Goal: Task Accomplishment & Management: Manage account settings

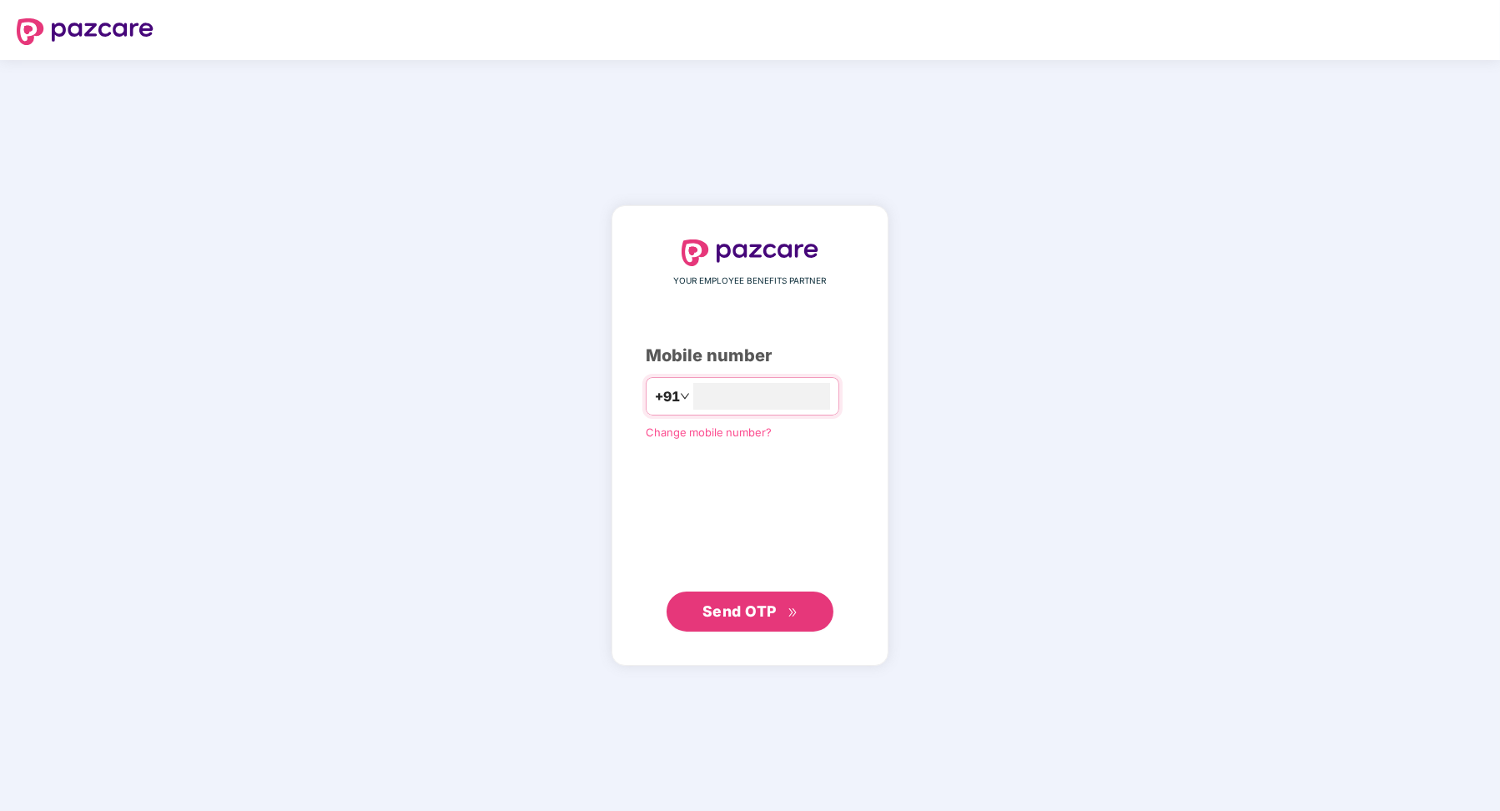
type input "**********"
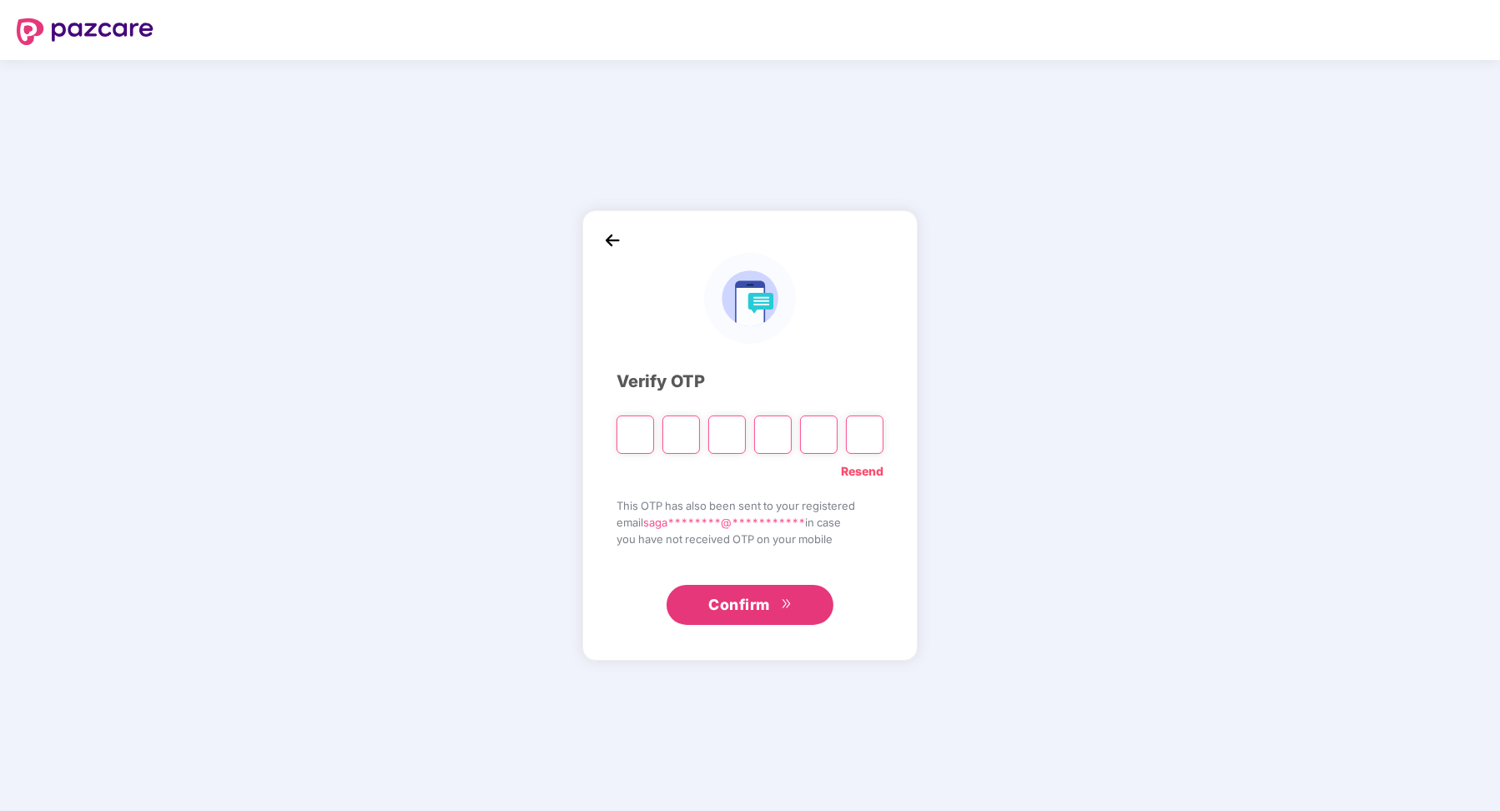
paste input "*"
type input "*"
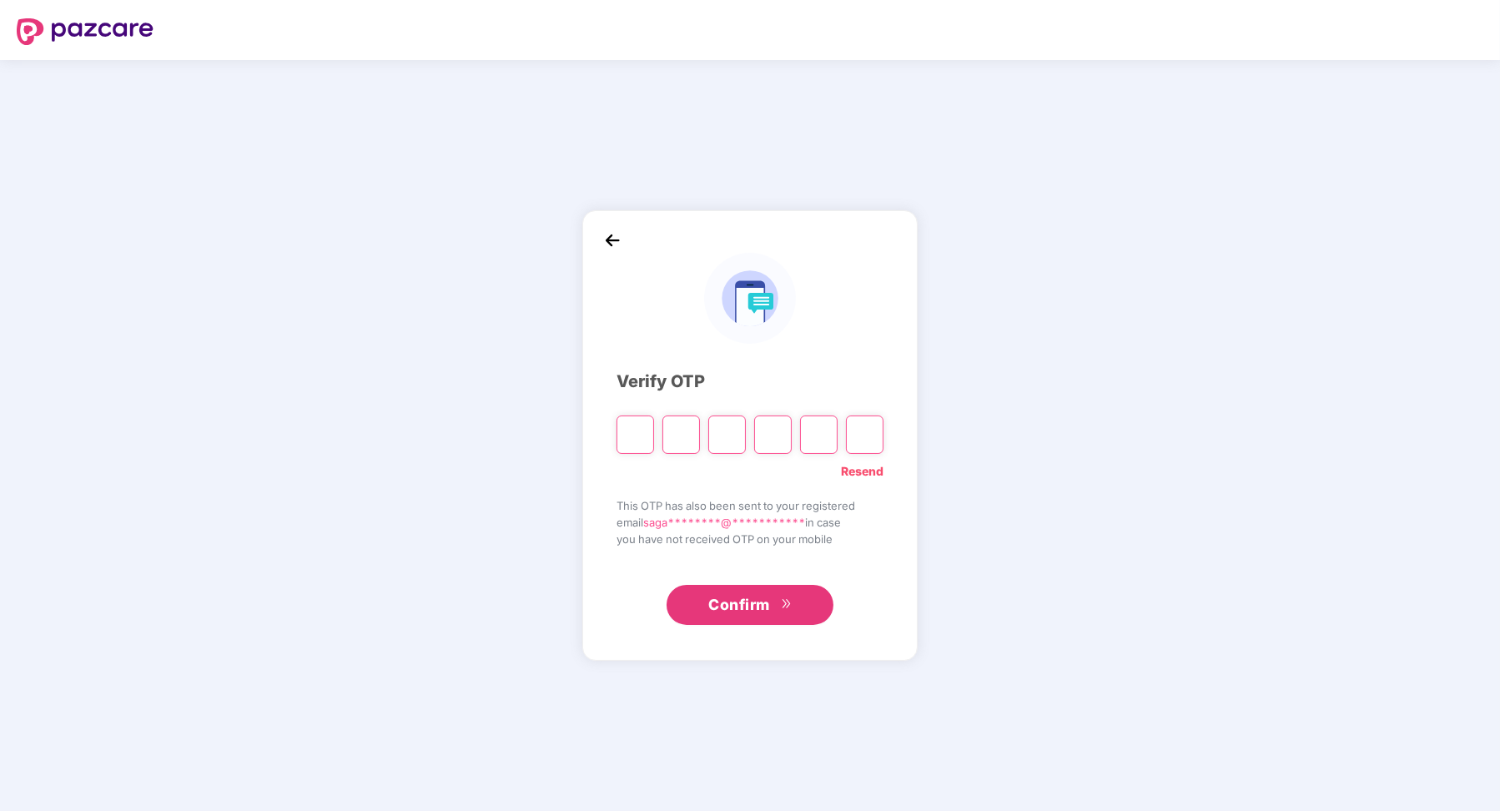
type input "*"
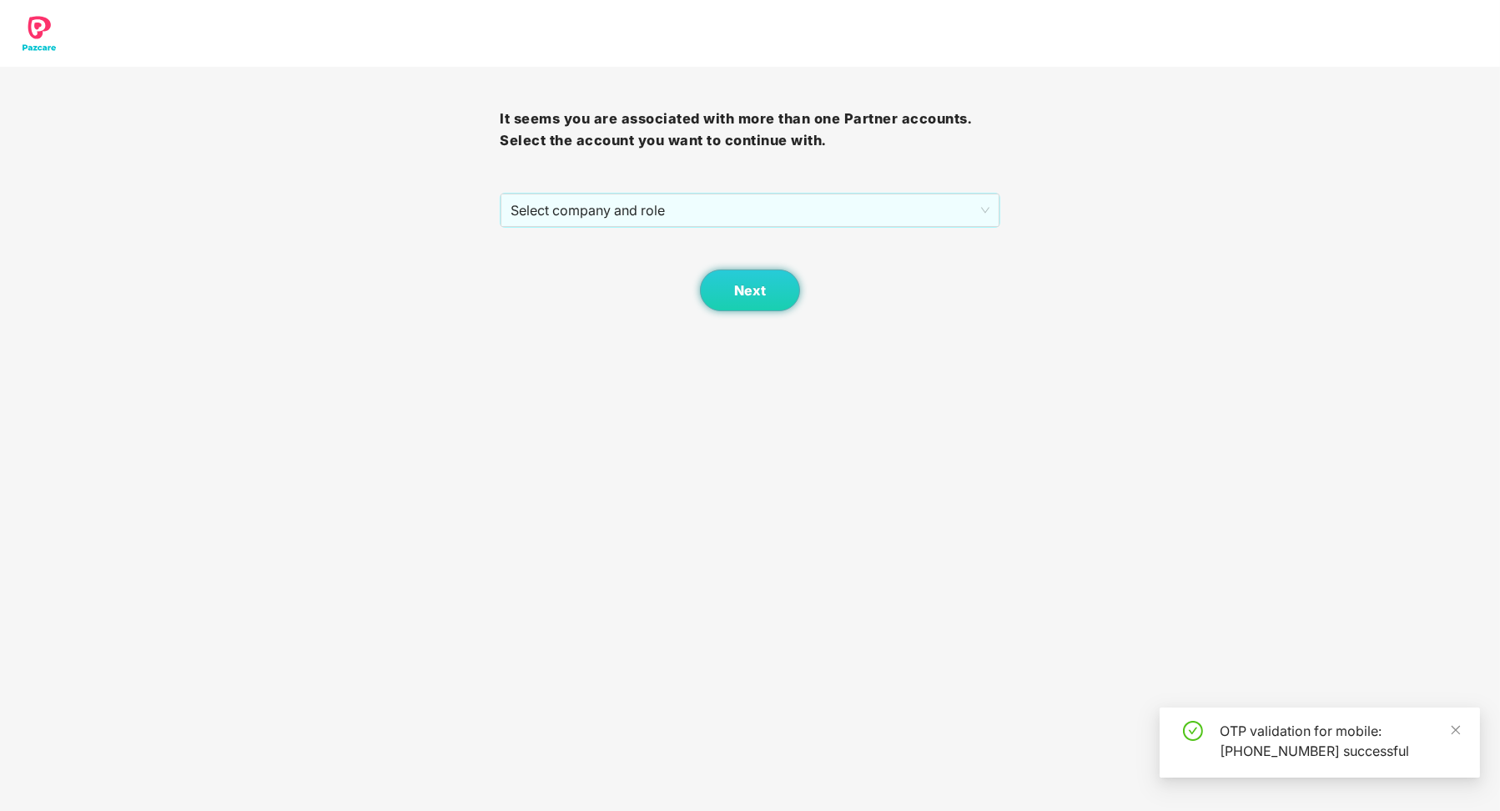
click at [702, 190] on div "It seems you are associated with more than one Partner accounts. Select the acc…" at bounding box center [750, 189] width 500 height 245
click at [702, 217] on span "Select company and role" at bounding box center [750, 210] width 478 height 32
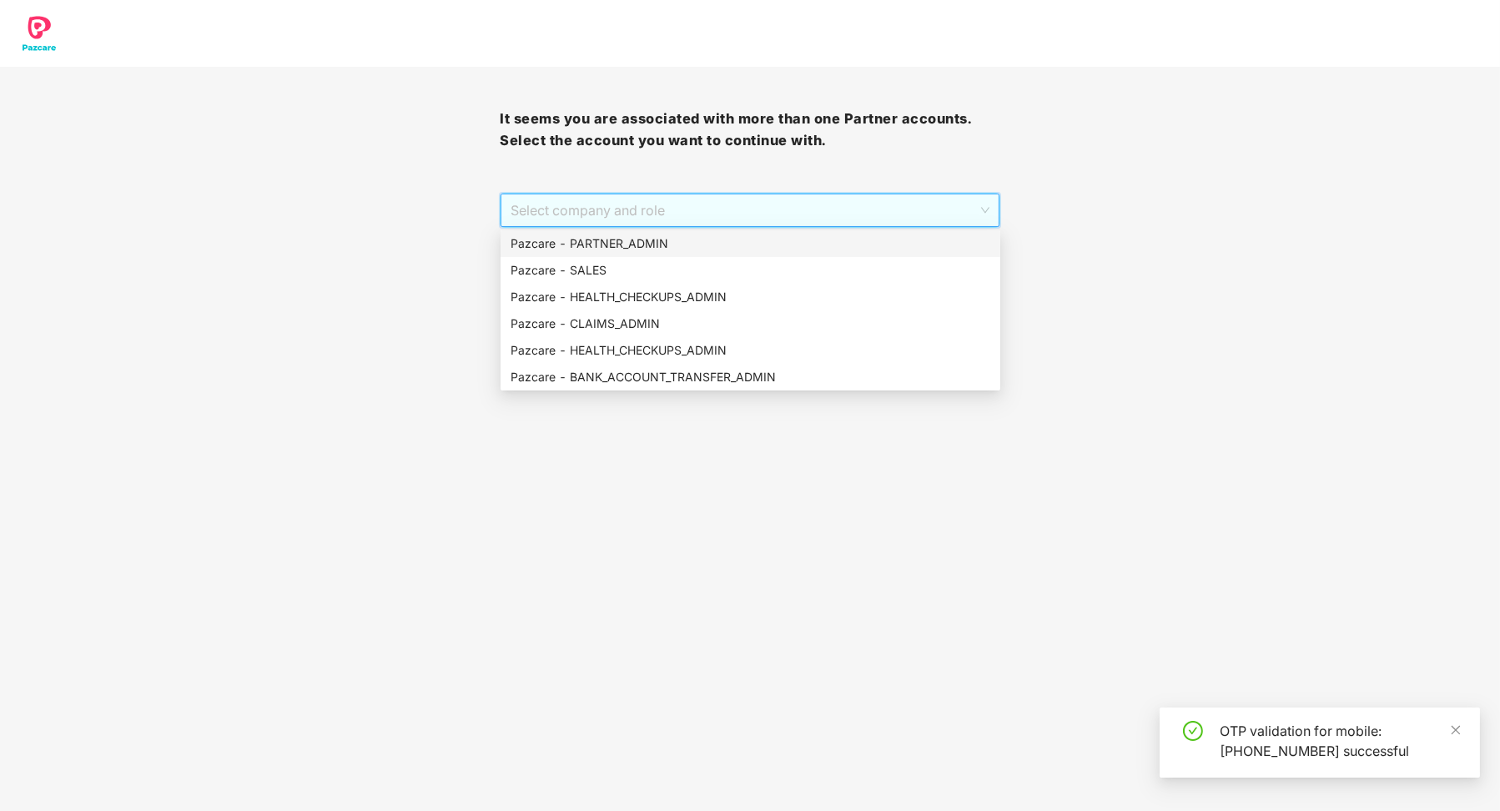
click at [684, 235] on div "Pazcare - PARTNER_ADMIN" at bounding box center [751, 243] width 480 height 18
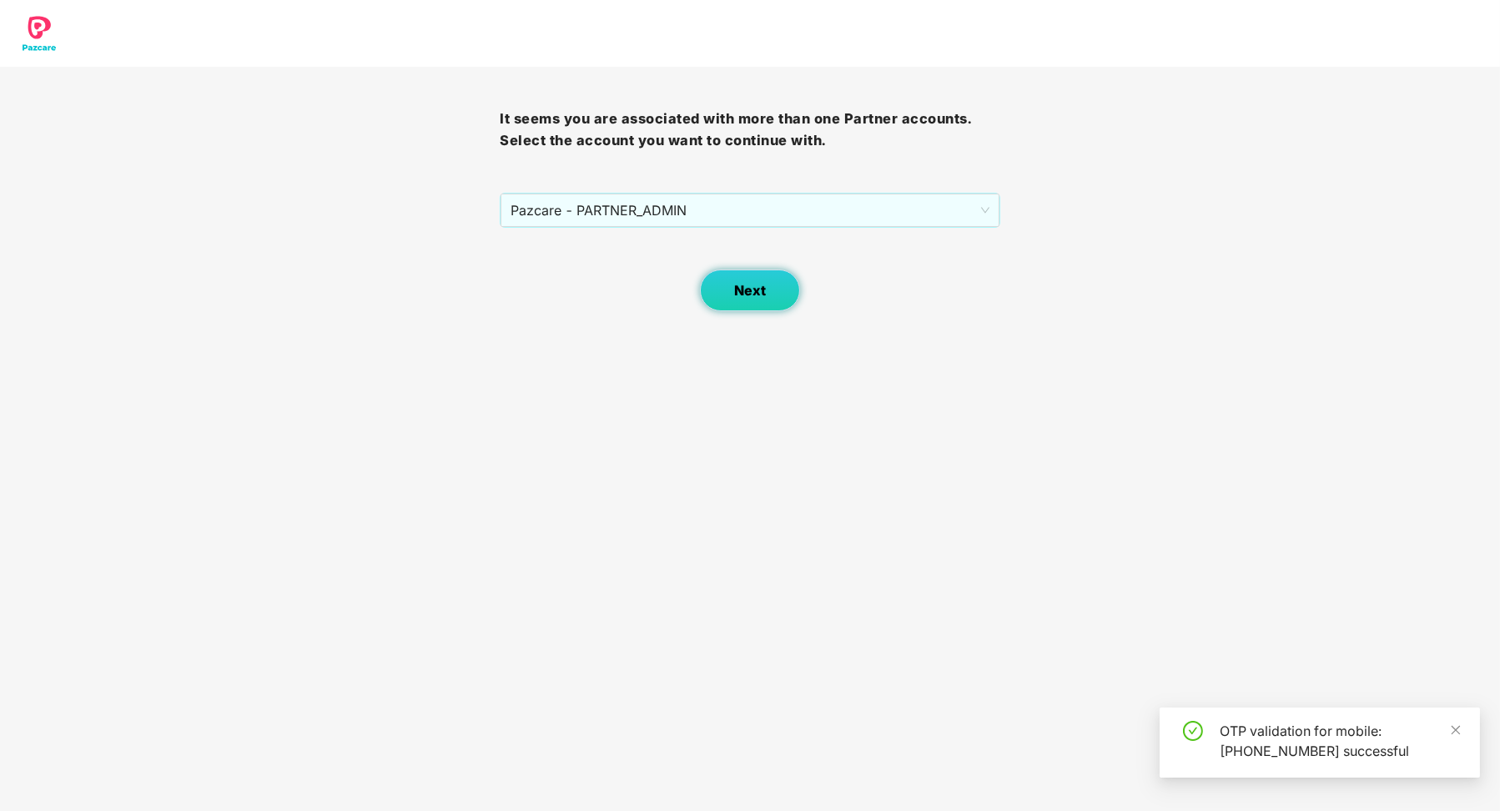
click at [792, 286] on button "Next" at bounding box center [750, 291] width 100 height 42
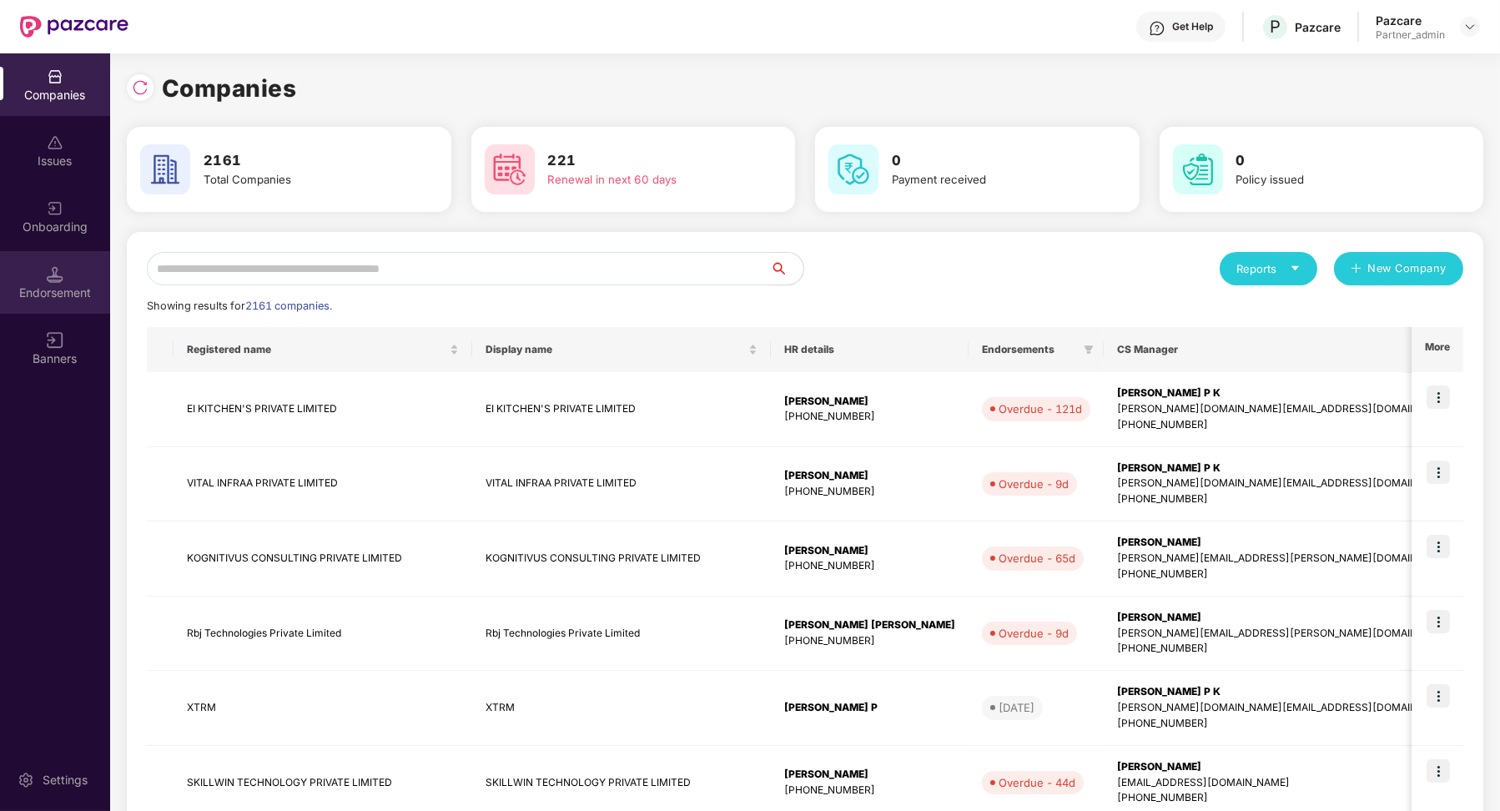
click at [88, 295] on div "Endorsement" at bounding box center [55, 293] width 110 height 17
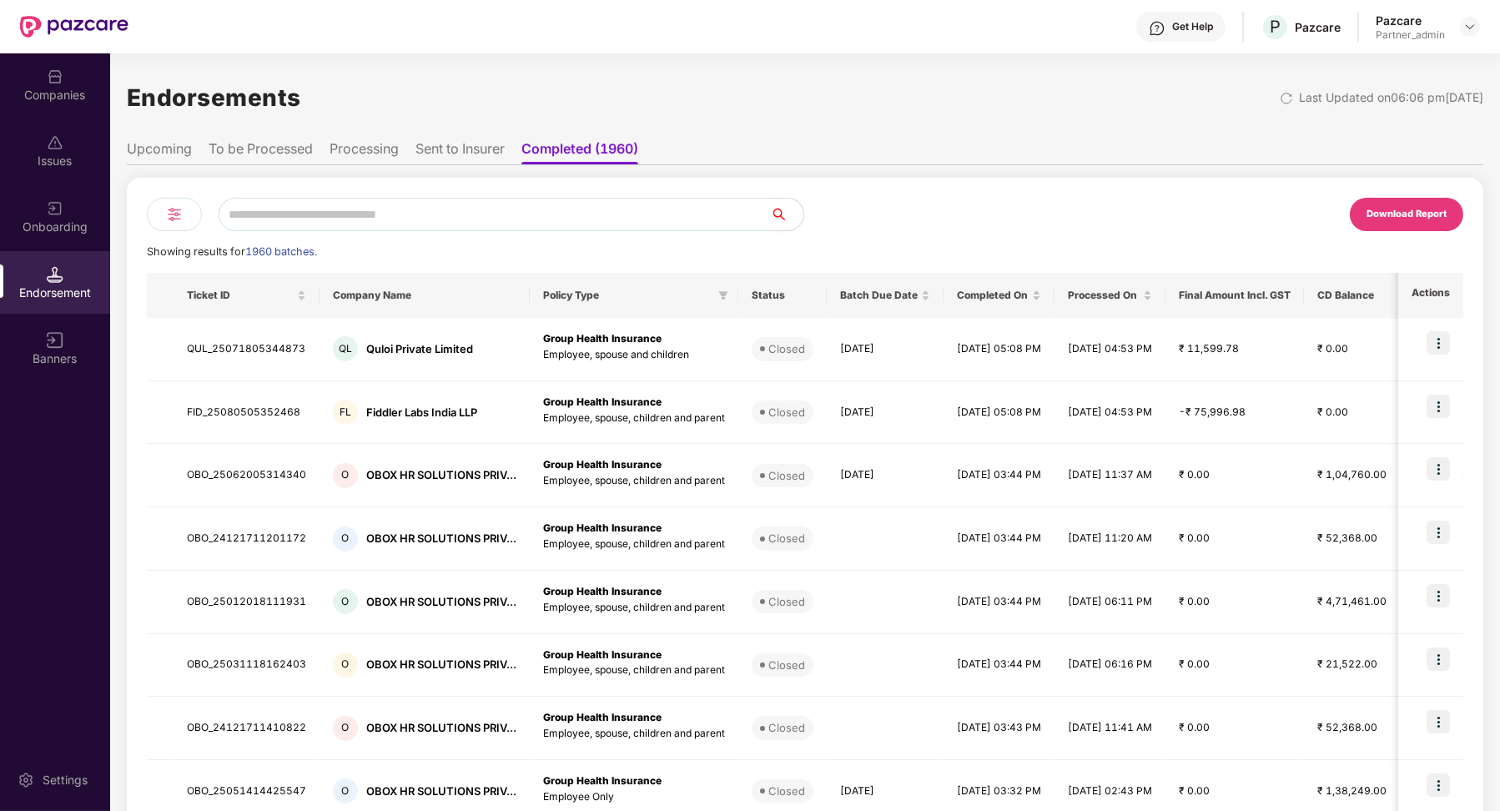
click at [181, 226] on div at bounding box center [174, 214] width 55 height 33
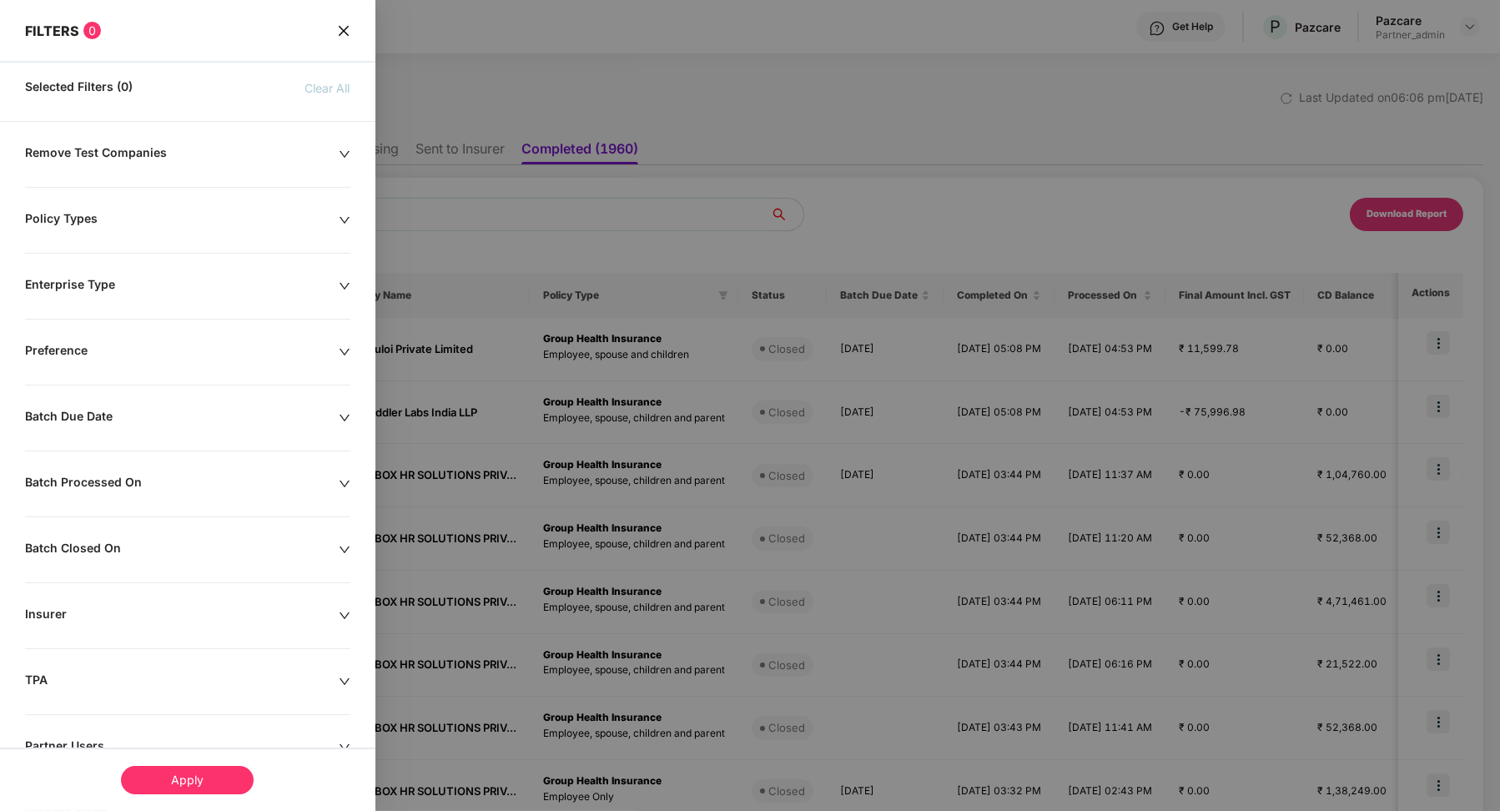
scroll to position [121, 0]
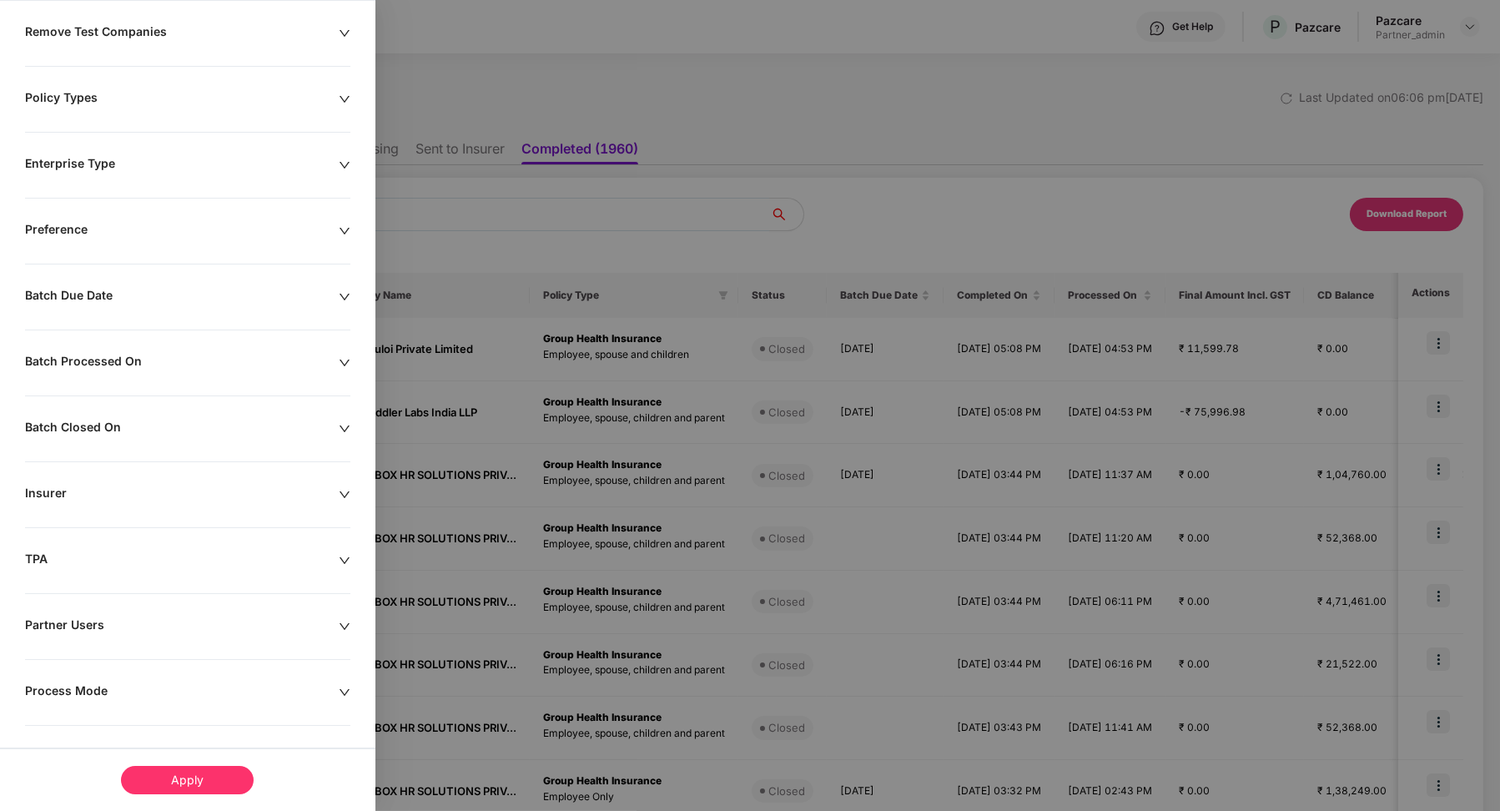
click at [92, 687] on div "Process Mode" at bounding box center [182, 692] width 314 height 18
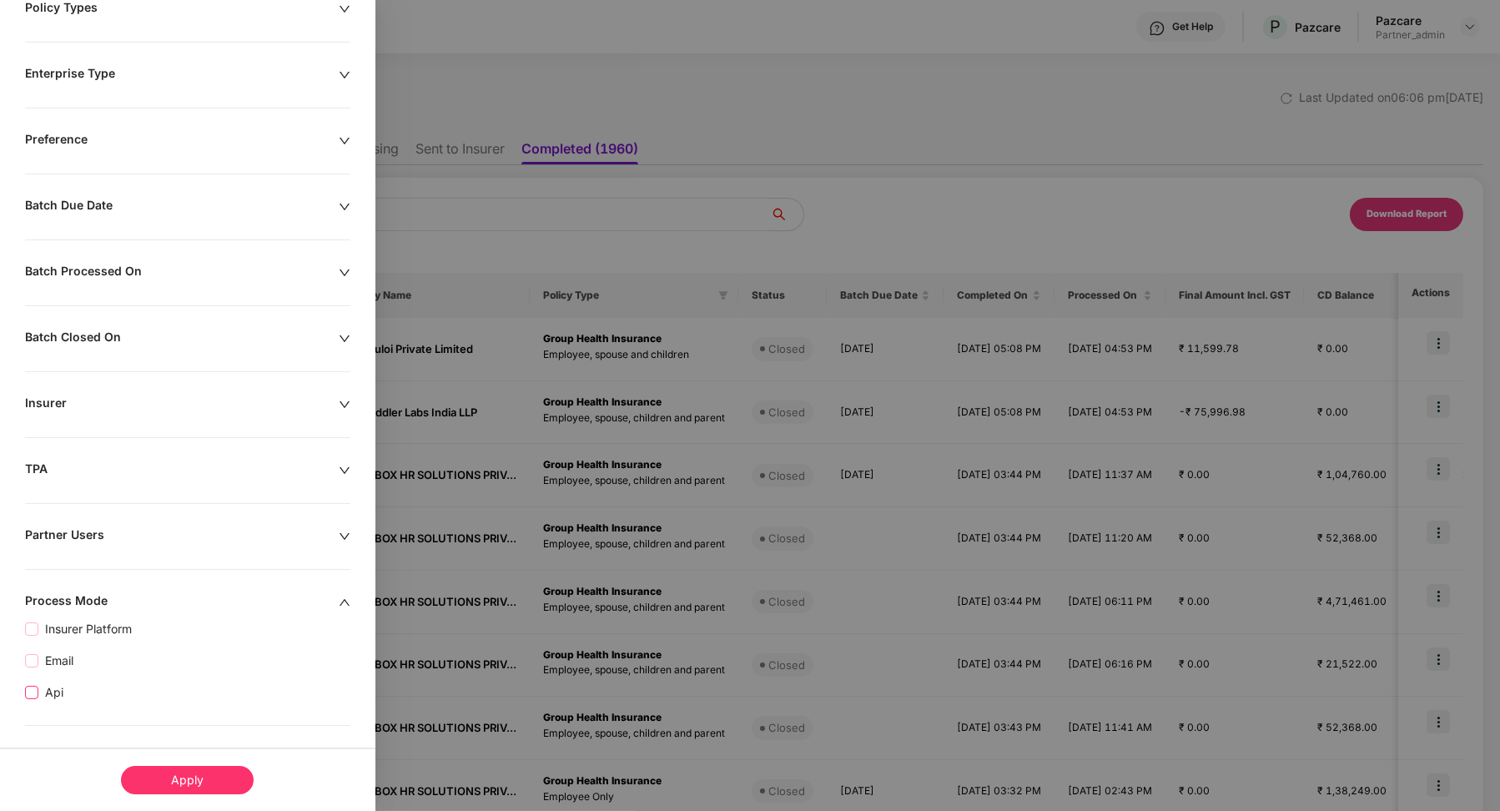
click at [46, 690] on span "Api" at bounding box center [54, 692] width 32 height 18
click at [165, 778] on div "Apply" at bounding box center [187, 780] width 133 height 28
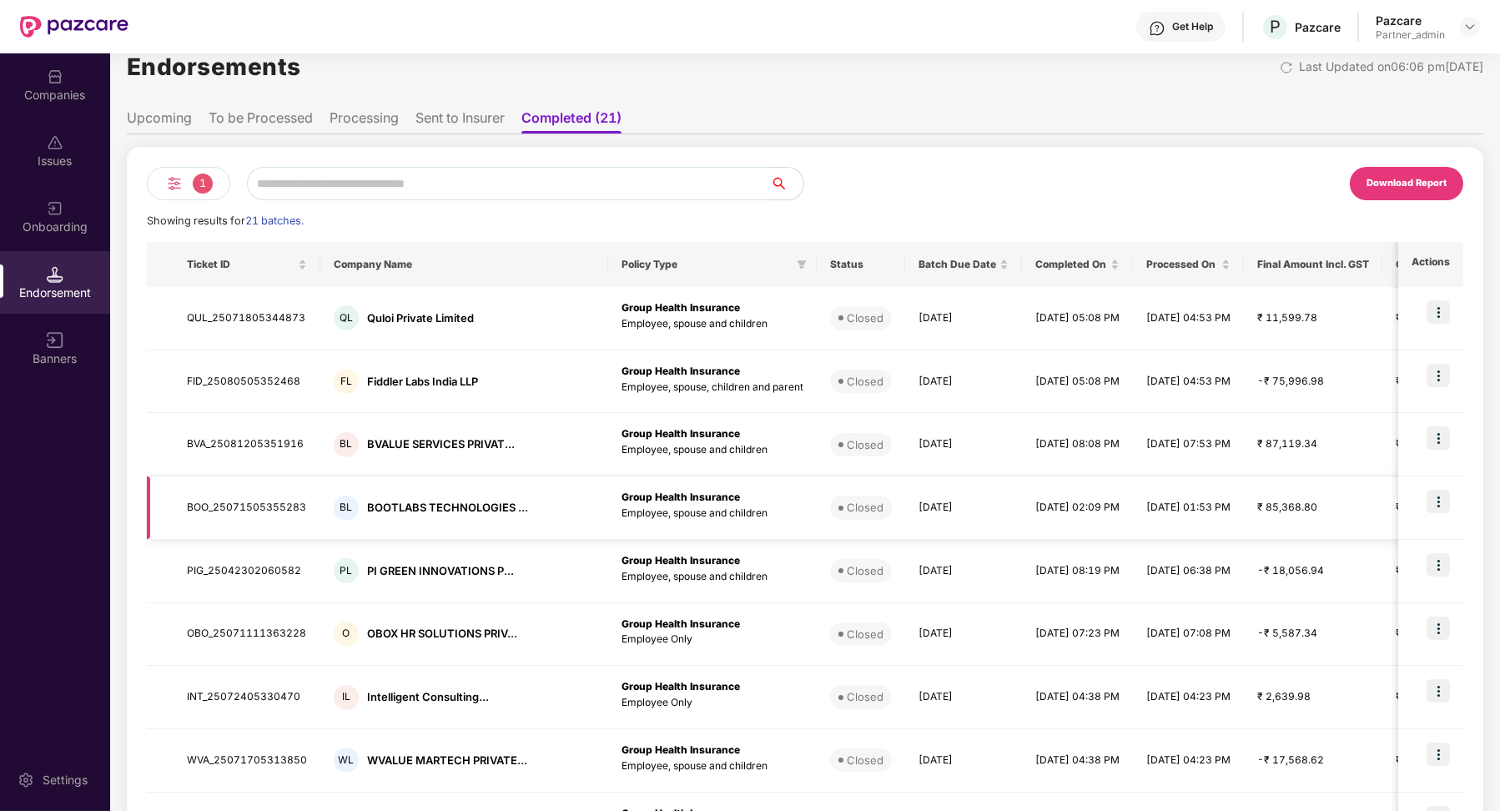
scroll to position [0, 0]
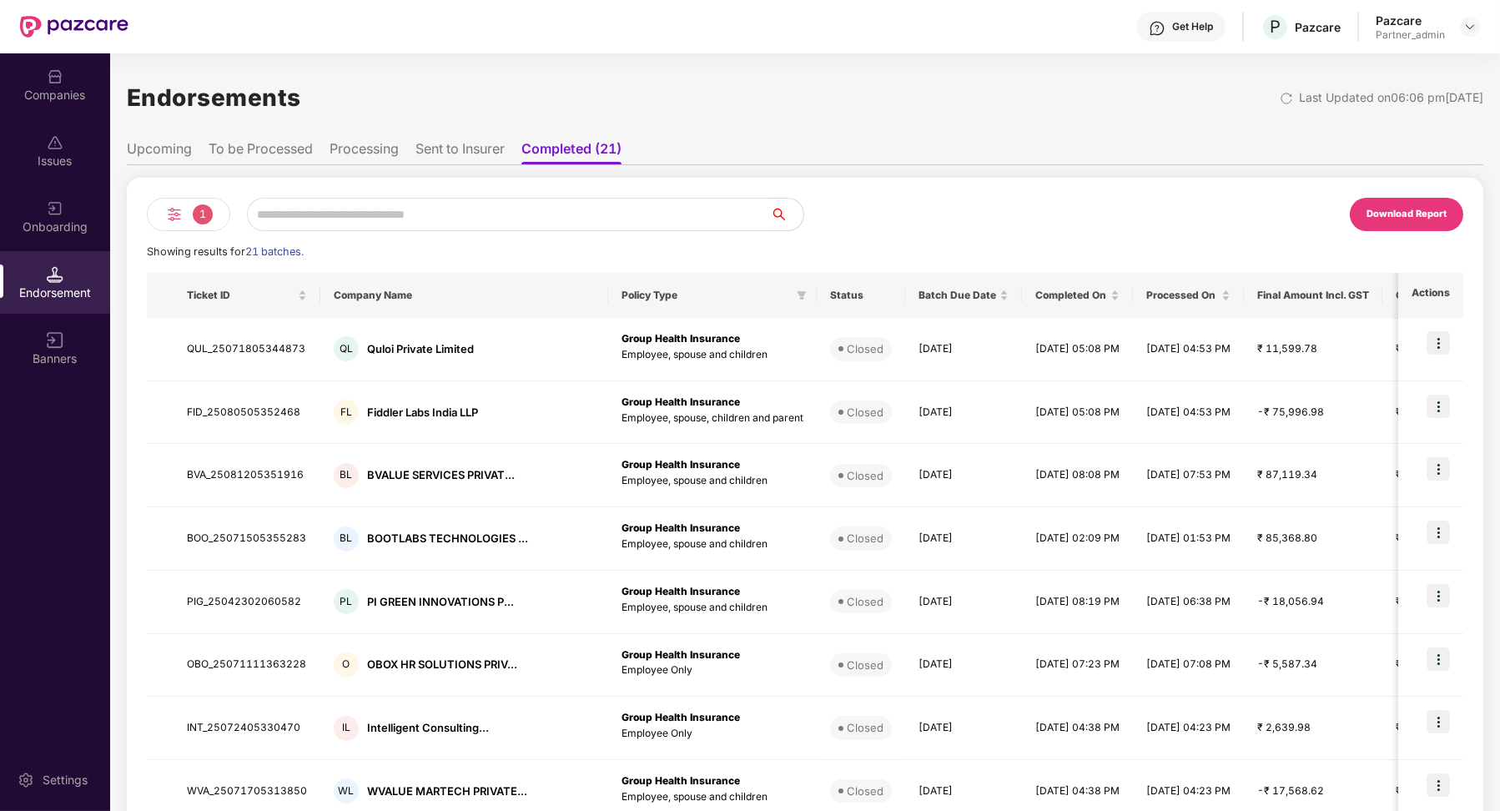
click at [295, 147] on li "To be Processed" at bounding box center [261, 152] width 104 height 24
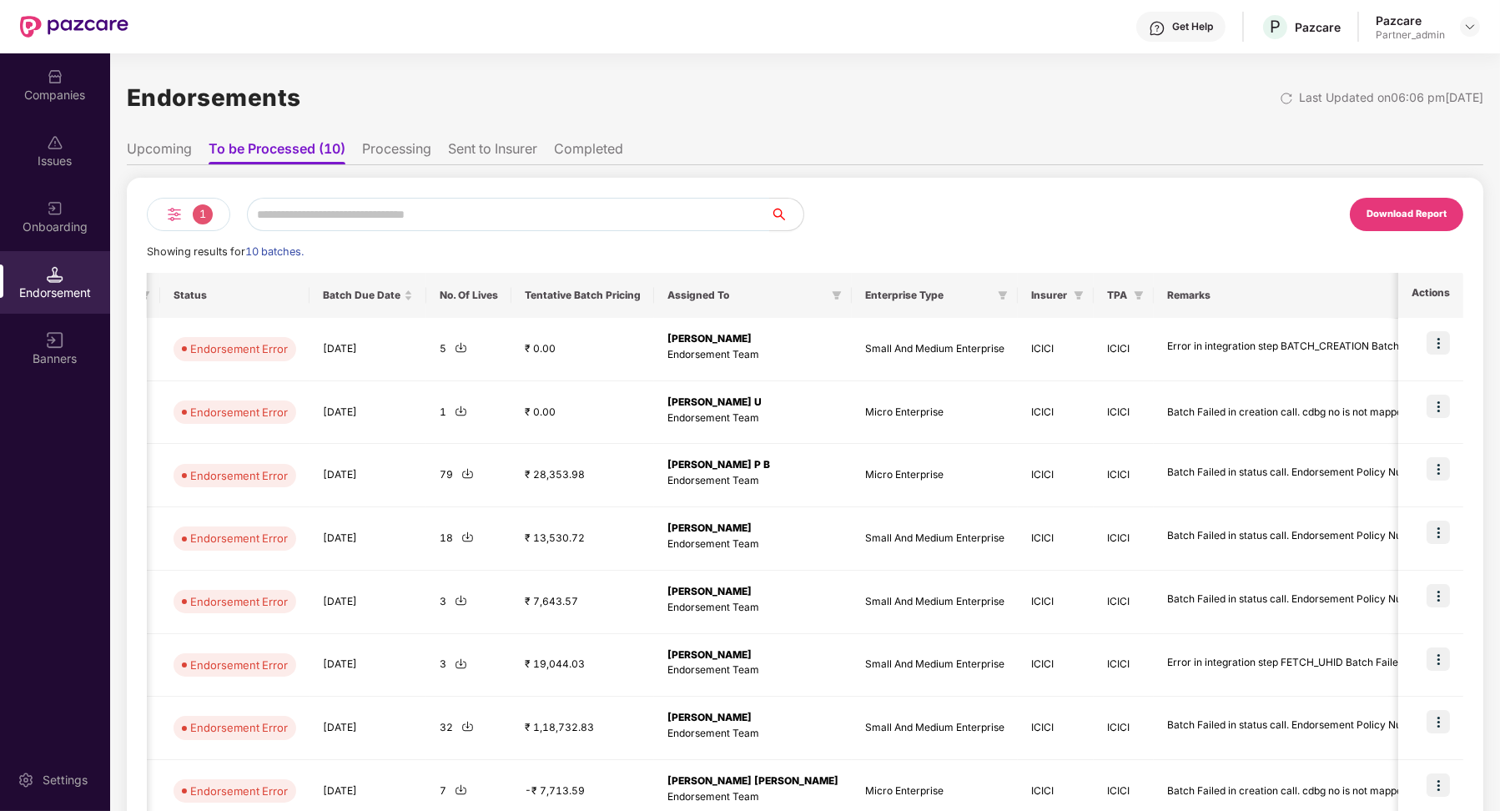
click at [557, 146] on ul "Upcoming To be Processed (10) Processing Sent to Insurer Completed" at bounding box center [805, 148] width 1357 height 33
click at [572, 146] on li "Completed" at bounding box center [588, 152] width 69 height 24
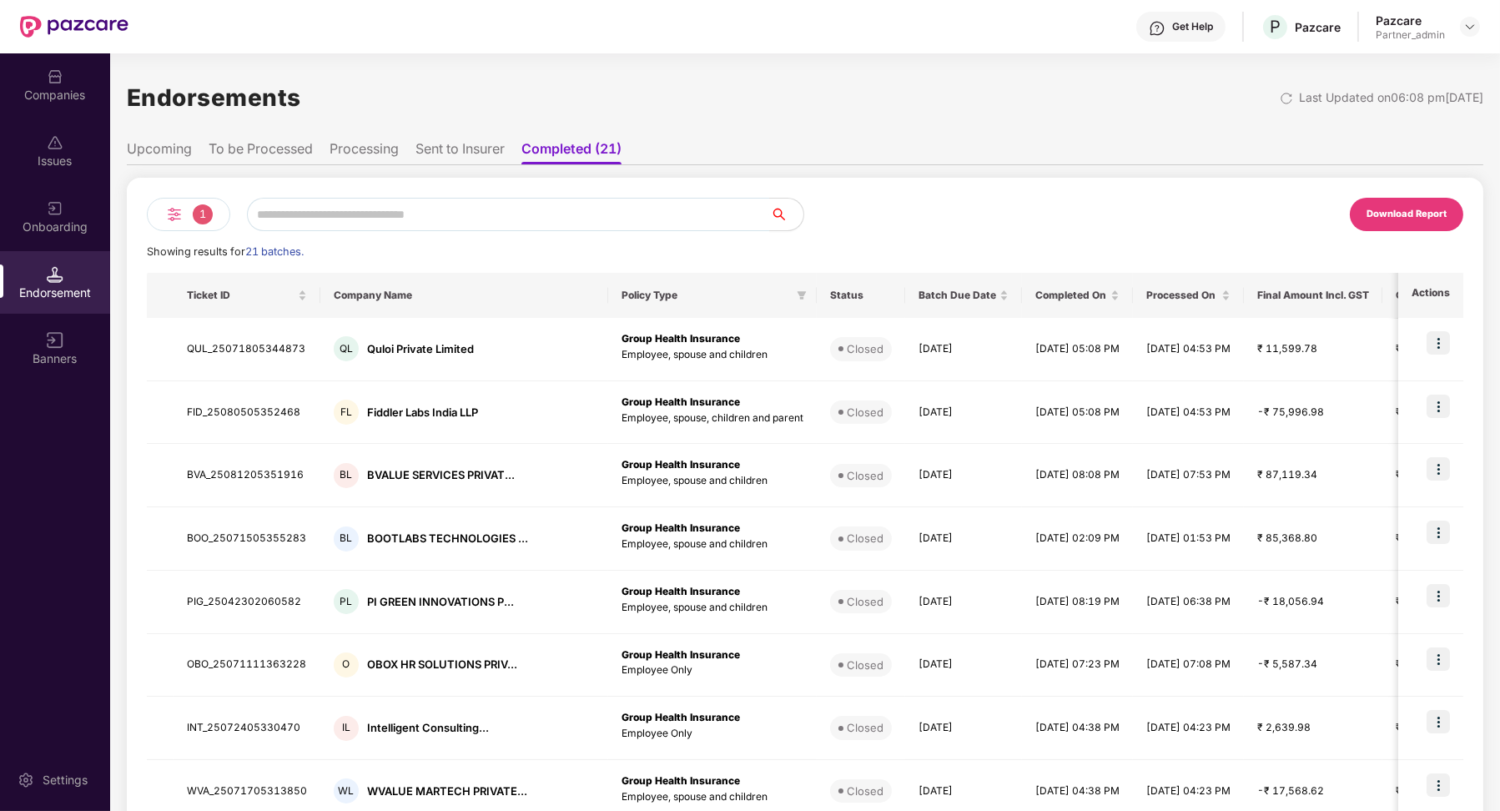
click at [371, 147] on li "Processing" at bounding box center [364, 152] width 69 height 24
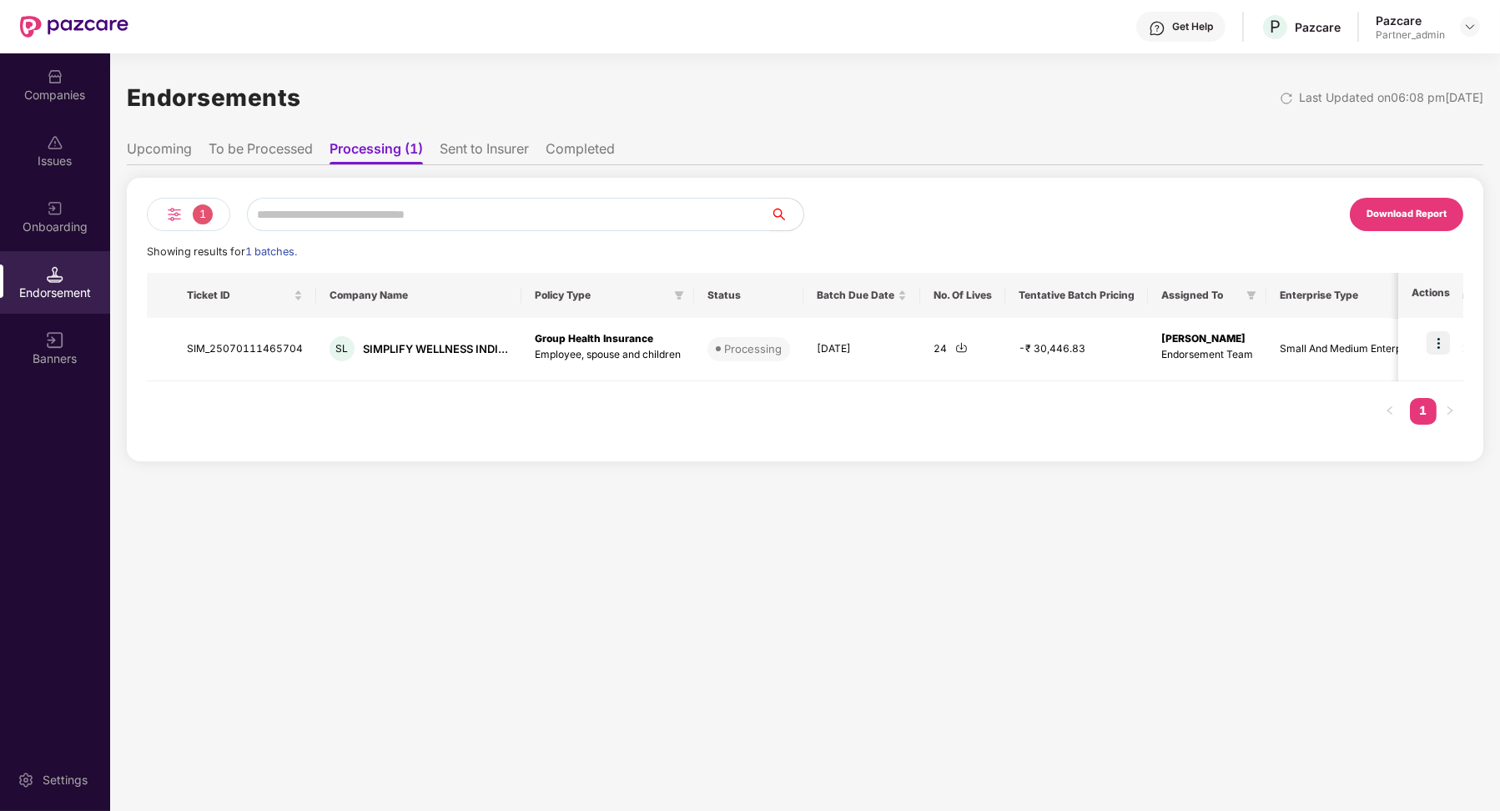
click at [505, 145] on li "Sent to Insurer" at bounding box center [484, 152] width 89 height 24
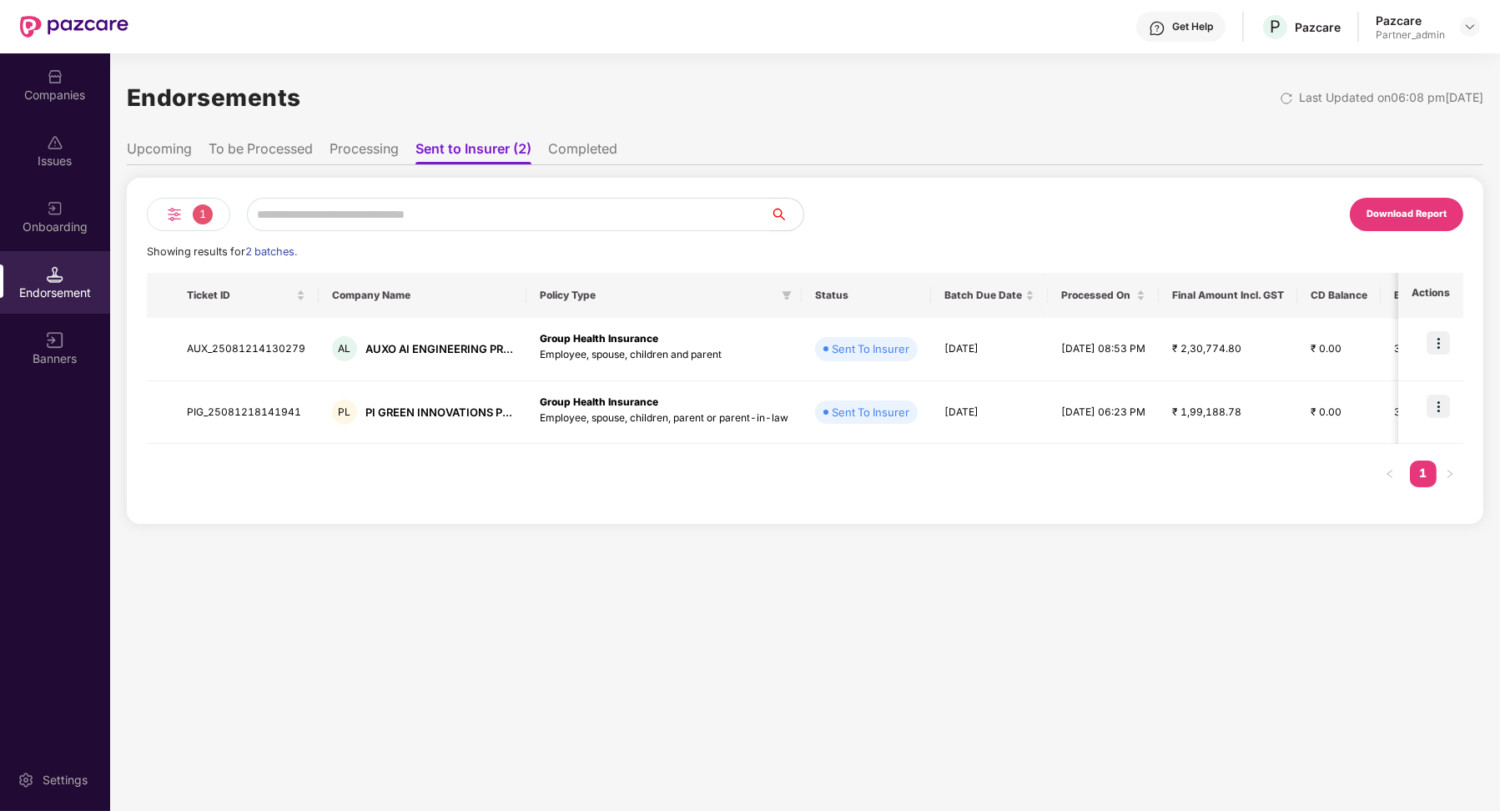
click at [369, 160] on li "Processing" at bounding box center [364, 152] width 69 height 24
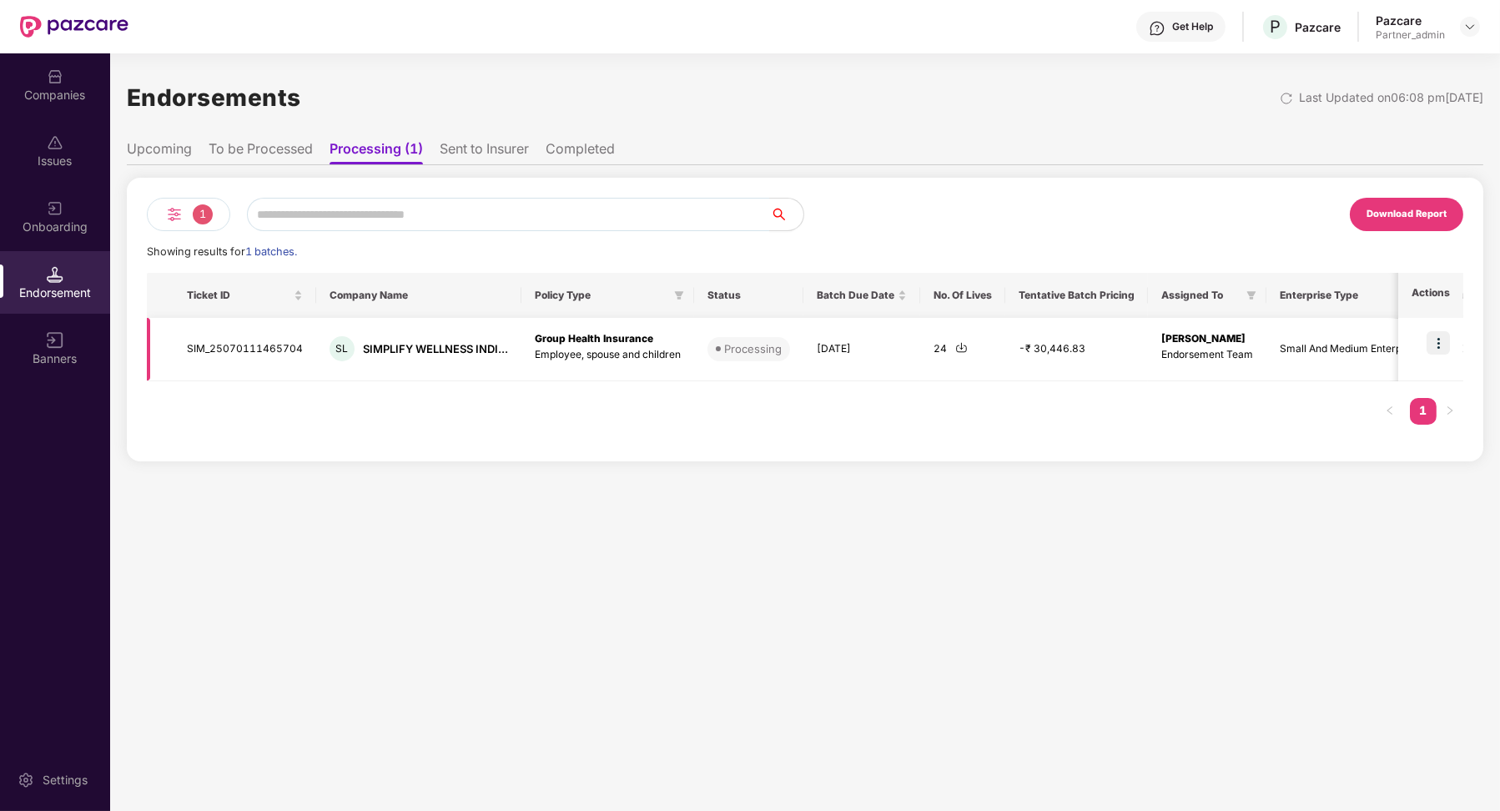
scroll to position [0, 165]
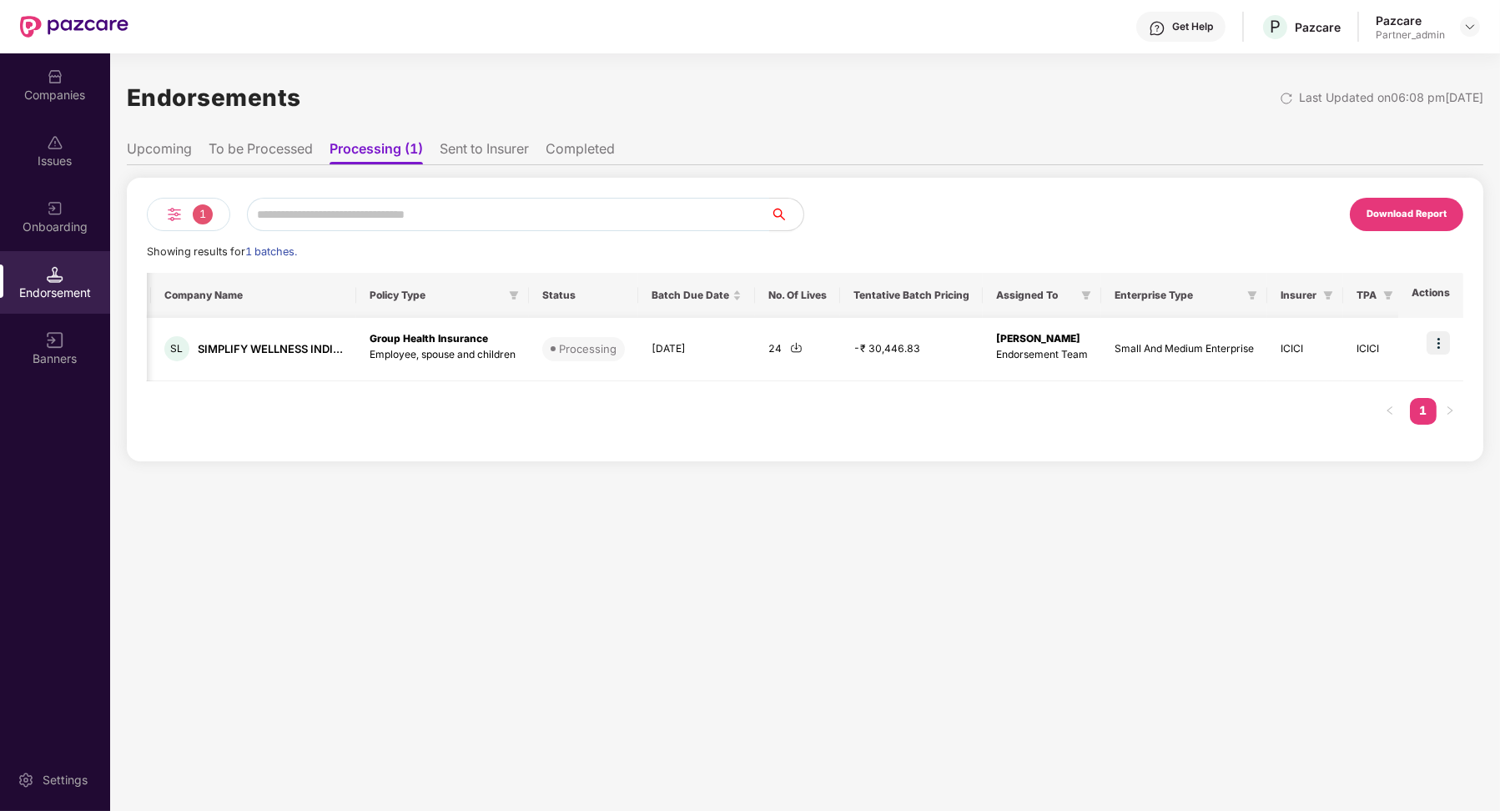
click at [795, 346] on img at bounding box center [796, 347] width 13 height 13
click at [269, 148] on li "To be Processed" at bounding box center [261, 152] width 104 height 24
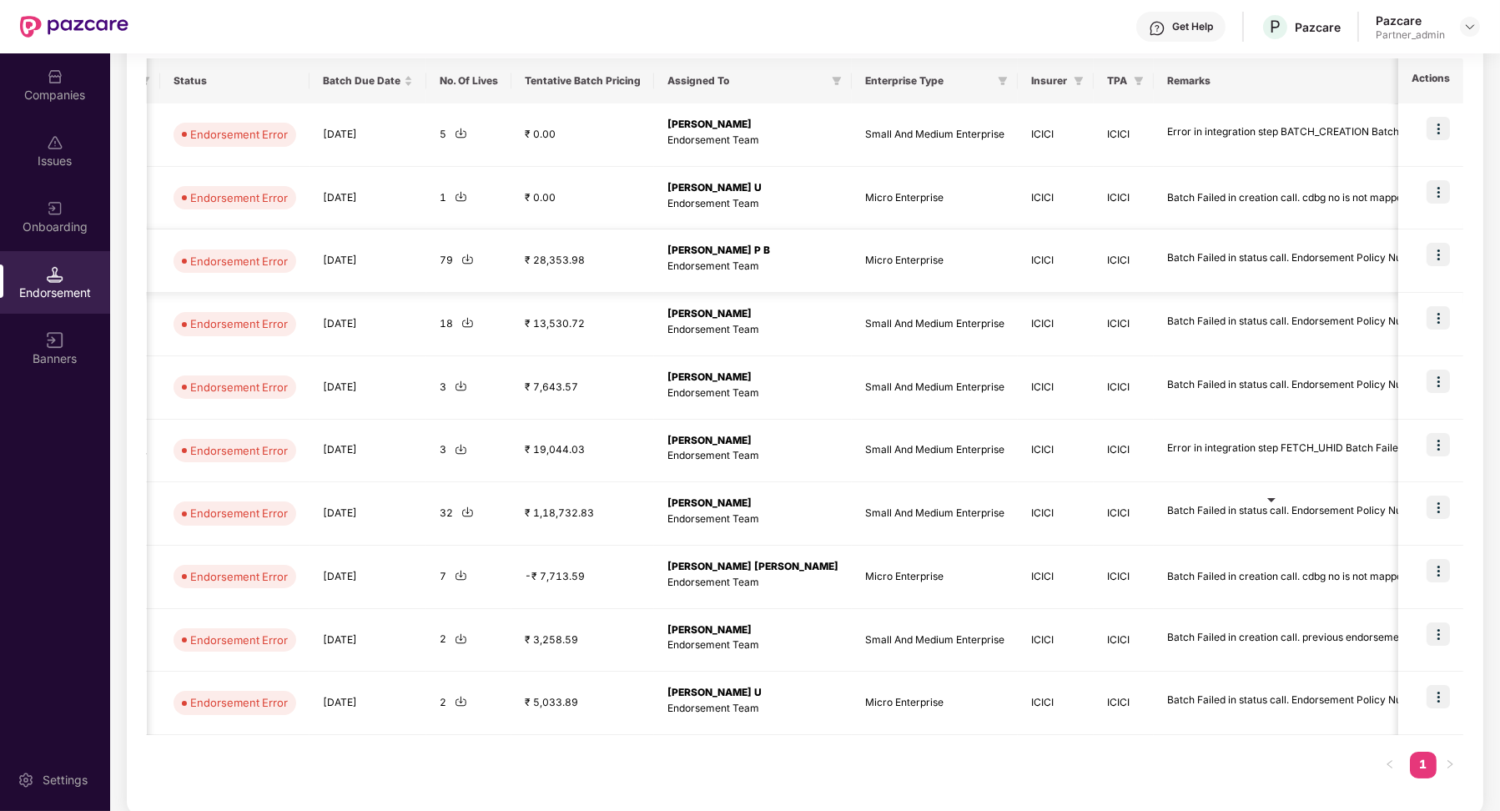
scroll to position [0, 0]
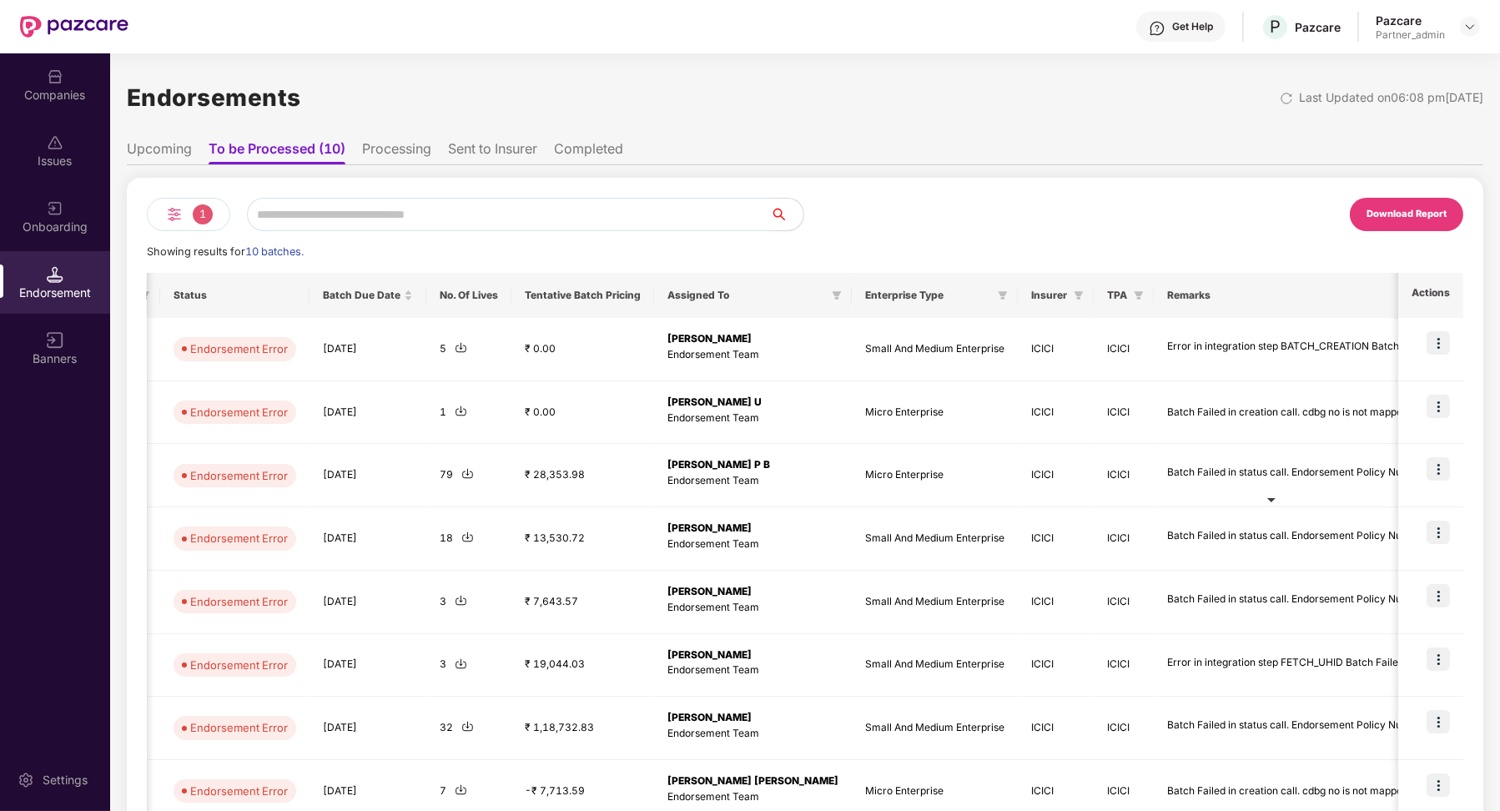
click at [1394, 204] on div "Download Report" at bounding box center [1406, 214] width 113 height 33
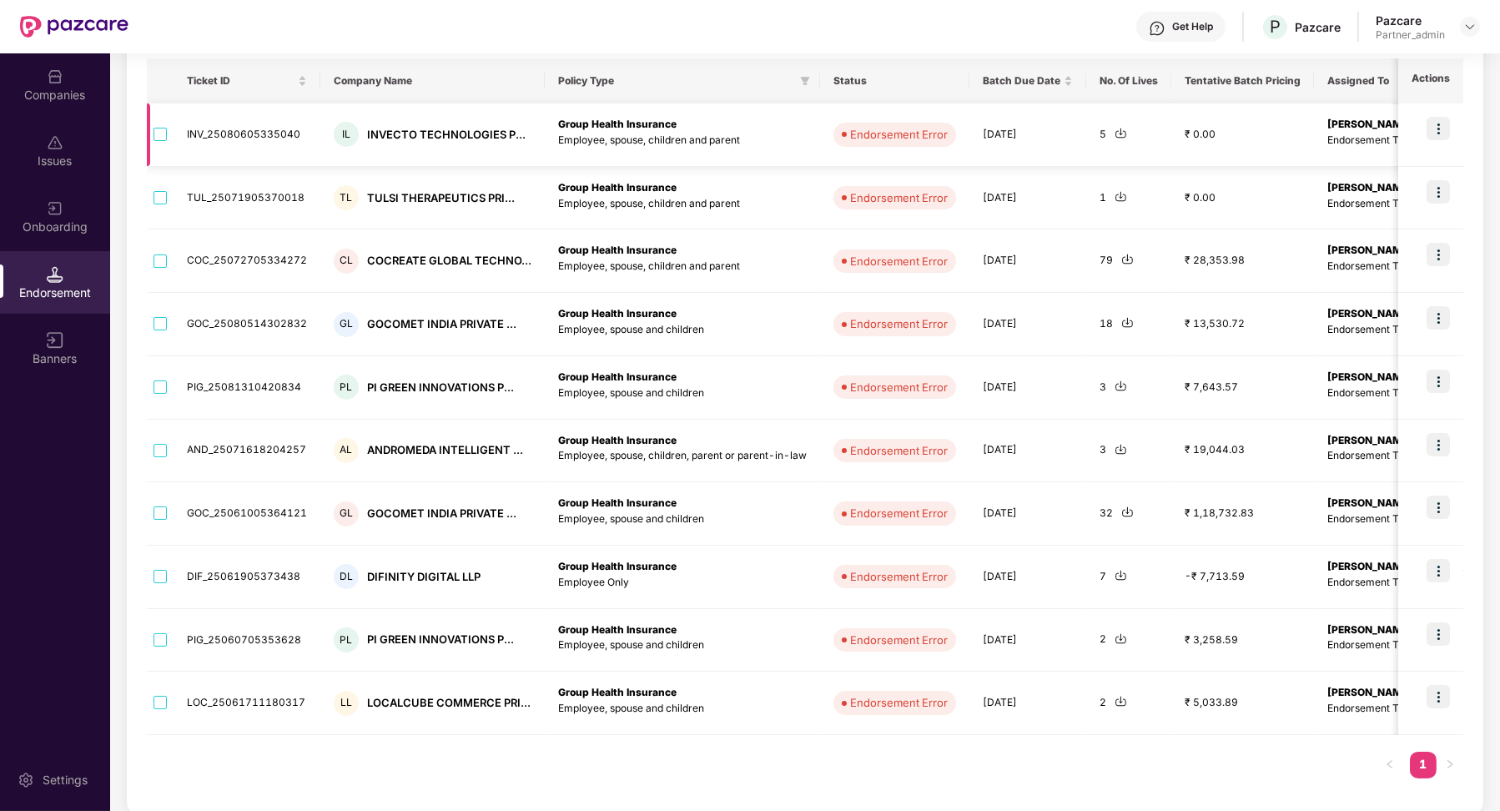
click at [251, 121] on td "INV_25080605335040" at bounding box center [247, 134] width 147 height 63
click at [251, 124] on td "INV_25080605335040" at bounding box center [247, 134] width 147 height 63
copy td "INV_25080605335040"
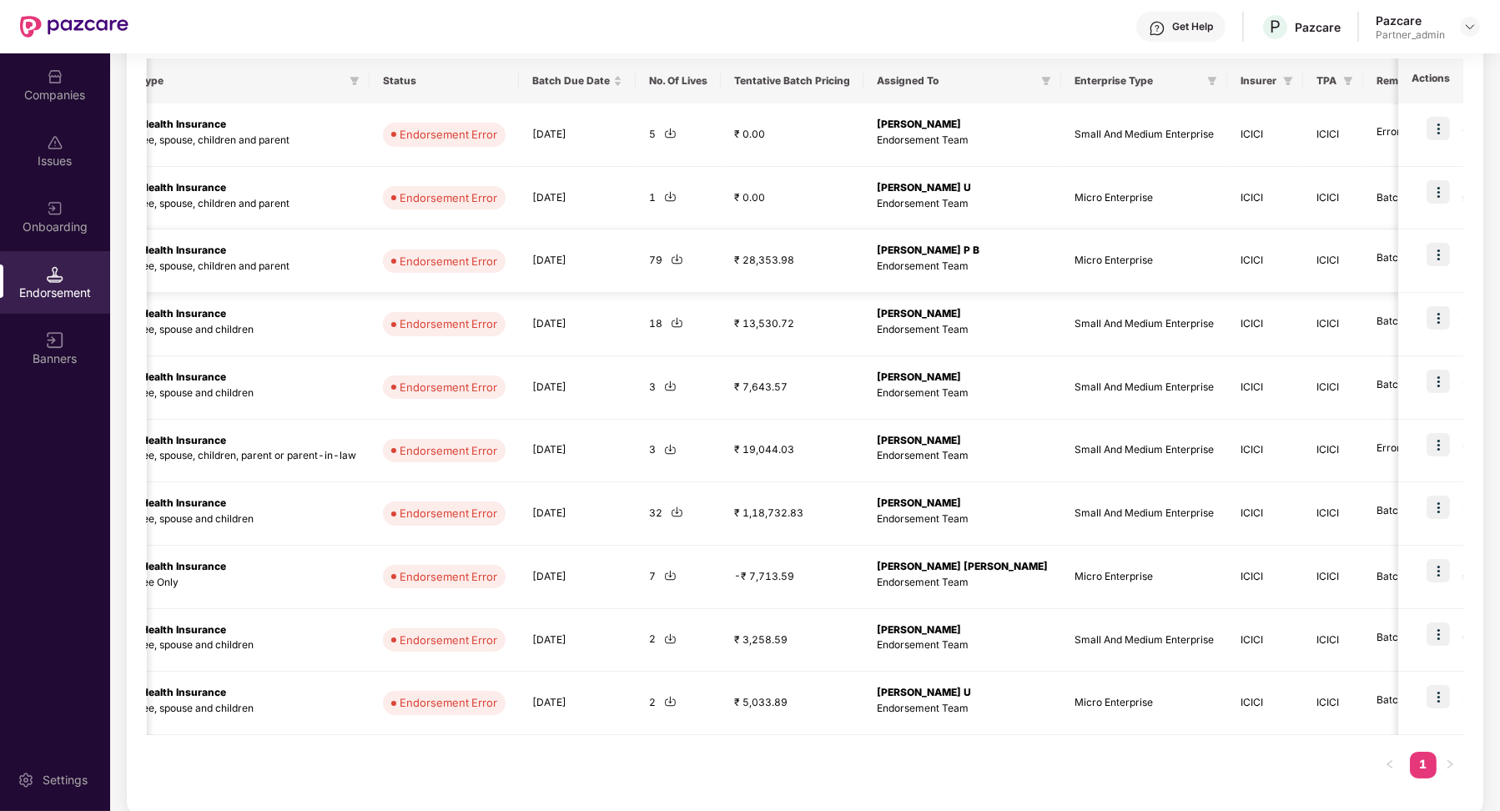
scroll to position [0, 639]
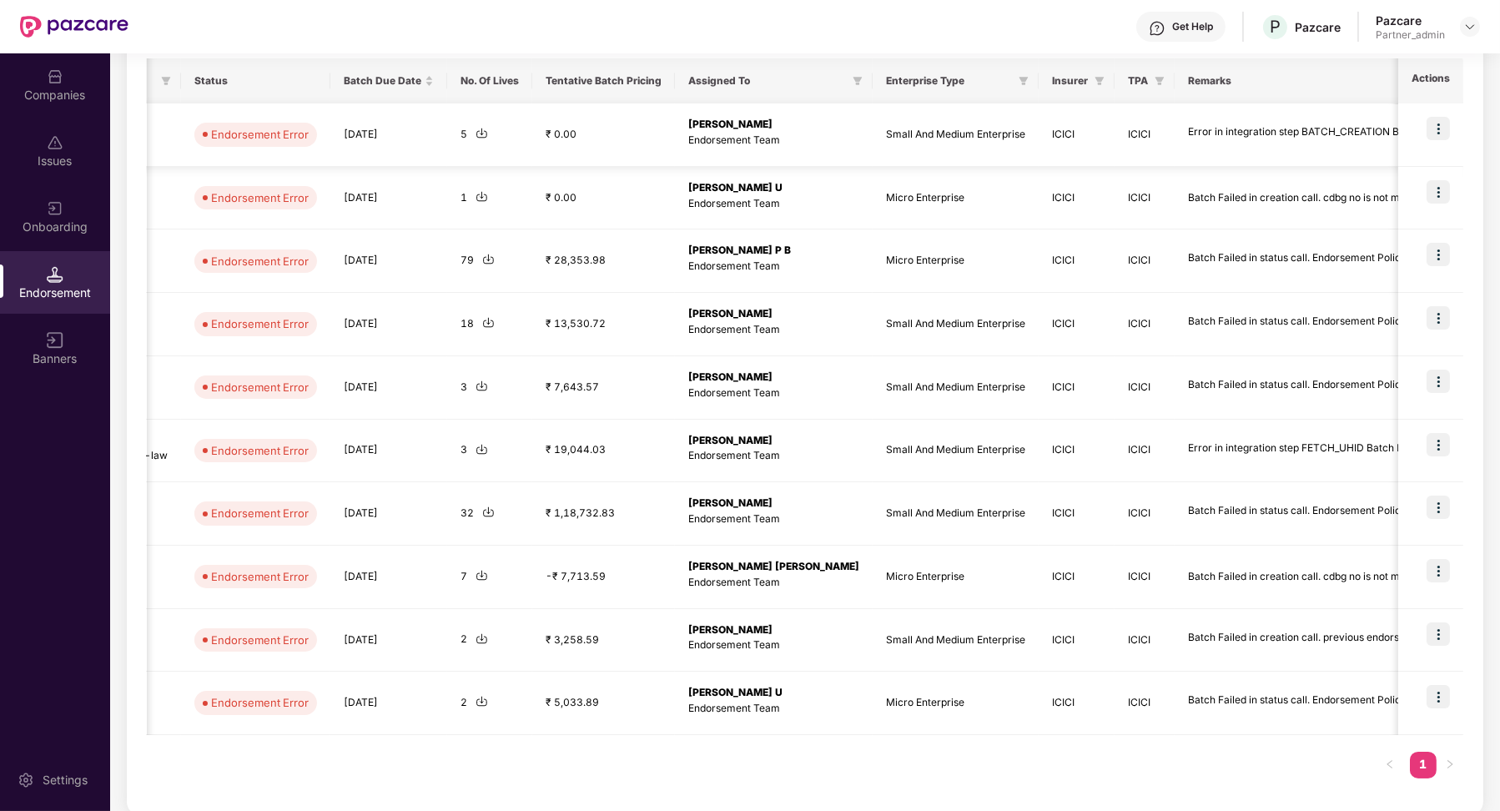
click at [1442, 126] on img at bounding box center [1438, 128] width 23 height 23
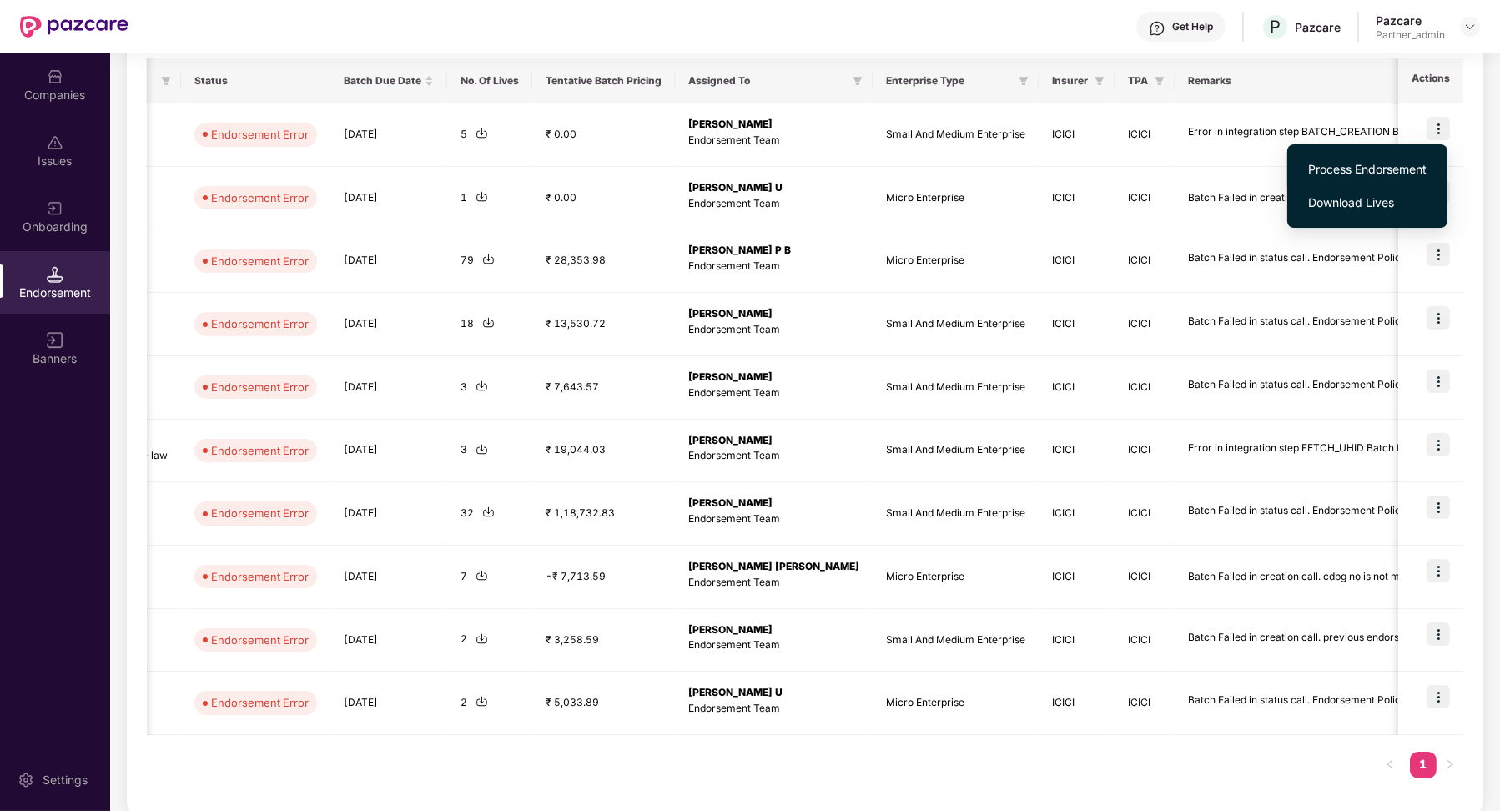
click at [1425, 164] on span "Process Endorsement" at bounding box center [1368, 169] width 119 height 18
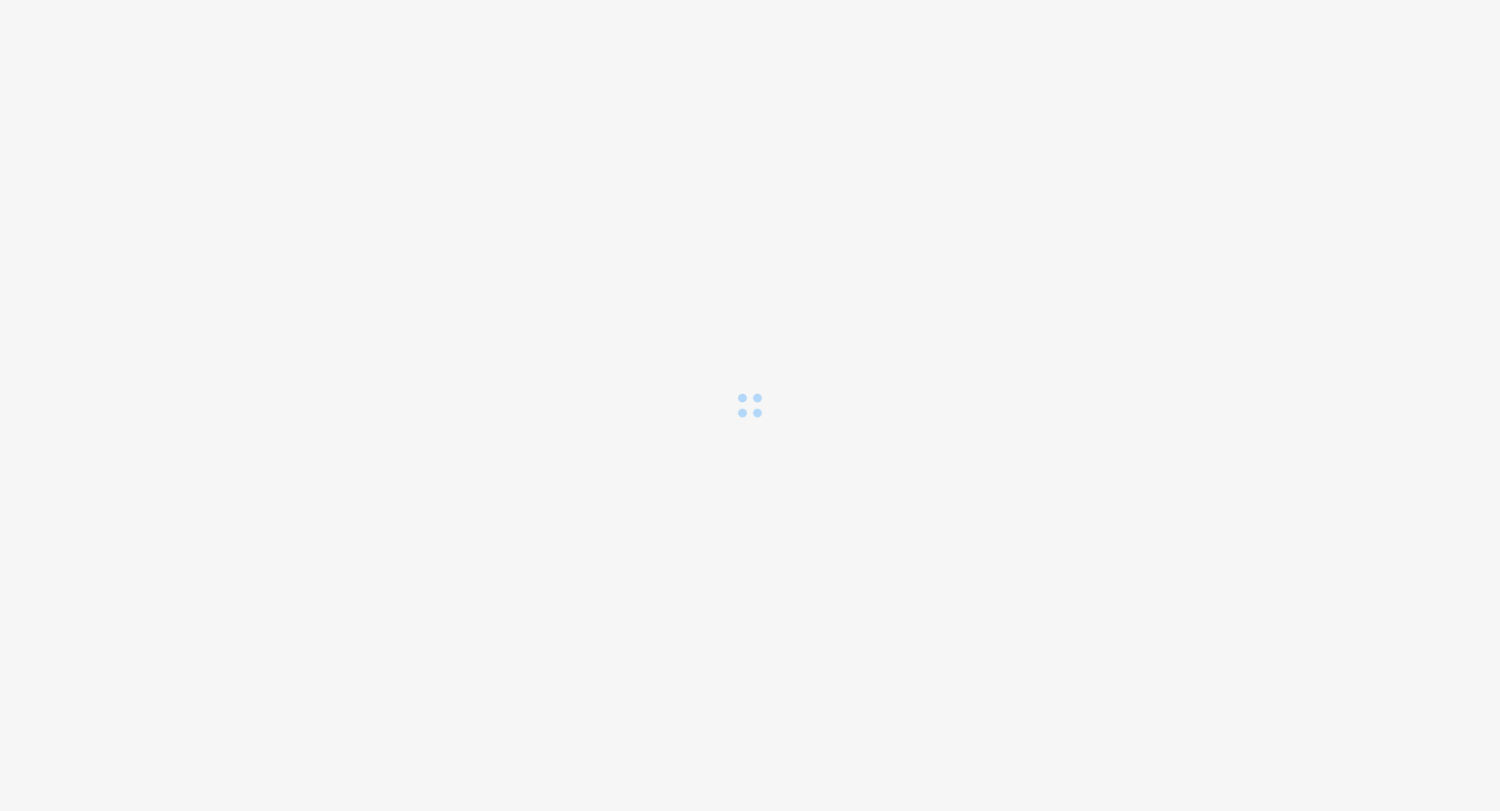
scroll to position [0, 0]
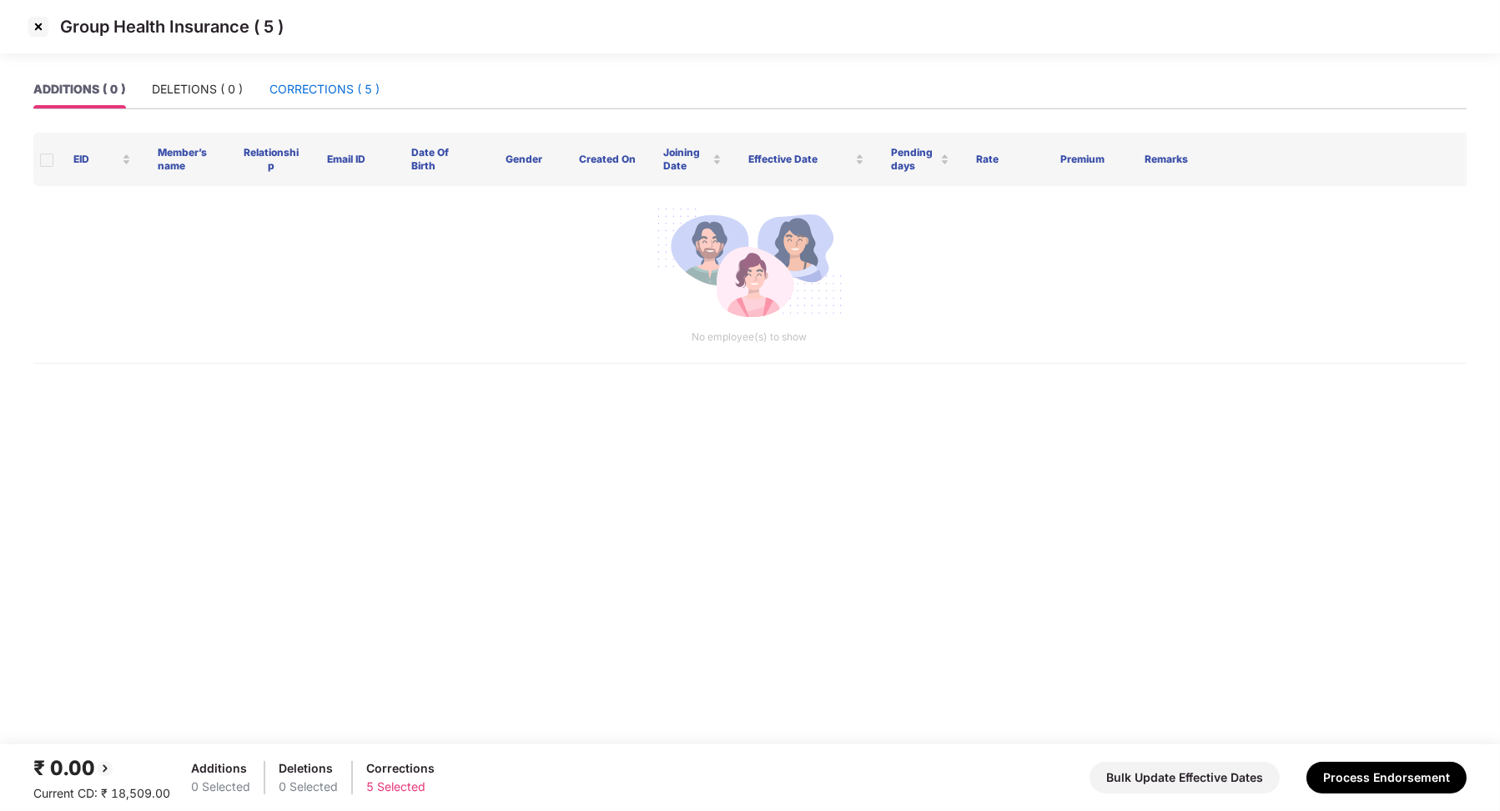
click at [328, 82] on div "CORRECTIONS ( 5 )" at bounding box center [325, 89] width 110 height 18
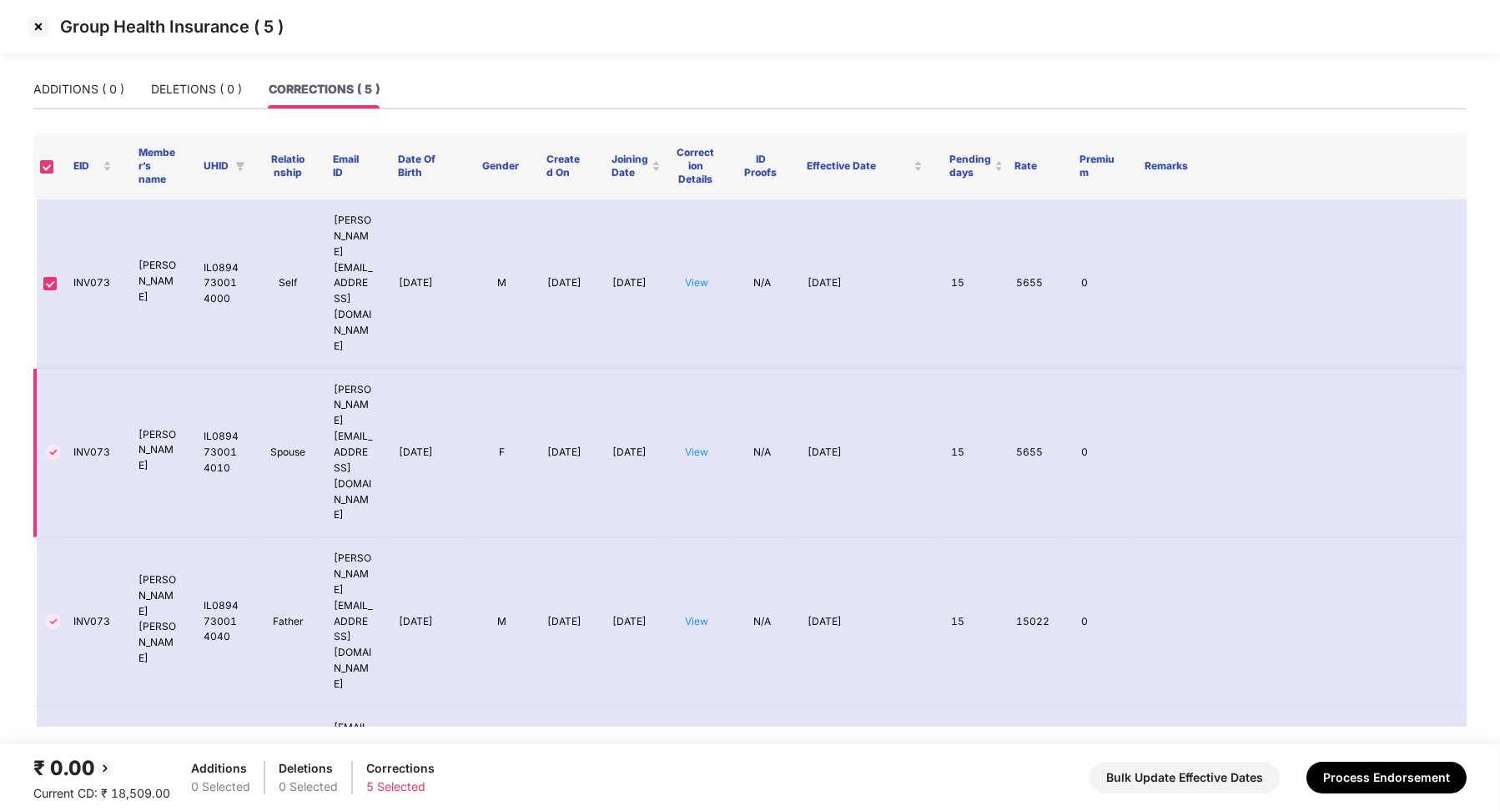
scroll to position [33, 0]
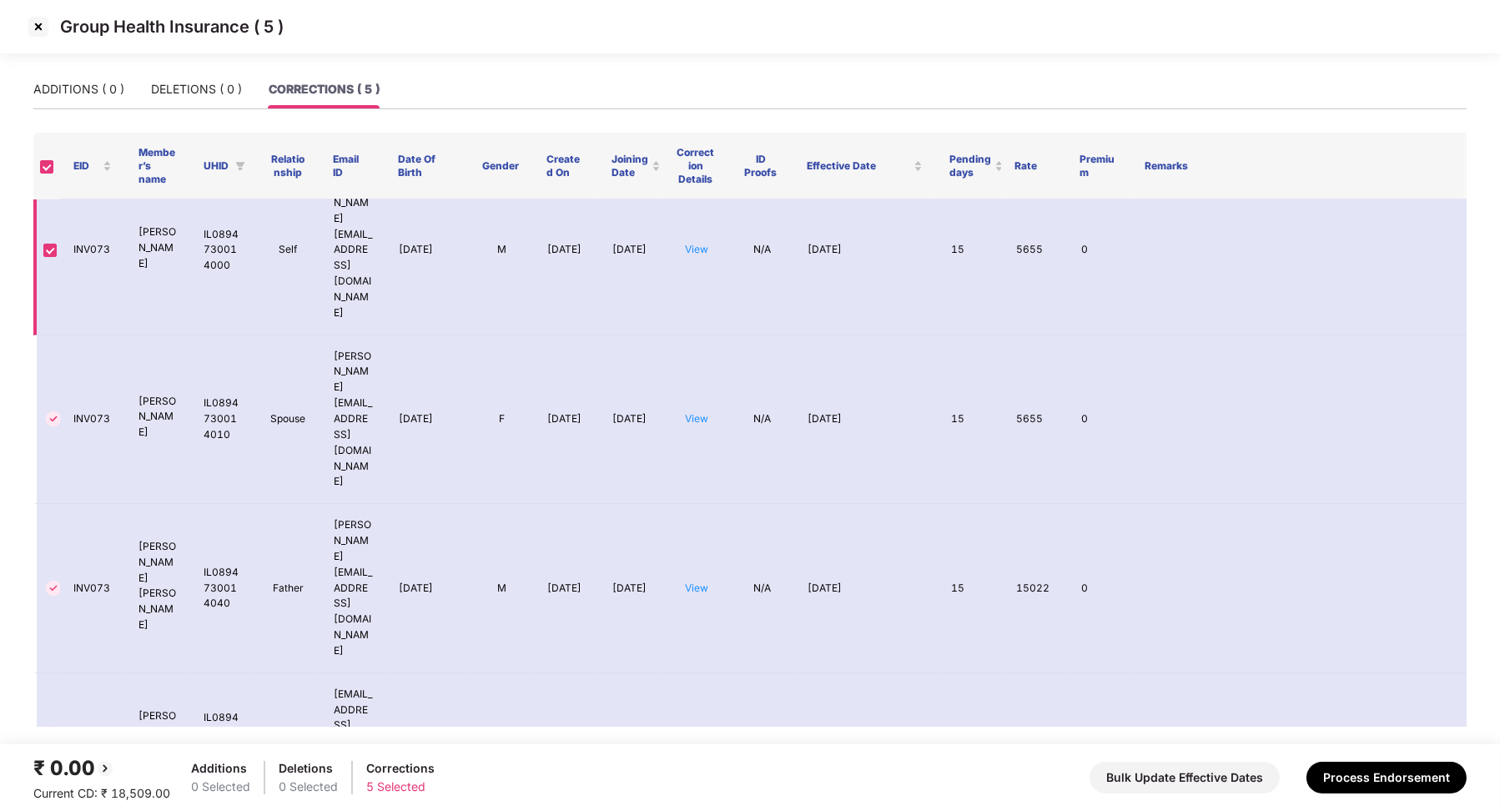
click at [683, 219] on td "View" at bounding box center [696, 250] width 65 height 169
click at [689, 243] on link "View" at bounding box center [696, 249] width 23 height 13
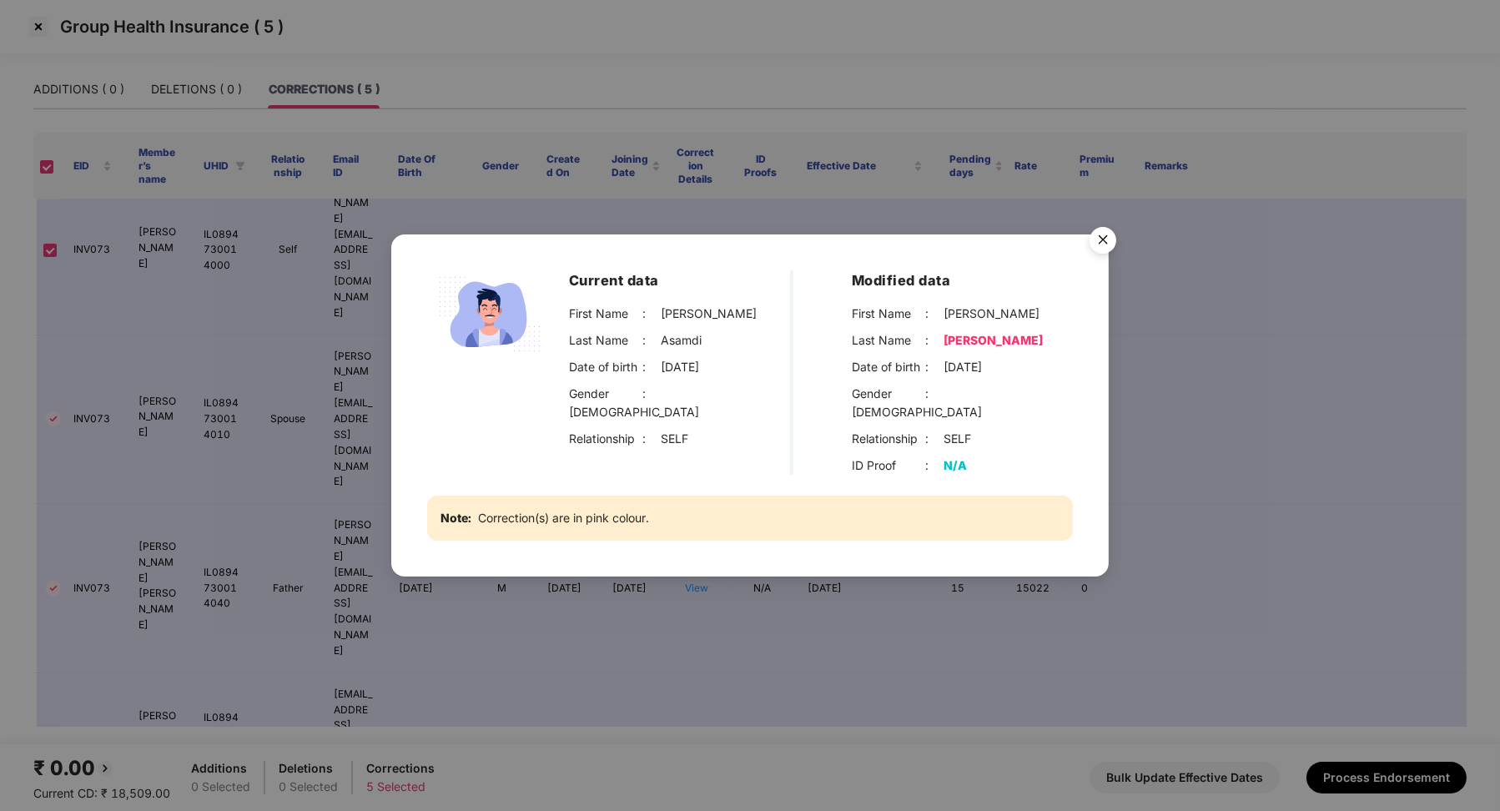
click at [1102, 245] on img "Close" at bounding box center [1103, 242] width 47 height 47
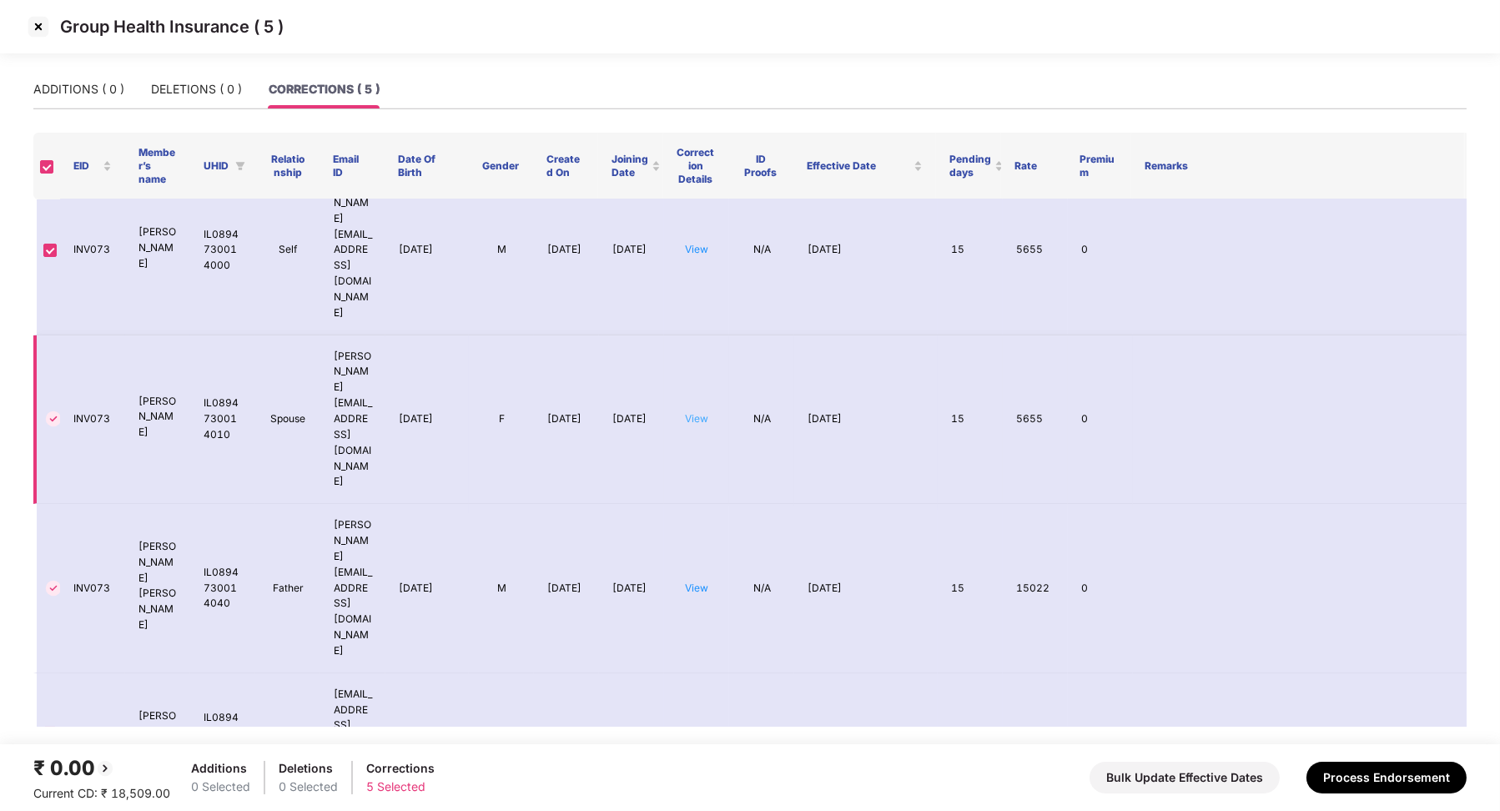
click at [689, 412] on link "View" at bounding box center [696, 418] width 23 height 13
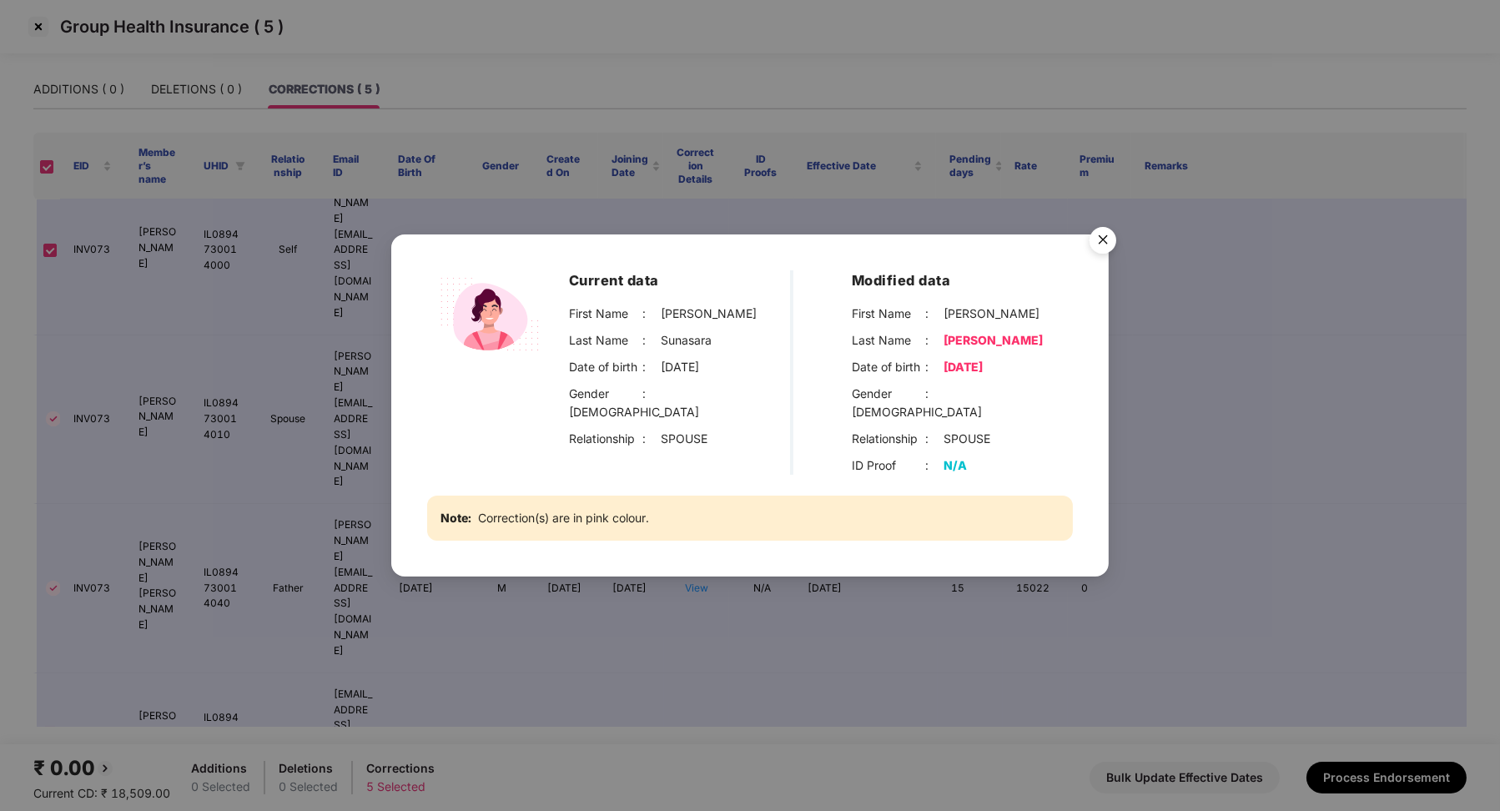
click at [1107, 250] on img "Close" at bounding box center [1103, 242] width 47 height 47
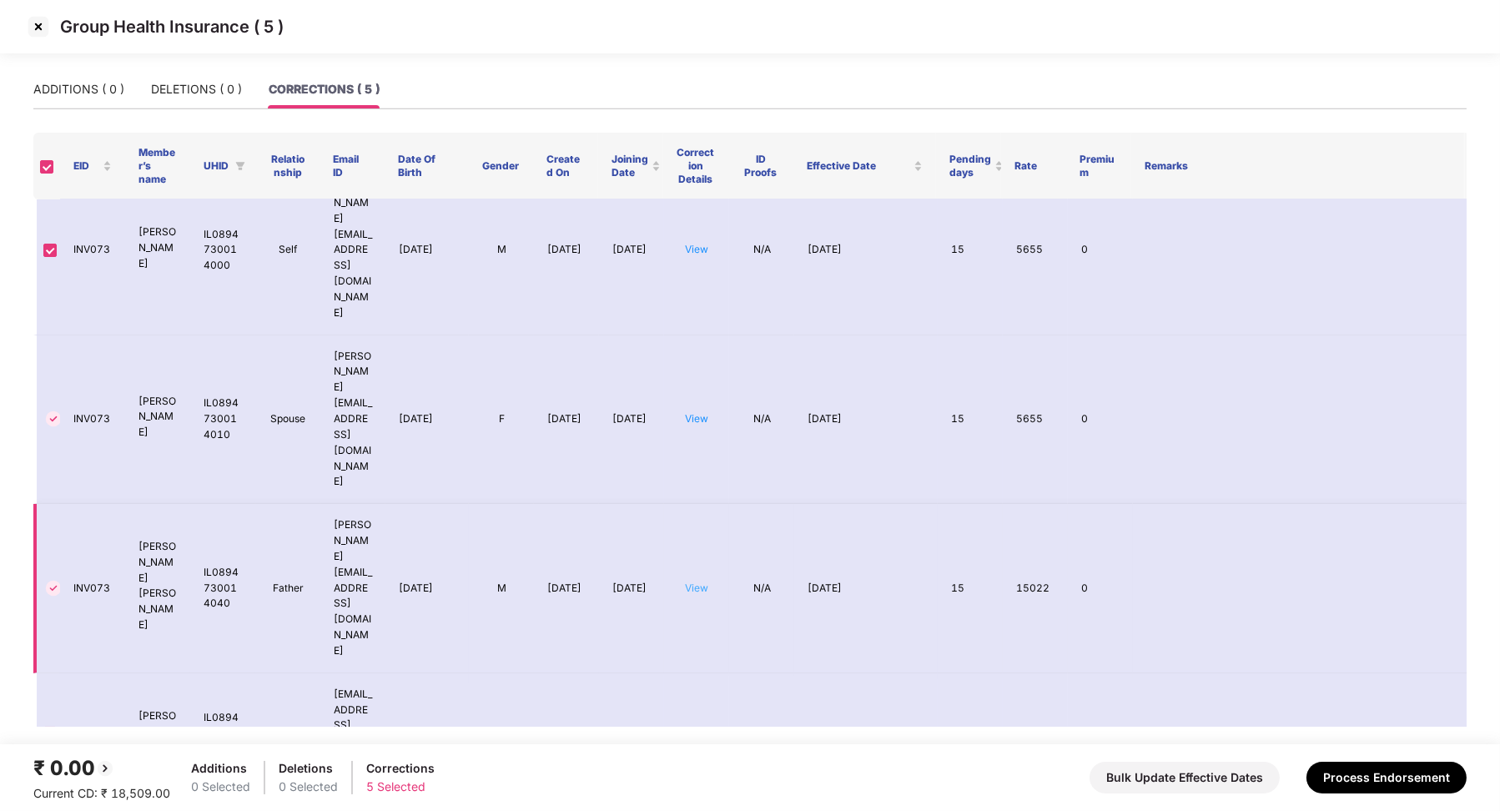
click at [702, 582] on link "View" at bounding box center [696, 588] width 23 height 13
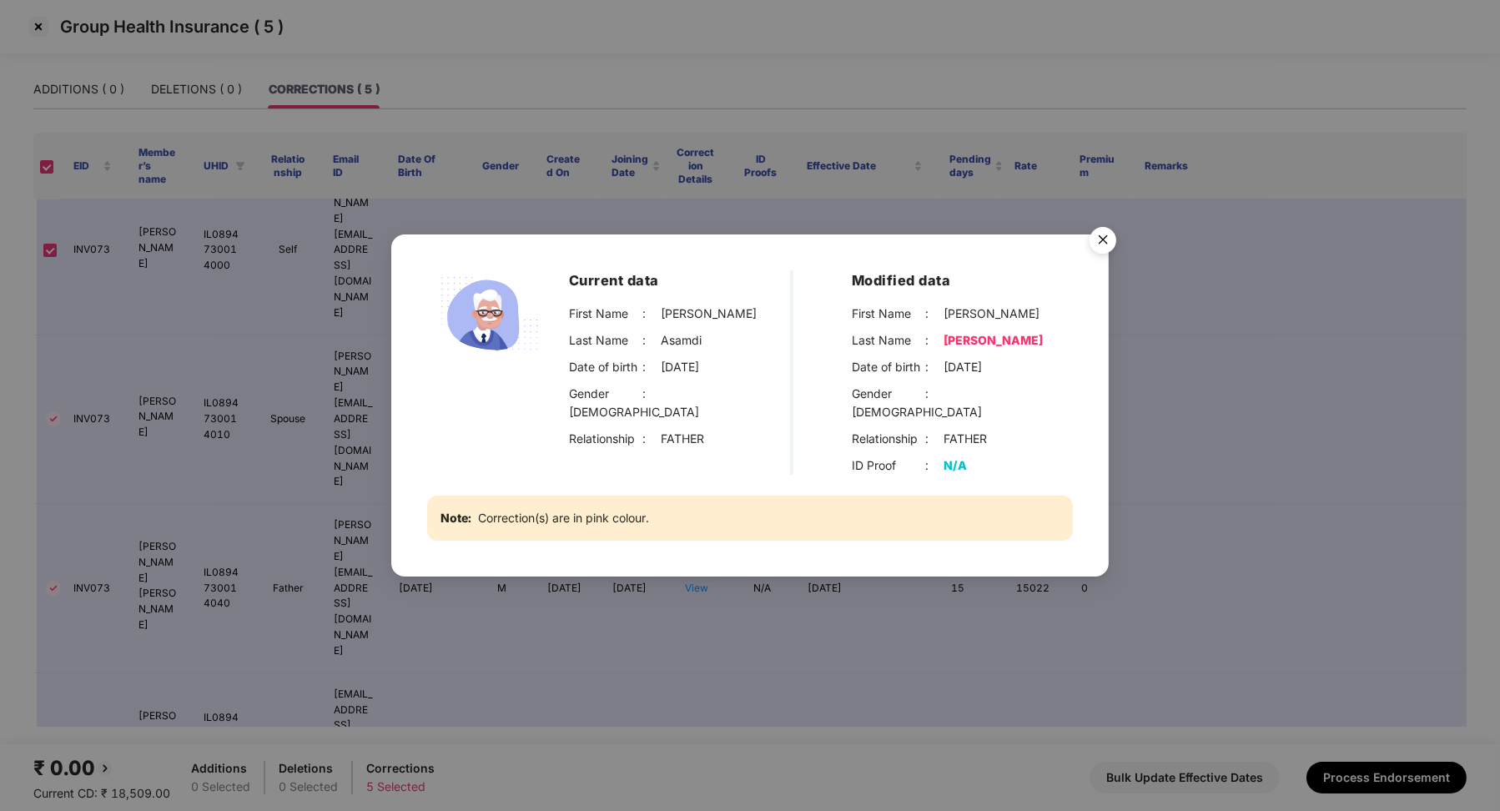
click at [1105, 242] on img "Close" at bounding box center [1103, 242] width 47 height 47
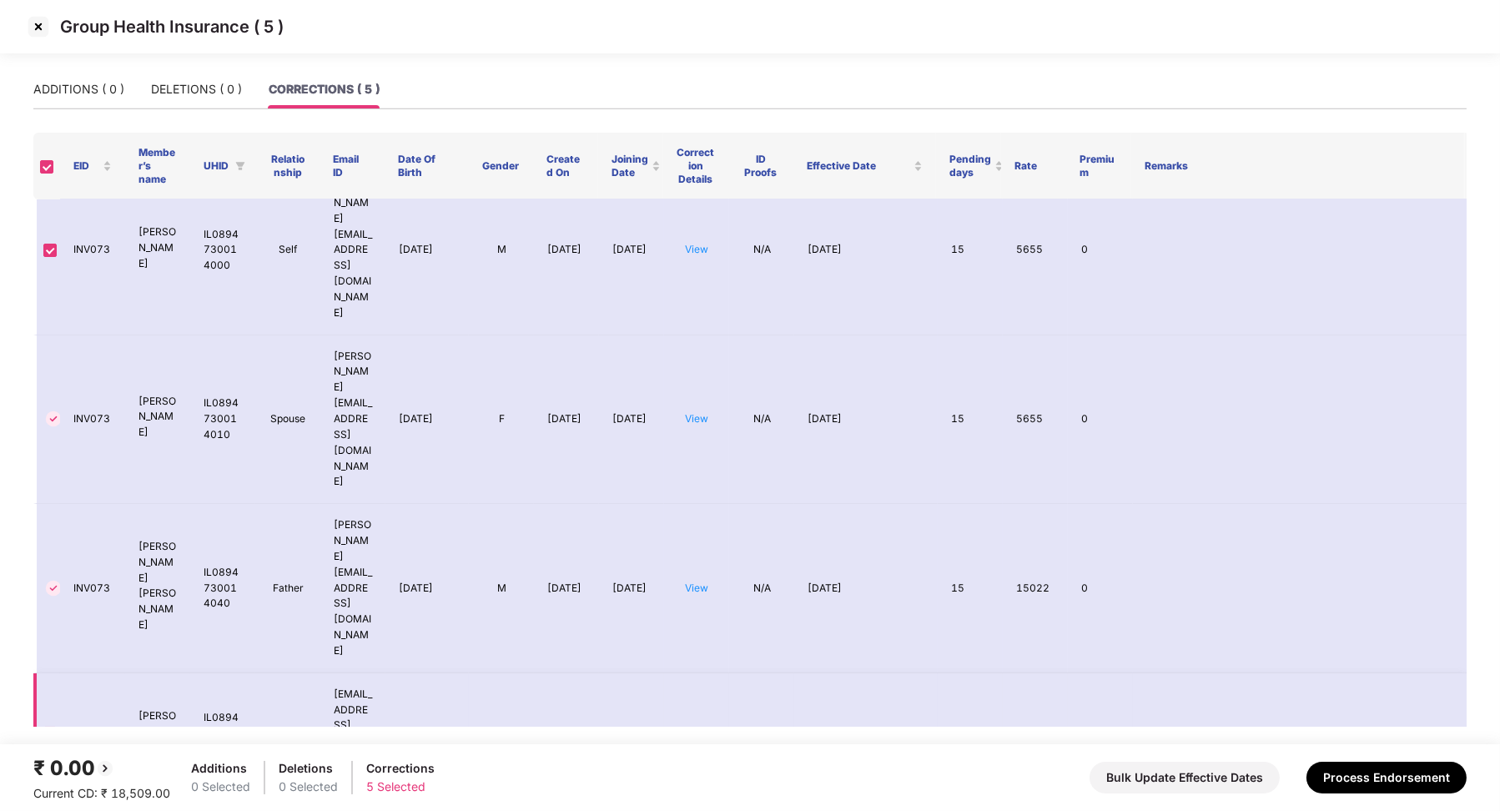
click at [696, 727] on link "View" at bounding box center [696, 733] width 23 height 13
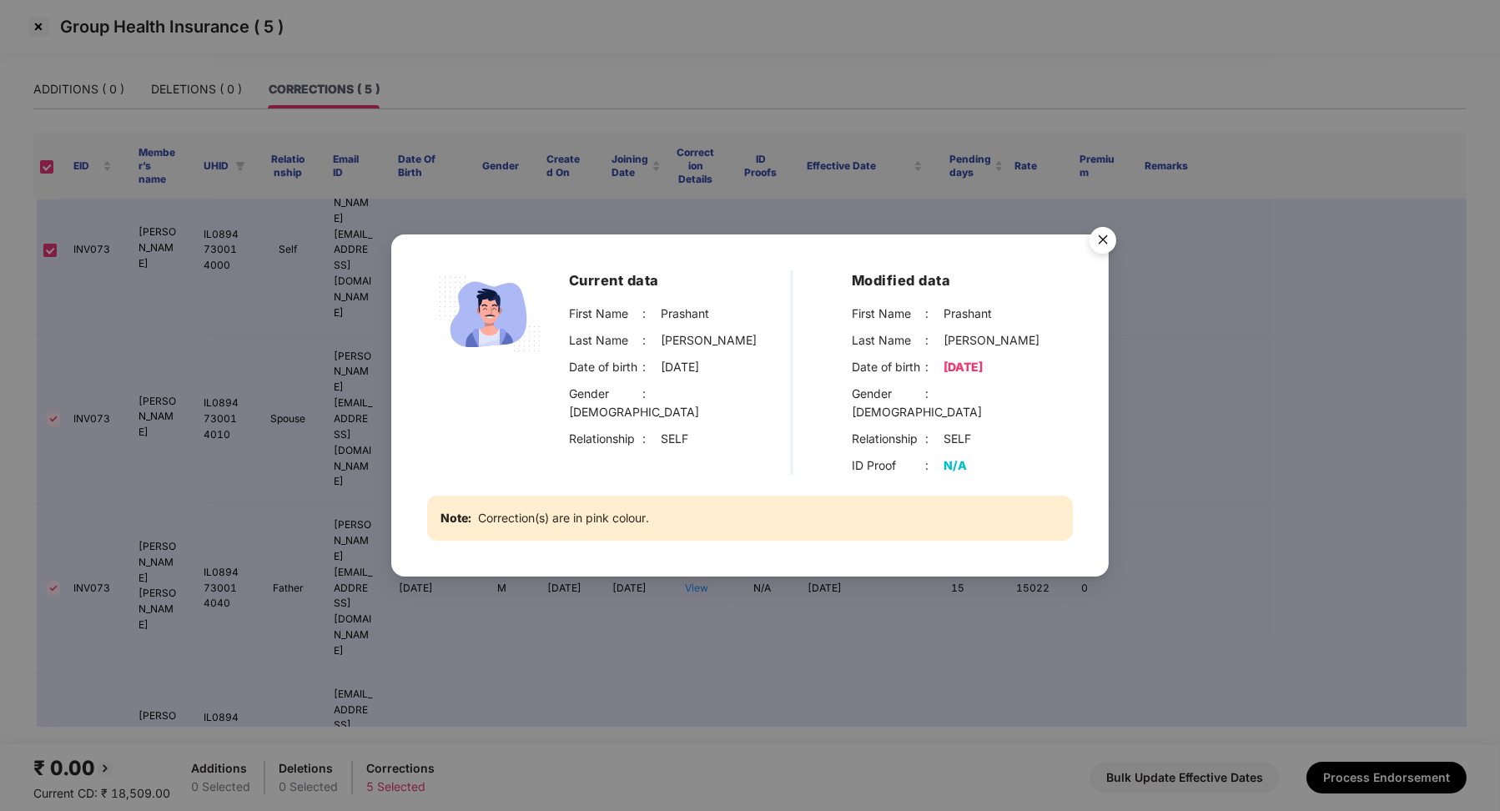
click at [1098, 266] on img "Close" at bounding box center [1103, 242] width 47 height 47
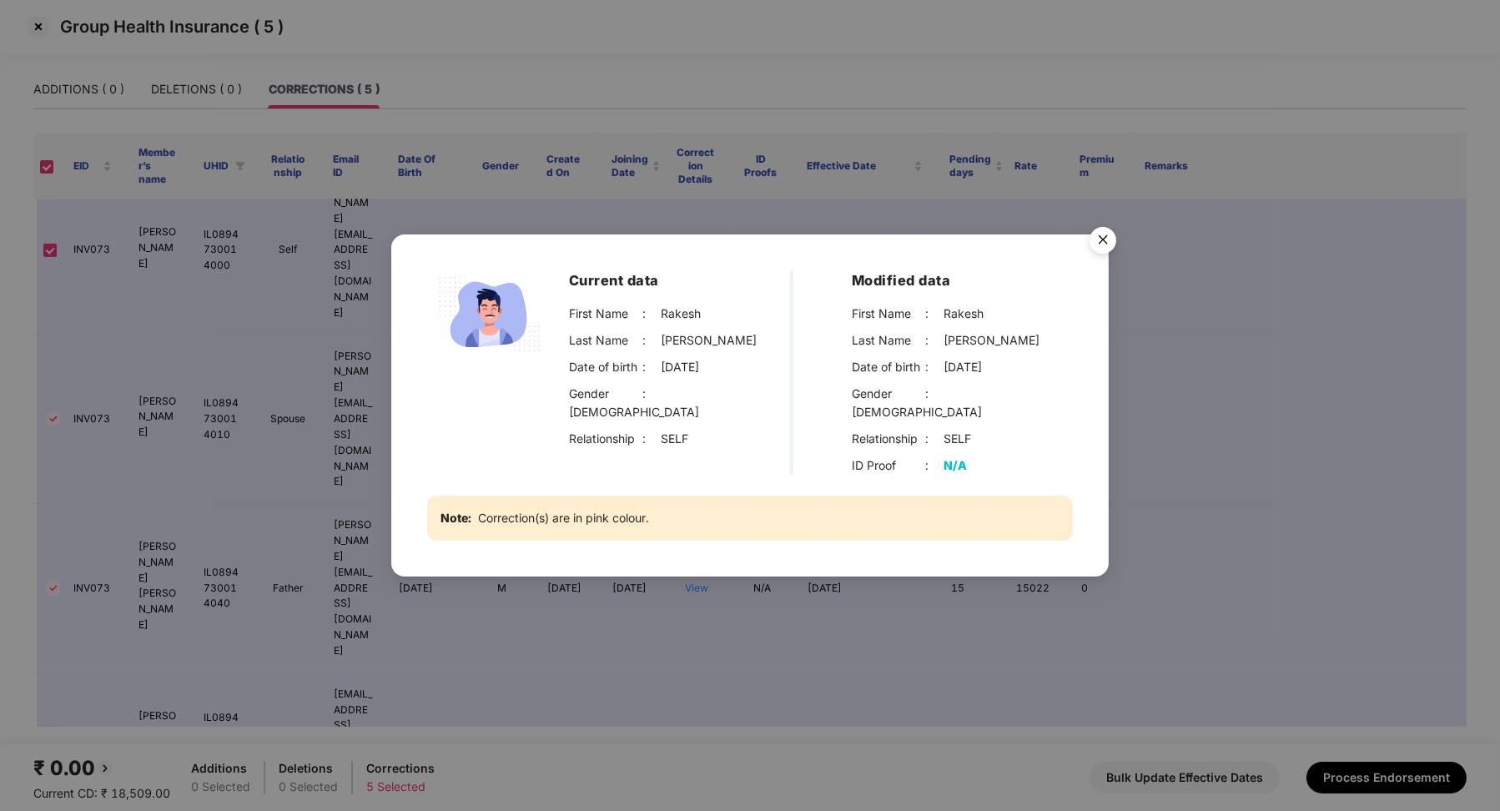
click at [1107, 241] on img "Close" at bounding box center [1103, 242] width 47 height 47
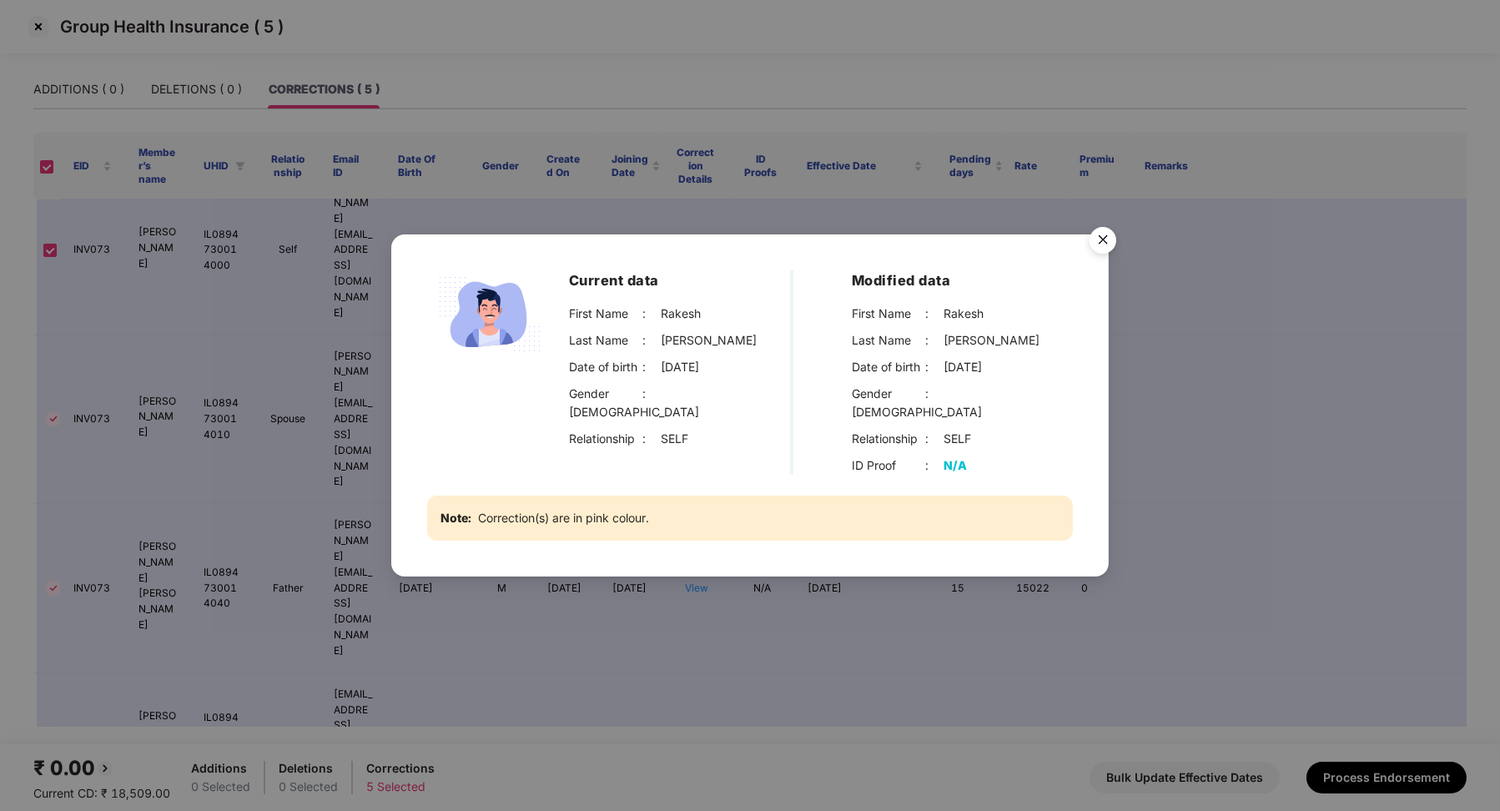
click at [1105, 251] on img "Close" at bounding box center [1103, 242] width 47 height 47
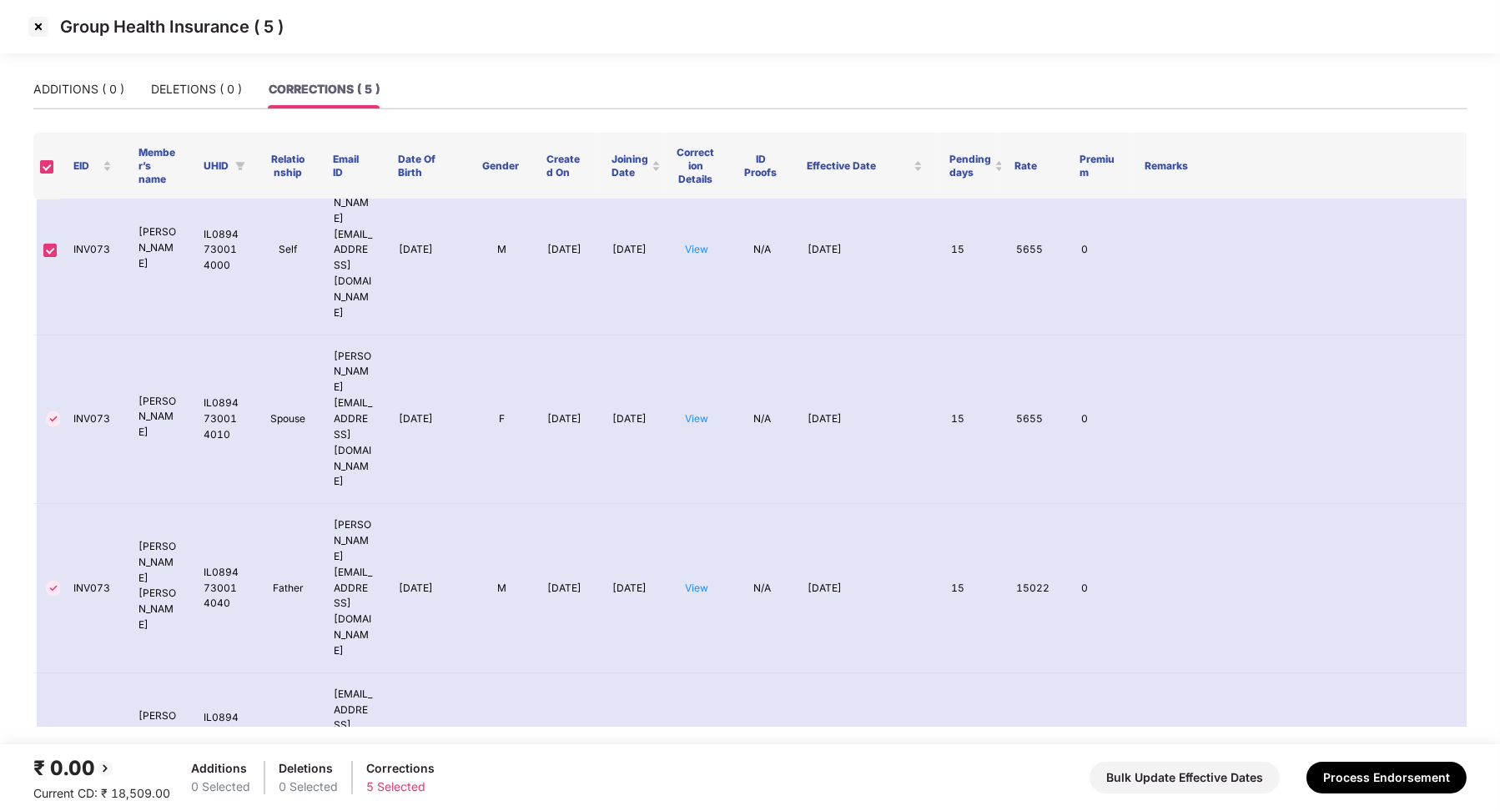
click at [38, 32] on img at bounding box center [38, 26] width 27 height 27
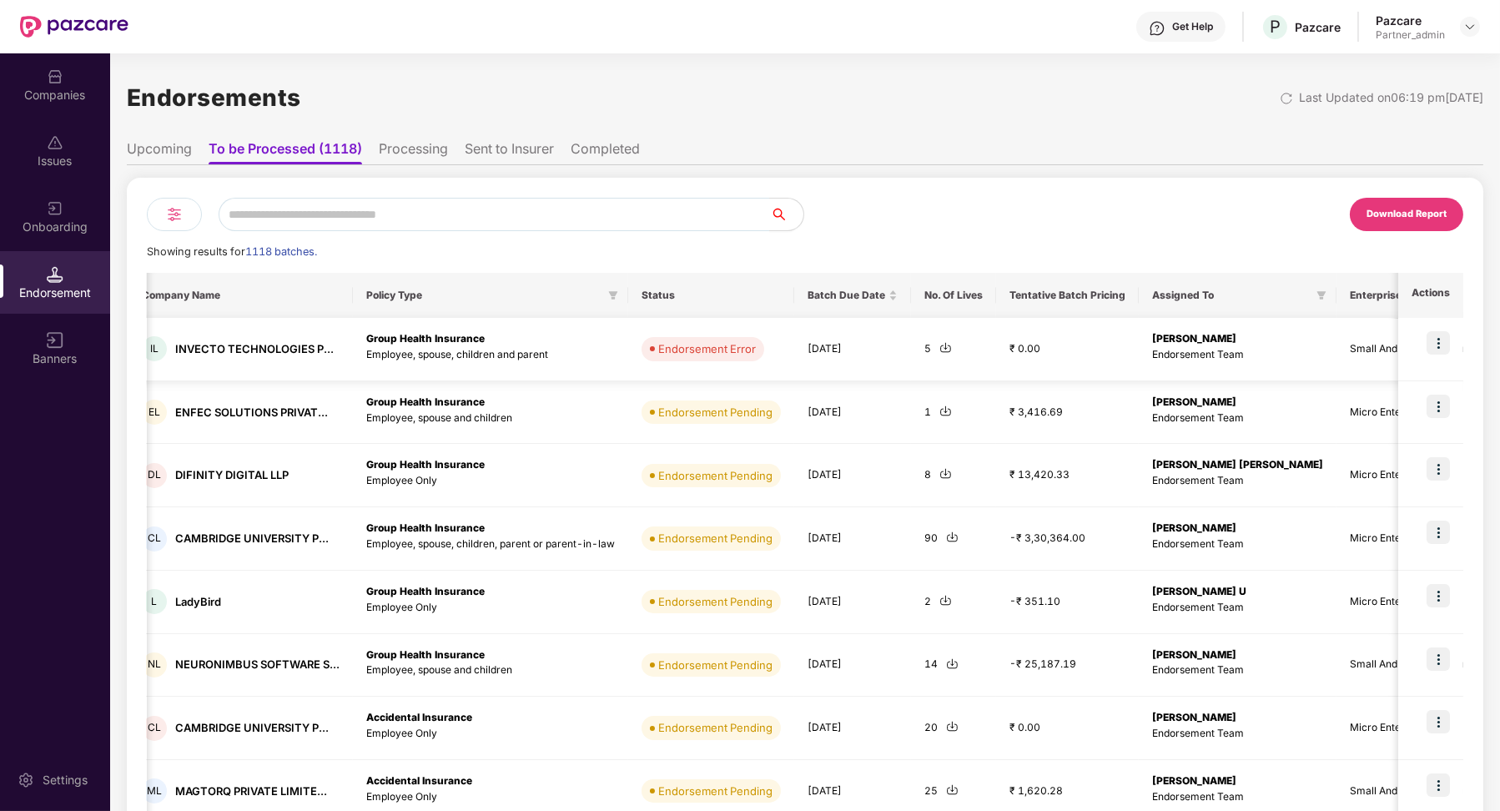
scroll to position [0, 217]
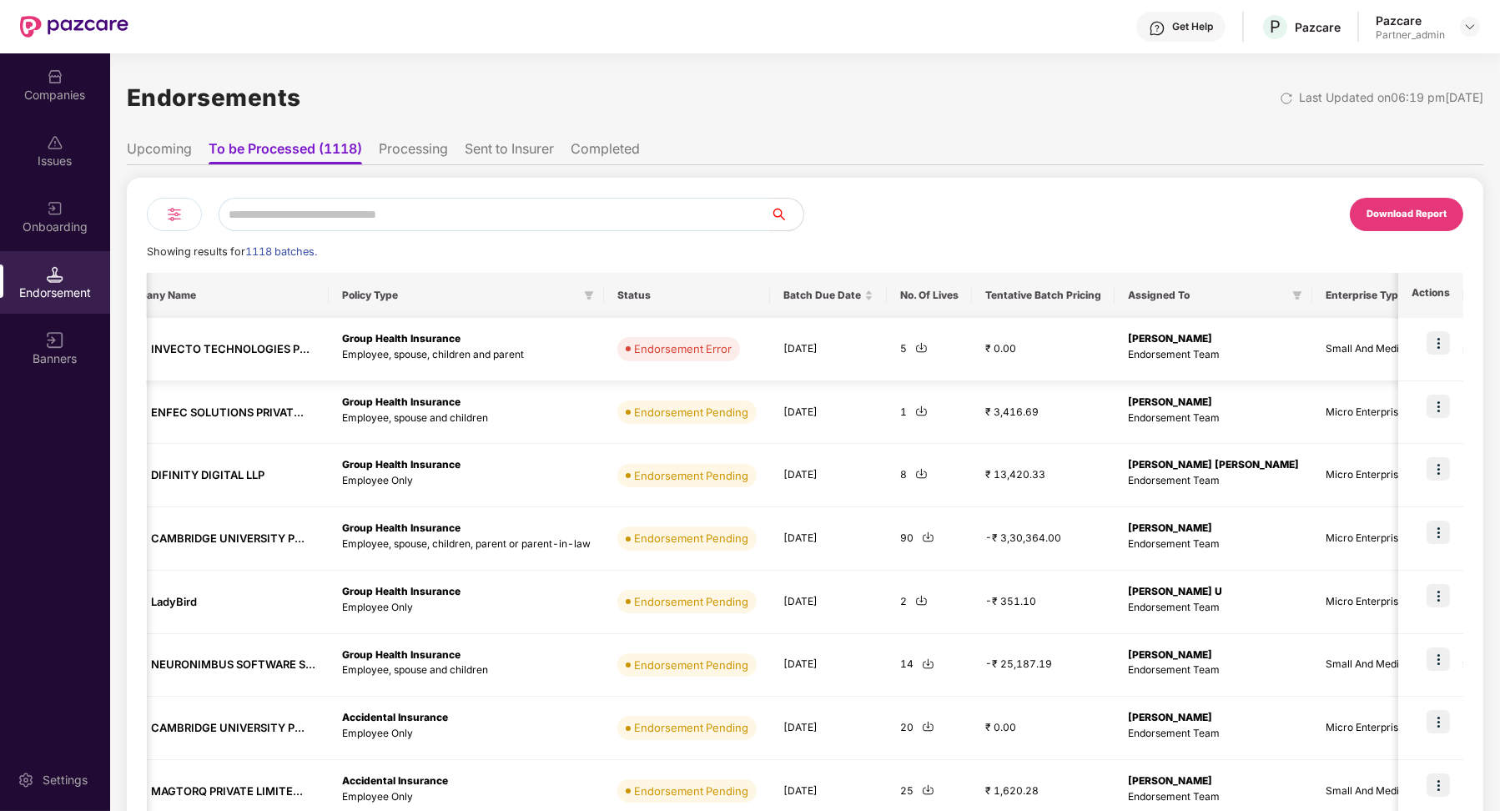
click at [1436, 350] on img at bounding box center [1438, 342] width 23 height 23
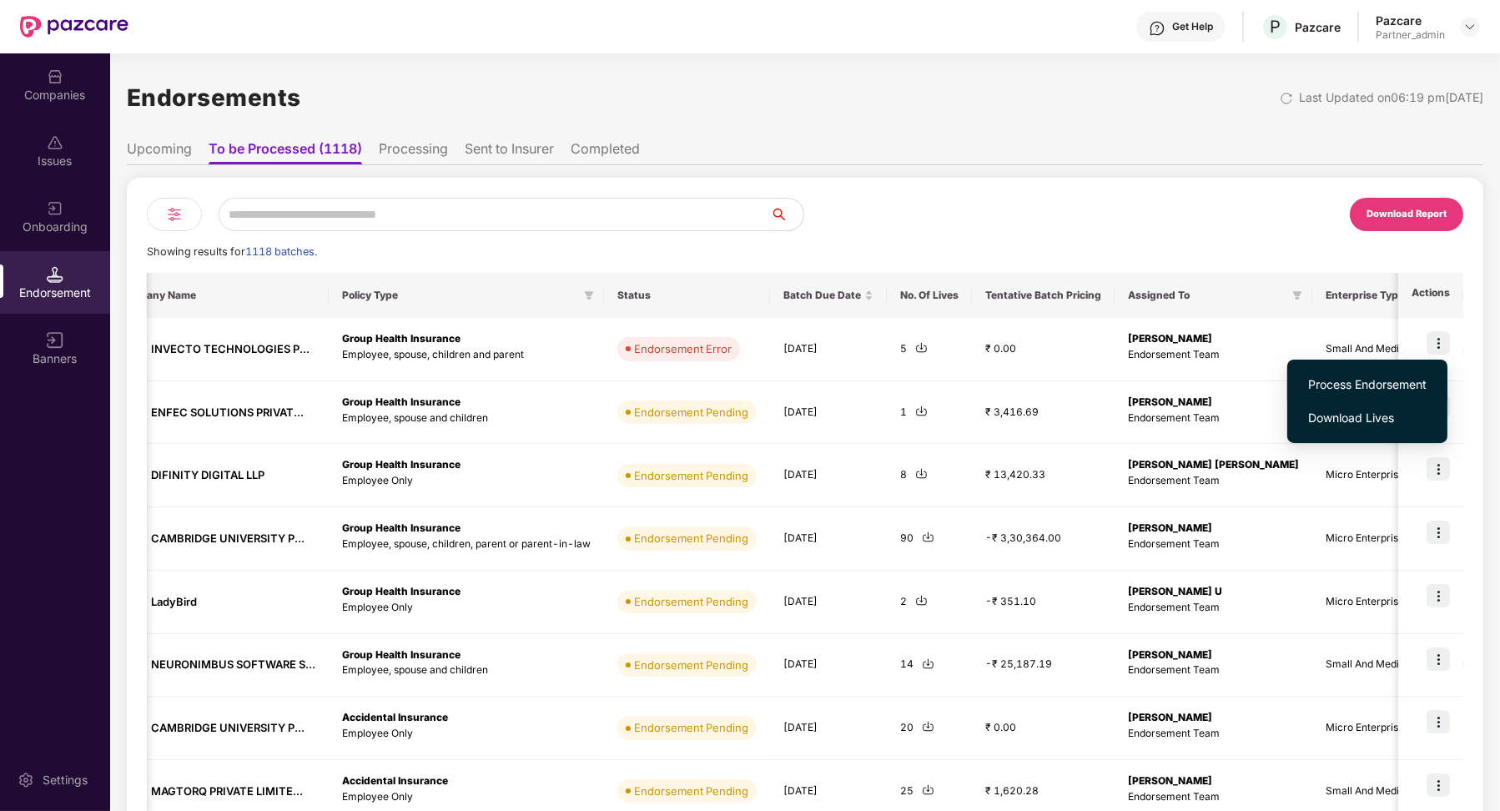
click at [1375, 386] on span "Process Endorsement" at bounding box center [1368, 385] width 119 height 18
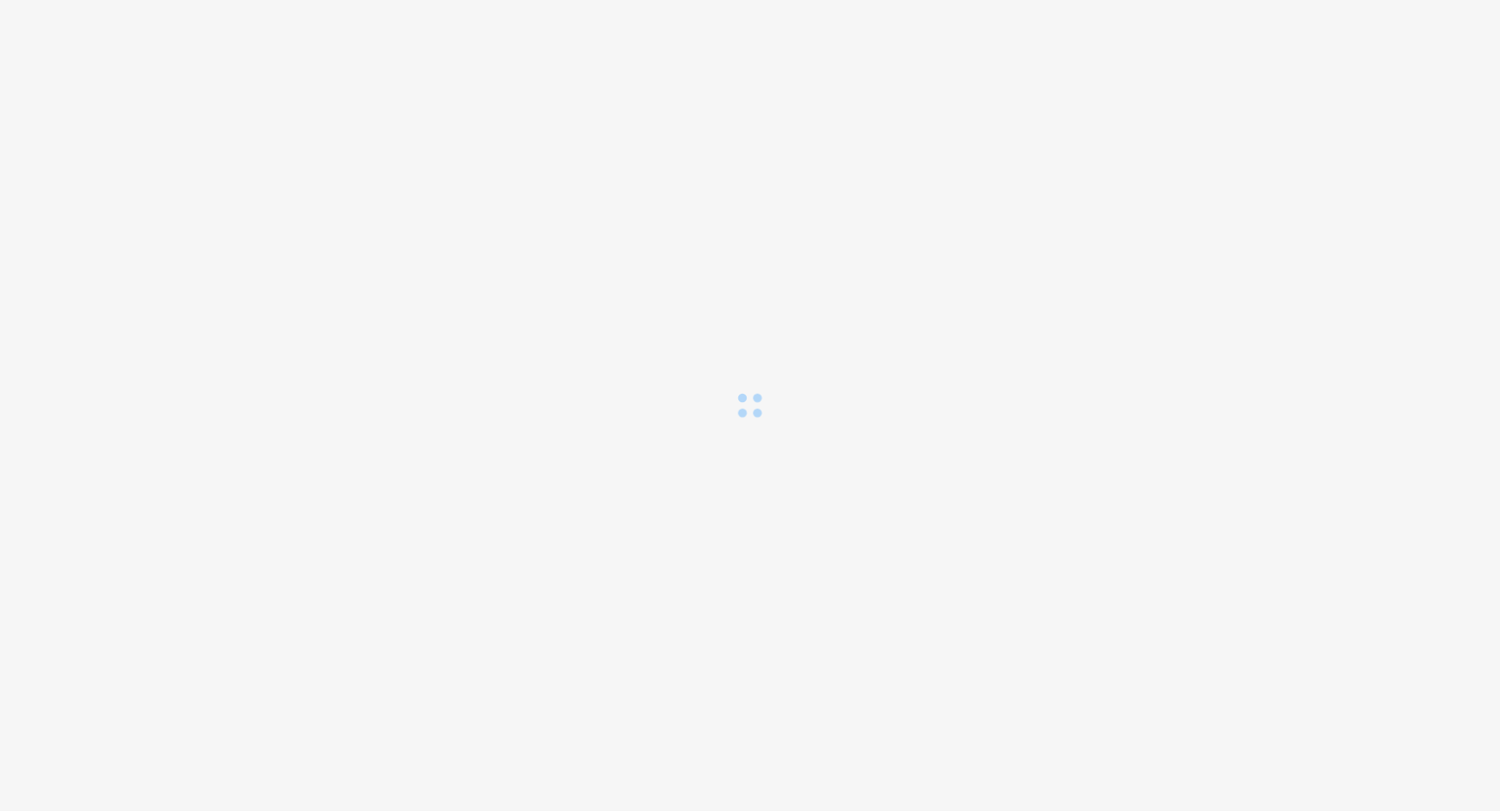
scroll to position [0, 0]
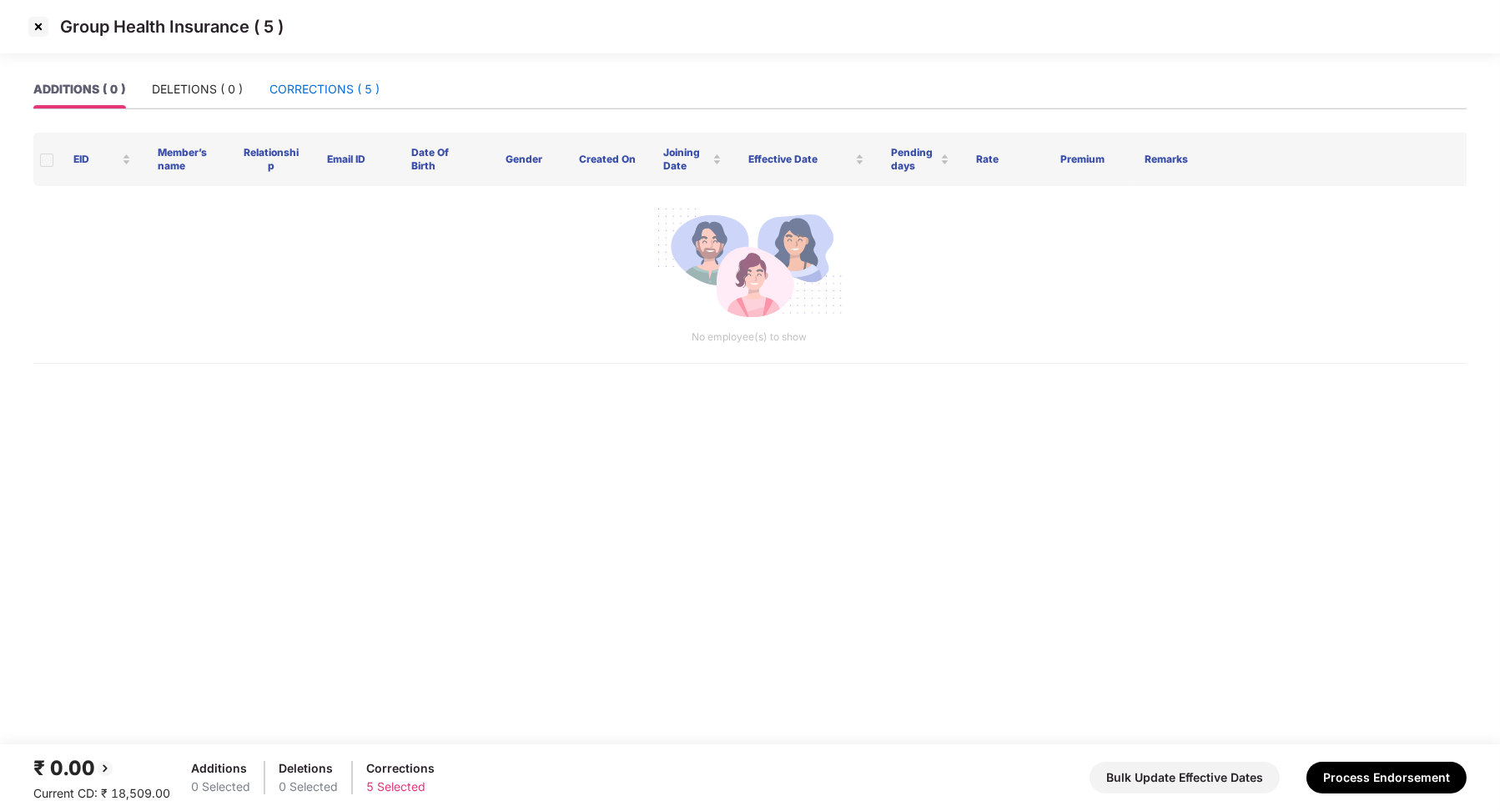
click at [335, 88] on div "CORRECTIONS ( 5 )" at bounding box center [325, 89] width 110 height 18
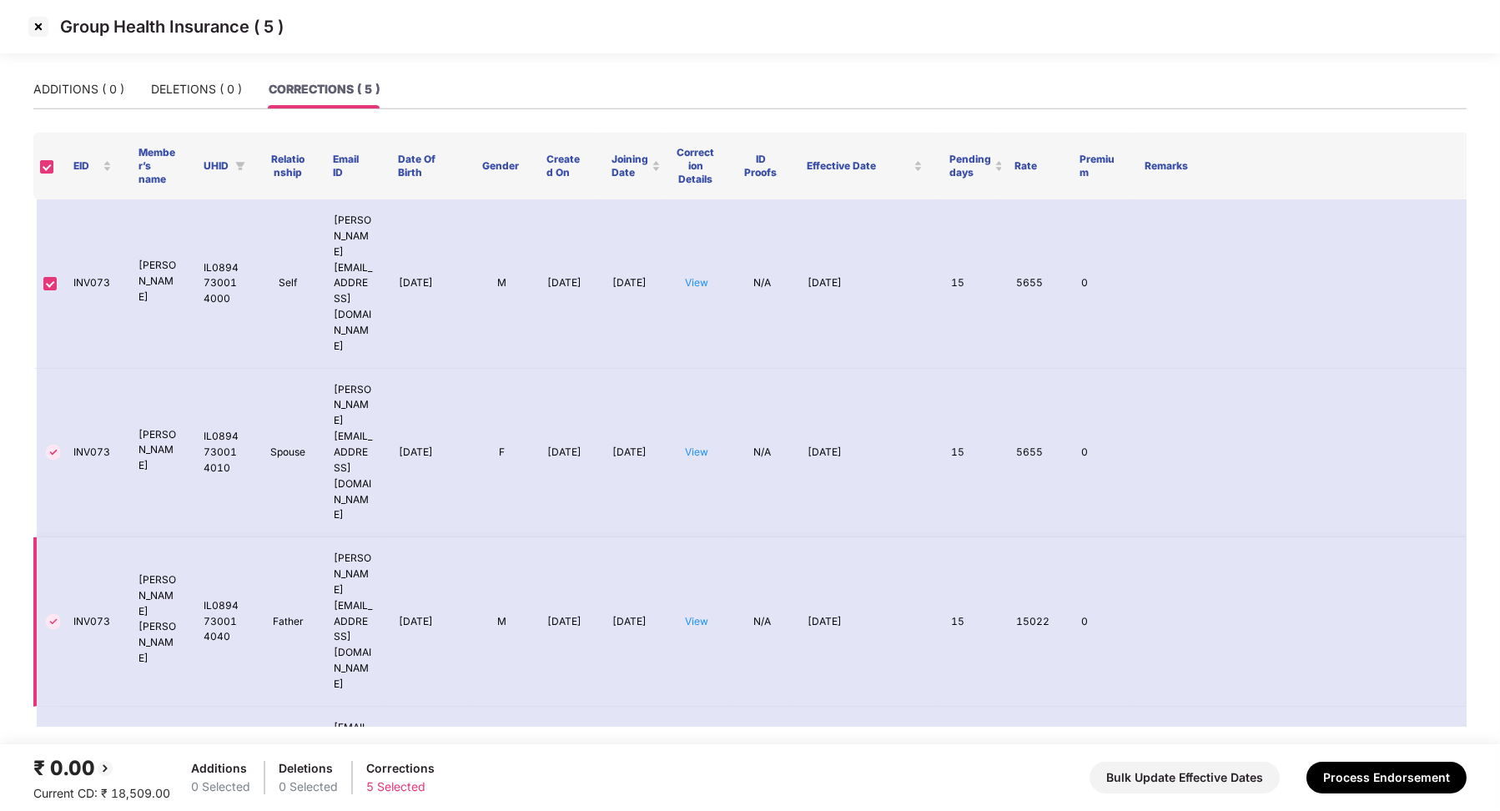
scroll to position [33, 0]
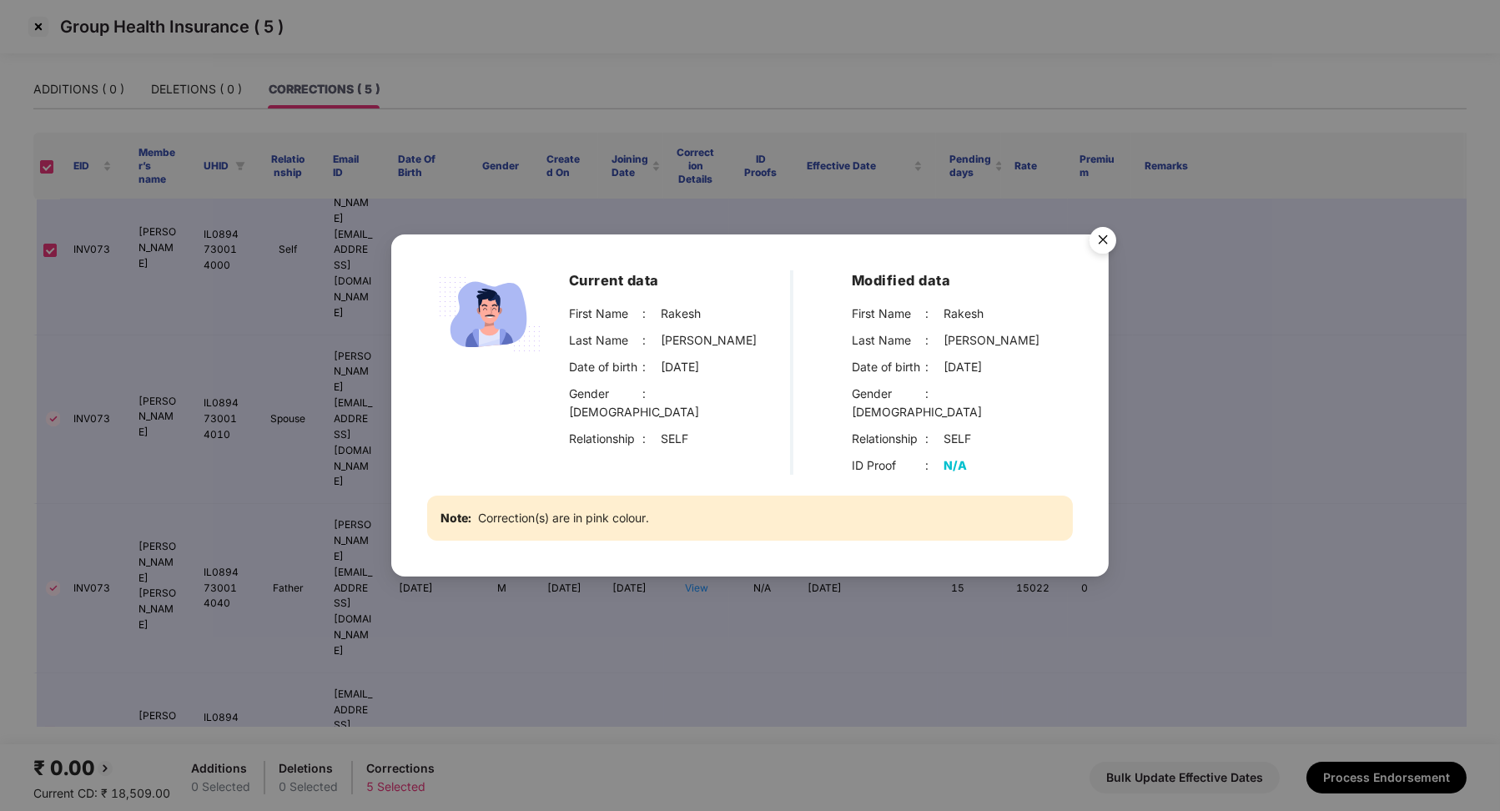
click at [1104, 239] on img "Close" at bounding box center [1103, 242] width 47 height 47
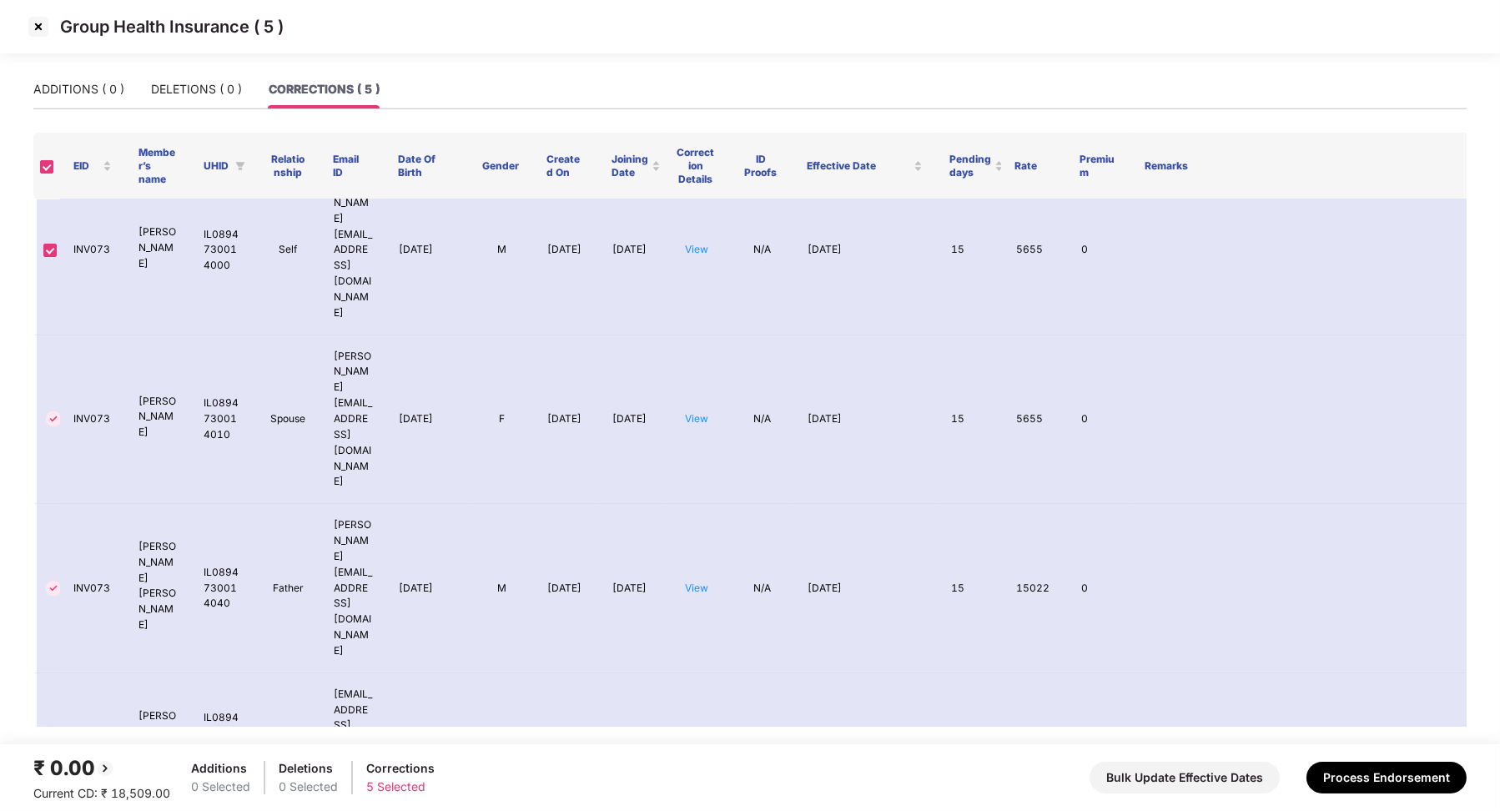
drag, startPoint x: 331, startPoint y: 651, endPoint x: 366, endPoint y: 703, distance: 62.5
copy td "[EMAIL_ADDRESS][PERSON_NAME][DOMAIN_NAME]"
click at [43, 28] on img at bounding box center [38, 26] width 27 height 27
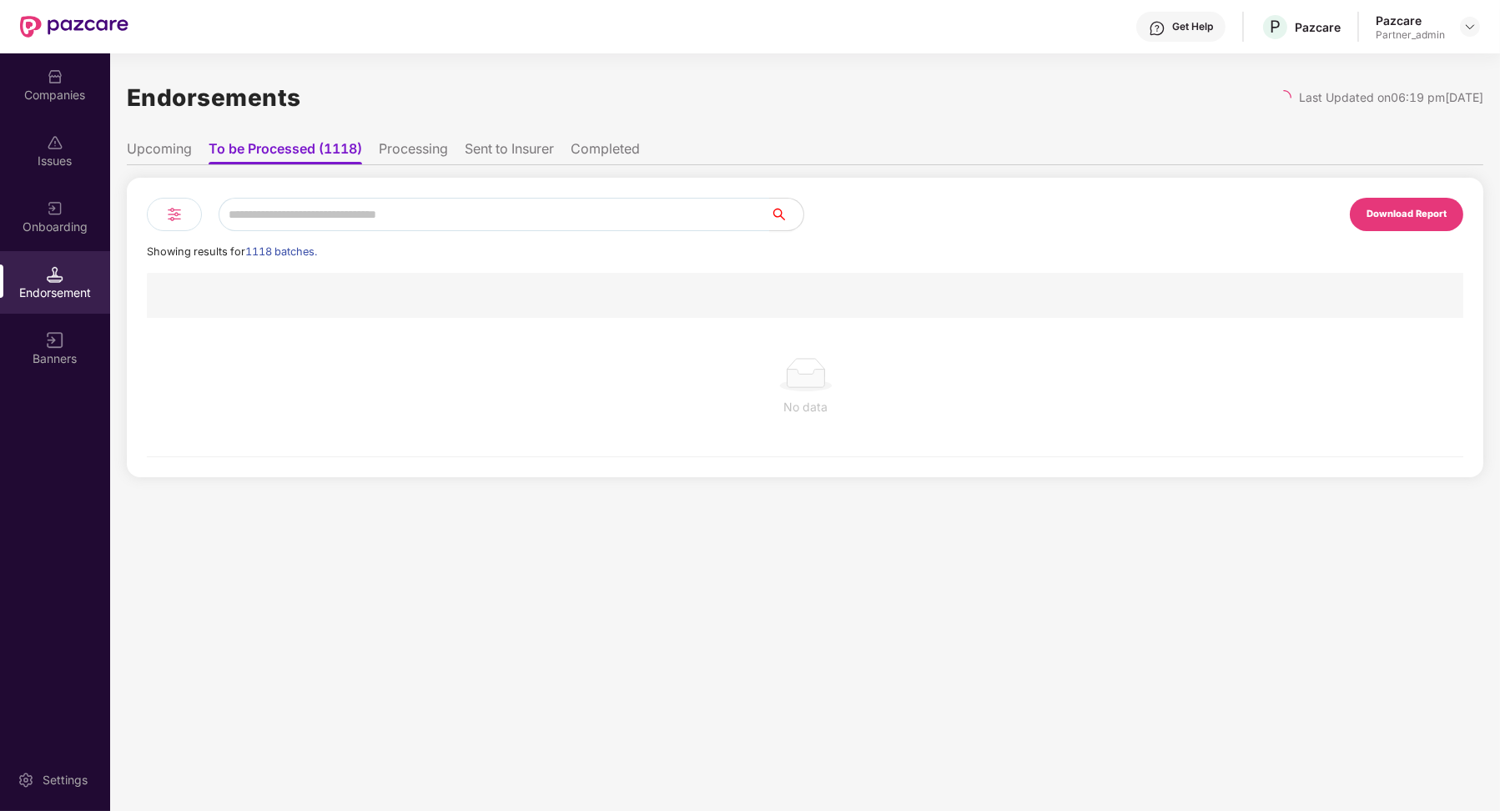
scroll to position [0, 1]
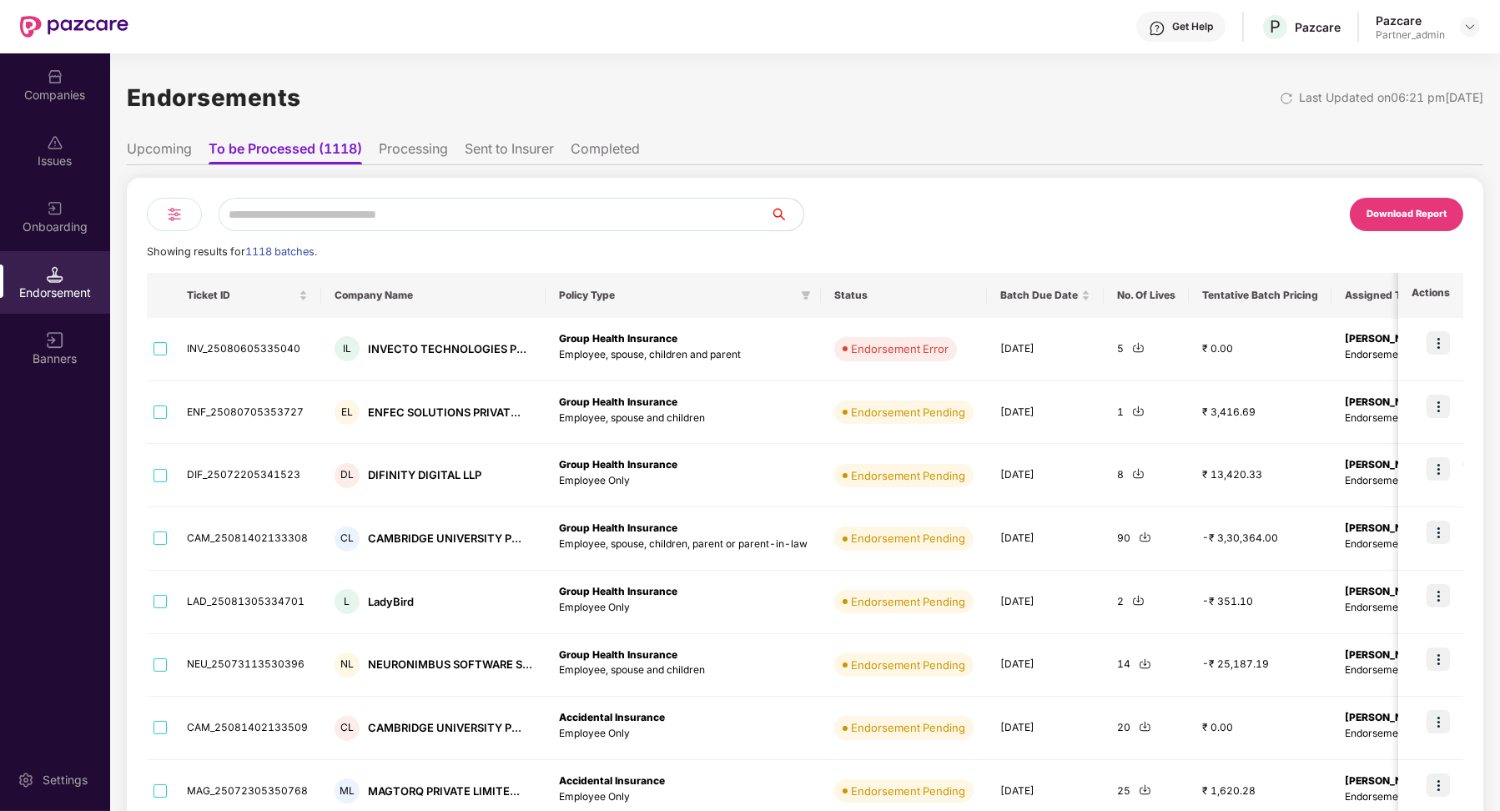
click at [419, 142] on li "Processing" at bounding box center [413, 152] width 69 height 24
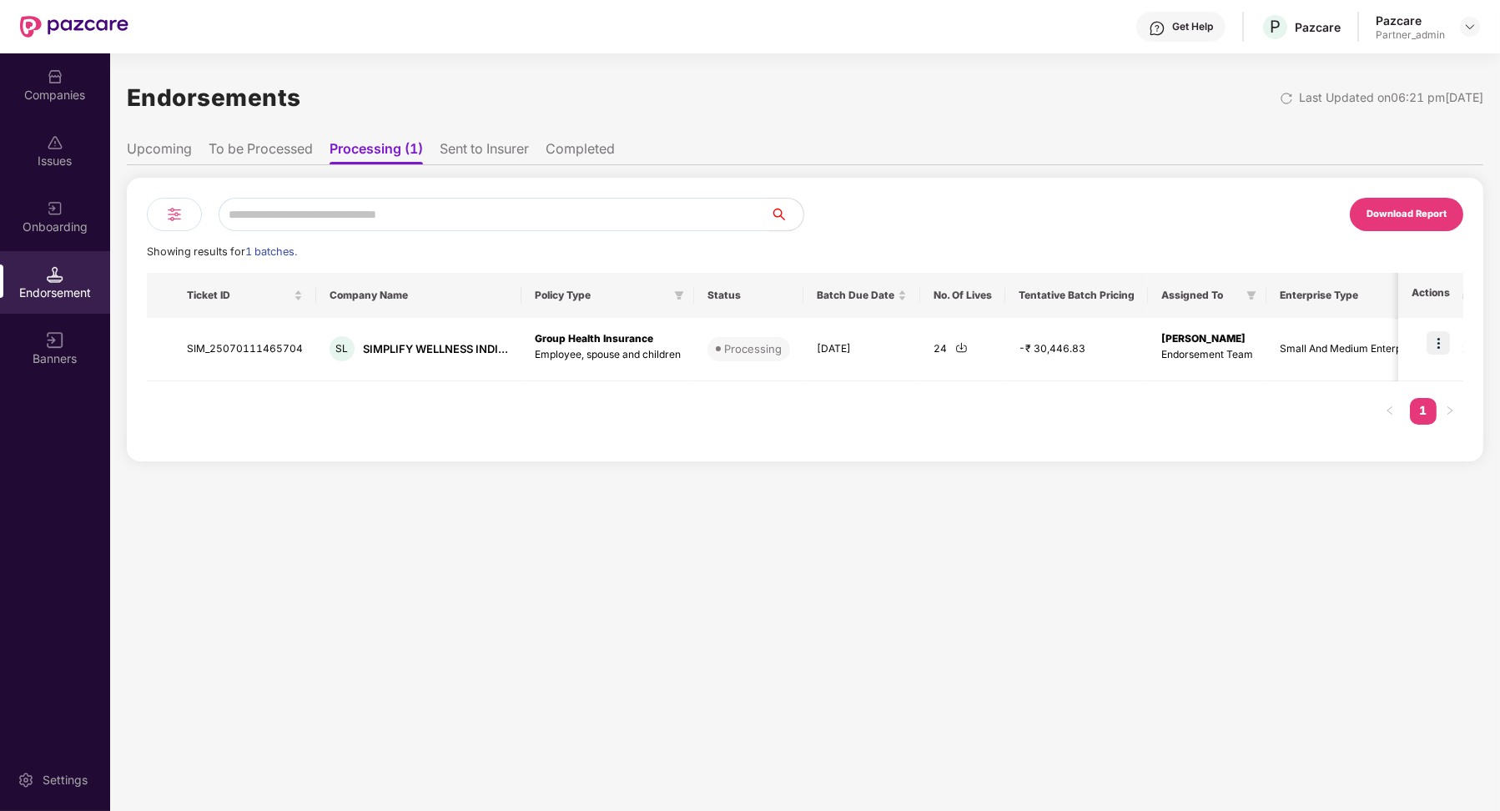
click at [165, 208] on img at bounding box center [174, 214] width 20 height 20
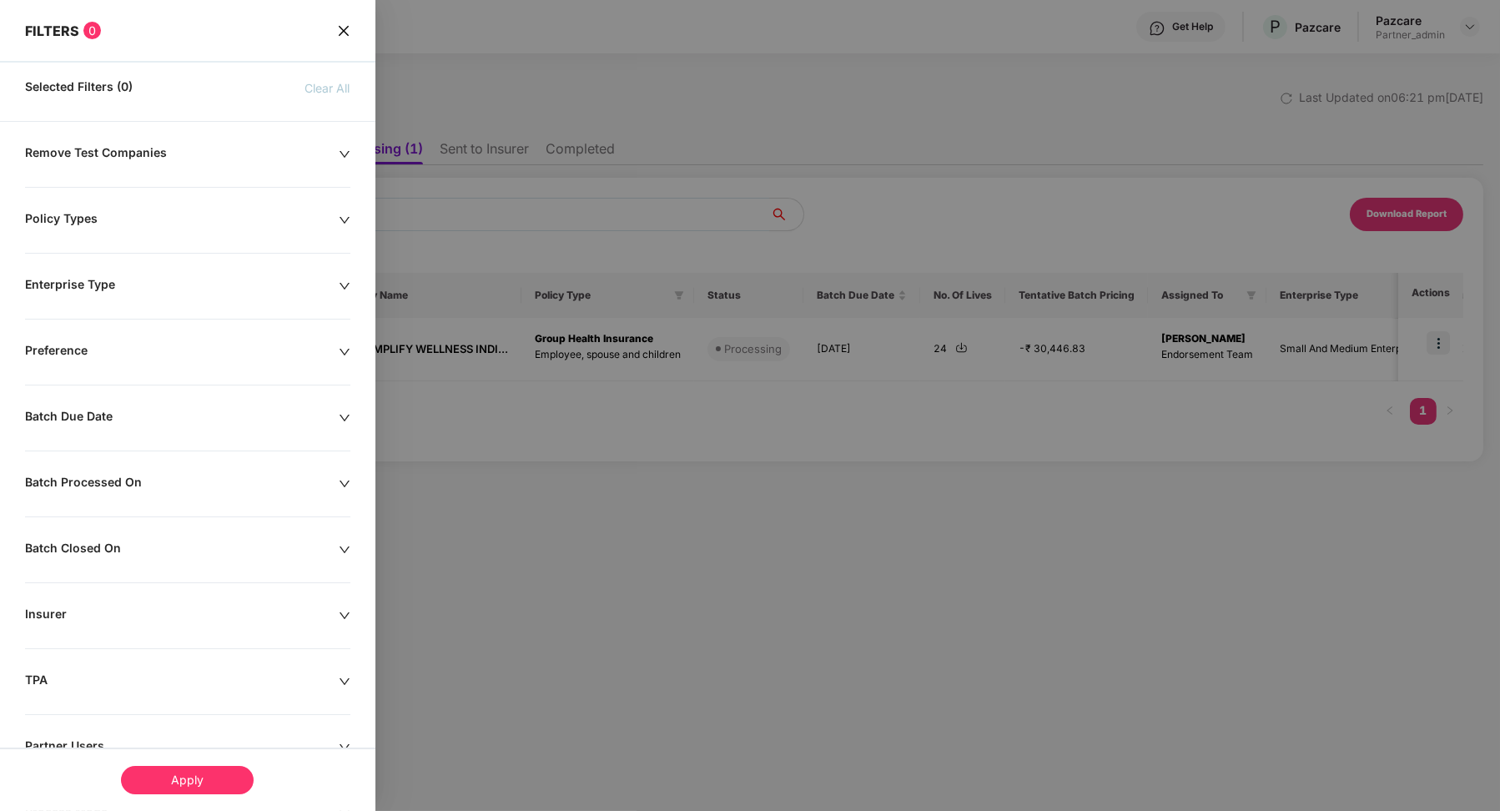
scroll to position [121, 0]
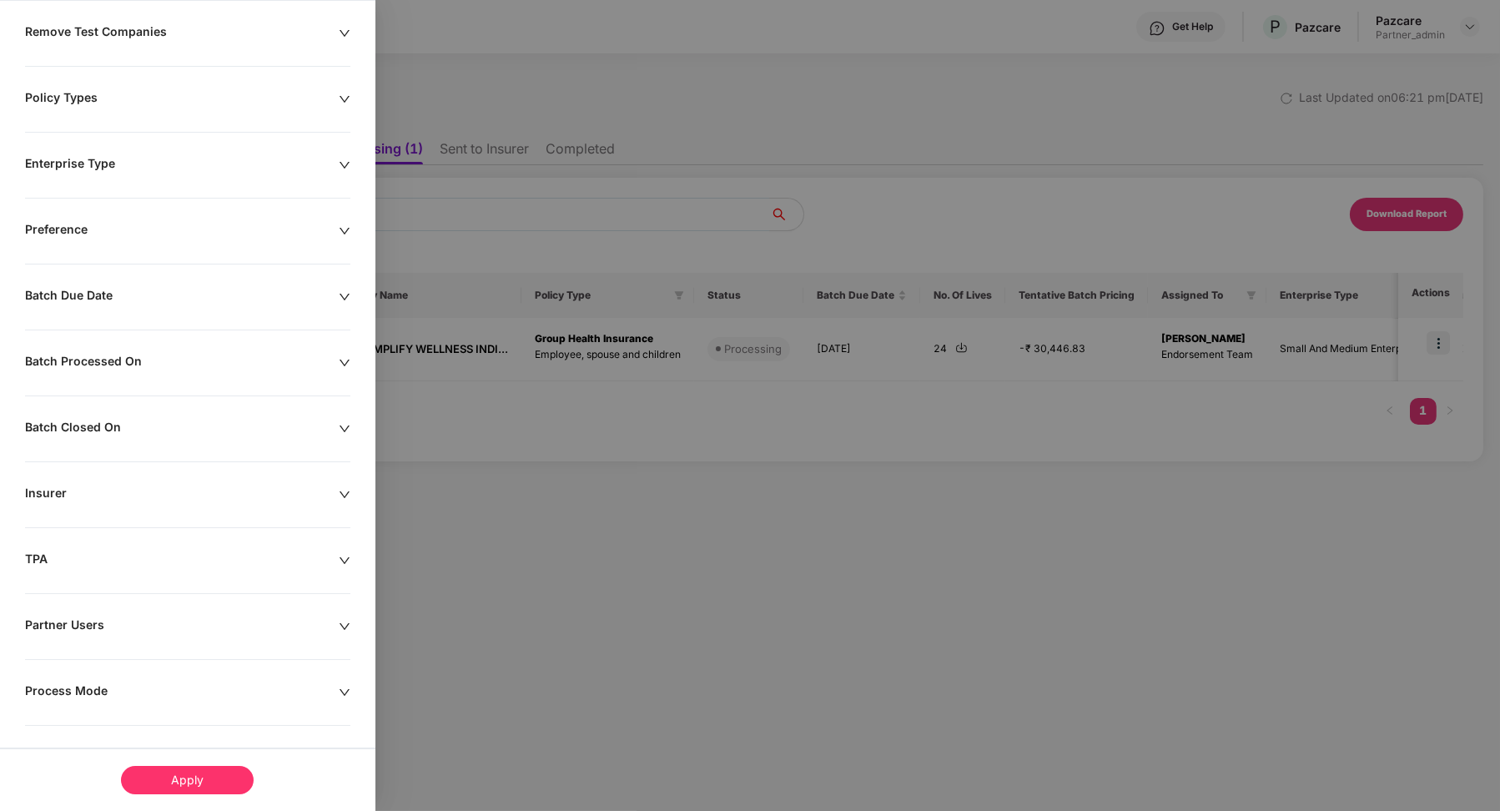
click at [68, 668] on div "Remove Test Companies Policy Types Enterprise Type Preference Batch Due Date Ba…" at bounding box center [188, 420] width 376 height 792
click at [68, 684] on div "Process Mode" at bounding box center [182, 692] width 314 height 18
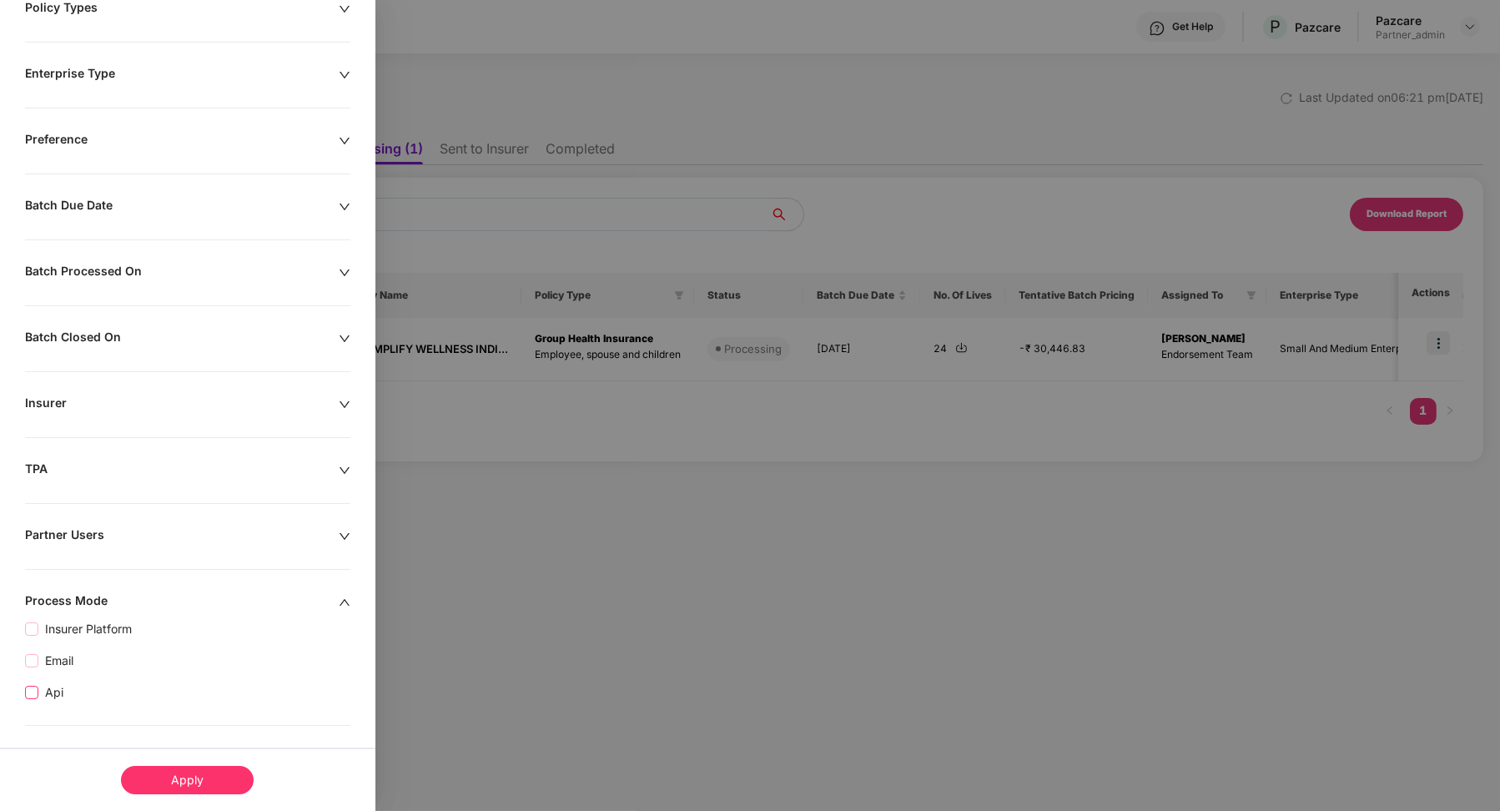
click at [53, 688] on span "Api" at bounding box center [54, 692] width 32 height 18
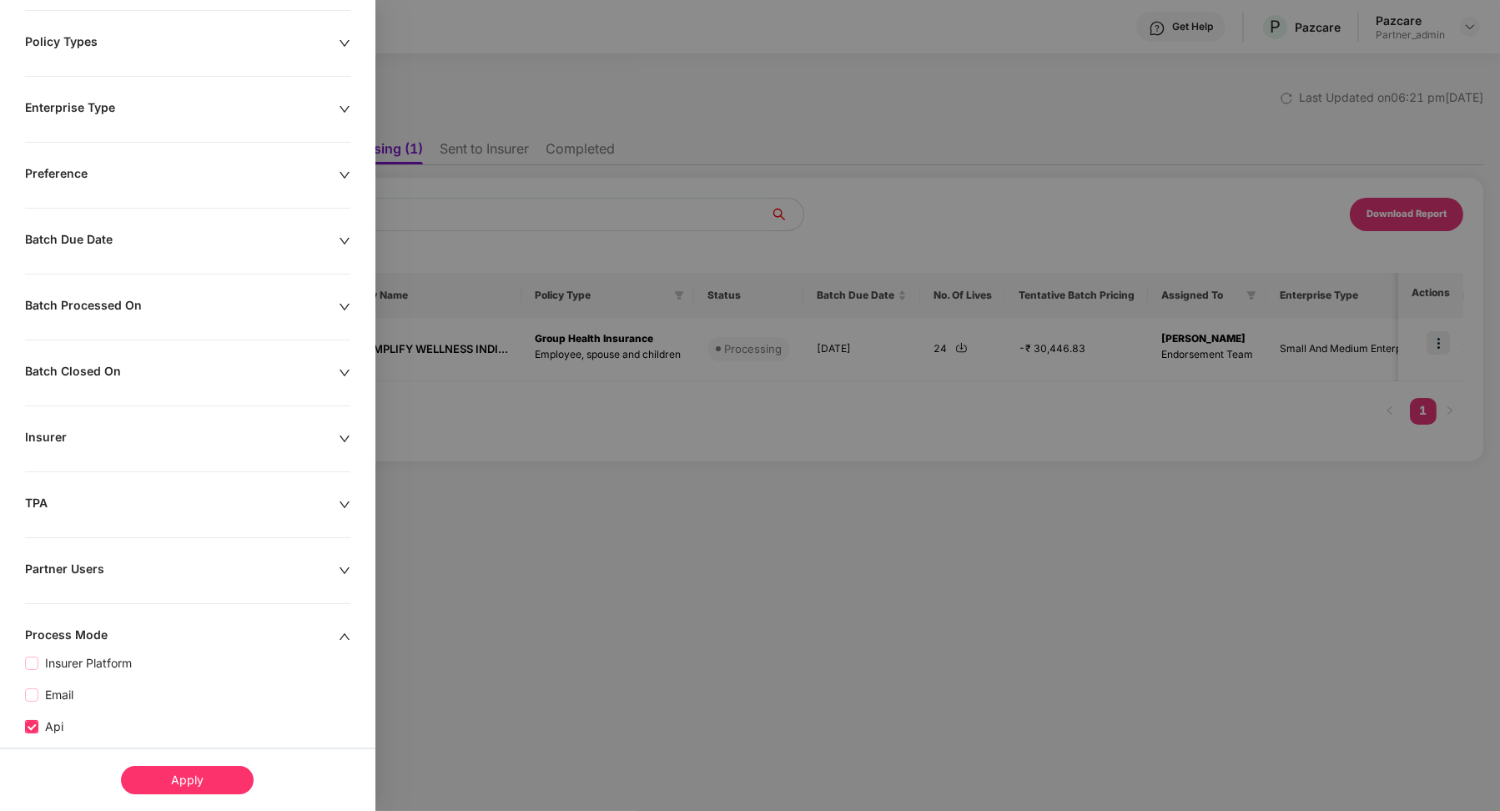
scroll to position [245, 0]
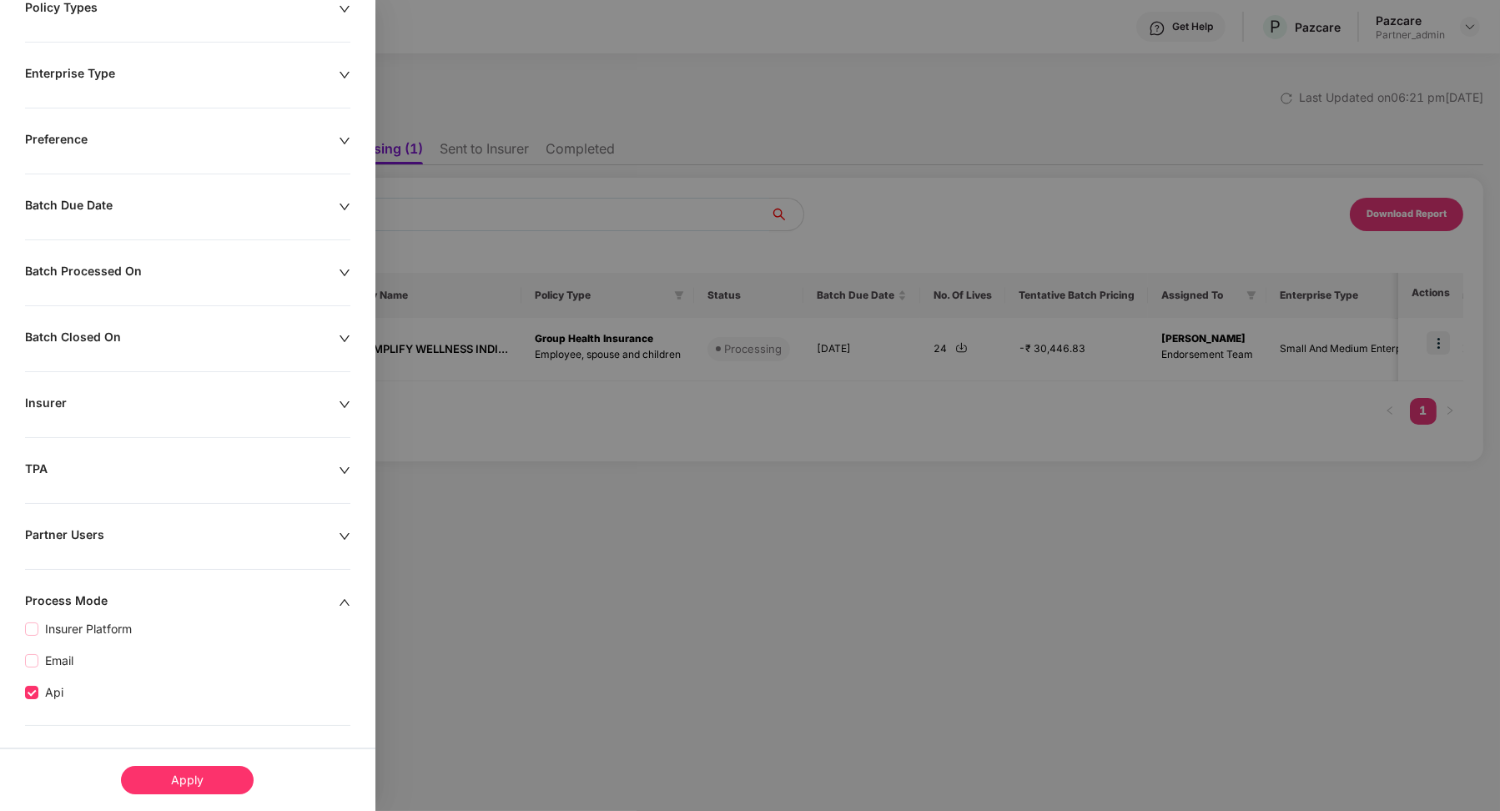
click at [209, 792] on div "Apply" at bounding box center [187, 780] width 133 height 28
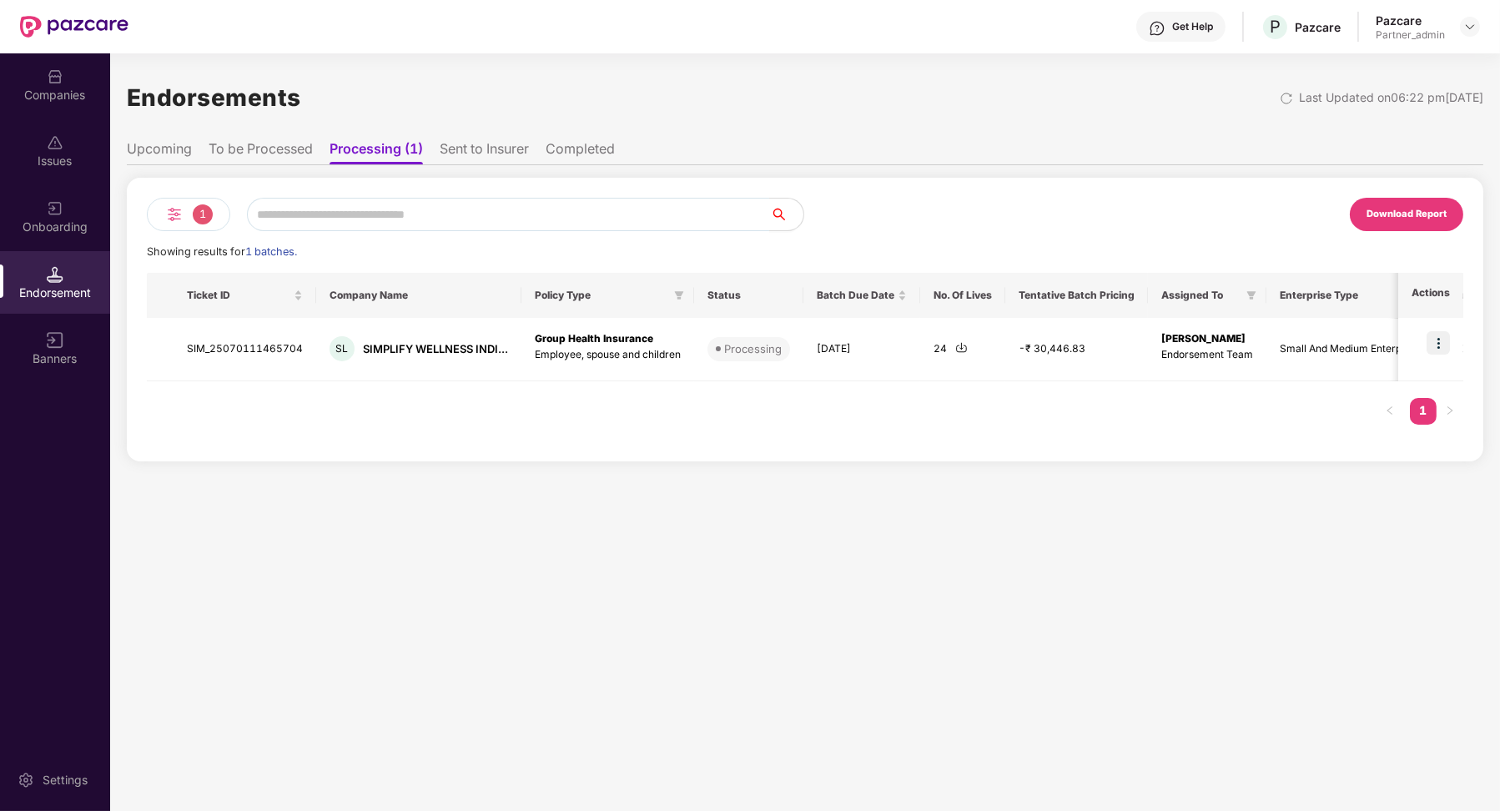
click at [511, 146] on li "Sent to Insurer" at bounding box center [484, 152] width 89 height 24
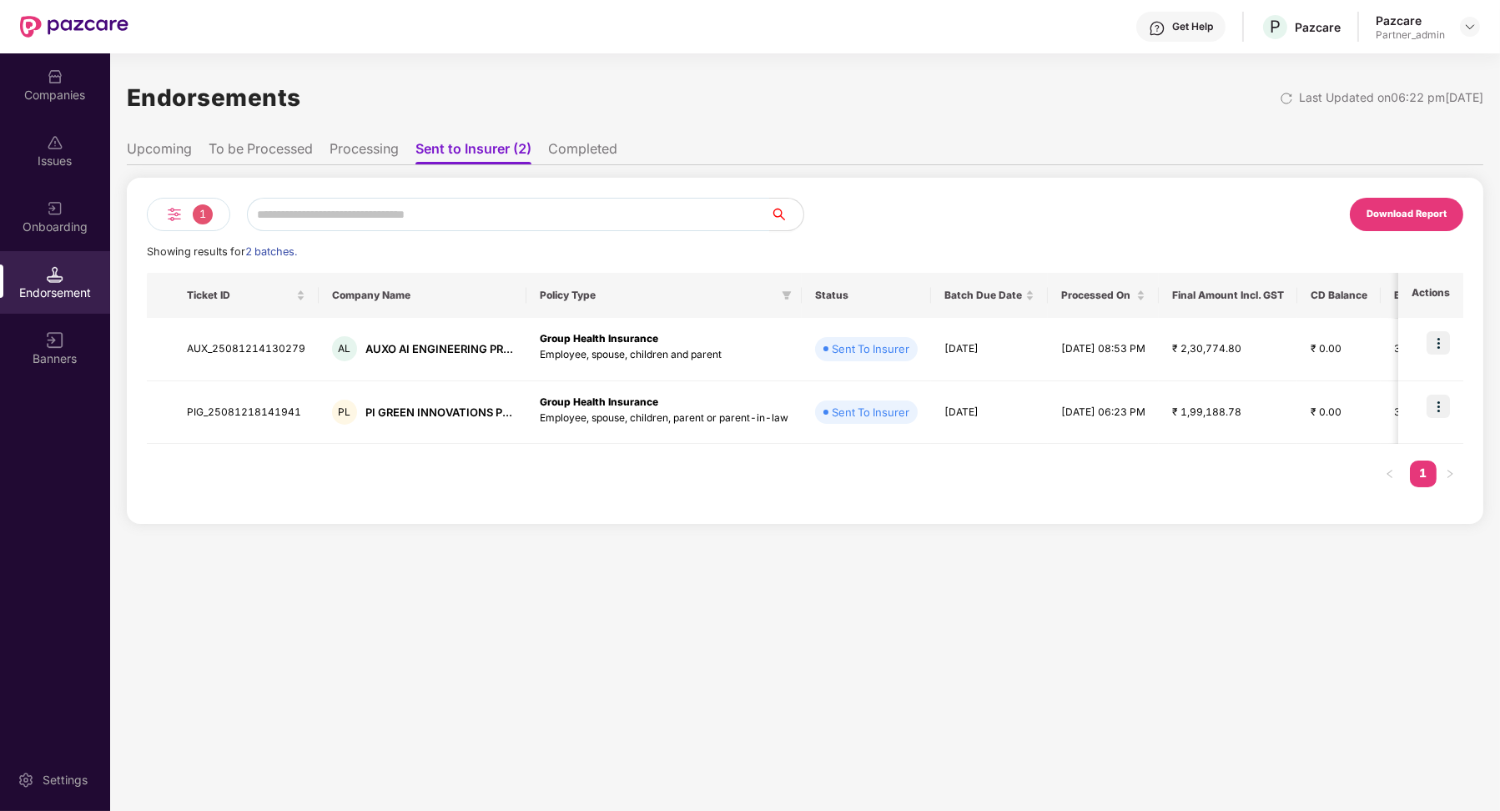
click at [554, 148] on li "Completed" at bounding box center [582, 152] width 69 height 24
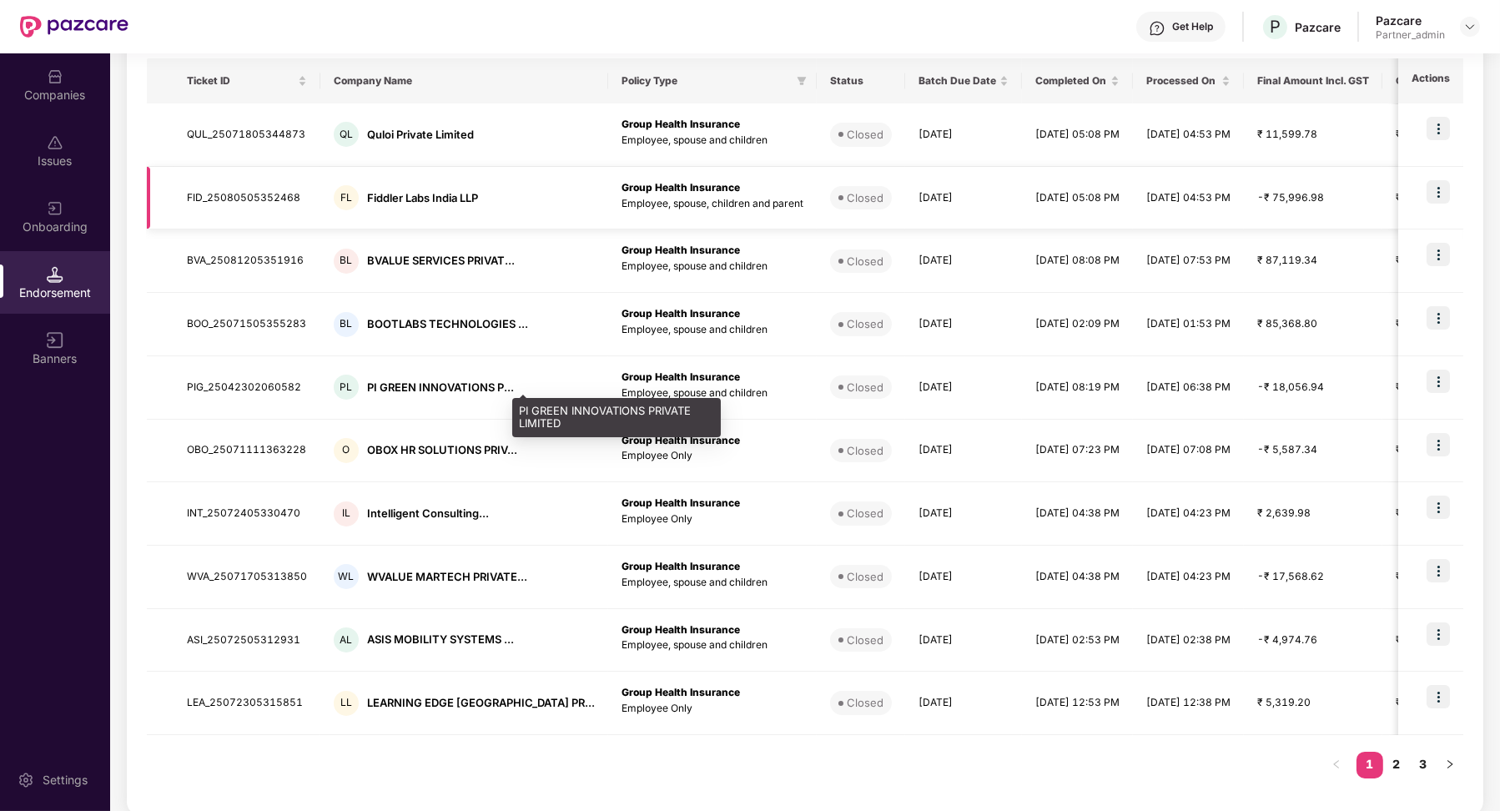
scroll to position [0, 0]
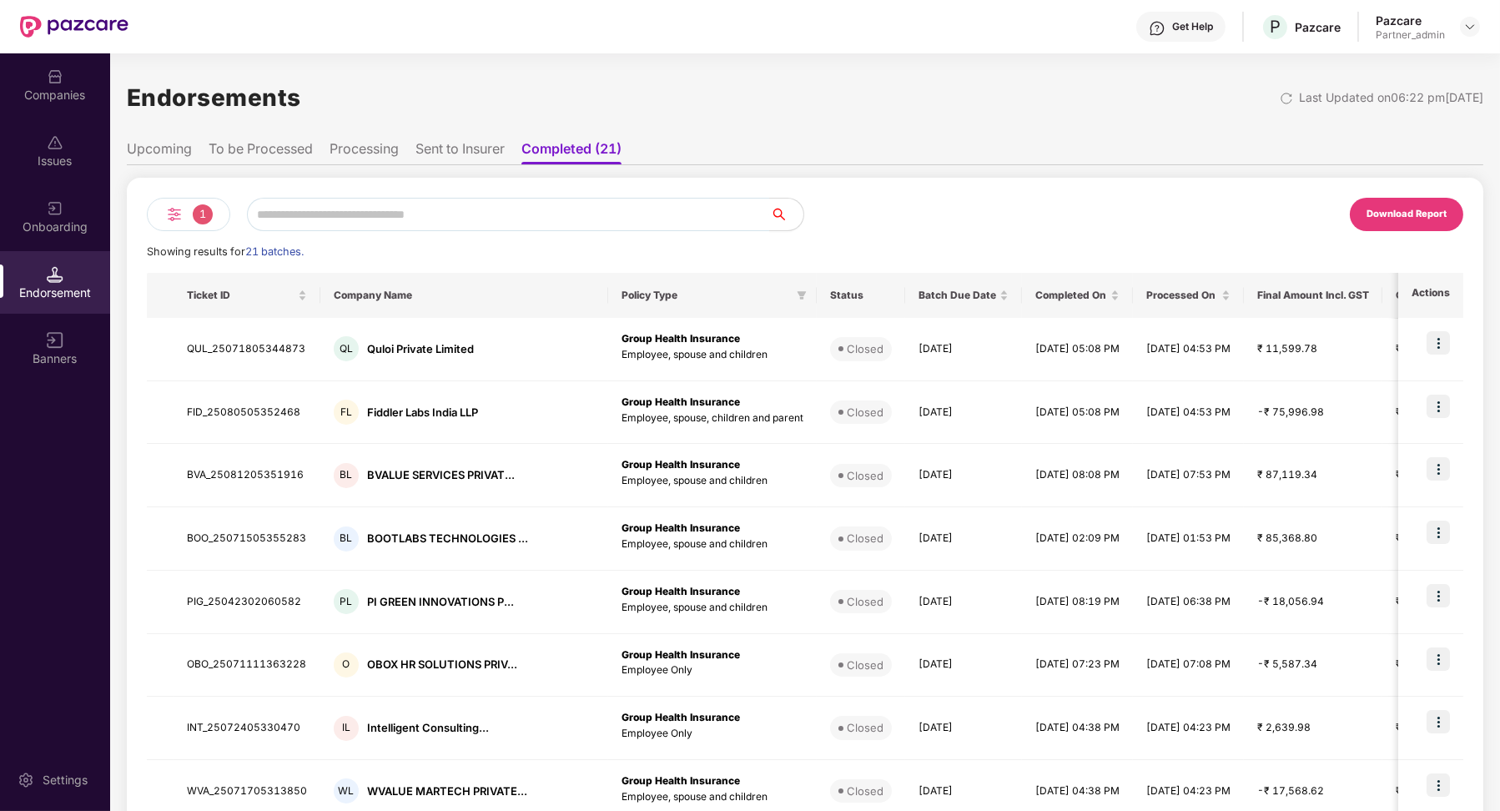
click at [439, 155] on li "Sent to Insurer" at bounding box center [460, 152] width 89 height 24
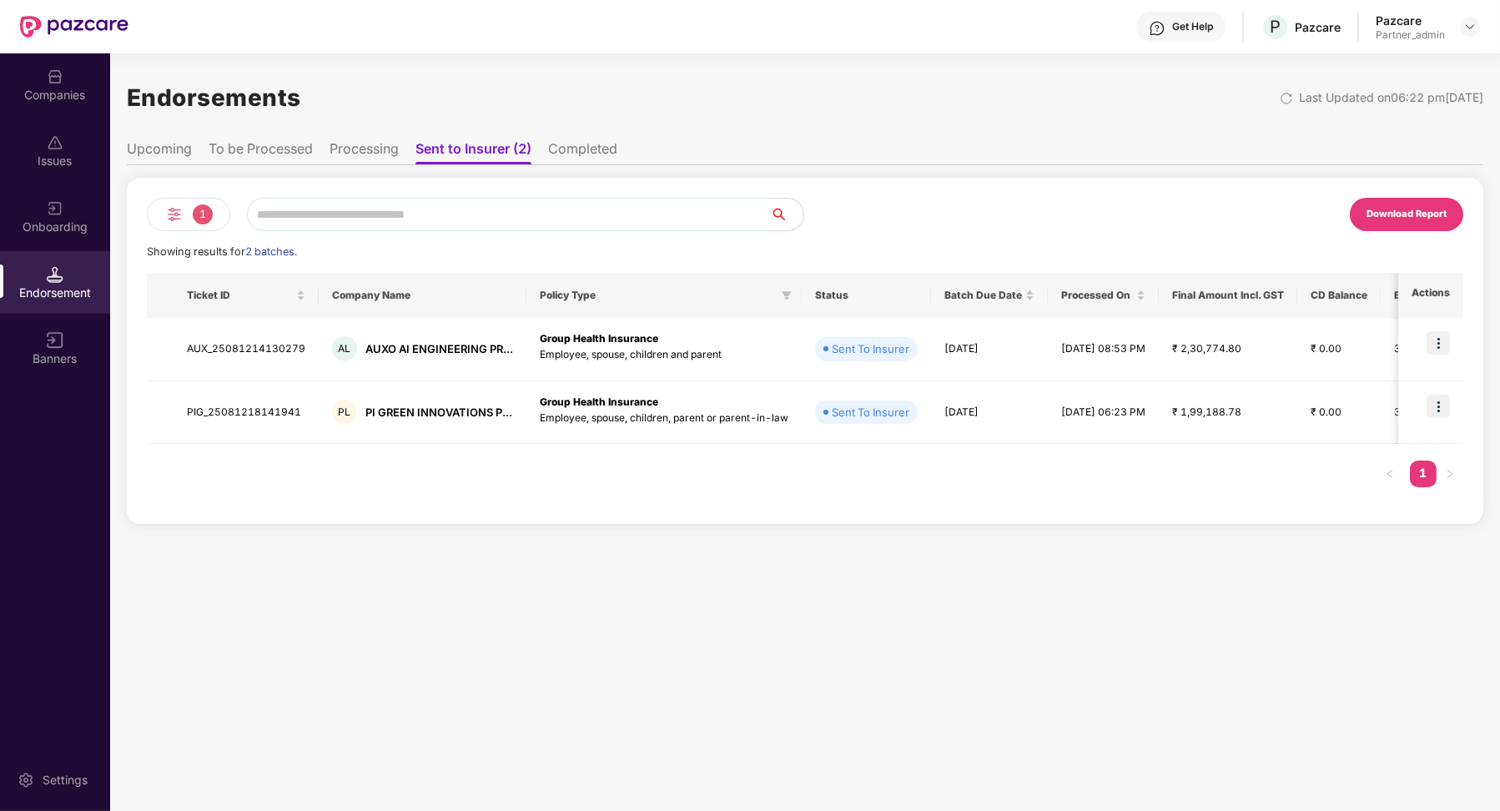
click at [343, 157] on li "Processing" at bounding box center [364, 152] width 69 height 24
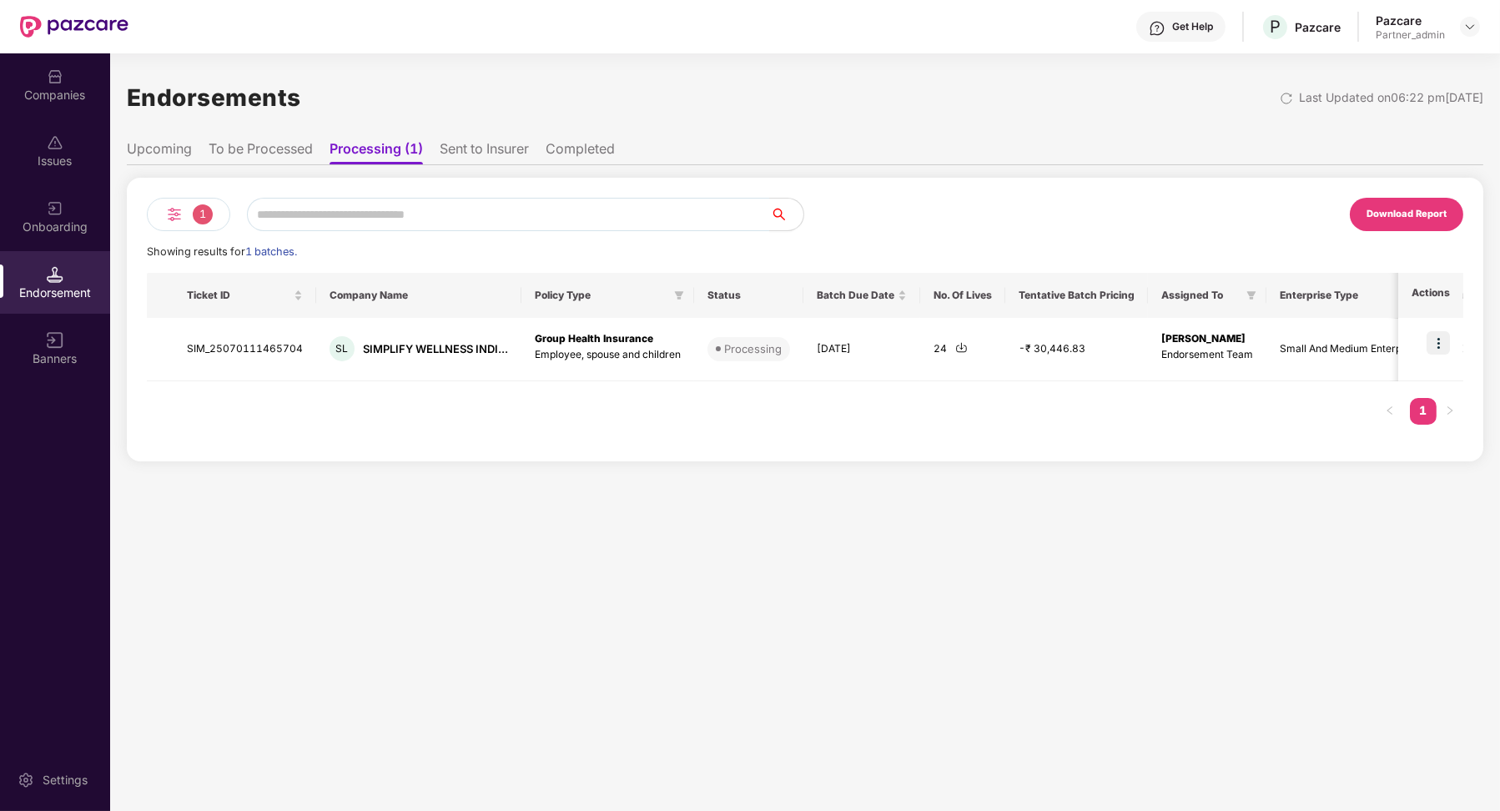
click at [282, 154] on li "To be Processed" at bounding box center [261, 152] width 104 height 24
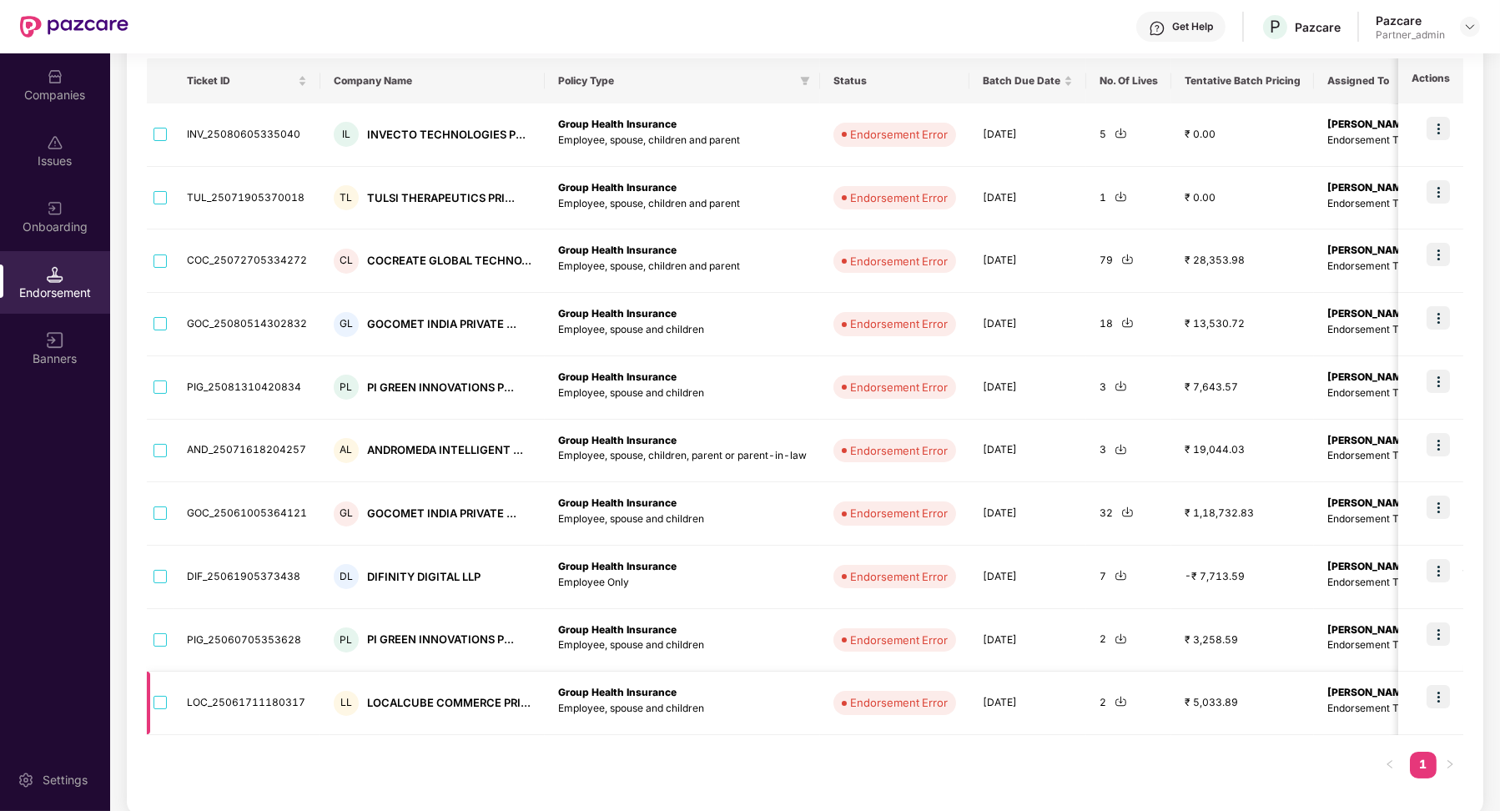
click at [285, 698] on td "LOC_25061711180317" at bounding box center [247, 703] width 147 height 63
copy td "LOC_25061711180317"
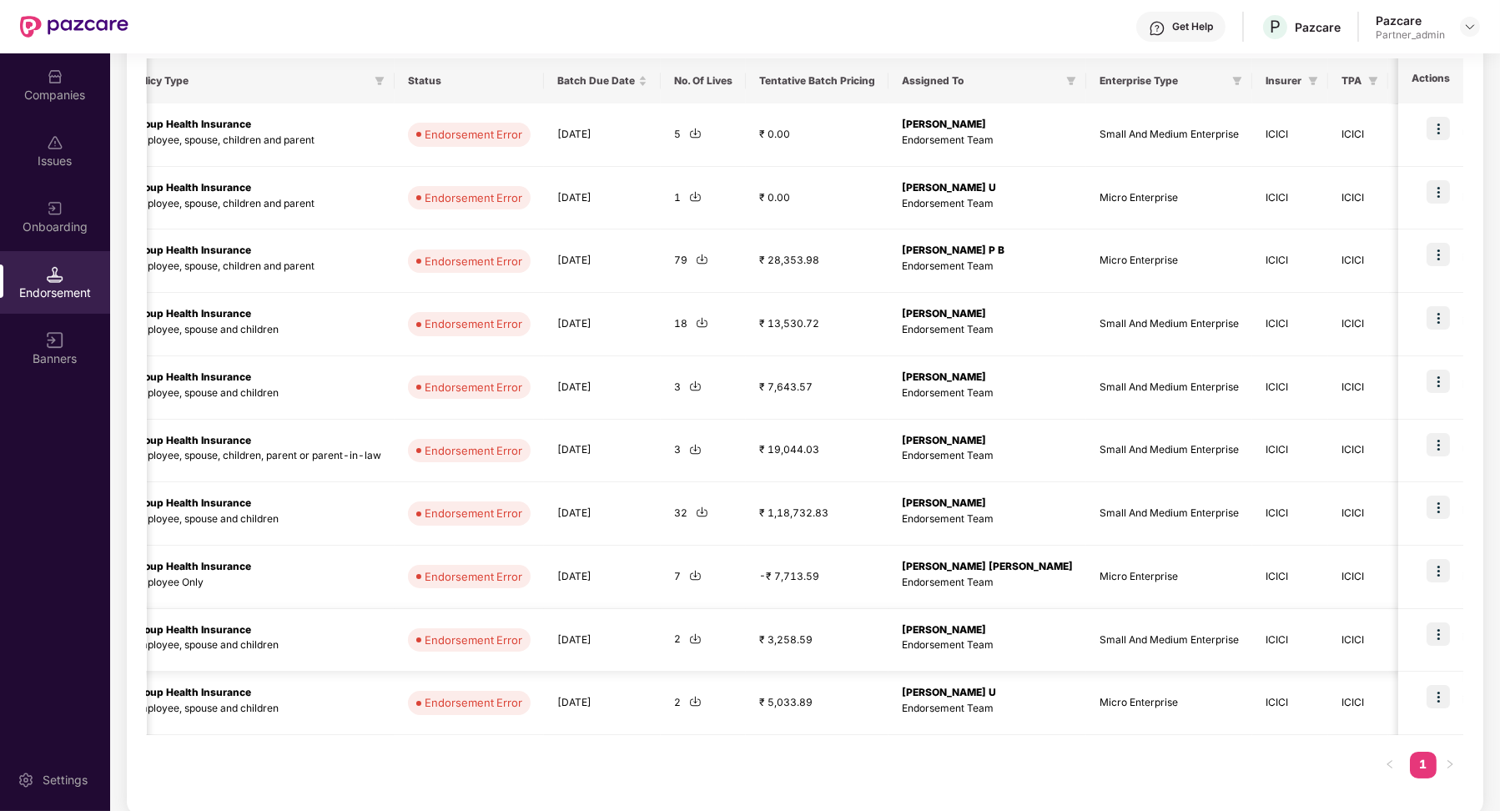
scroll to position [0, 572]
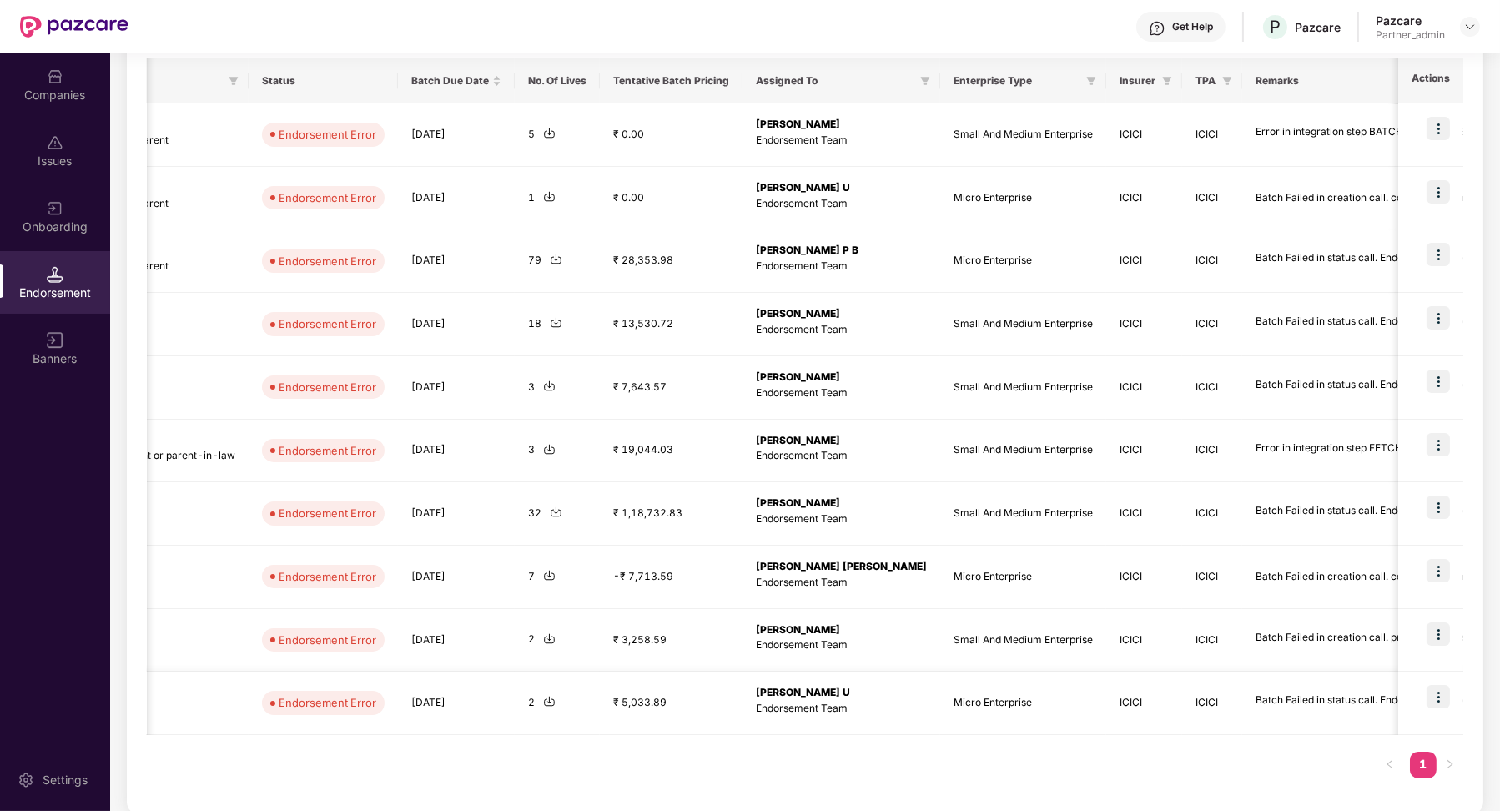
click at [1437, 697] on img at bounding box center [1438, 696] width 23 height 23
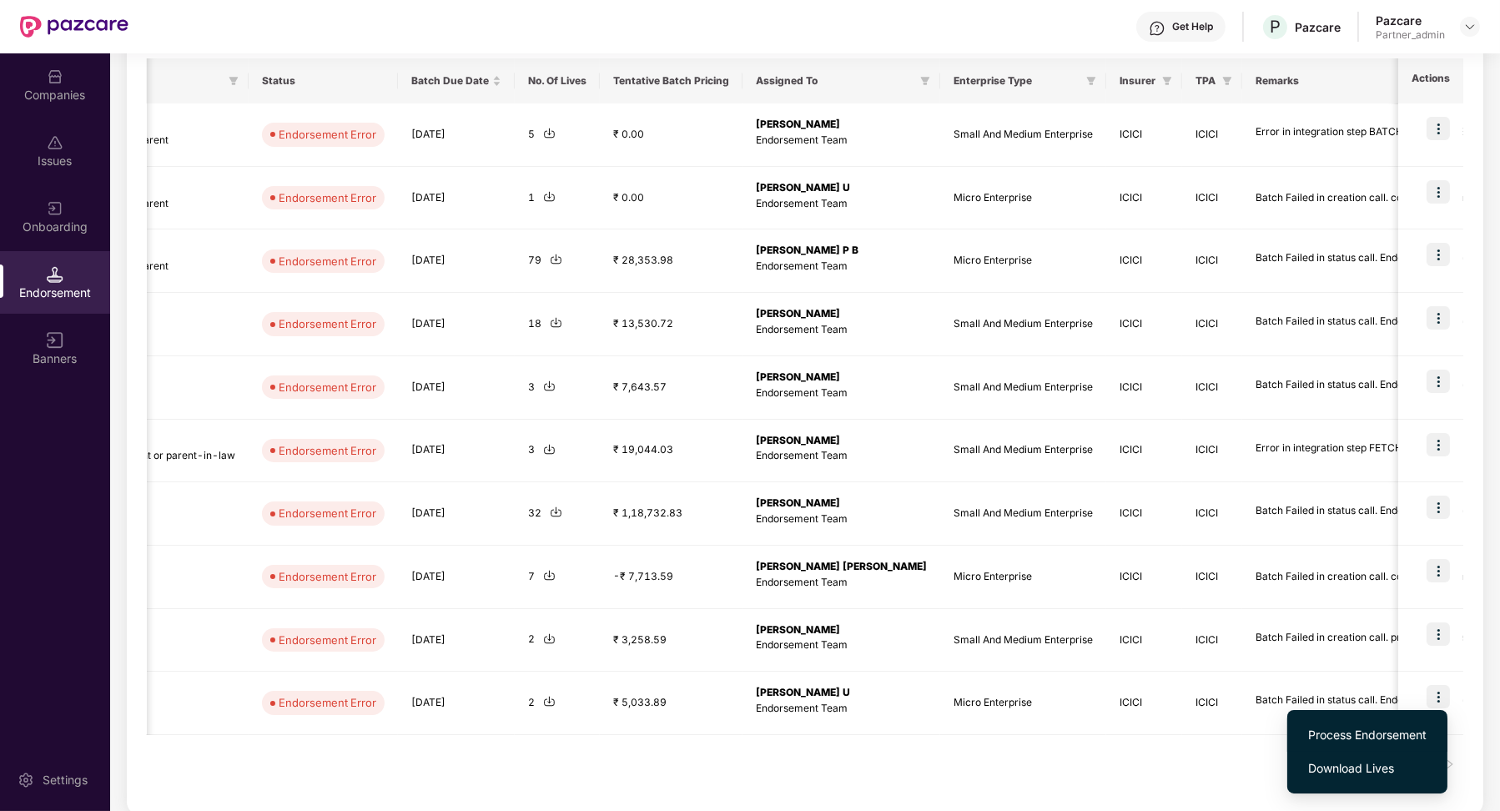
click at [1364, 729] on span "Process Endorsement" at bounding box center [1368, 735] width 119 height 18
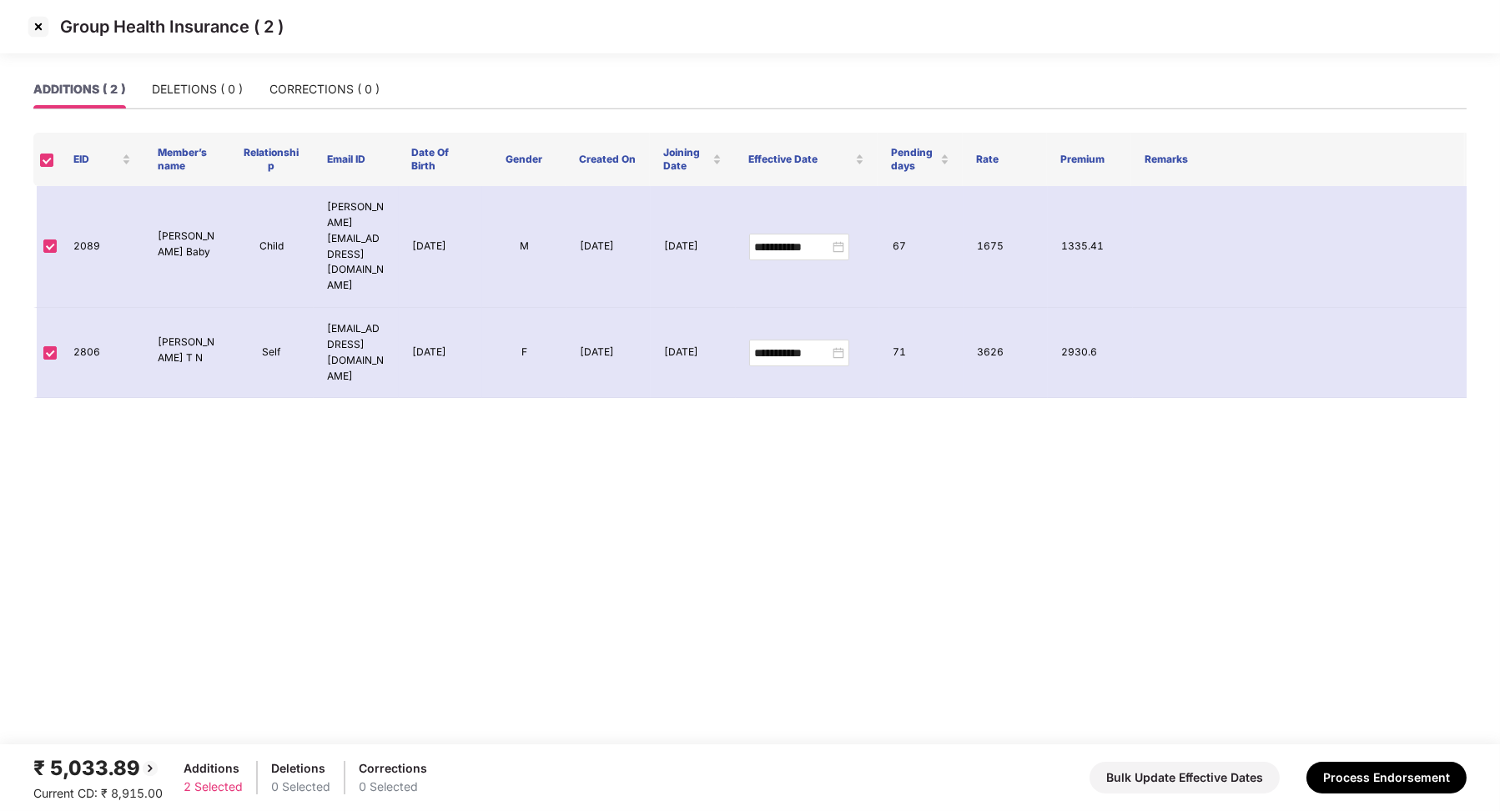
click at [43, 26] on img at bounding box center [38, 26] width 27 height 27
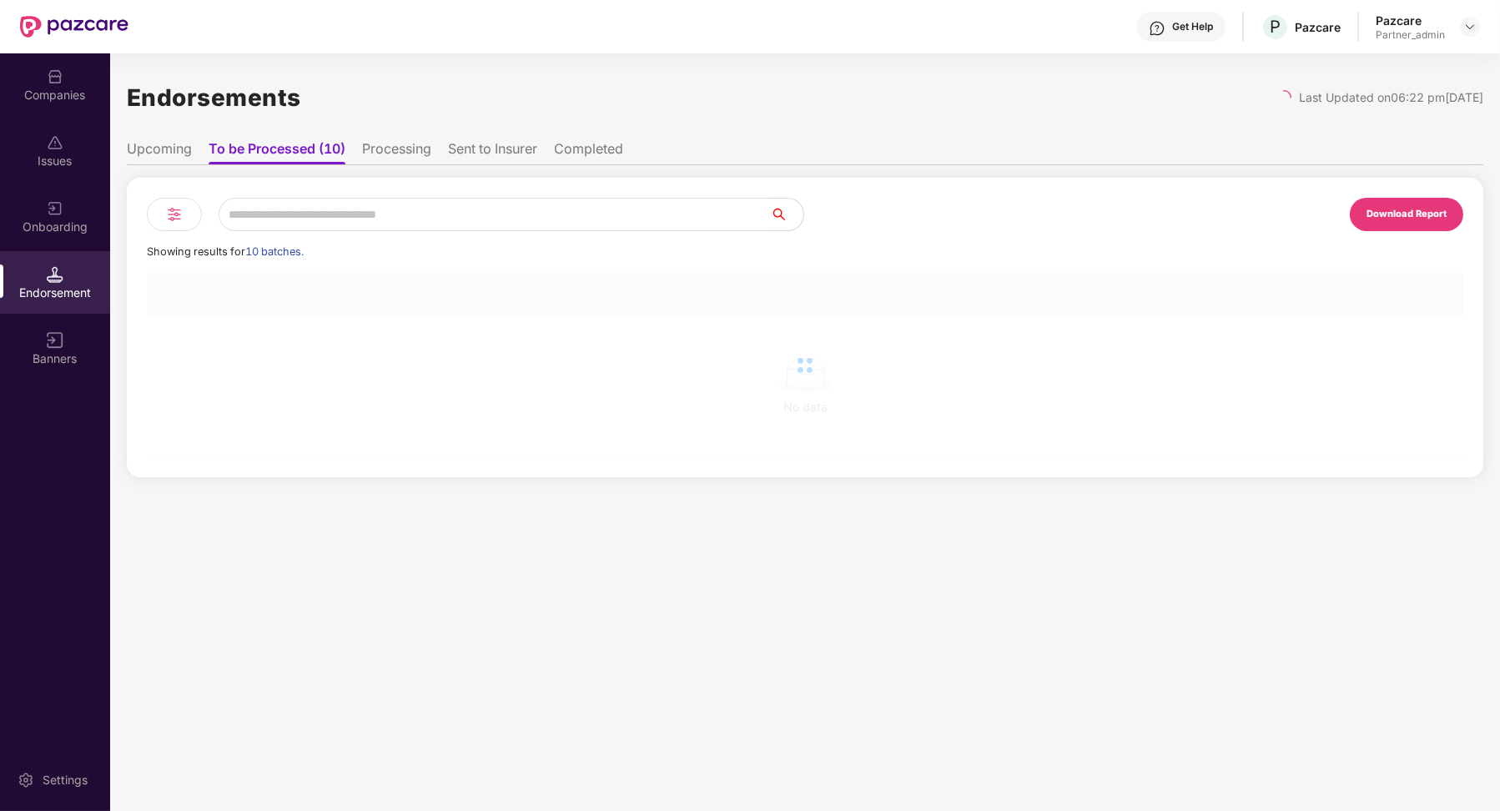
scroll to position [0, 1]
click at [175, 216] on img at bounding box center [174, 214] width 20 height 20
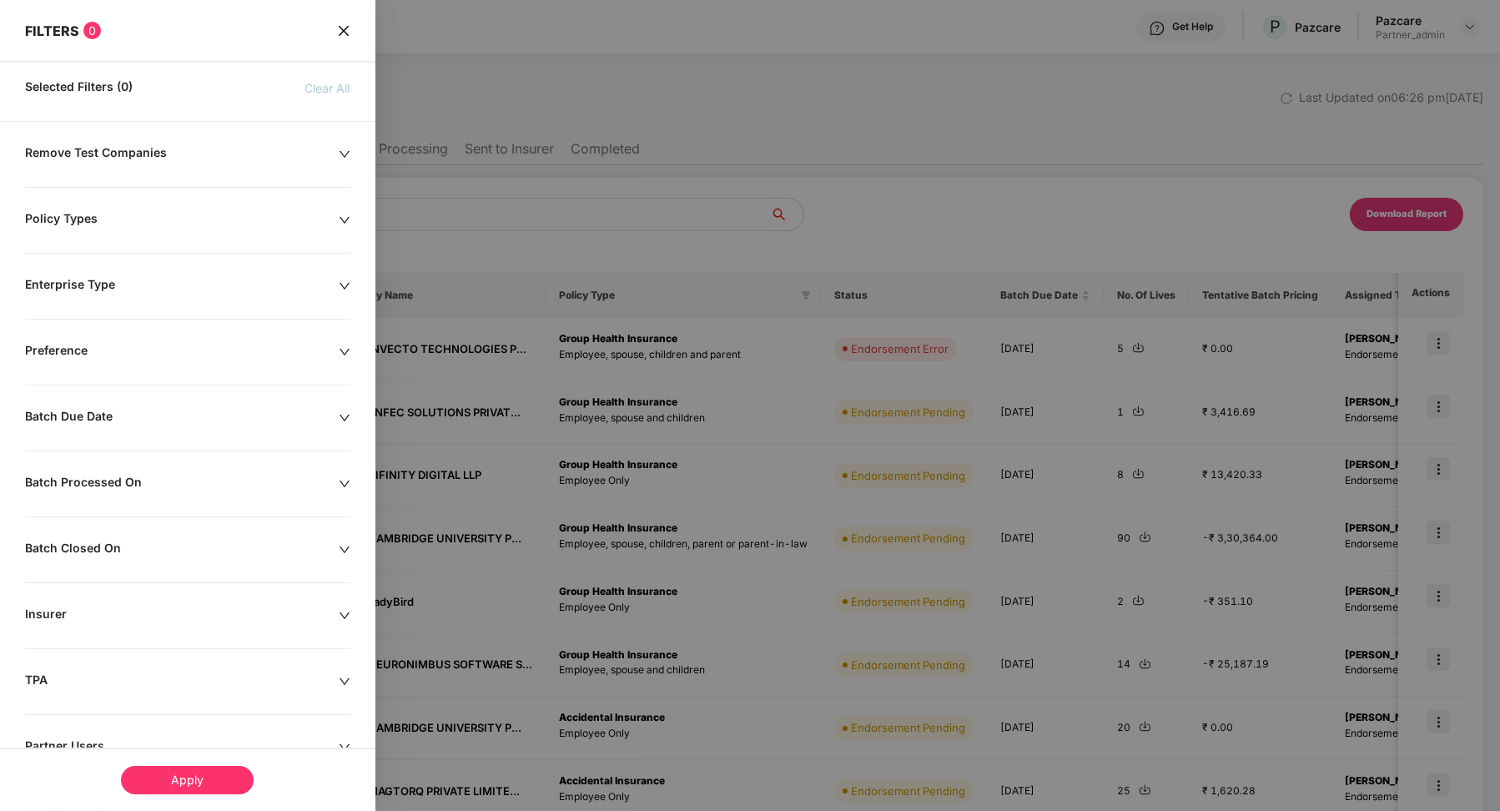
scroll to position [121, 0]
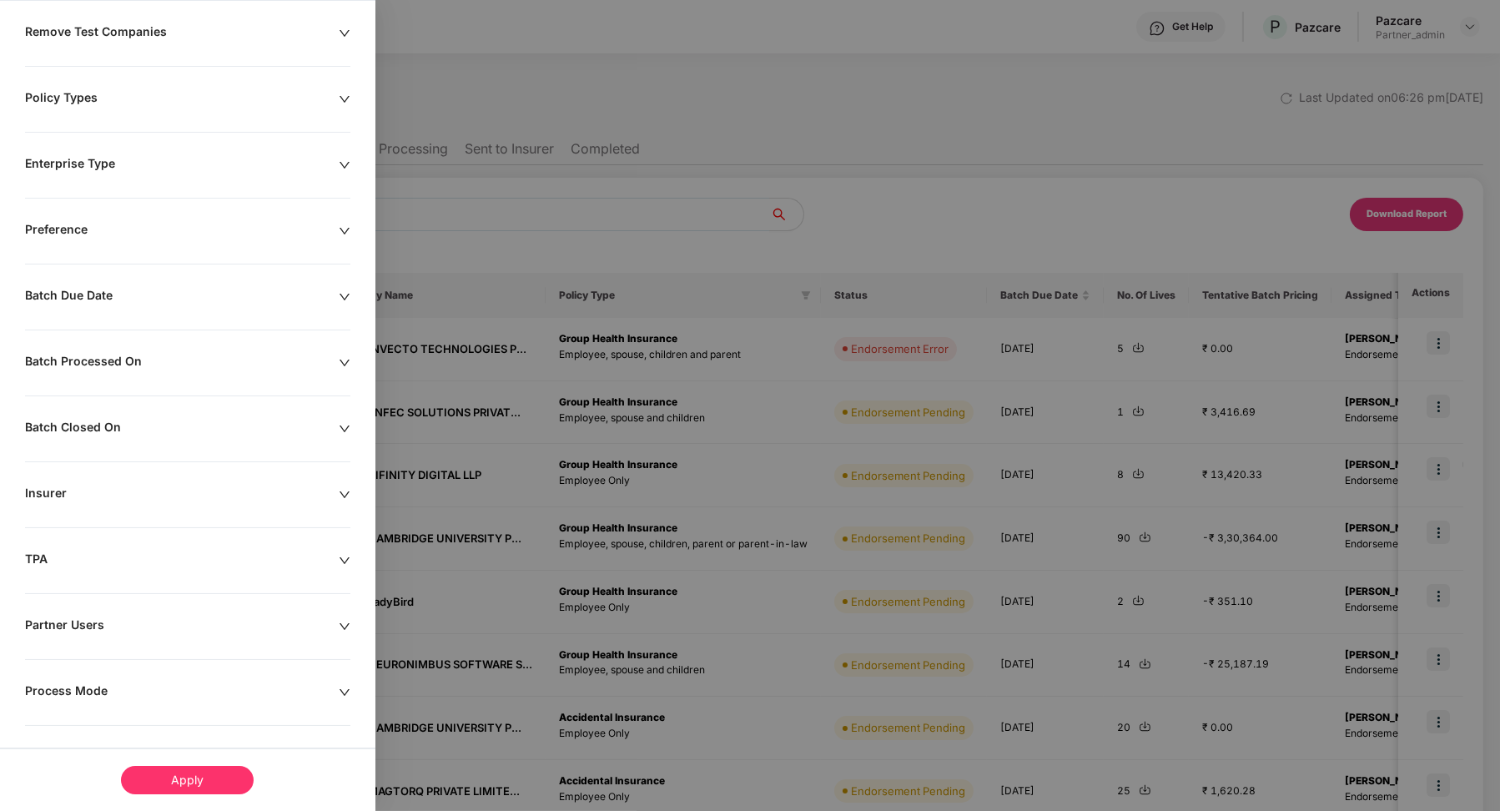
click at [98, 546] on div "Remove Test Companies Policy Types Enterprise Type Preference Batch Due Date Ba…" at bounding box center [188, 420] width 376 height 792
click at [68, 557] on div "TPA" at bounding box center [182, 561] width 314 height 18
click at [107, 500] on div "Insurer" at bounding box center [182, 495] width 314 height 18
click at [90, 486] on div "Insurer" at bounding box center [182, 495] width 314 height 18
click at [68, 569] on div "KENKO" at bounding box center [187, 581] width 325 height 32
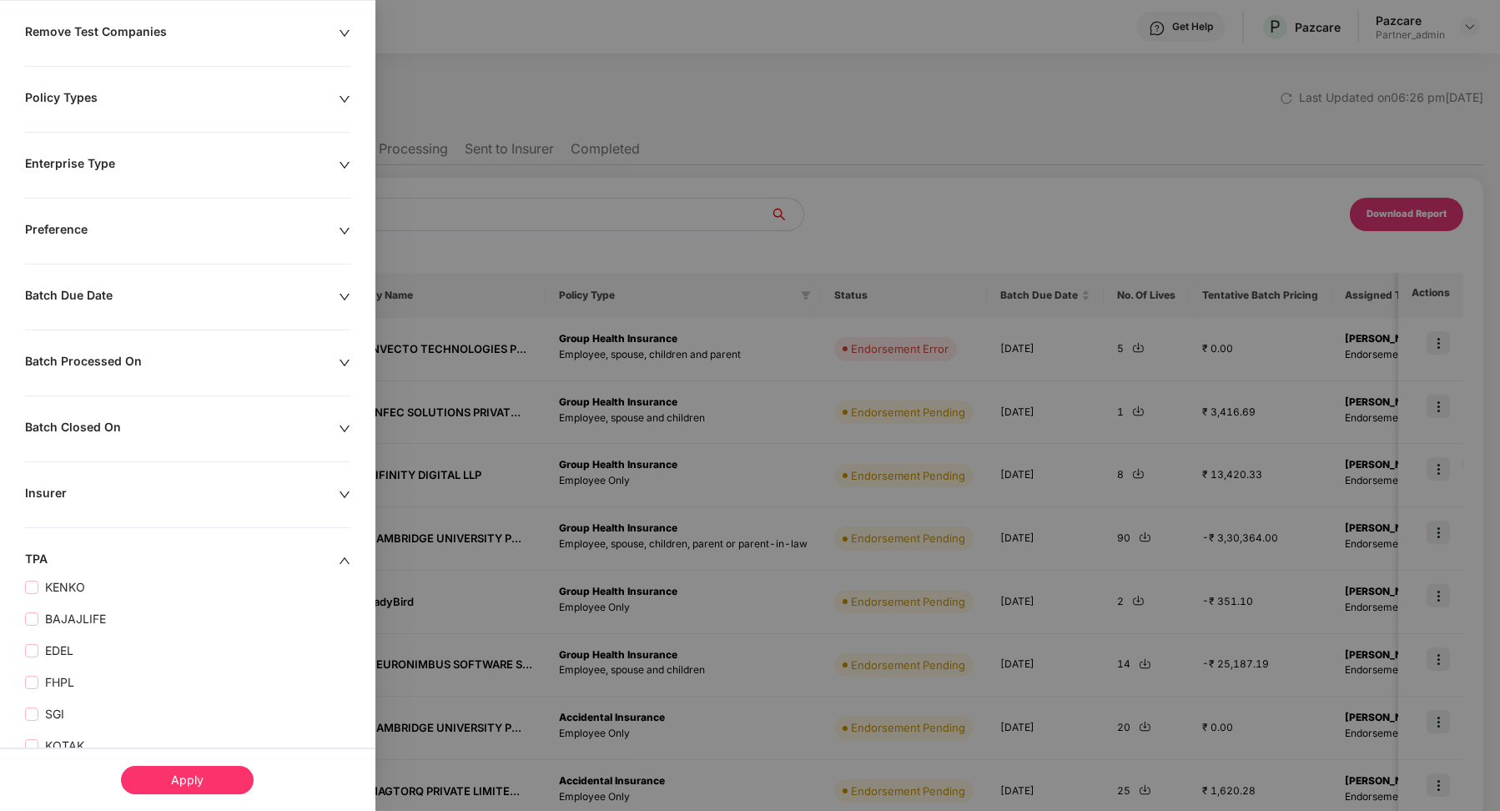
click at [73, 556] on div "TPA" at bounding box center [182, 561] width 314 height 18
click at [73, 688] on div "Process Mode" at bounding box center [182, 692] width 314 height 18
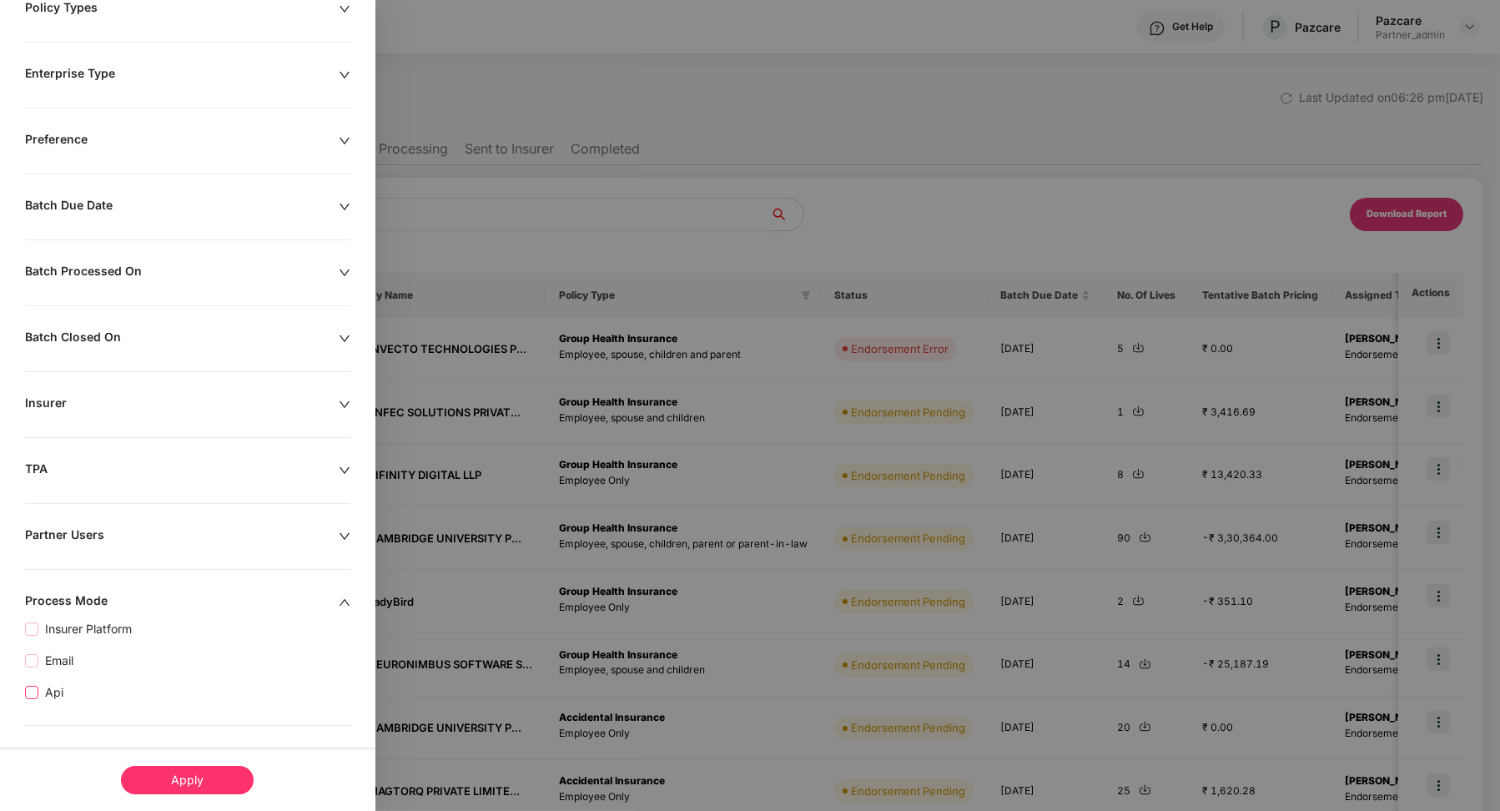
click at [57, 694] on span "Api" at bounding box center [54, 692] width 32 height 18
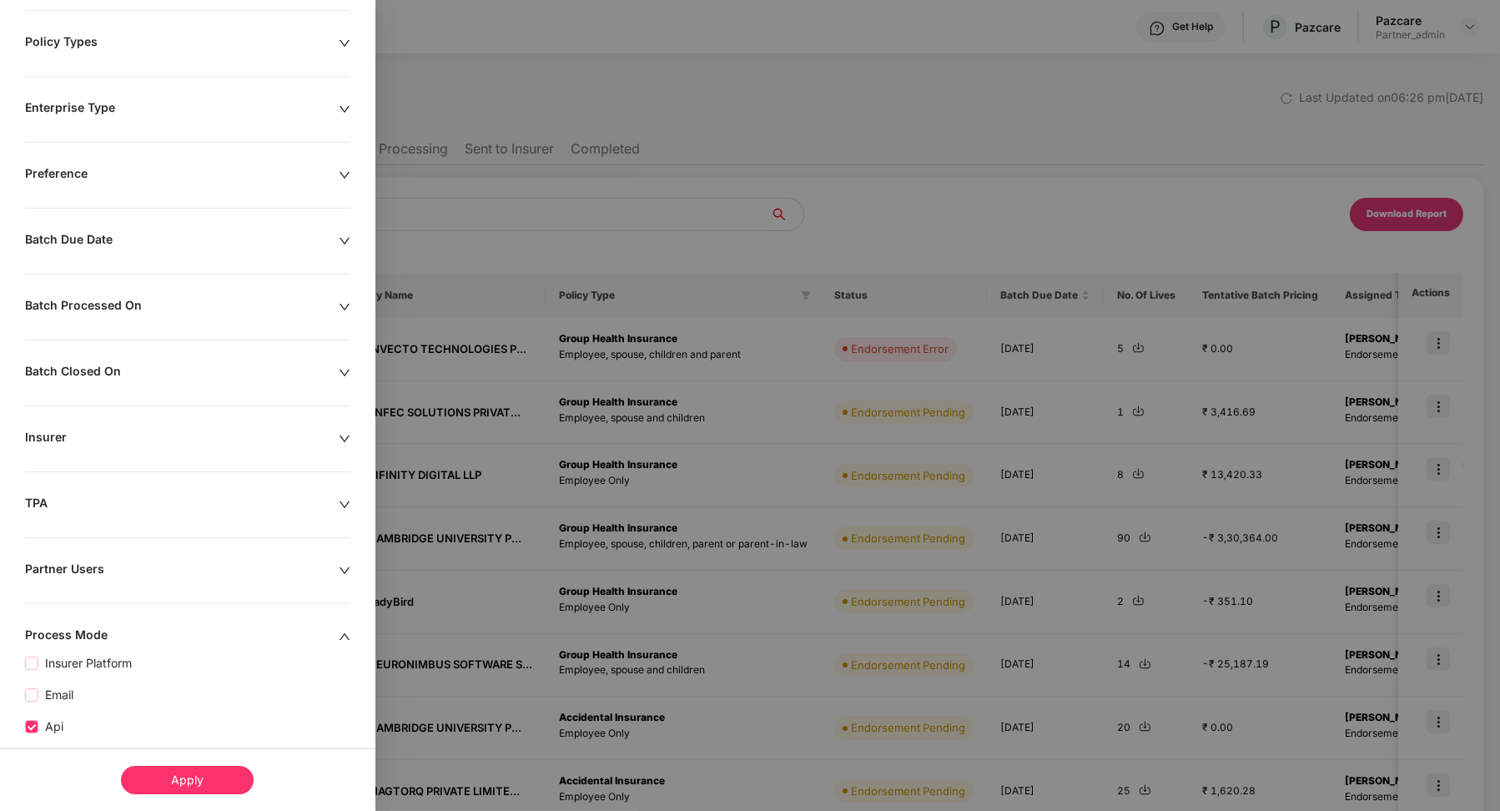
scroll to position [245, 0]
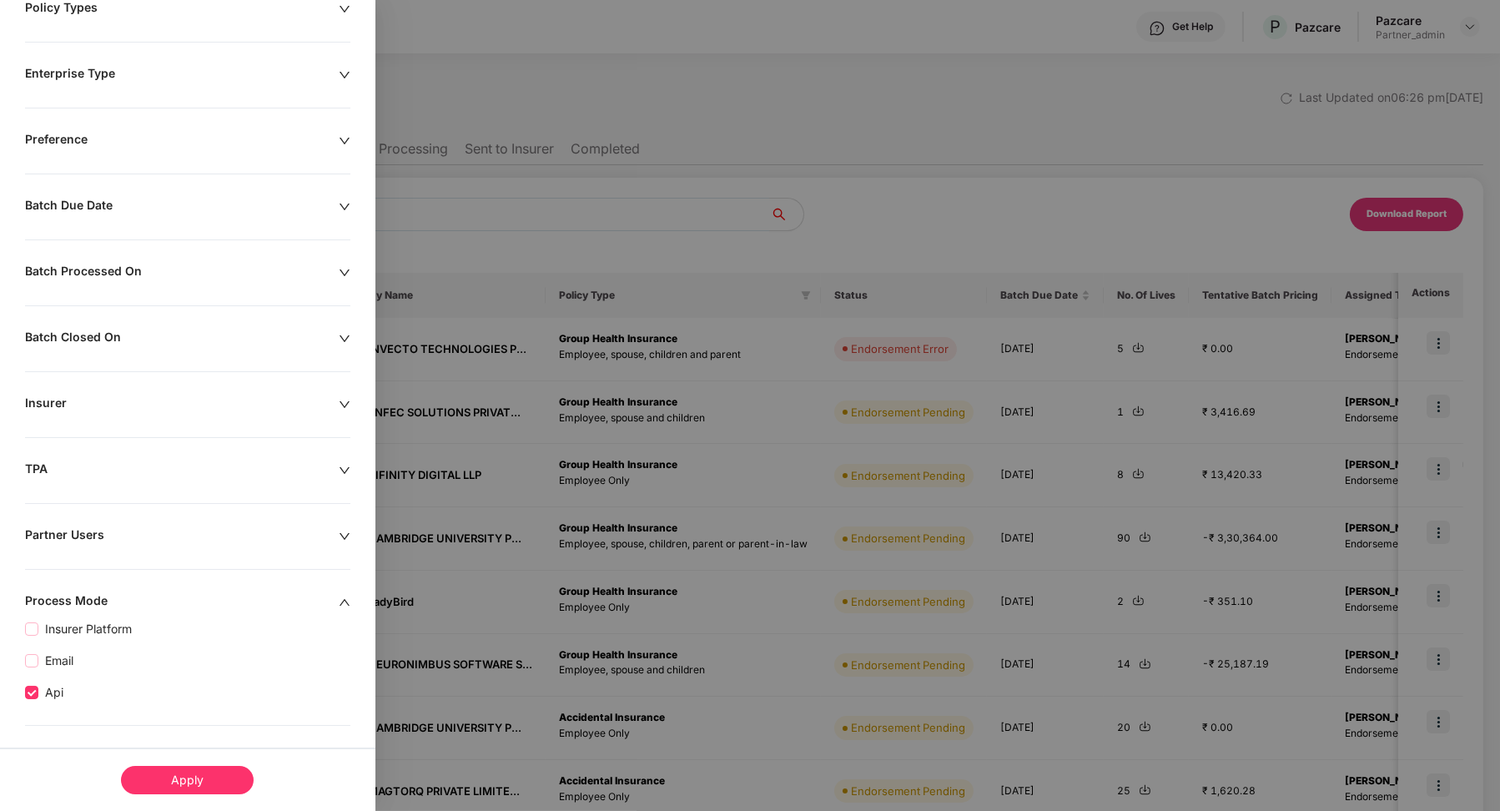
click at [218, 784] on div "Apply" at bounding box center [187, 780] width 133 height 28
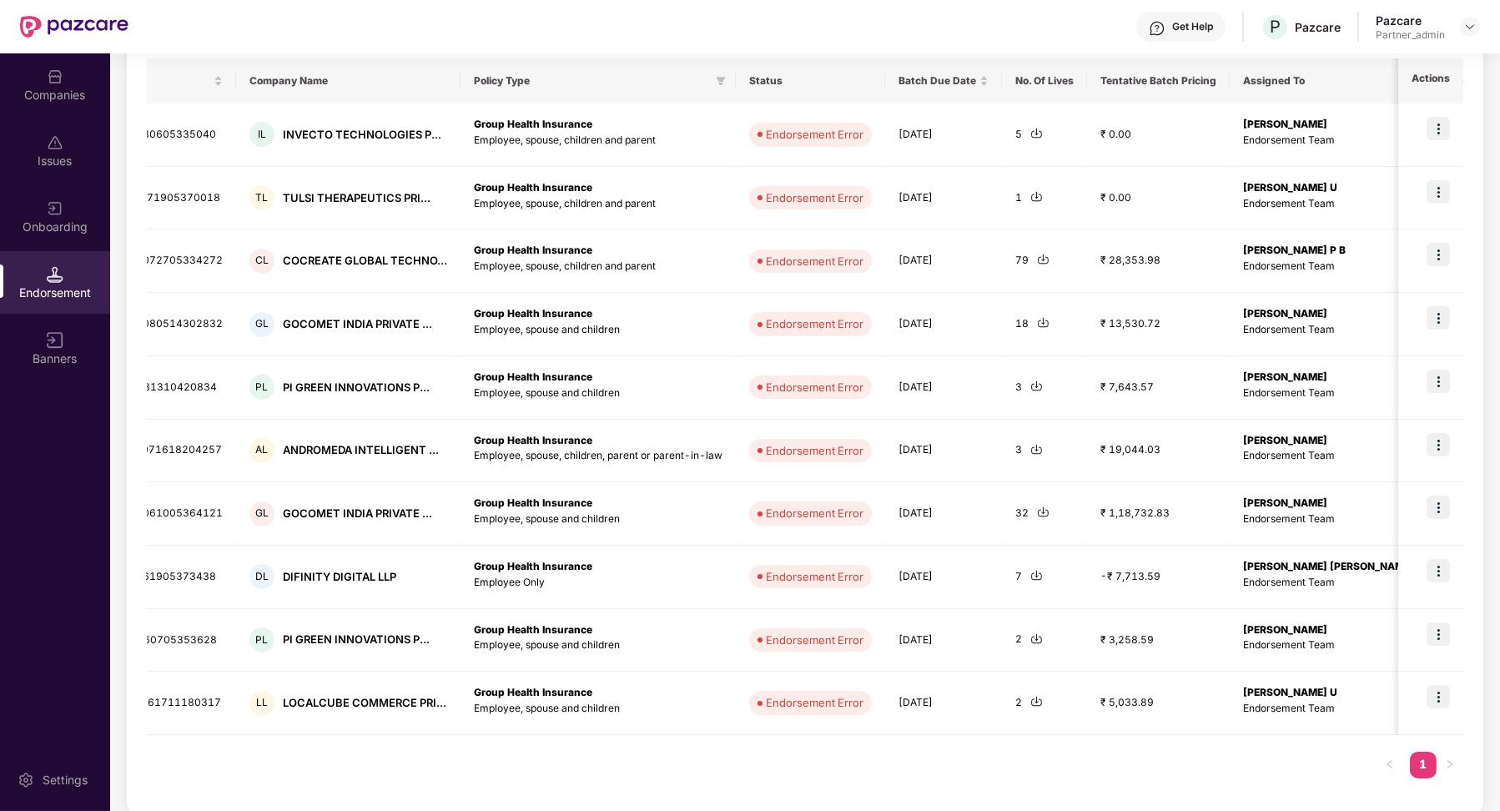
scroll to position [0, 0]
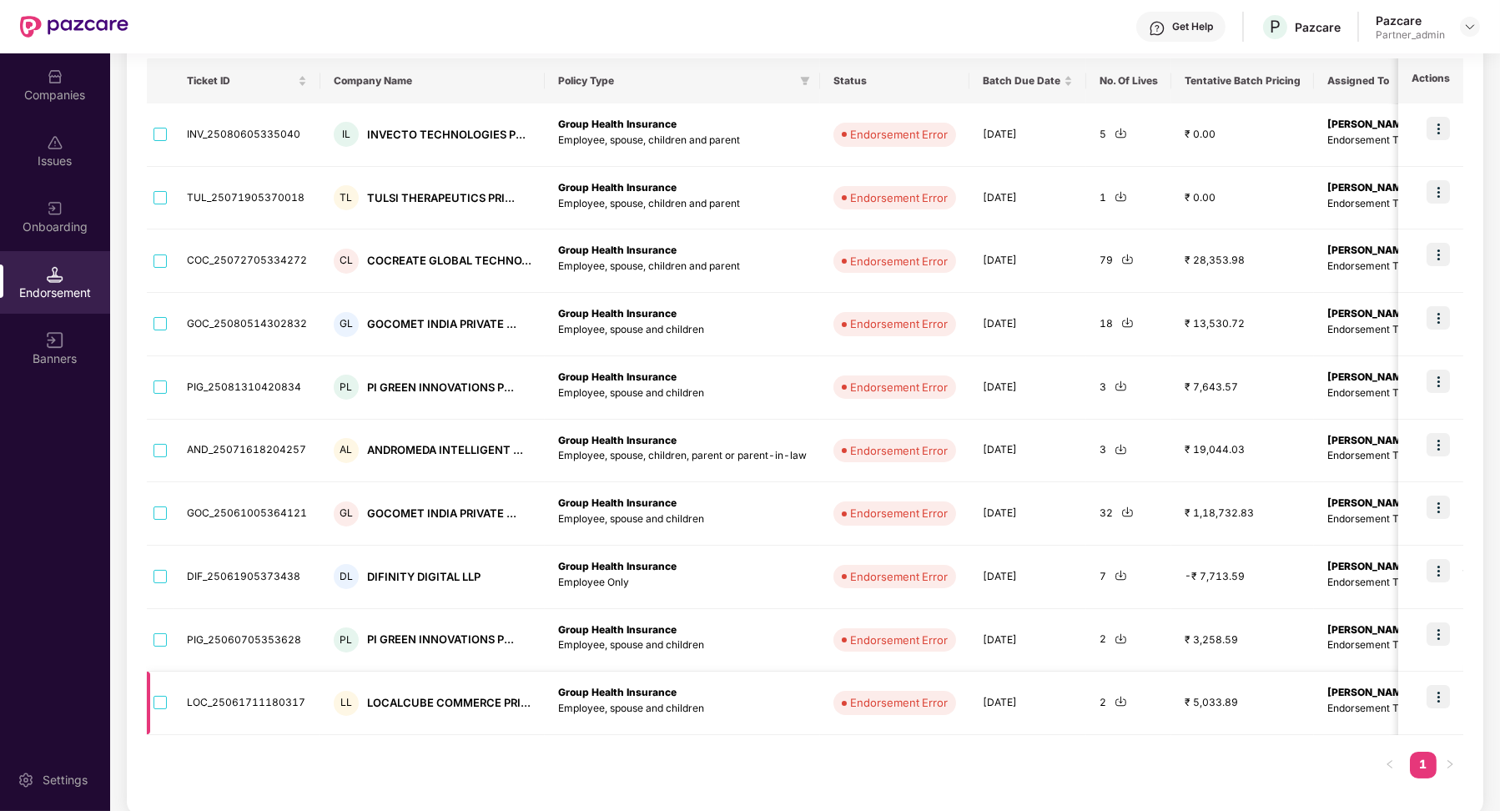
click at [265, 694] on td "LOC_25061711180317" at bounding box center [247, 703] width 147 height 63
copy td "LOC_25061711180317"
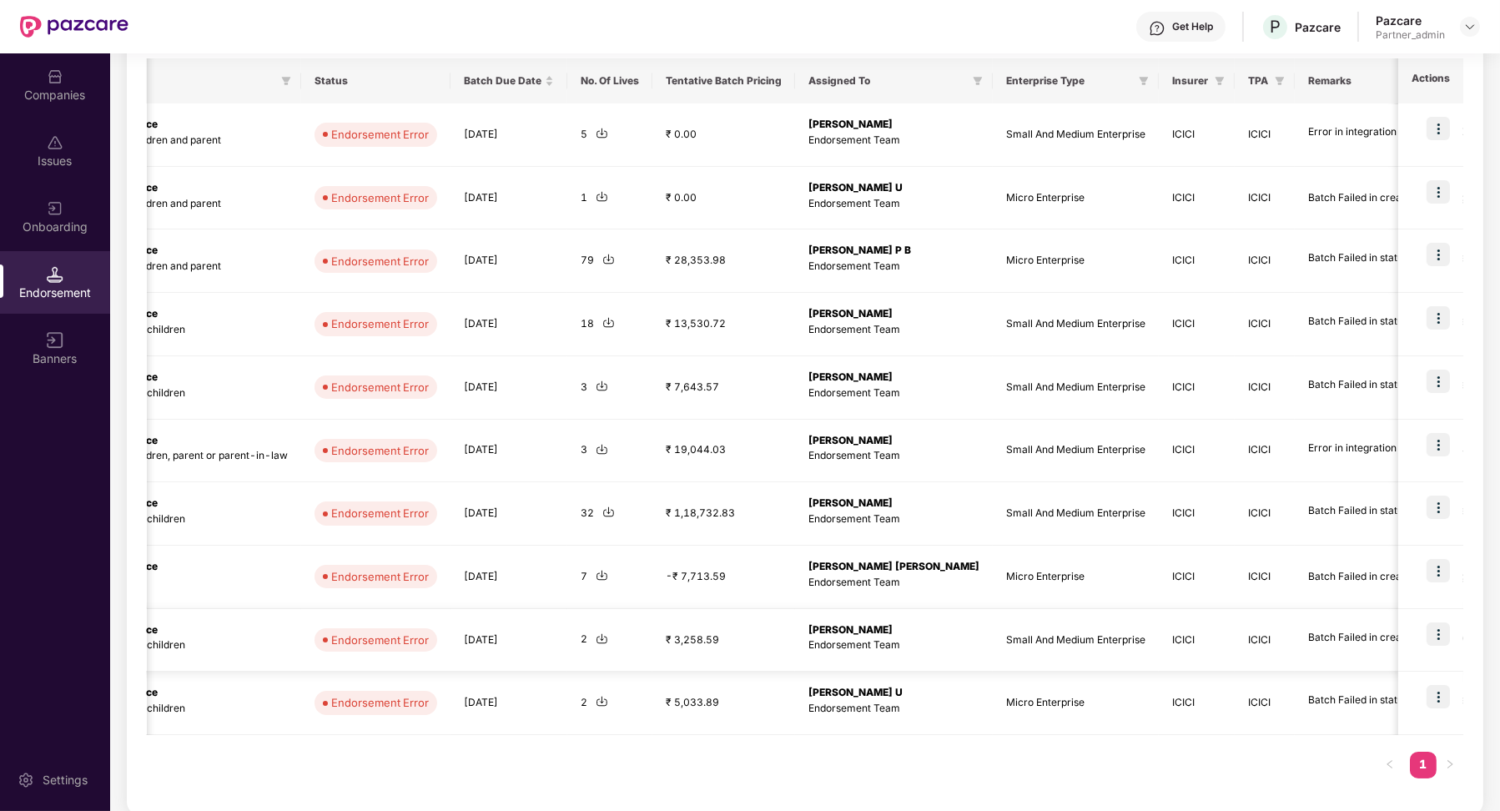
scroll to position [0, 660]
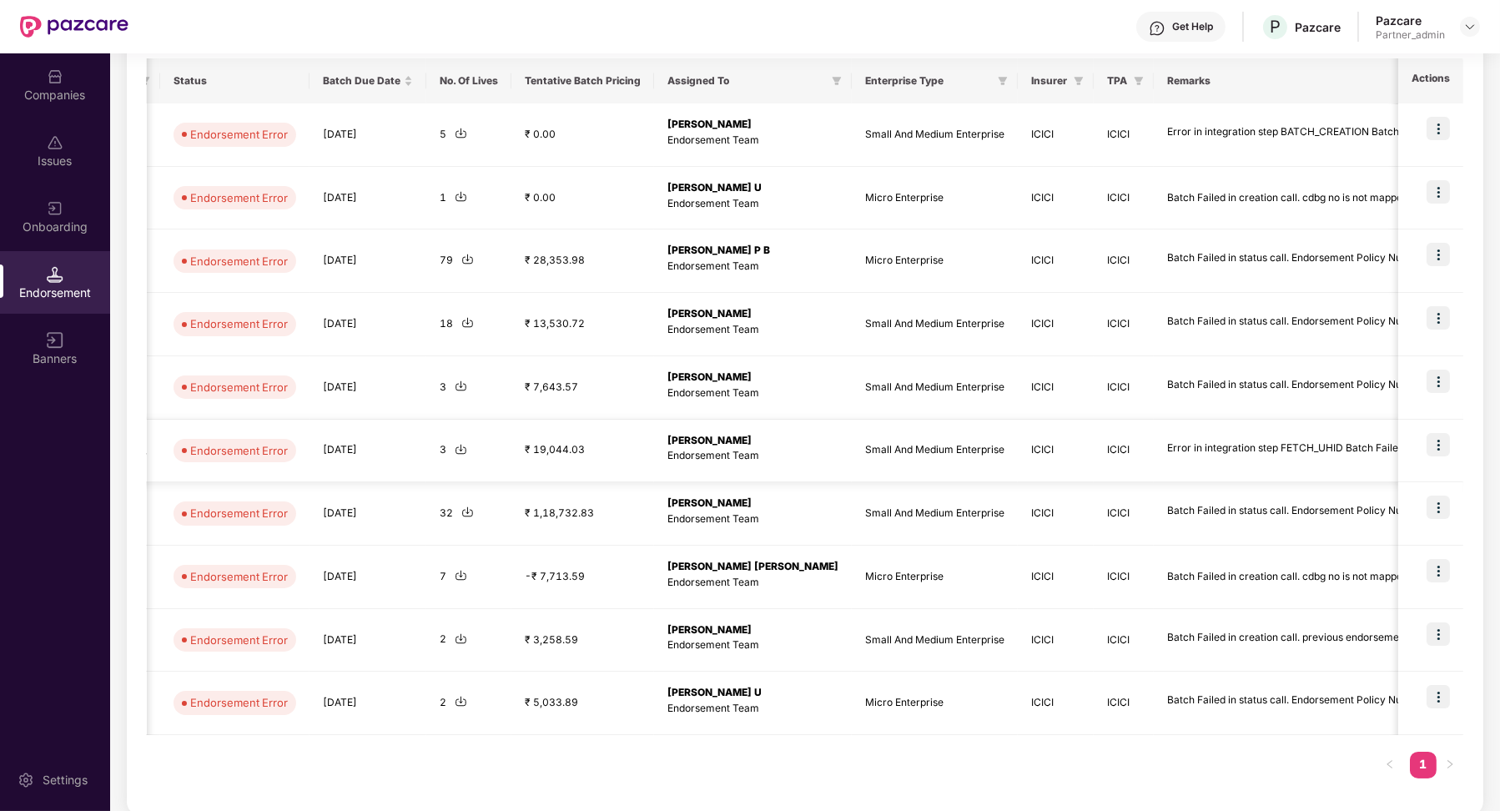
click at [1428, 446] on img at bounding box center [1438, 444] width 23 height 23
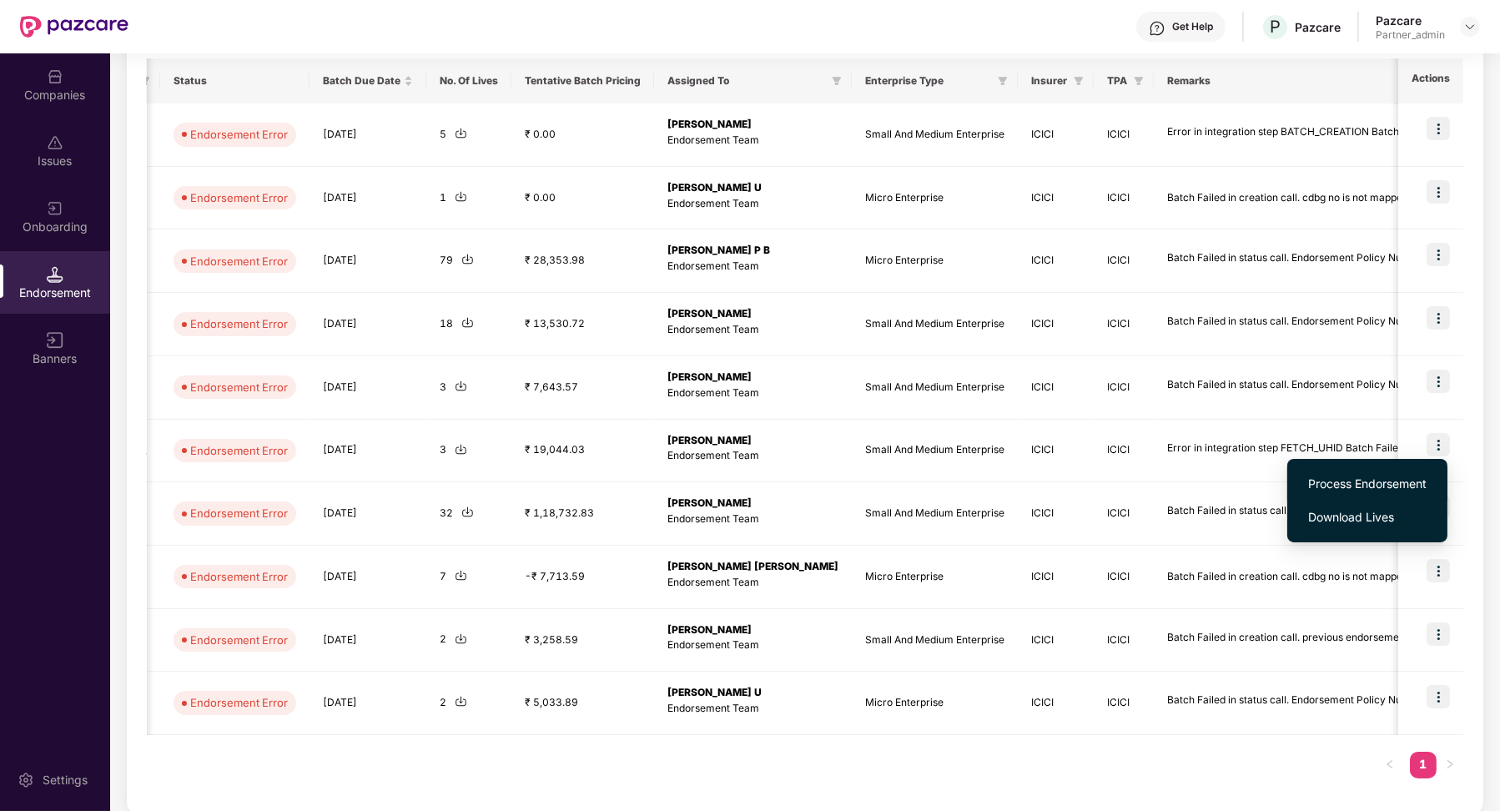
click at [1374, 472] on li "Process Endorsement" at bounding box center [1368, 483] width 160 height 33
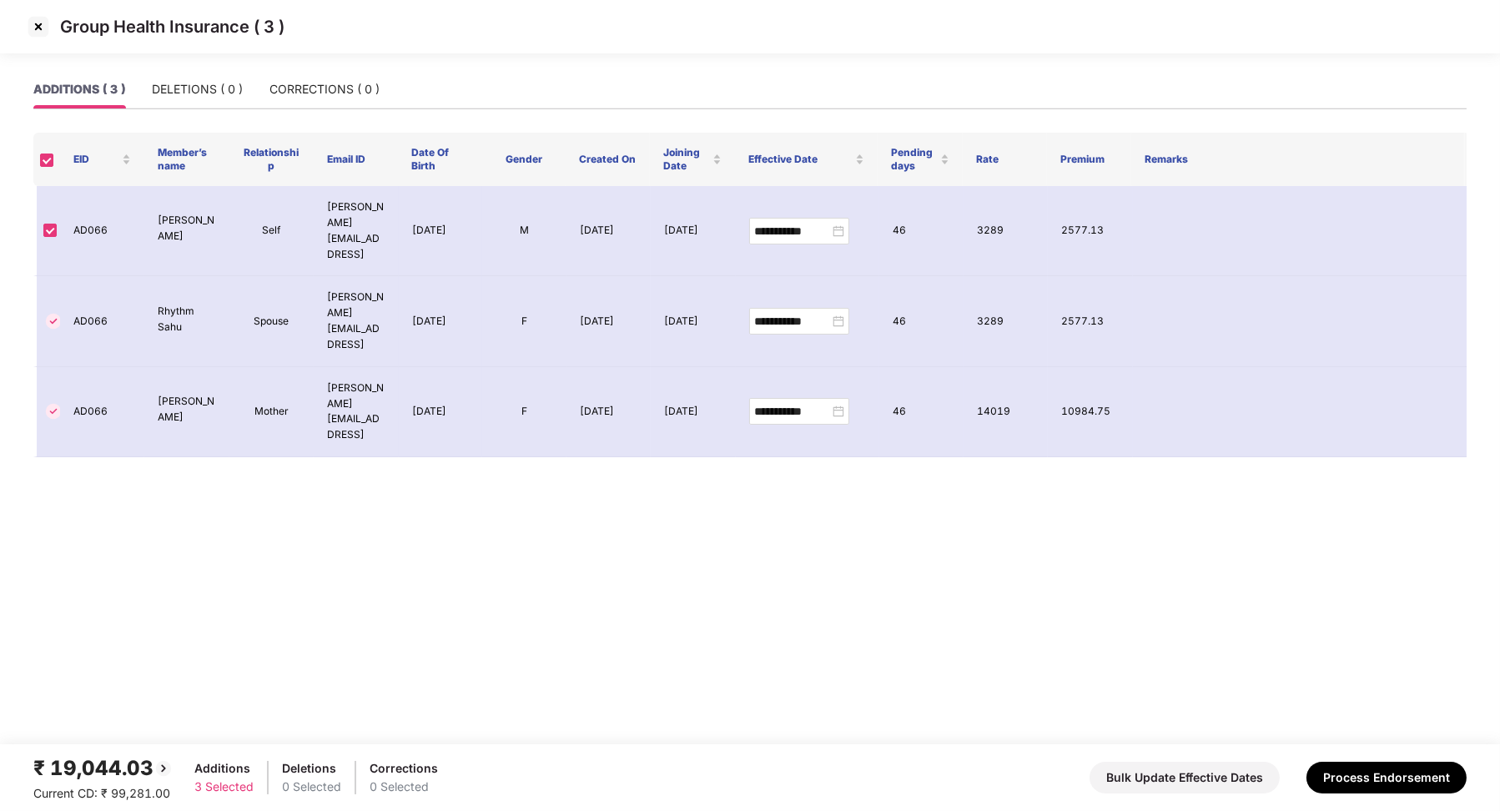
scroll to position [0, 1]
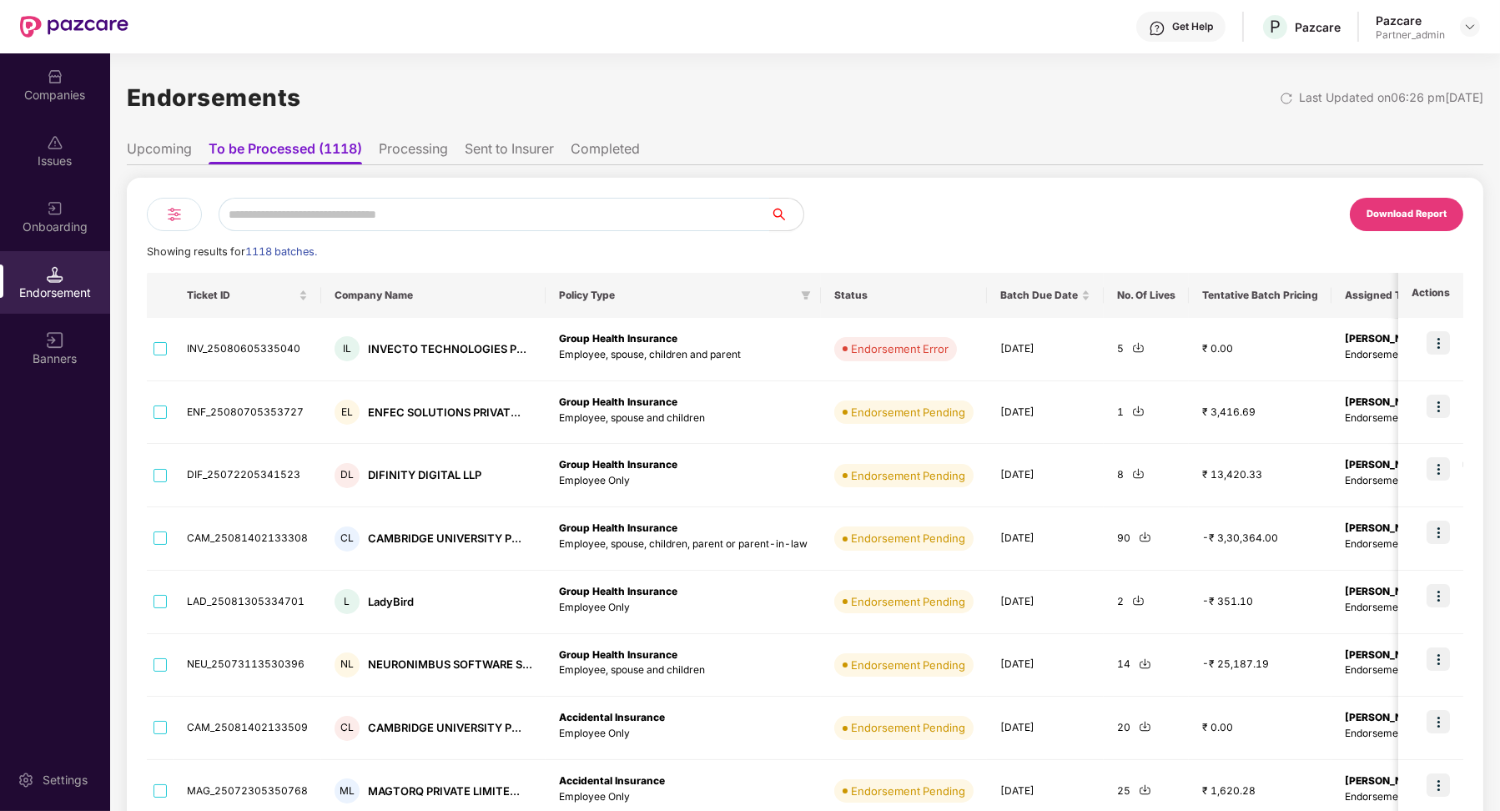
click at [159, 216] on div at bounding box center [174, 214] width 55 height 33
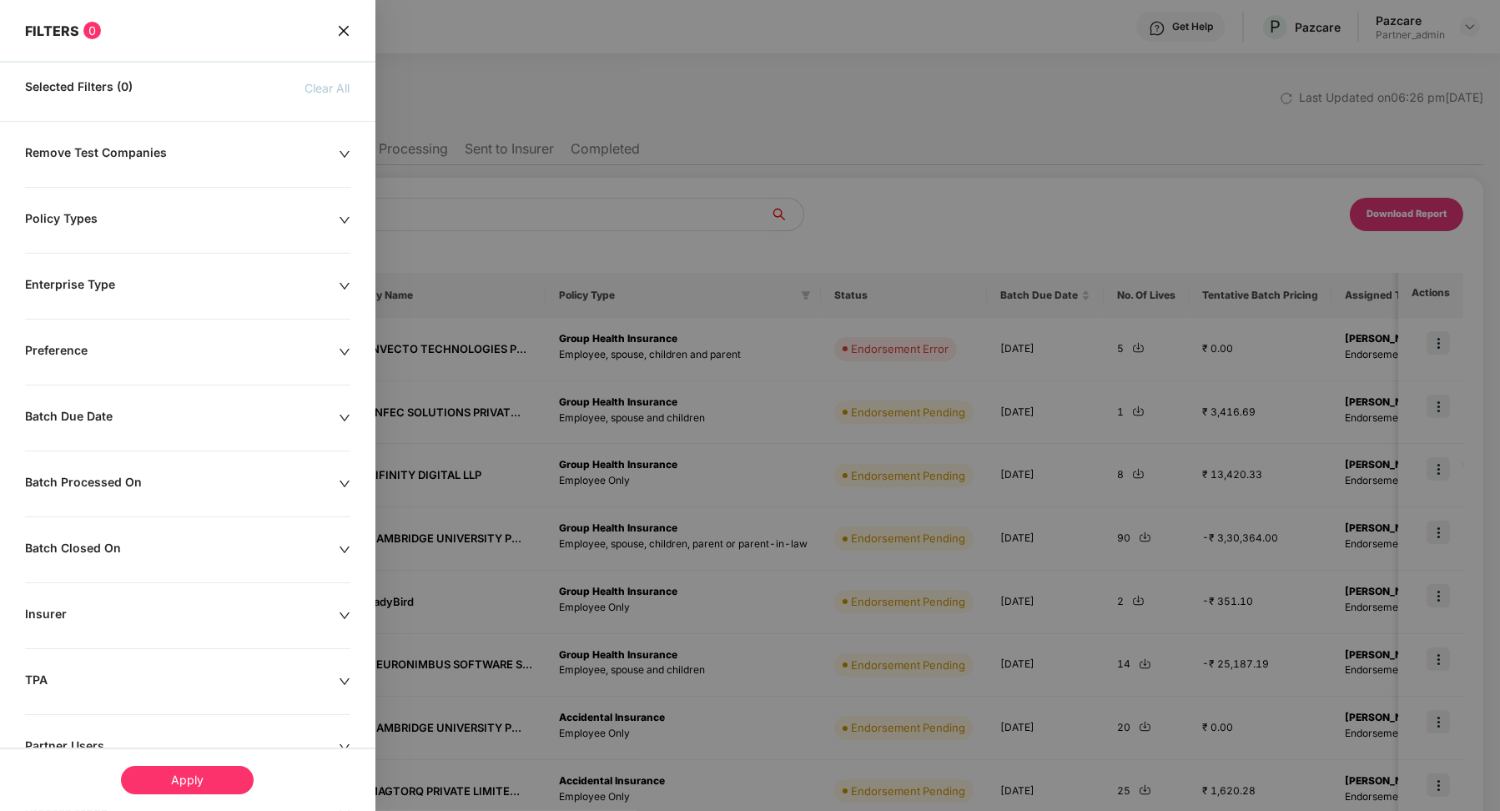
scroll to position [121, 0]
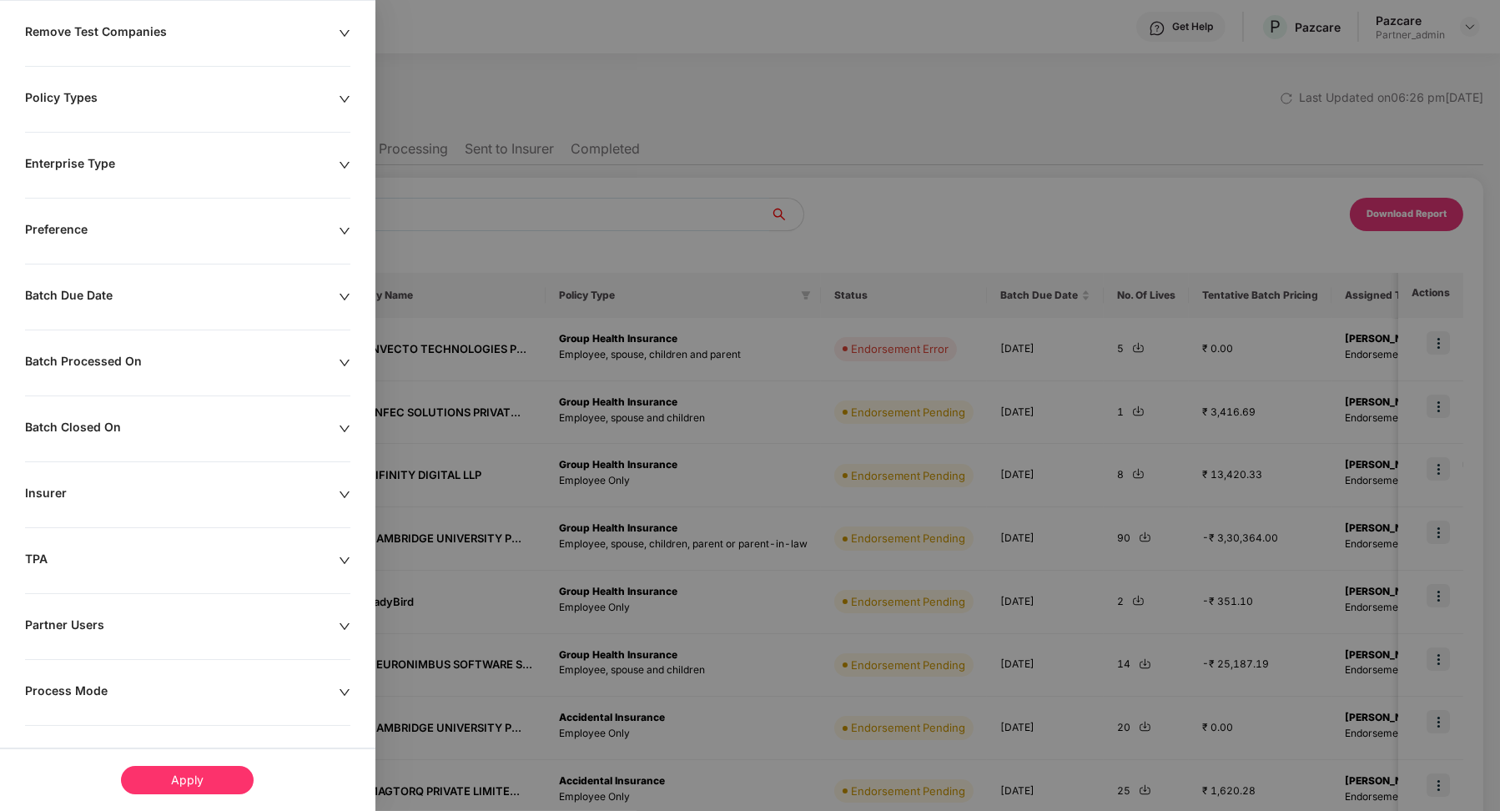
click at [73, 683] on div "Process Mode" at bounding box center [182, 692] width 314 height 18
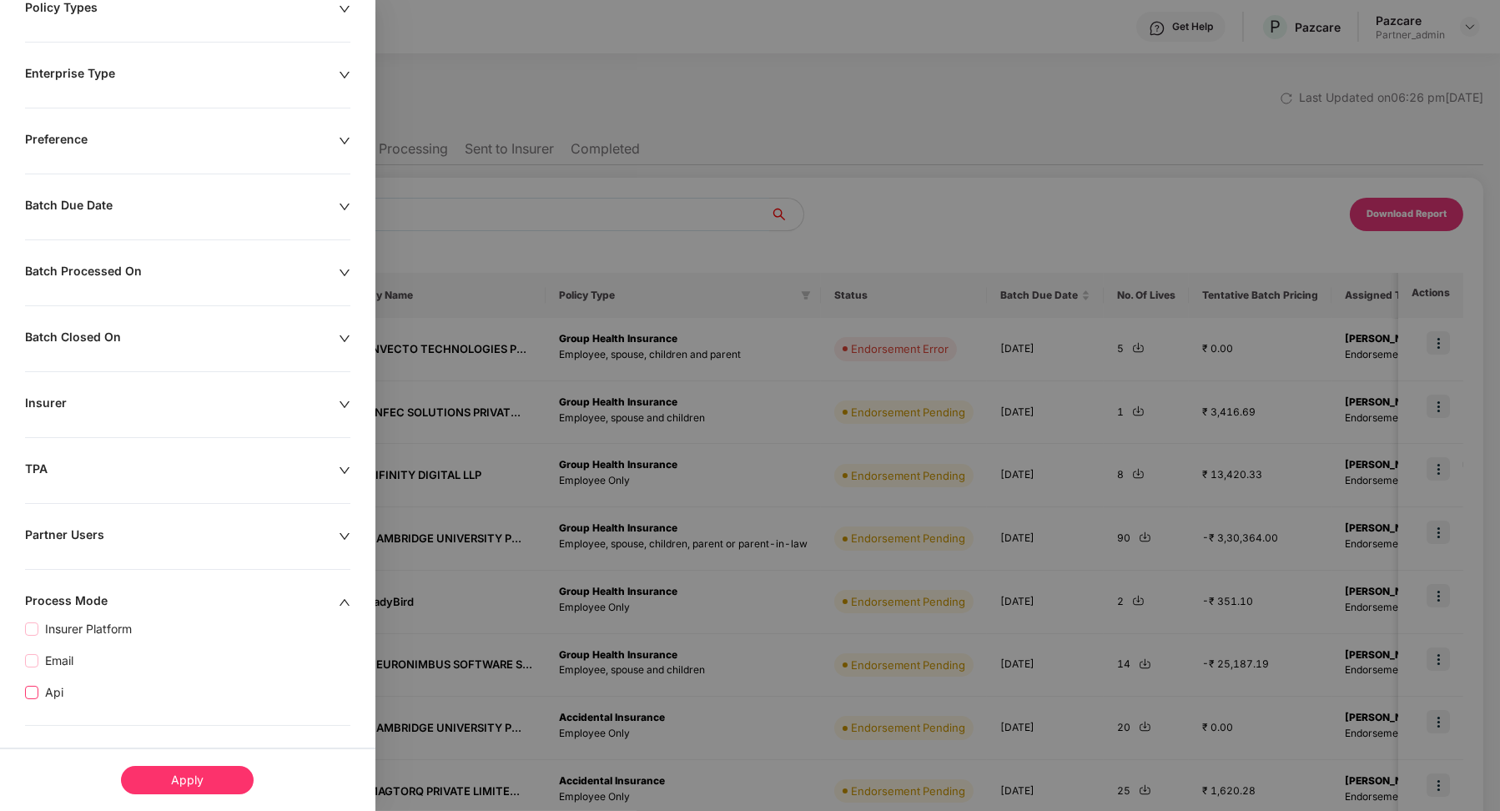
click at [55, 693] on span "Api" at bounding box center [54, 692] width 32 height 18
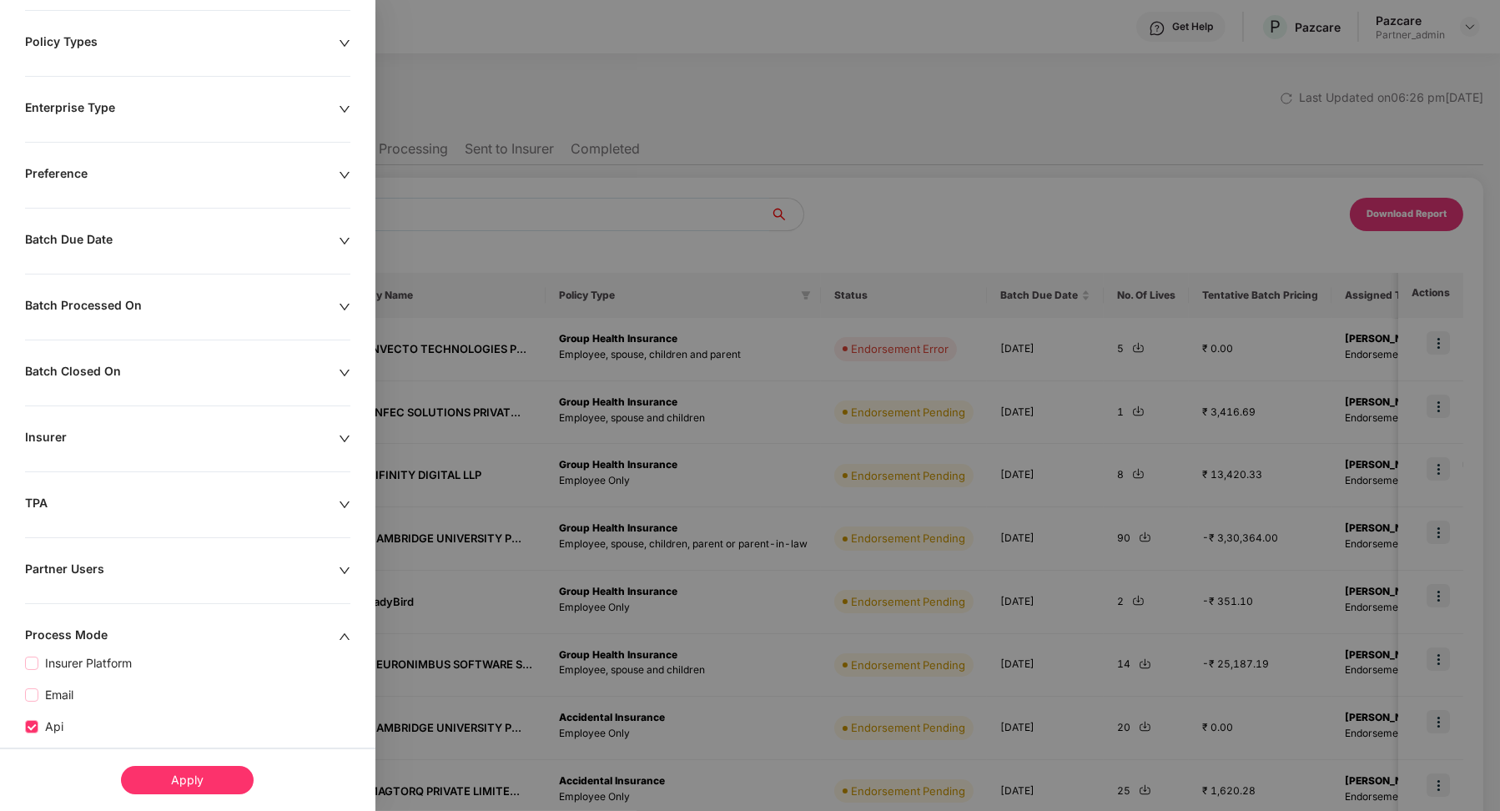
scroll to position [245, 0]
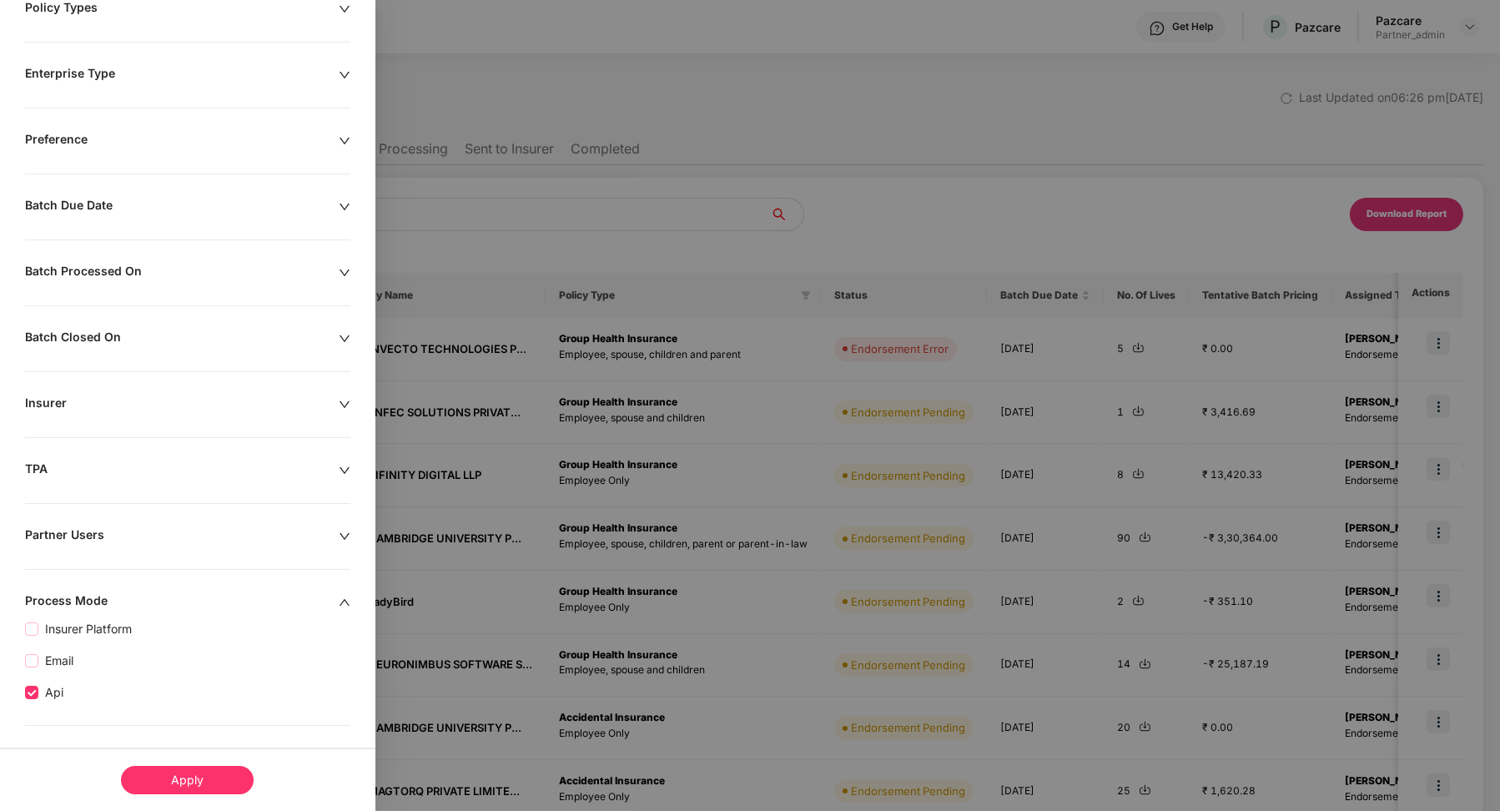
click at [201, 772] on div "Apply" at bounding box center [187, 780] width 133 height 28
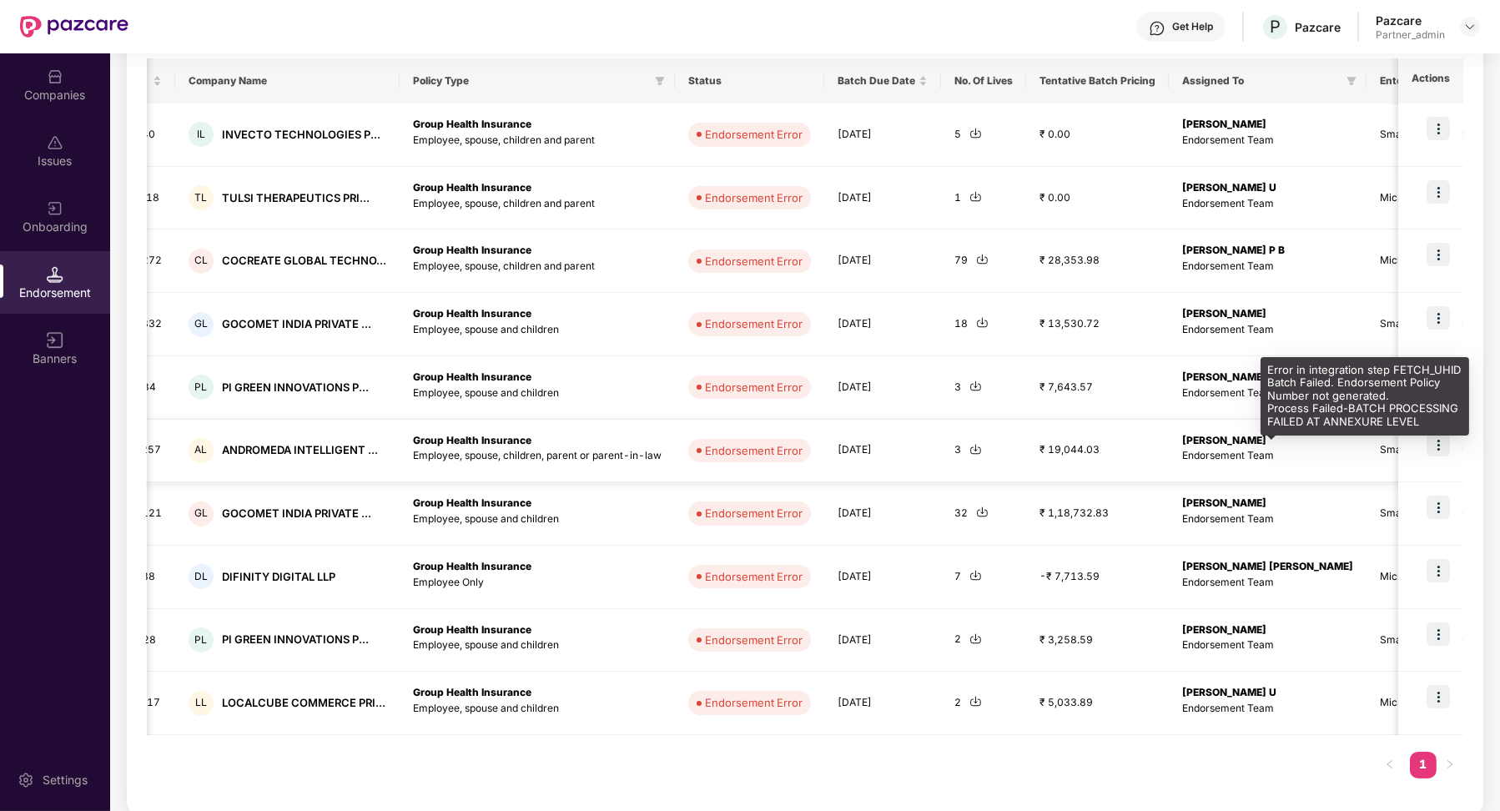
scroll to position [0, 0]
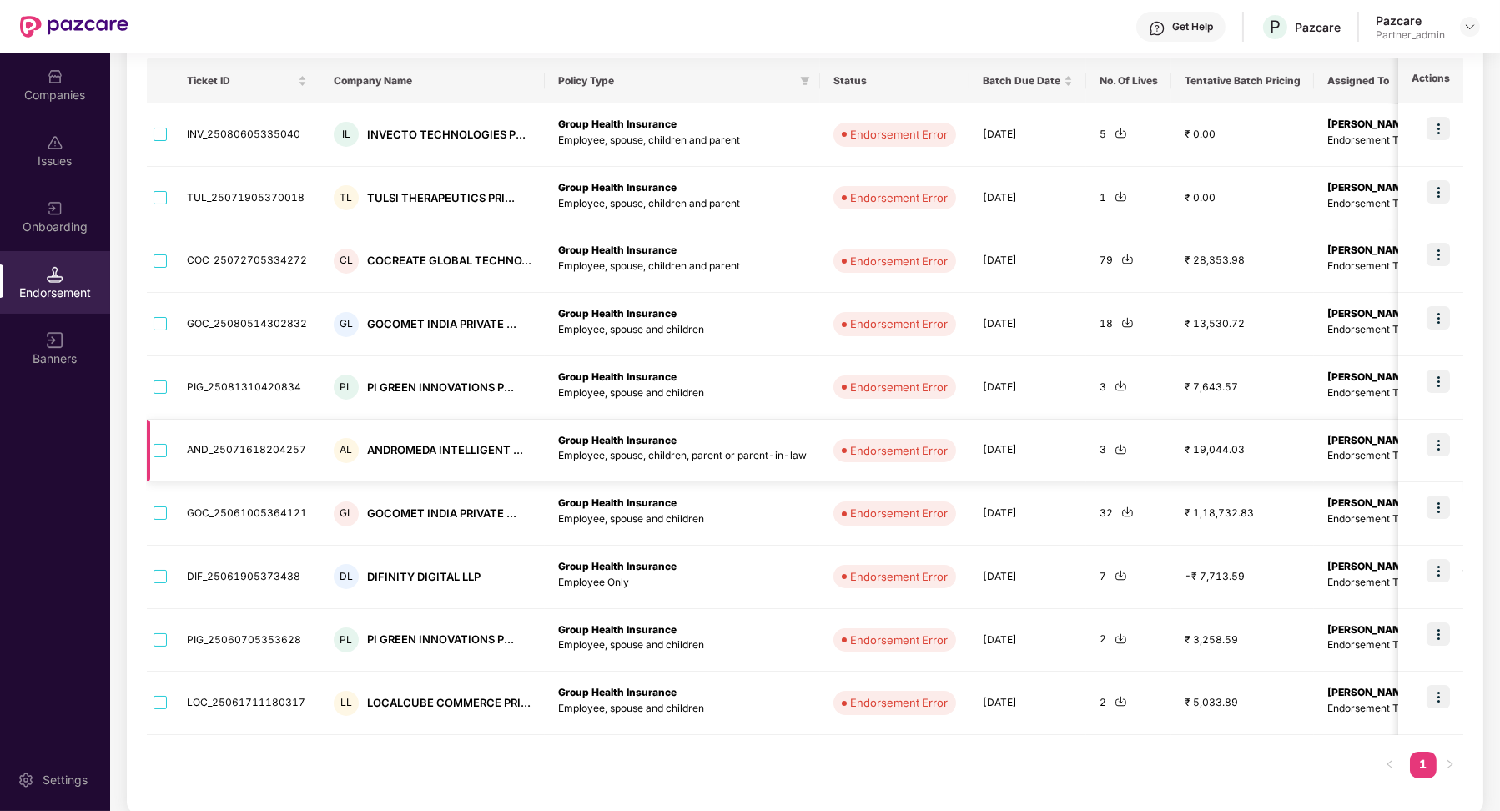
click at [288, 449] on td "AND_25071618204257" at bounding box center [247, 451] width 147 height 63
click at [286, 447] on td "AND_25071618204257" at bounding box center [247, 451] width 147 height 63
copy td "AND_25071618204257"
click at [1435, 455] on td at bounding box center [1431, 451] width 65 height 63
click at [1436, 447] on img at bounding box center [1438, 444] width 23 height 23
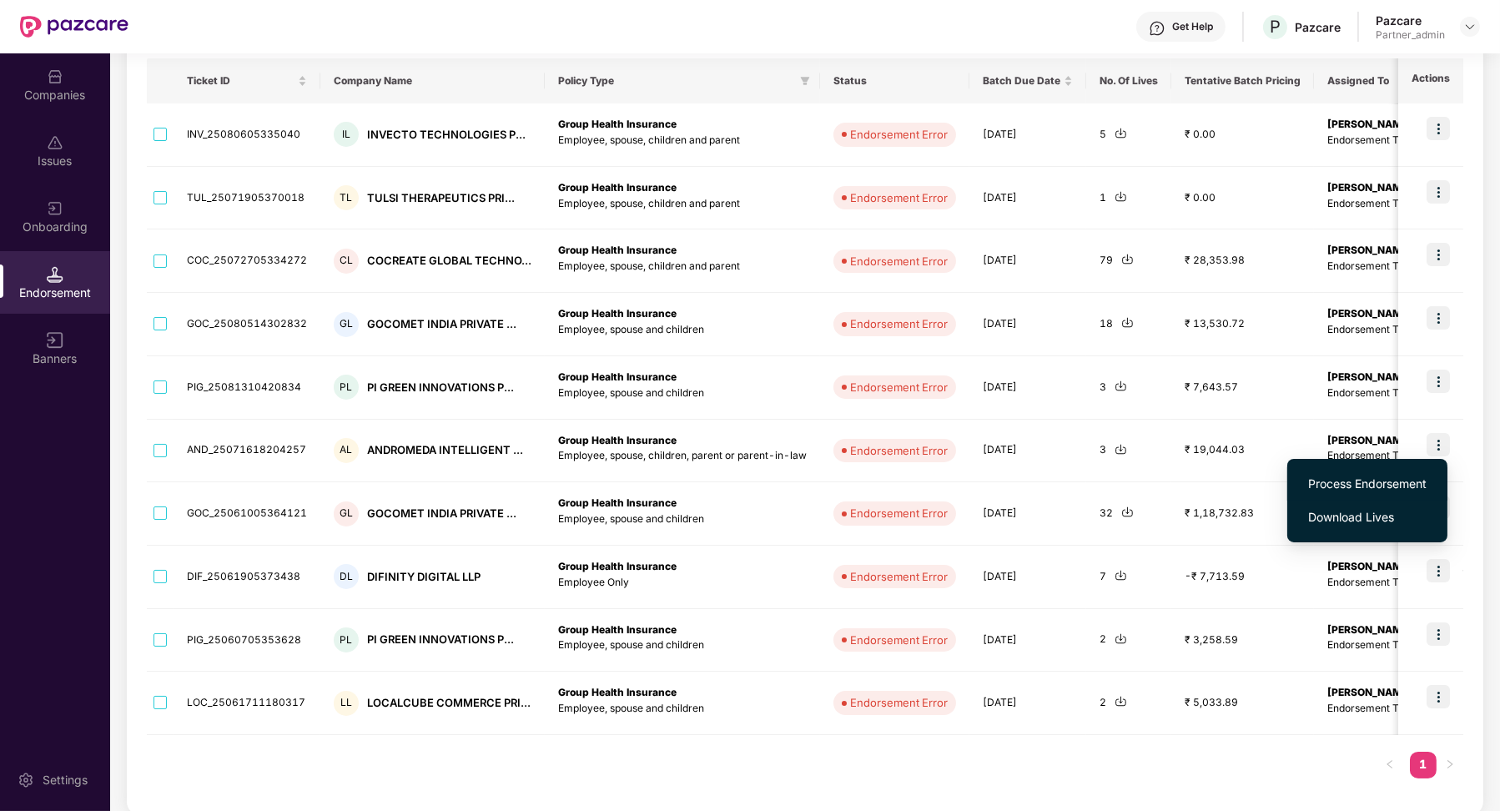
click at [1395, 480] on span "Process Endorsement" at bounding box center [1368, 484] width 119 height 18
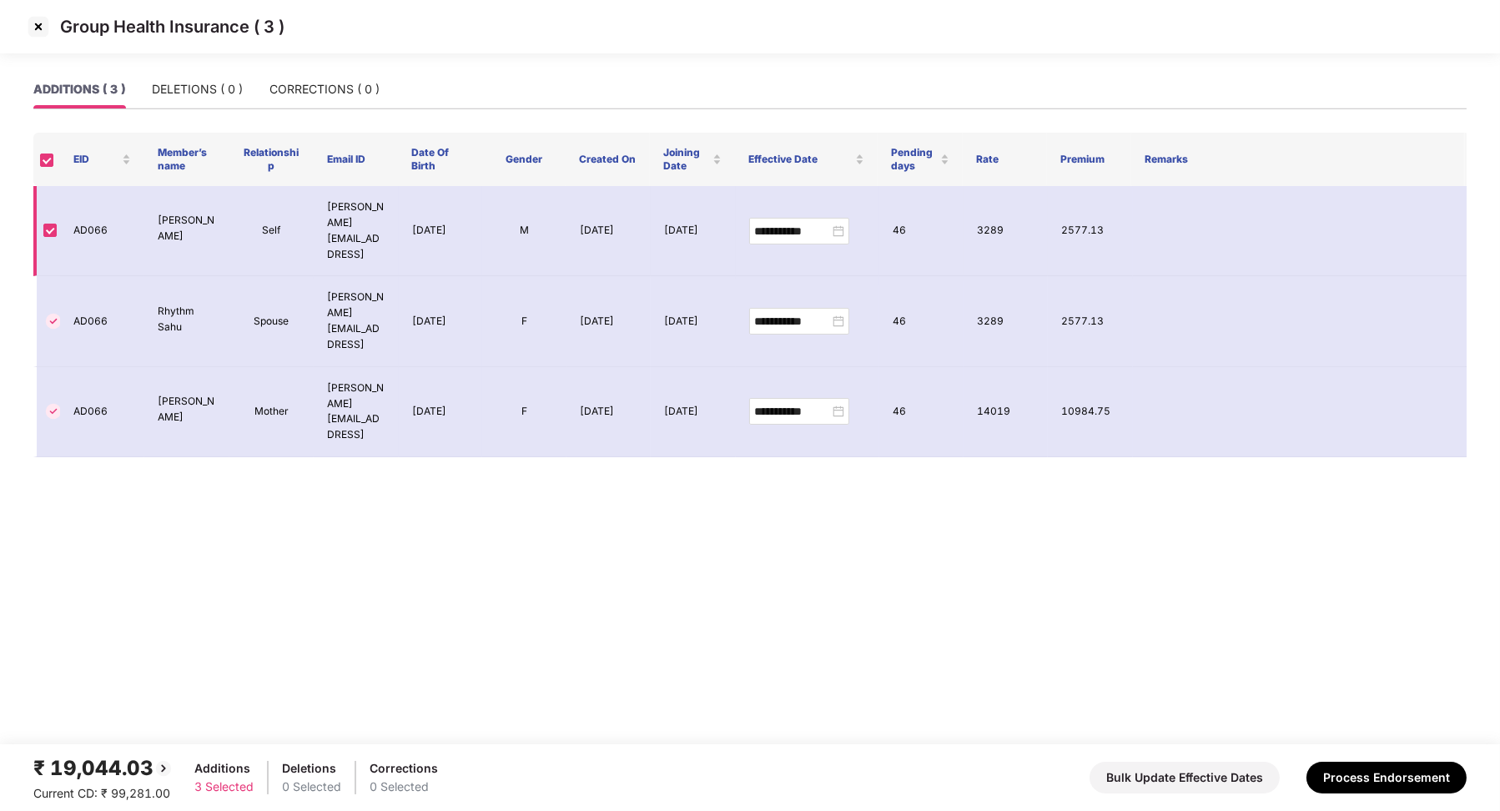
click at [93, 224] on td "AD066" at bounding box center [102, 231] width 84 height 90
copy td "AD066"
click at [36, 30] on img at bounding box center [38, 26] width 27 height 27
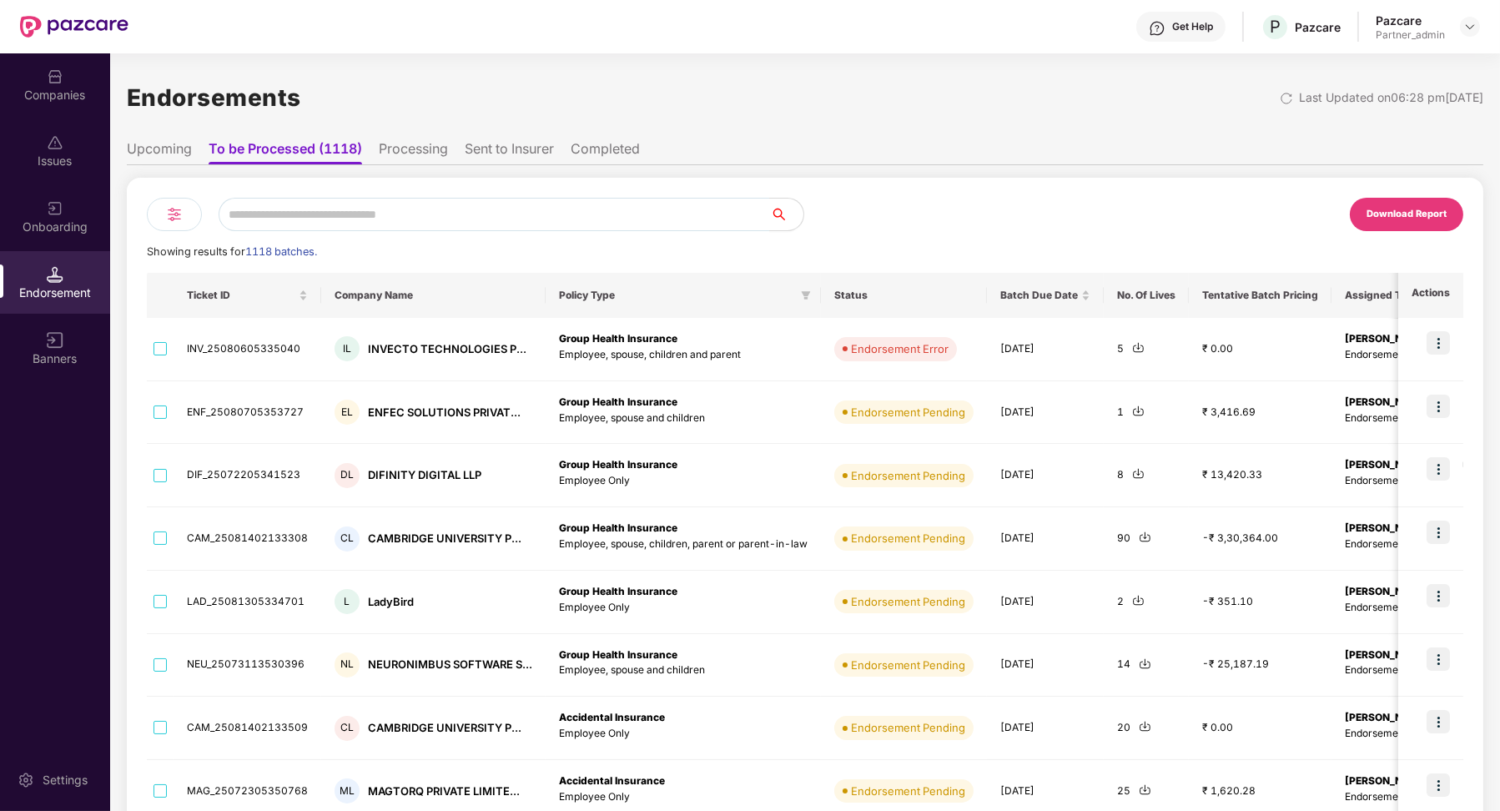
click at [169, 217] on img at bounding box center [174, 214] width 20 height 20
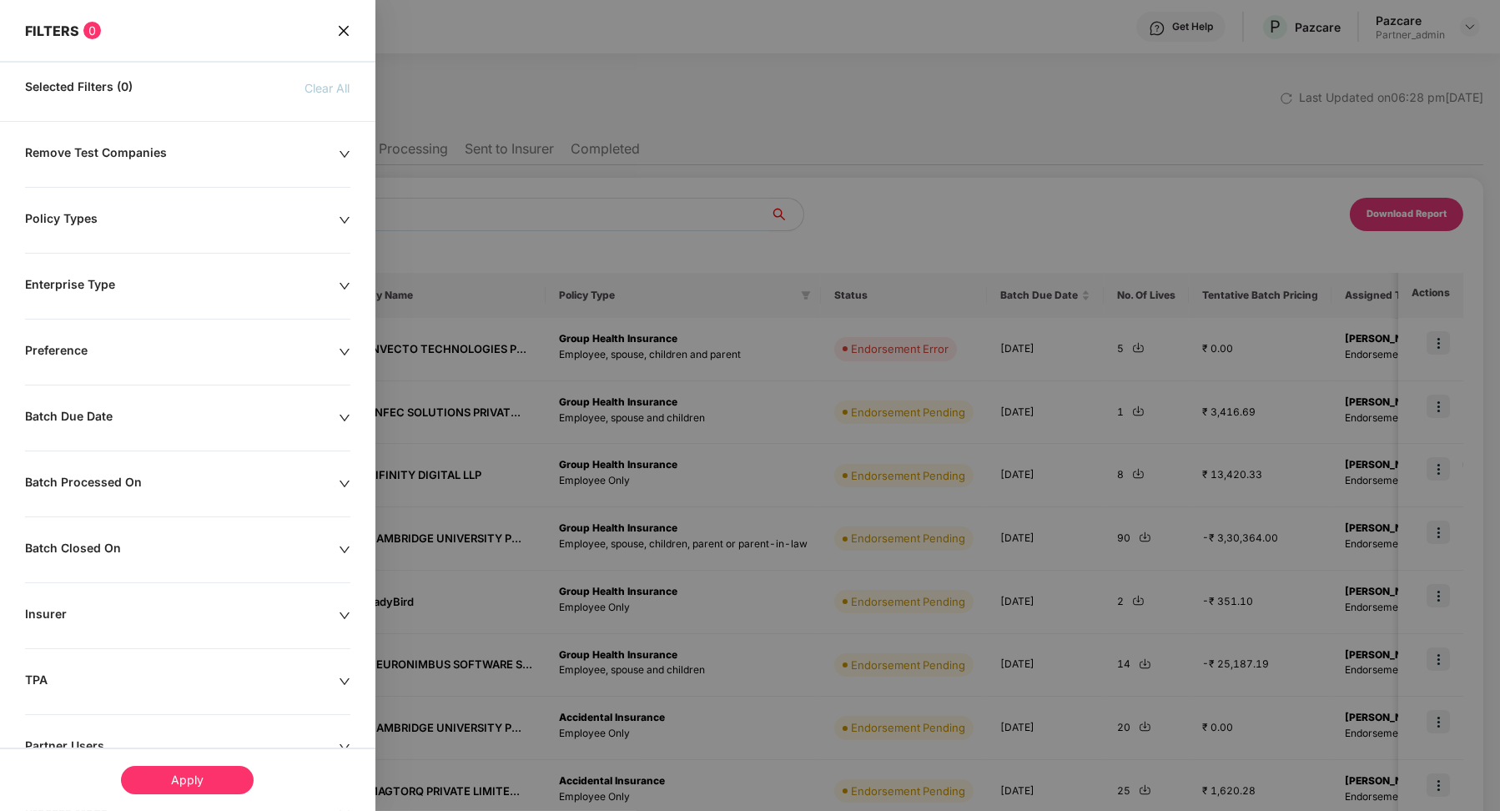
scroll to position [121, 0]
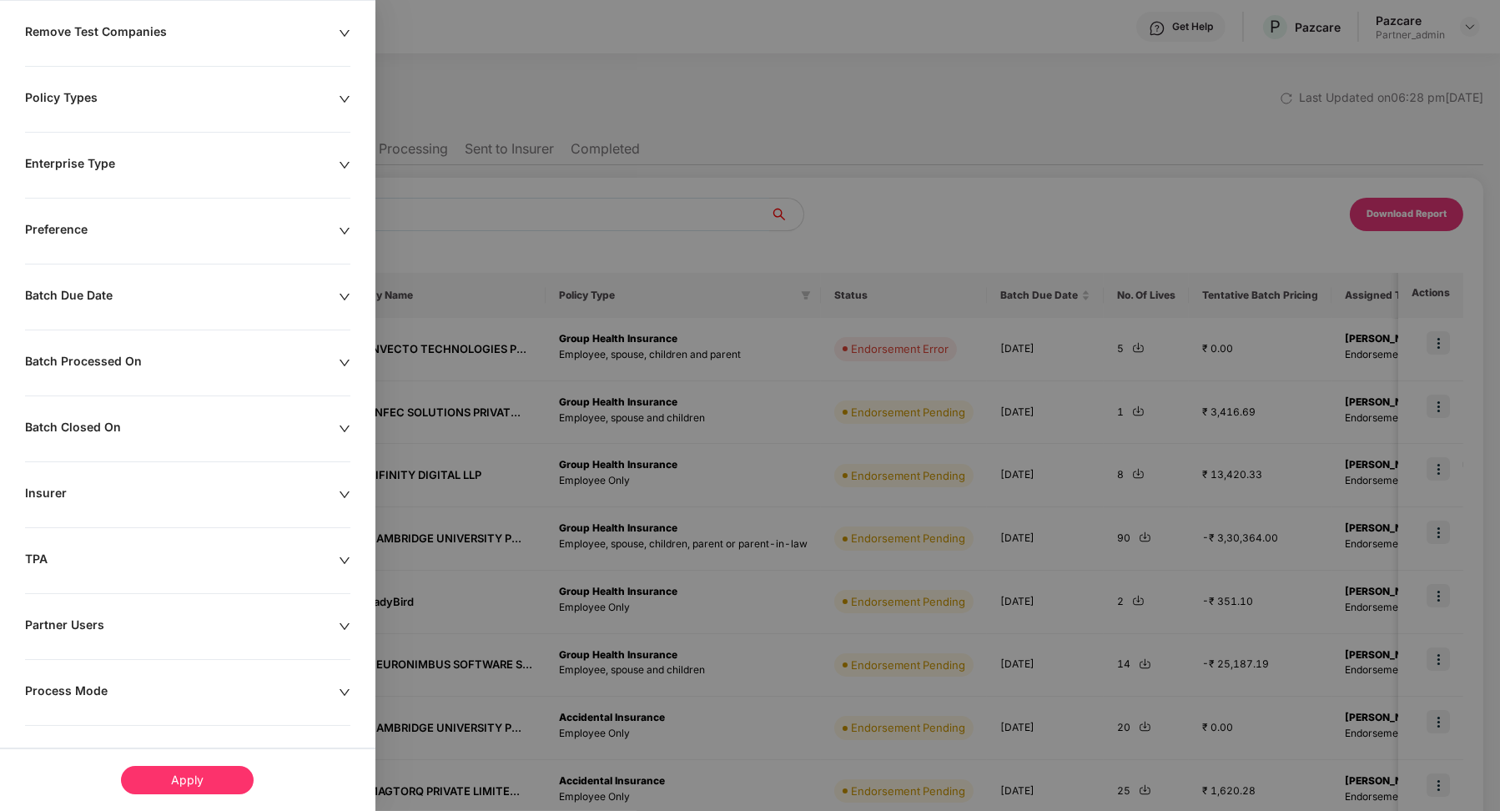
click at [84, 674] on div "Remove Test Companies Policy Types Enterprise Type Preference Batch Due Date Ba…" at bounding box center [188, 420] width 376 height 792
click at [84, 687] on div "Process Mode" at bounding box center [182, 692] width 314 height 18
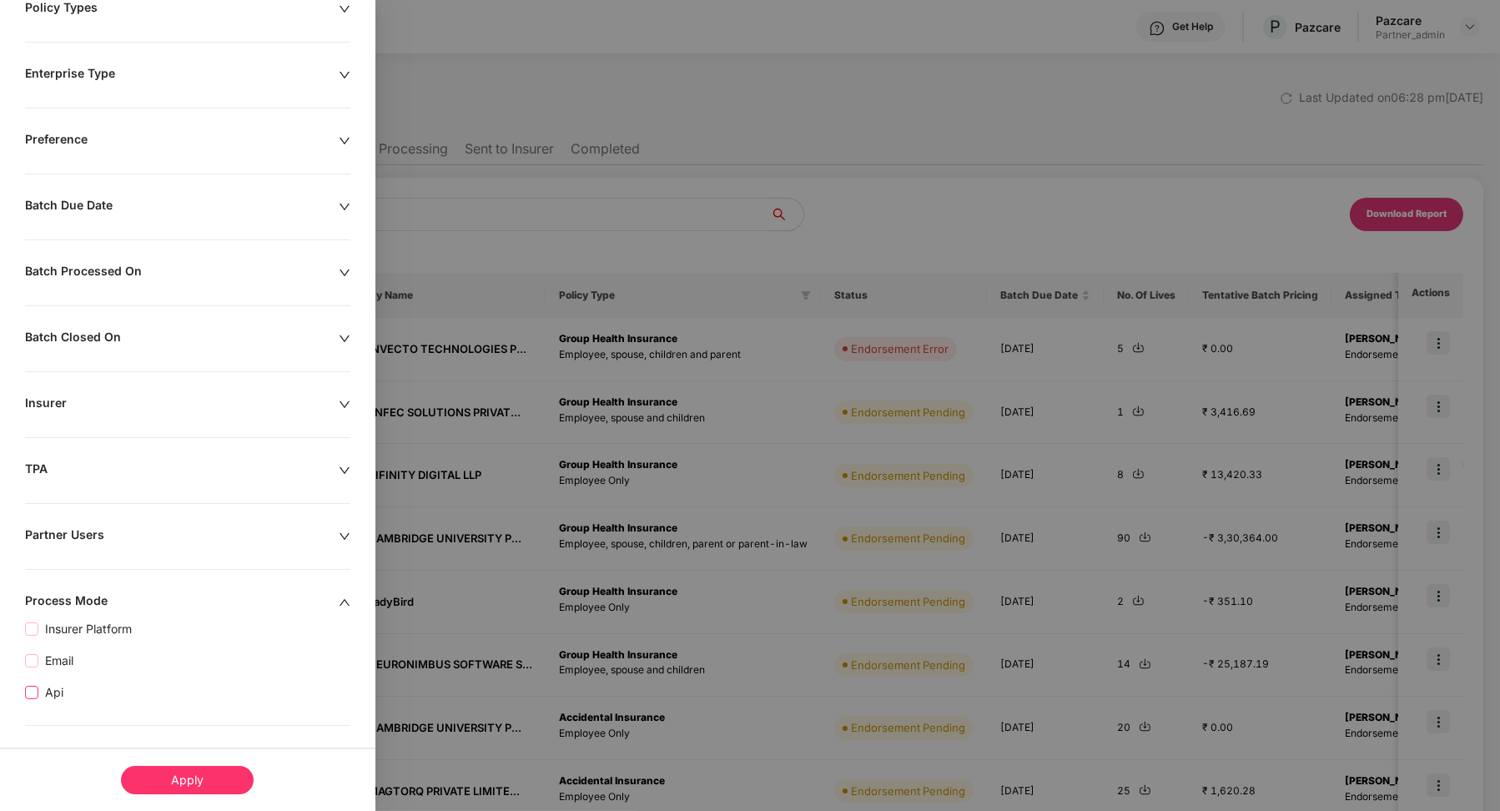
click at [58, 693] on span "Api" at bounding box center [54, 692] width 32 height 18
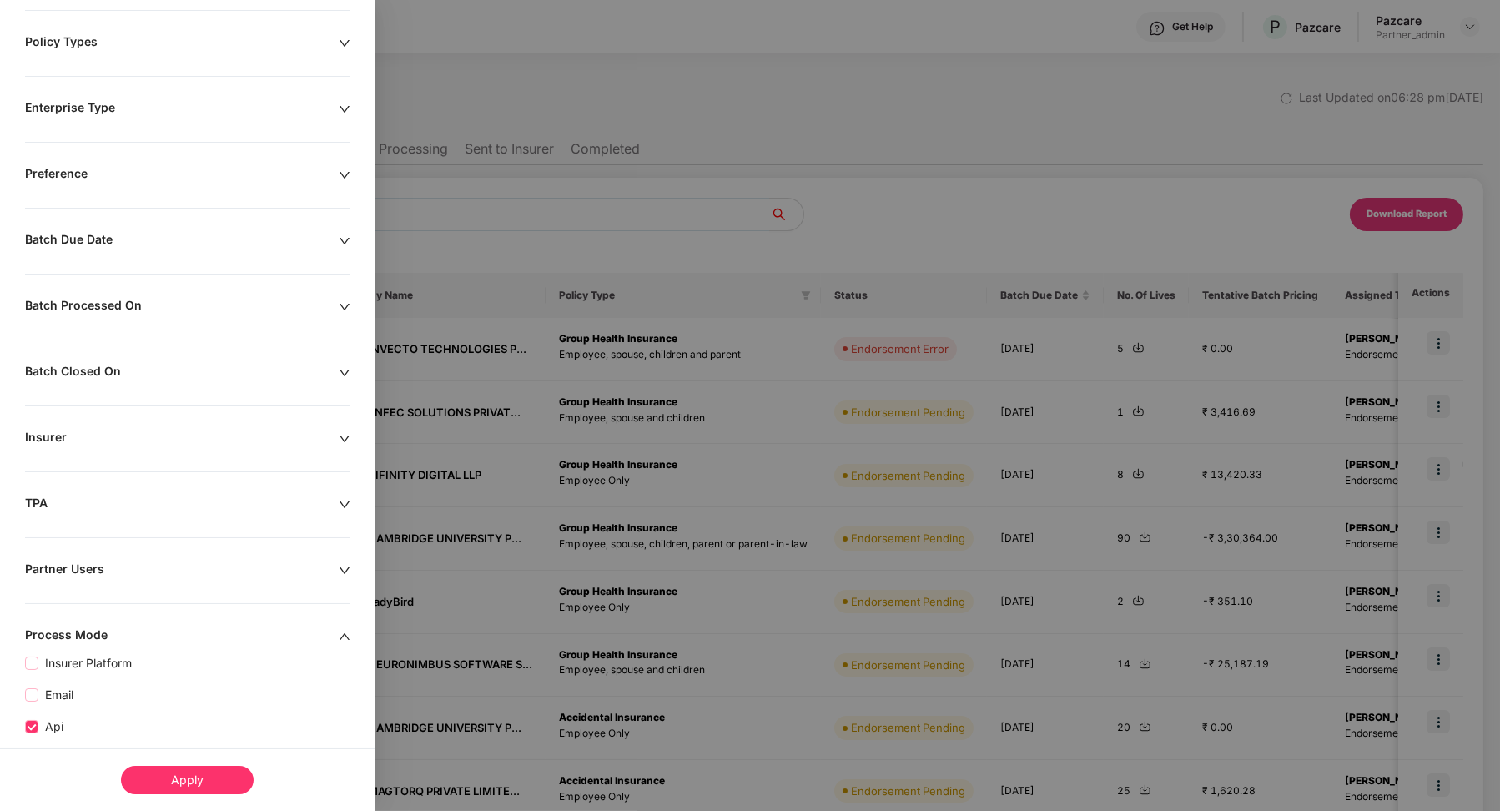
scroll to position [245, 0]
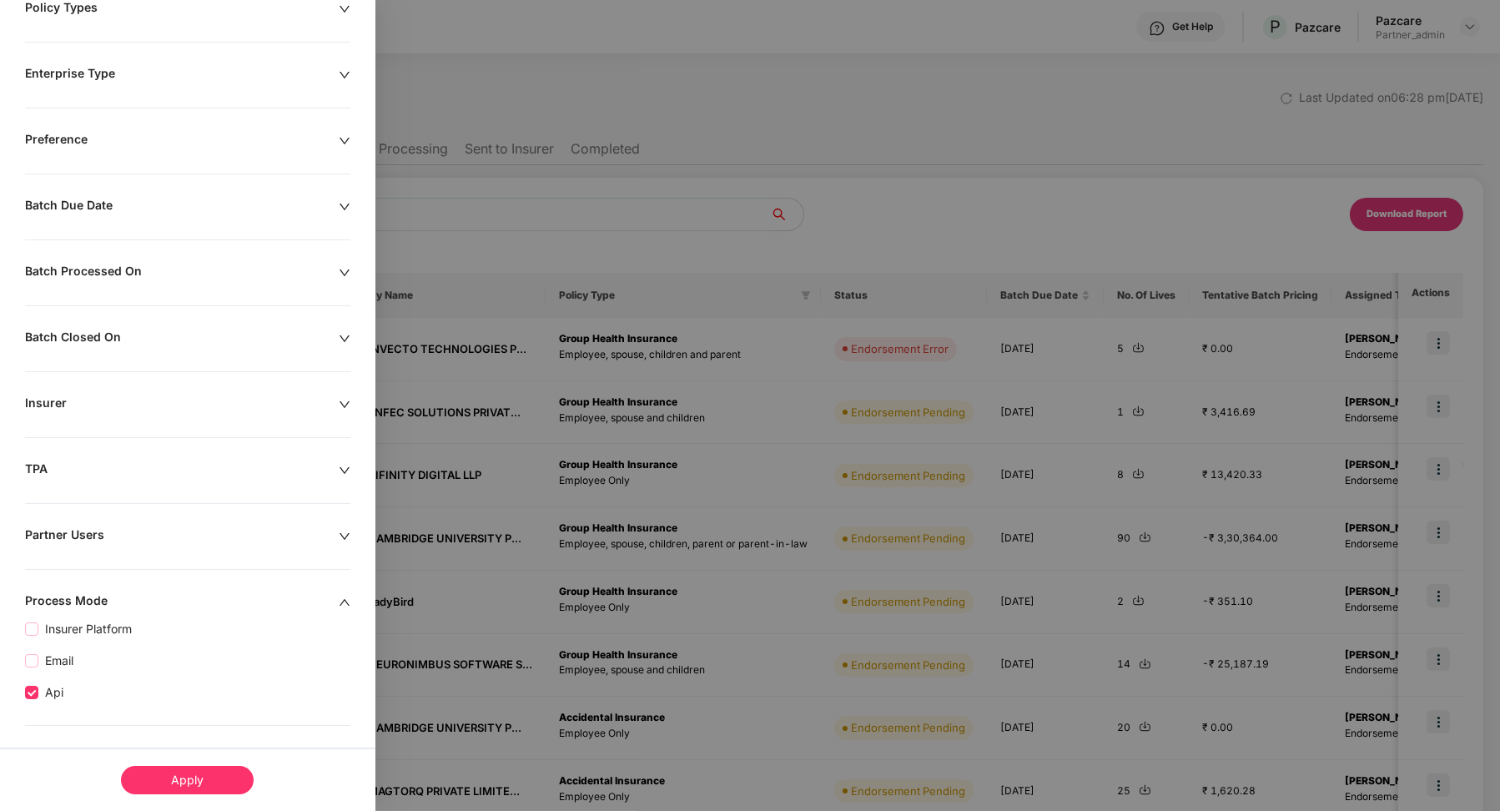
click at [177, 767] on div "Apply" at bounding box center [187, 780] width 133 height 28
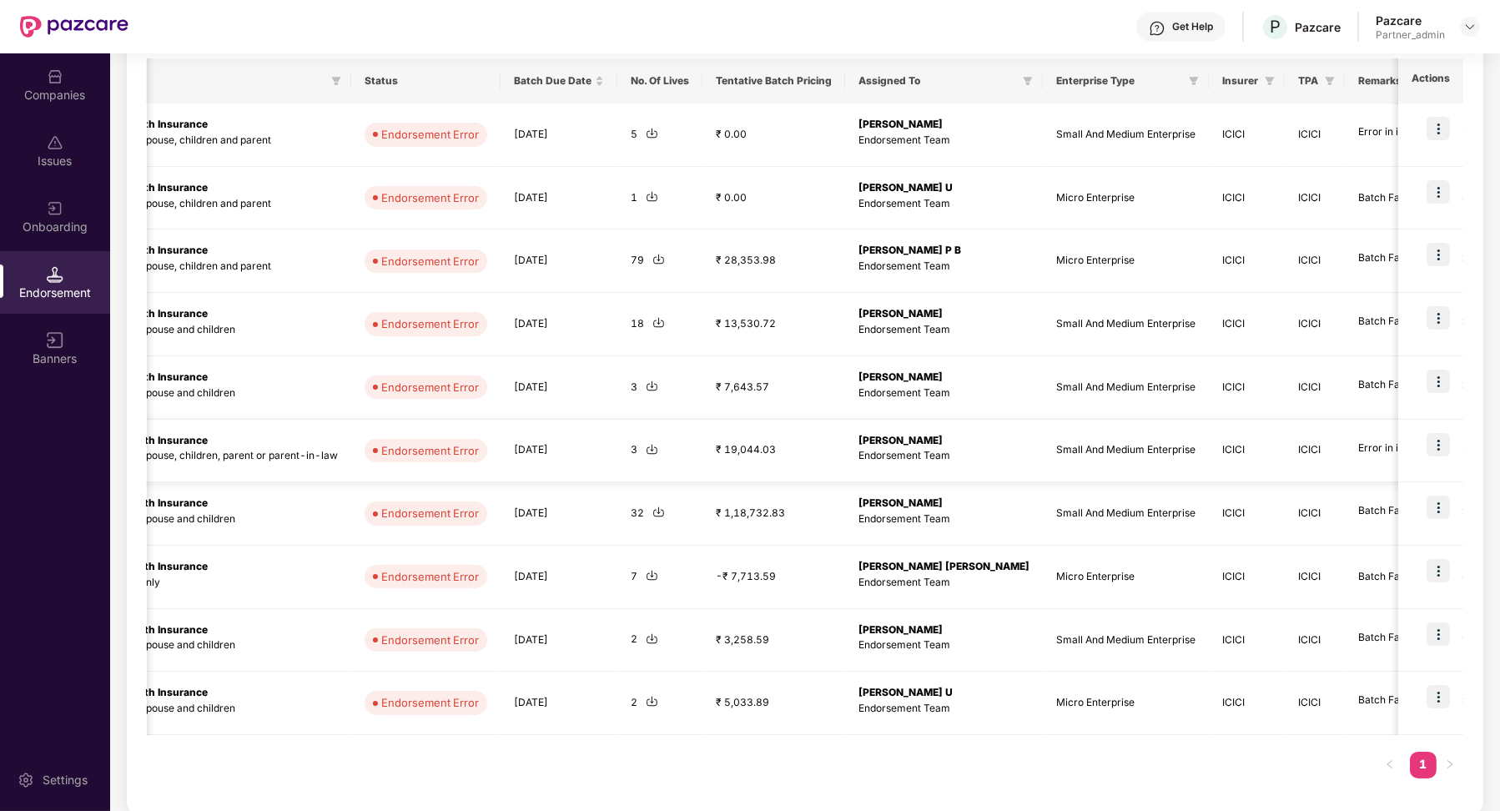
scroll to position [0, 0]
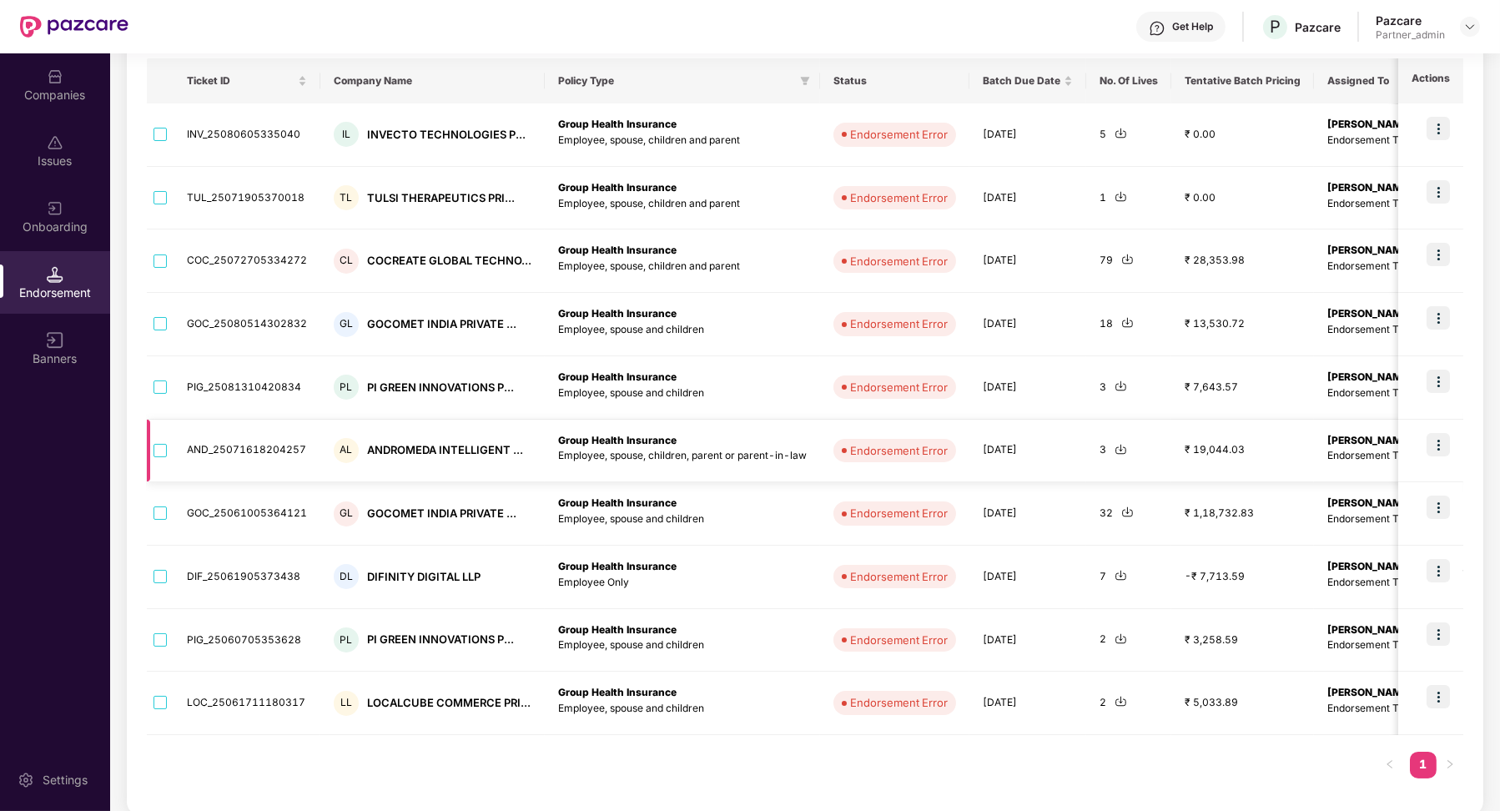
click at [217, 444] on td "AND_25071618204257" at bounding box center [247, 451] width 147 height 63
copy td "AND_25071618204257"
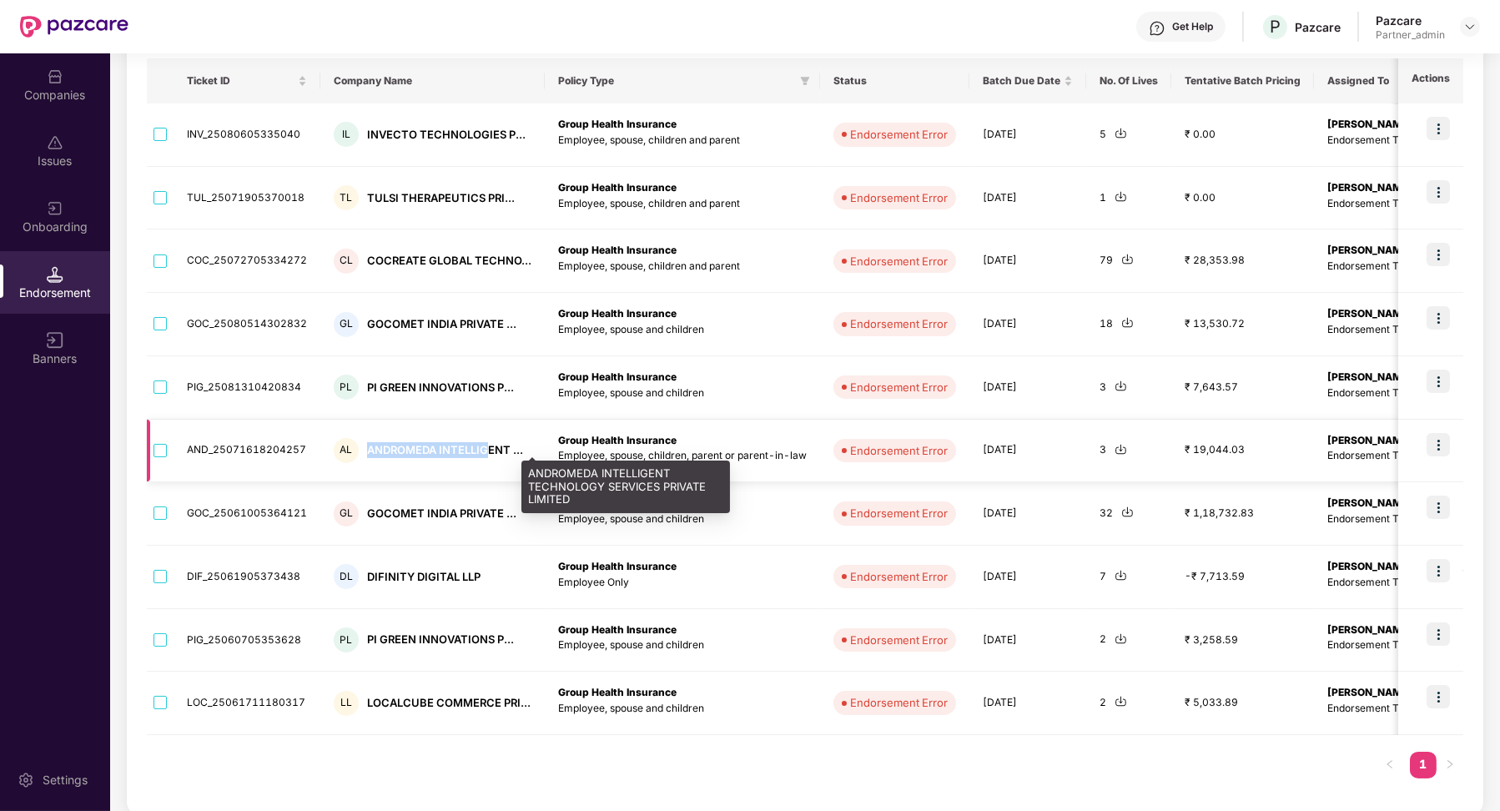
drag, startPoint x: 363, startPoint y: 441, endPoint x: 486, endPoint y: 446, distance: 122.7
click at [484, 446] on div "ANDROMEDA INTELLIGENT ..." at bounding box center [445, 450] width 156 height 16
copy div "ANDROMEDA INTELLIG"
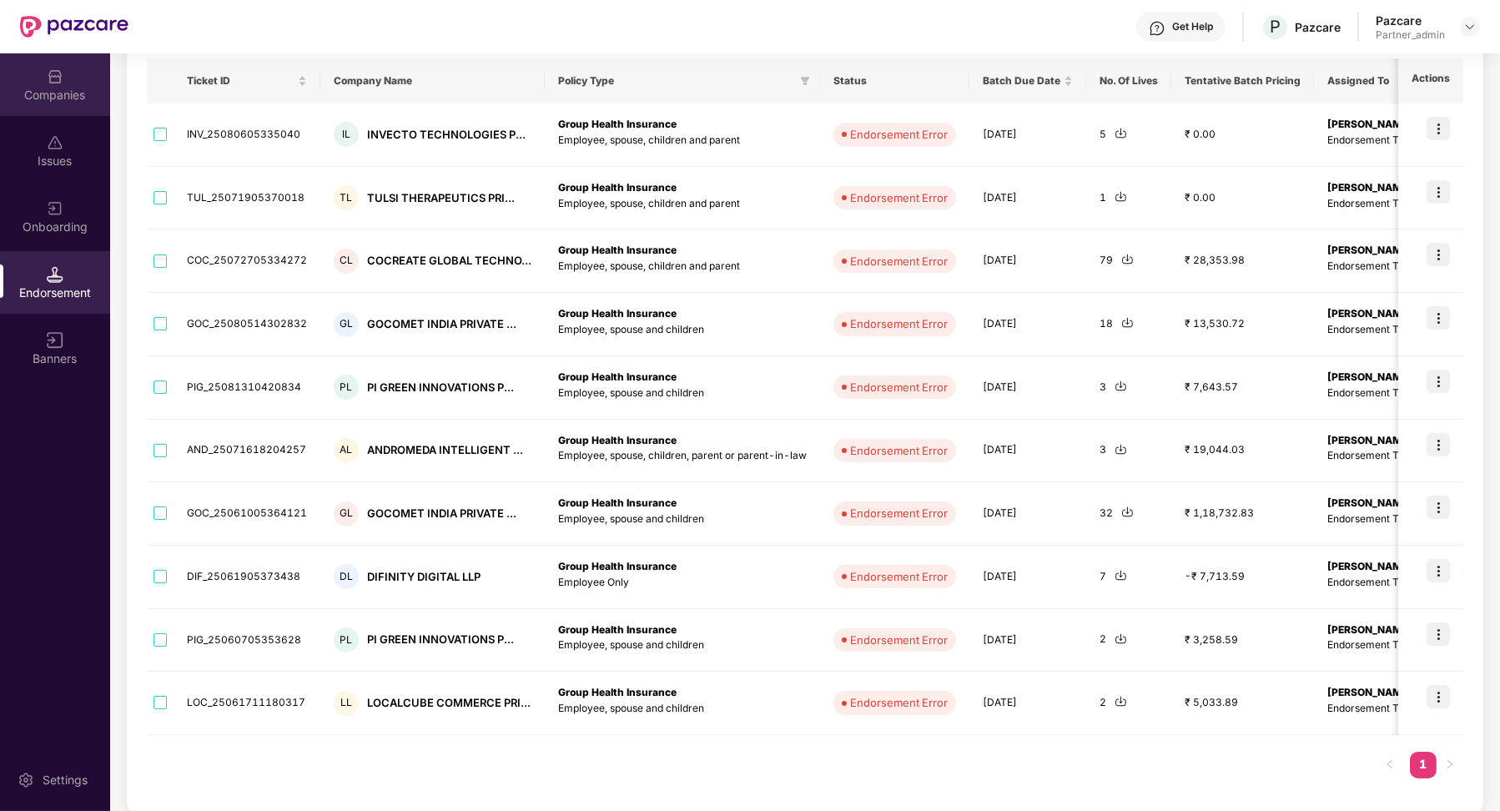
click at [50, 88] on div "Companies" at bounding box center [55, 95] width 110 height 17
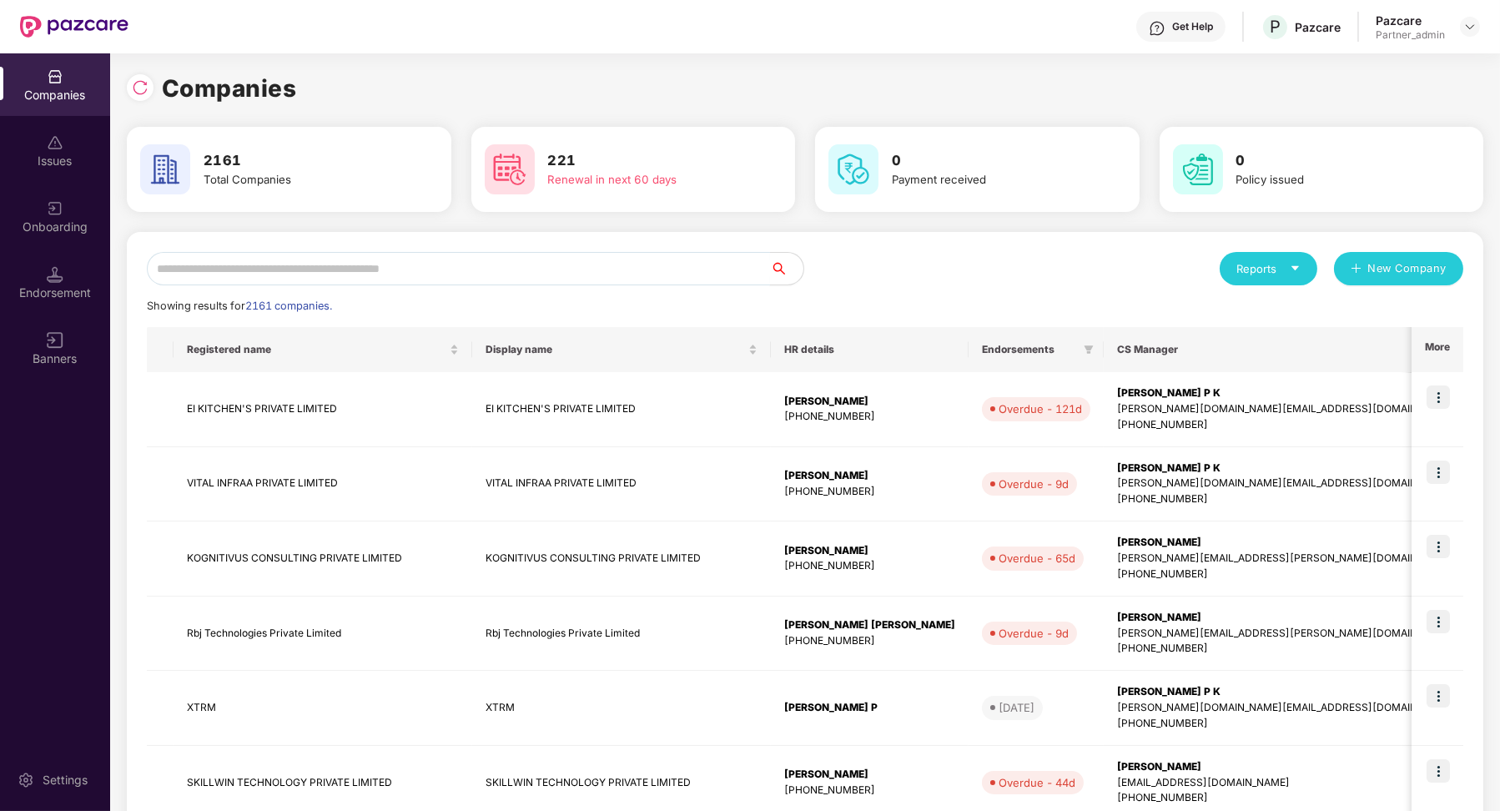
click at [288, 274] on input "text" at bounding box center [458, 268] width 623 height 33
paste input "**********"
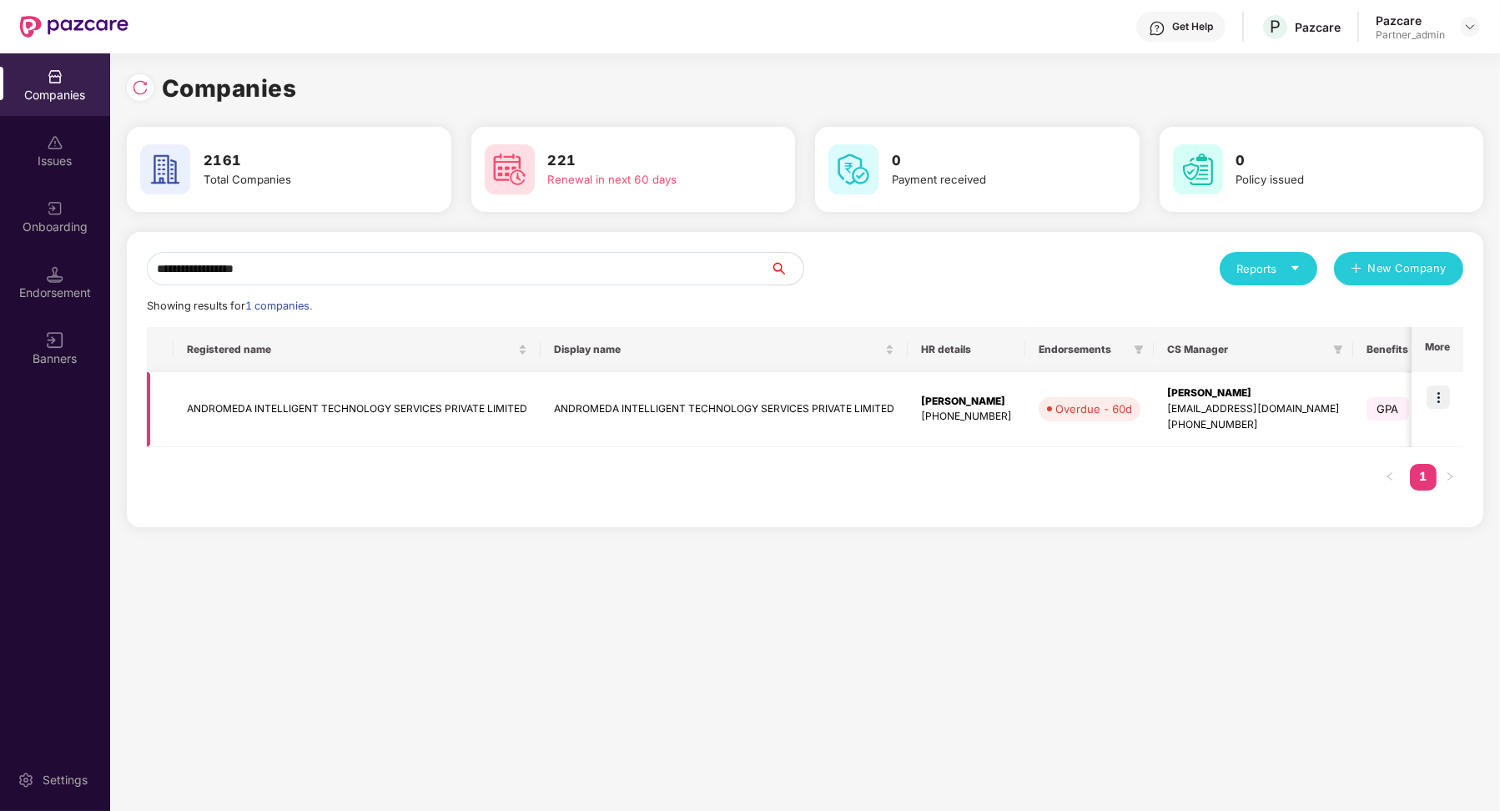
type input "**********"
click at [1434, 402] on img at bounding box center [1438, 397] width 23 height 23
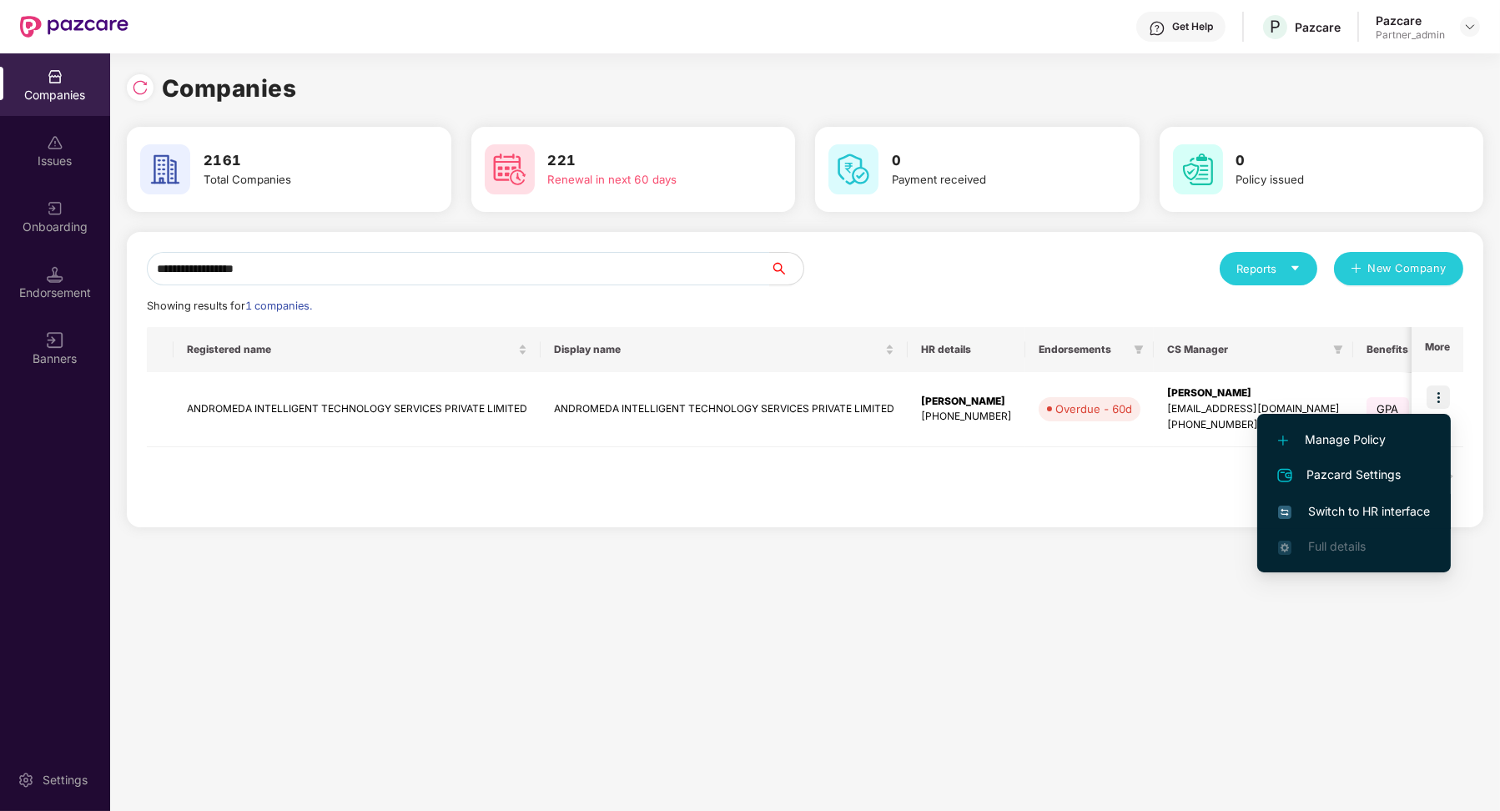
click at [1372, 516] on span "Switch to HR interface" at bounding box center [1354, 511] width 152 height 18
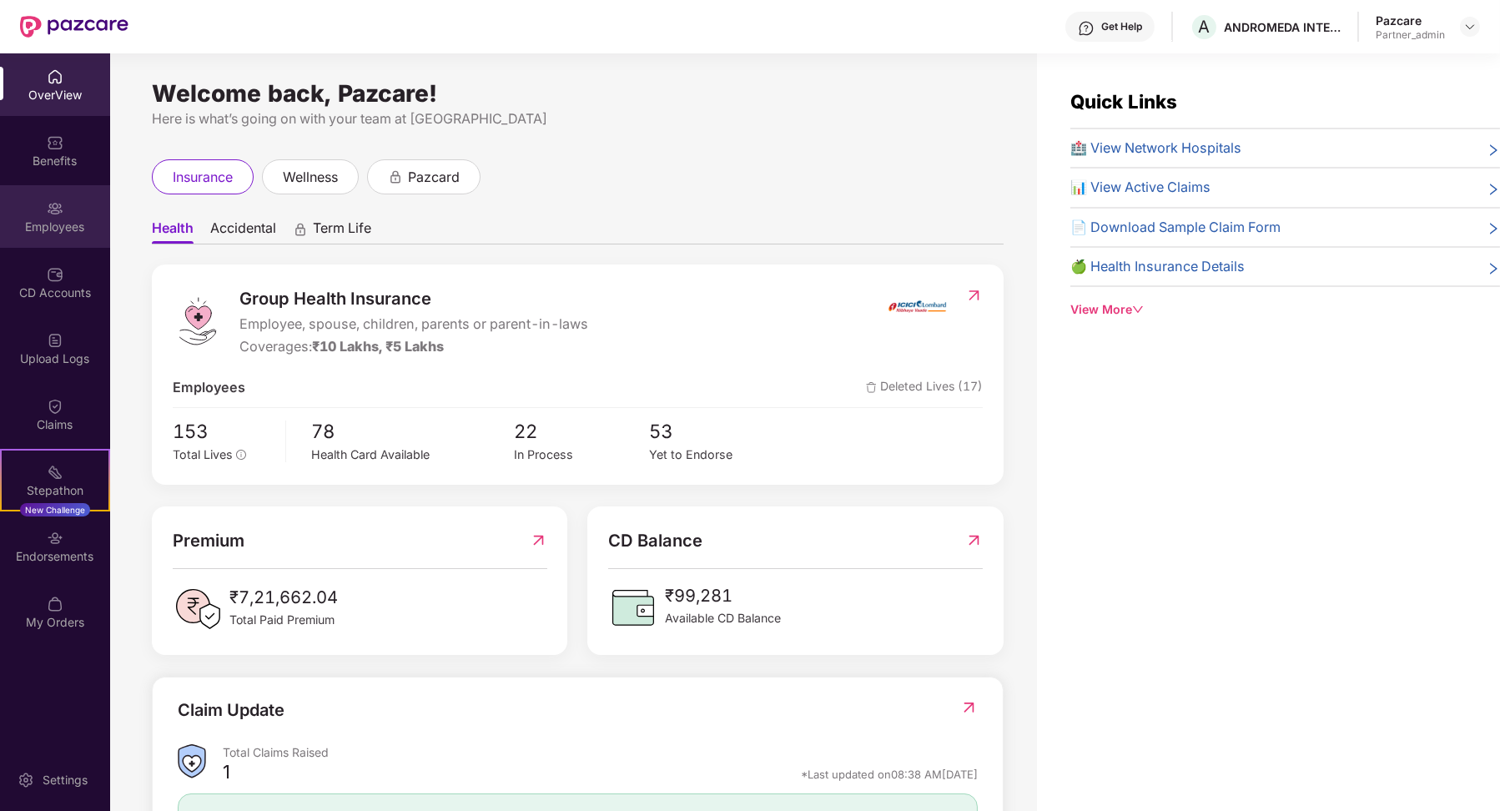
click at [49, 244] on div "Employees" at bounding box center [55, 216] width 110 height 63
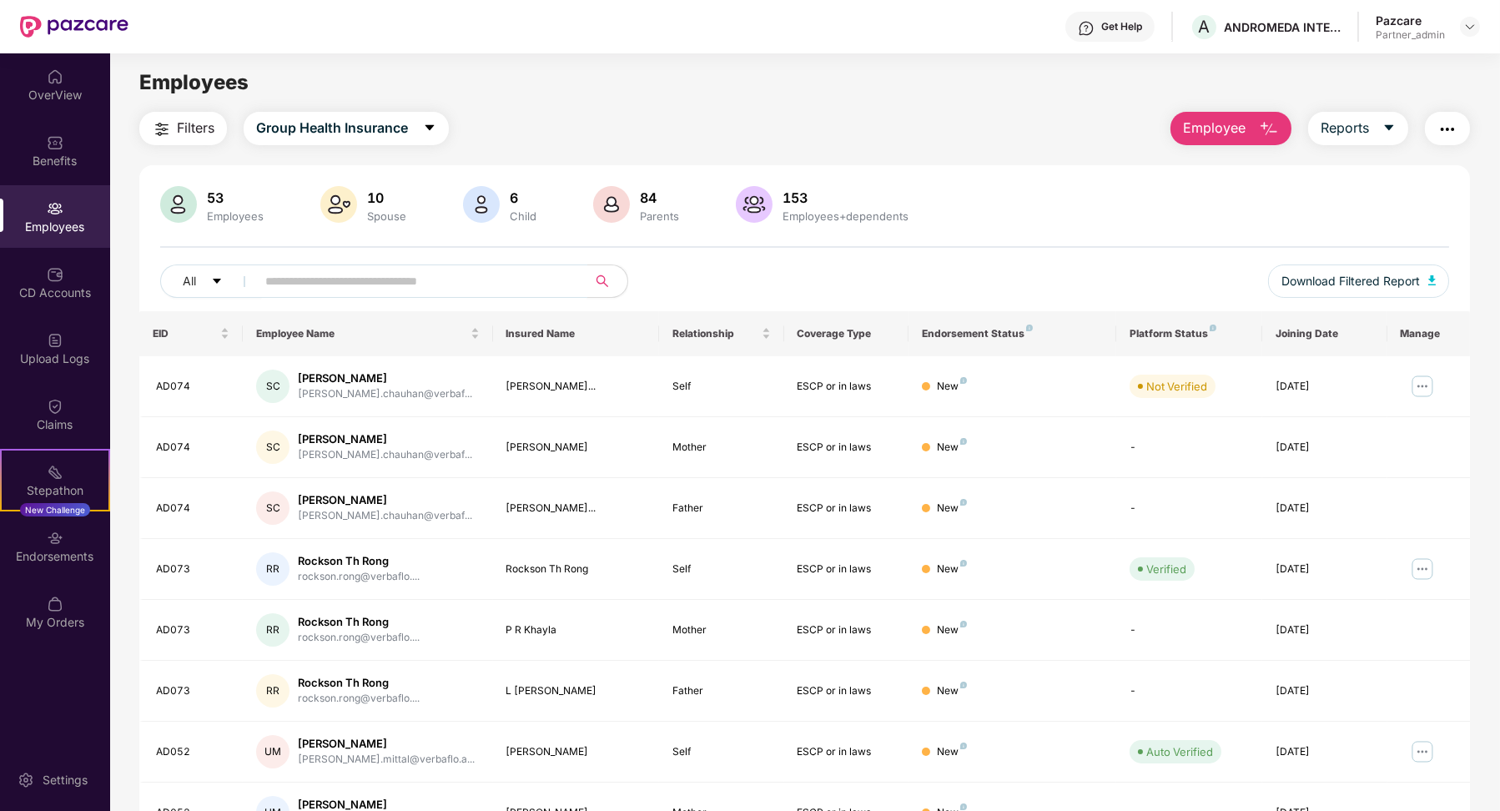
click at [356, 291] on input "text" at bounding box center [415, 281] width 300 height 25
click at [58, 342] on img at bounding box center [55, 340] width 17 height 17
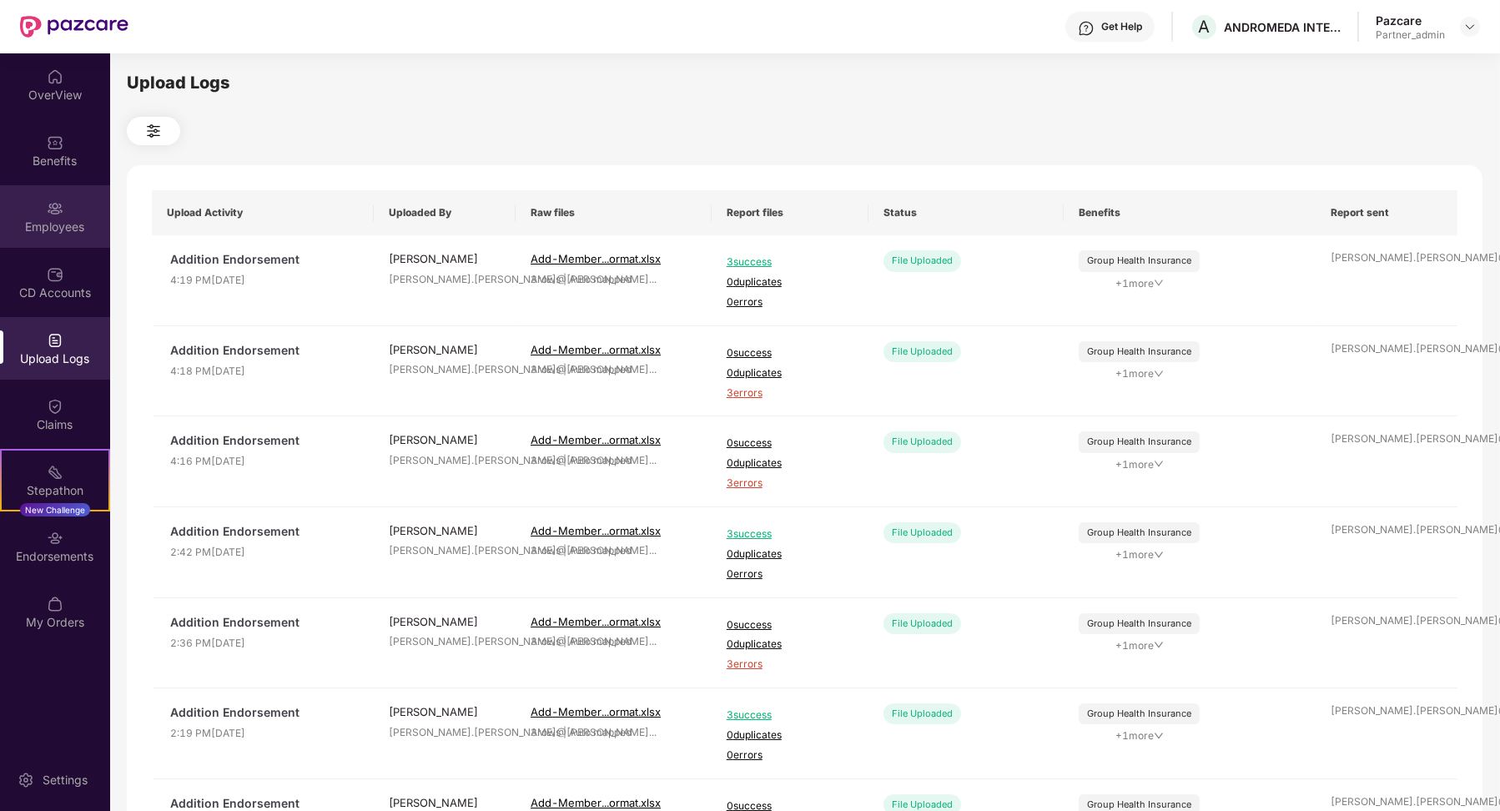
click at [70, 221] on div "Employees" at bounding box center [55, 227] width 110 height 17
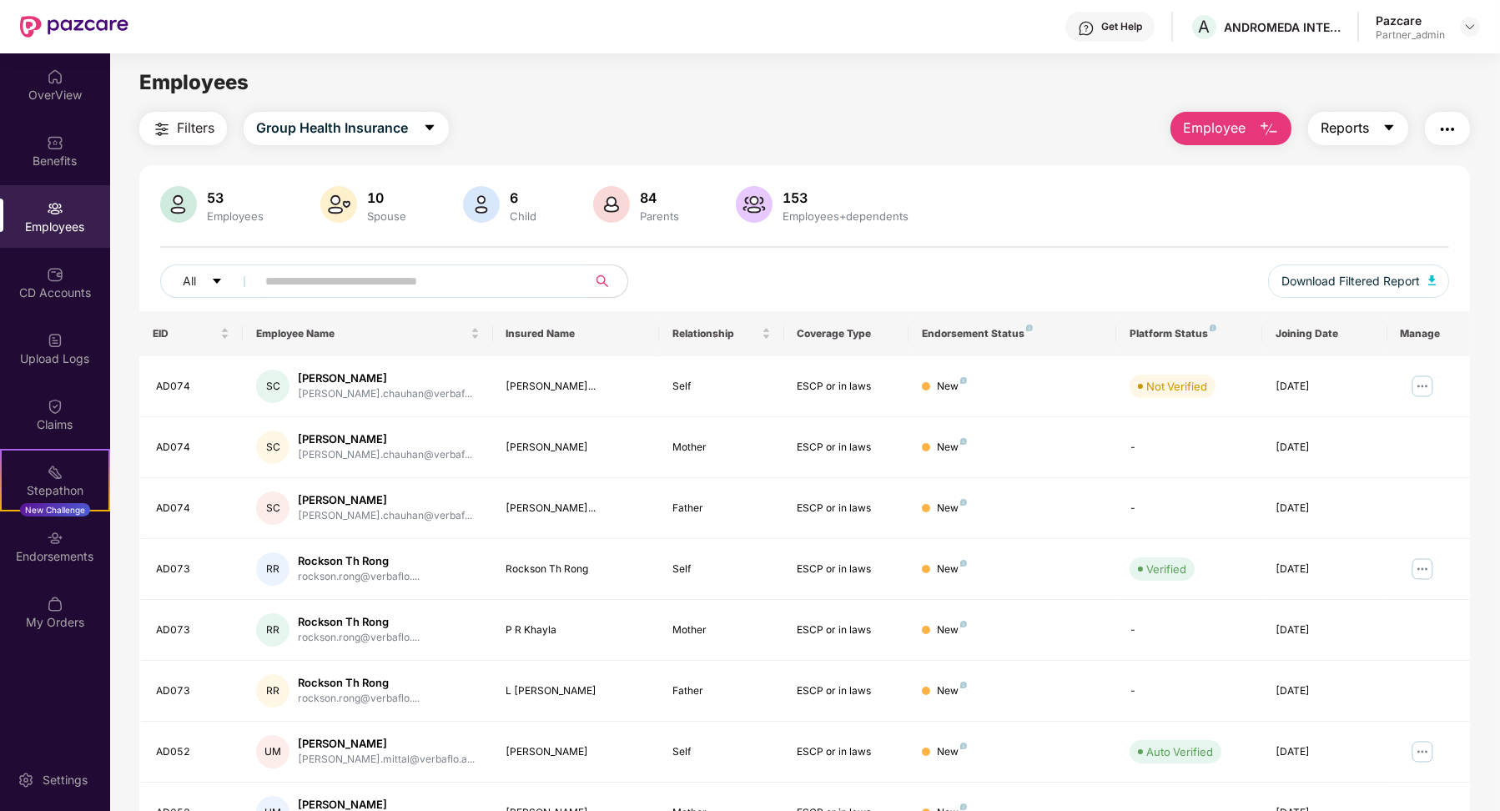
click at [1383, 134] on span "caret-down" at bounding box center [1389, 128] width 13 height 15
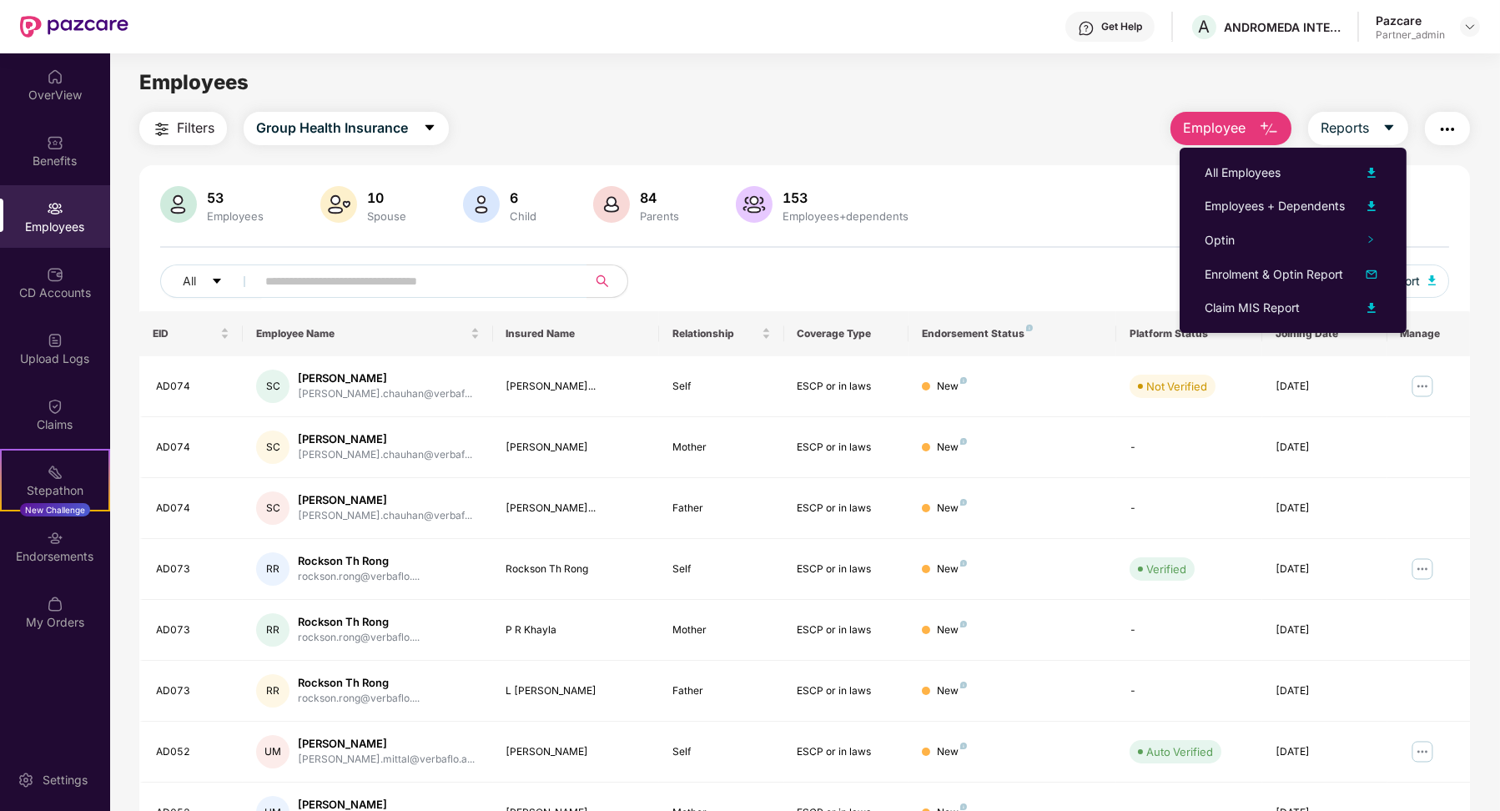
click at [1457, 129] on button "button" at bounding box center [1447, 128] width 45 height 33
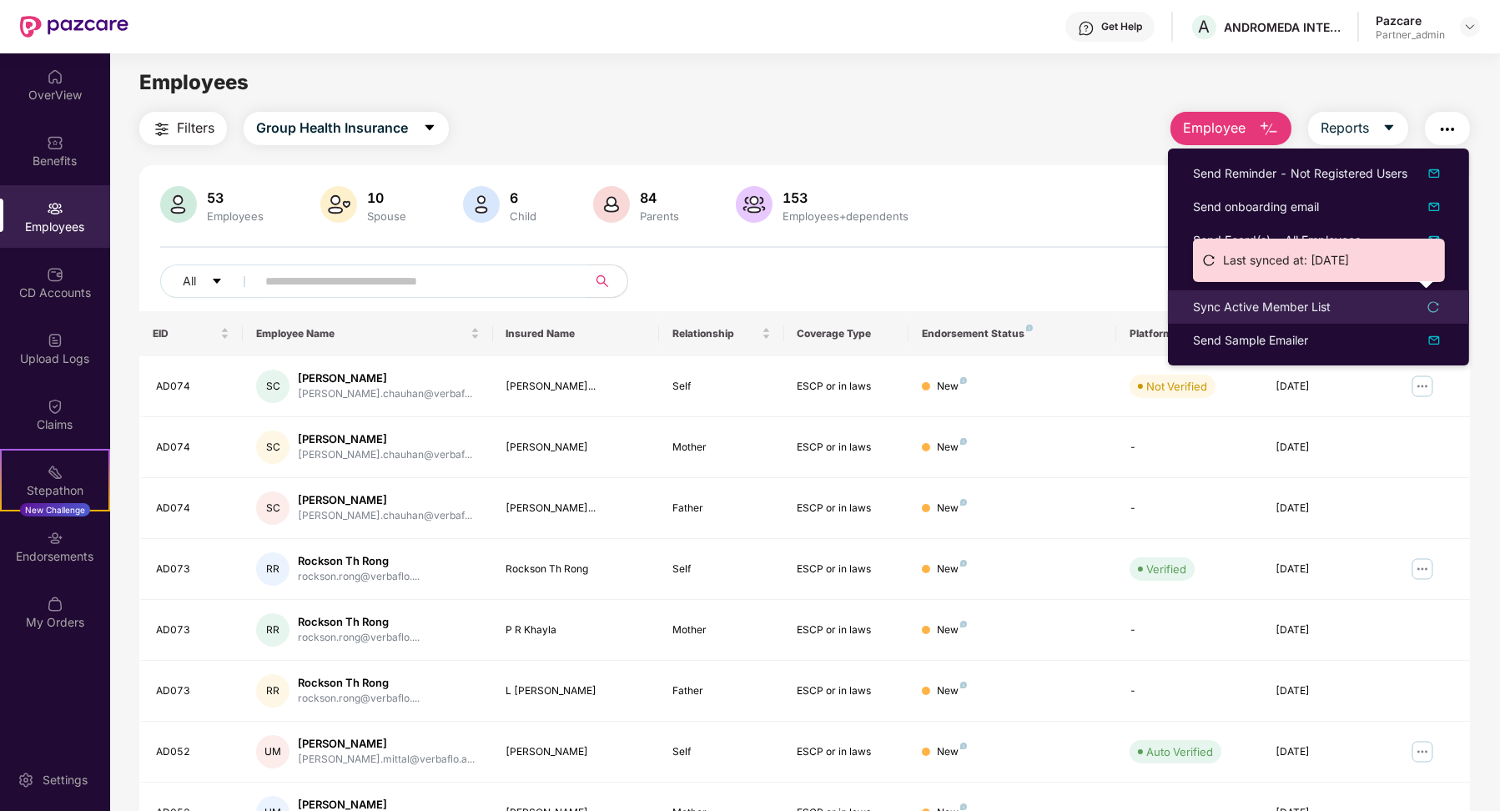
click at [1287, 305] on div "Sync Active Member List" at bounding box center [1262, 307] width 138 height 18
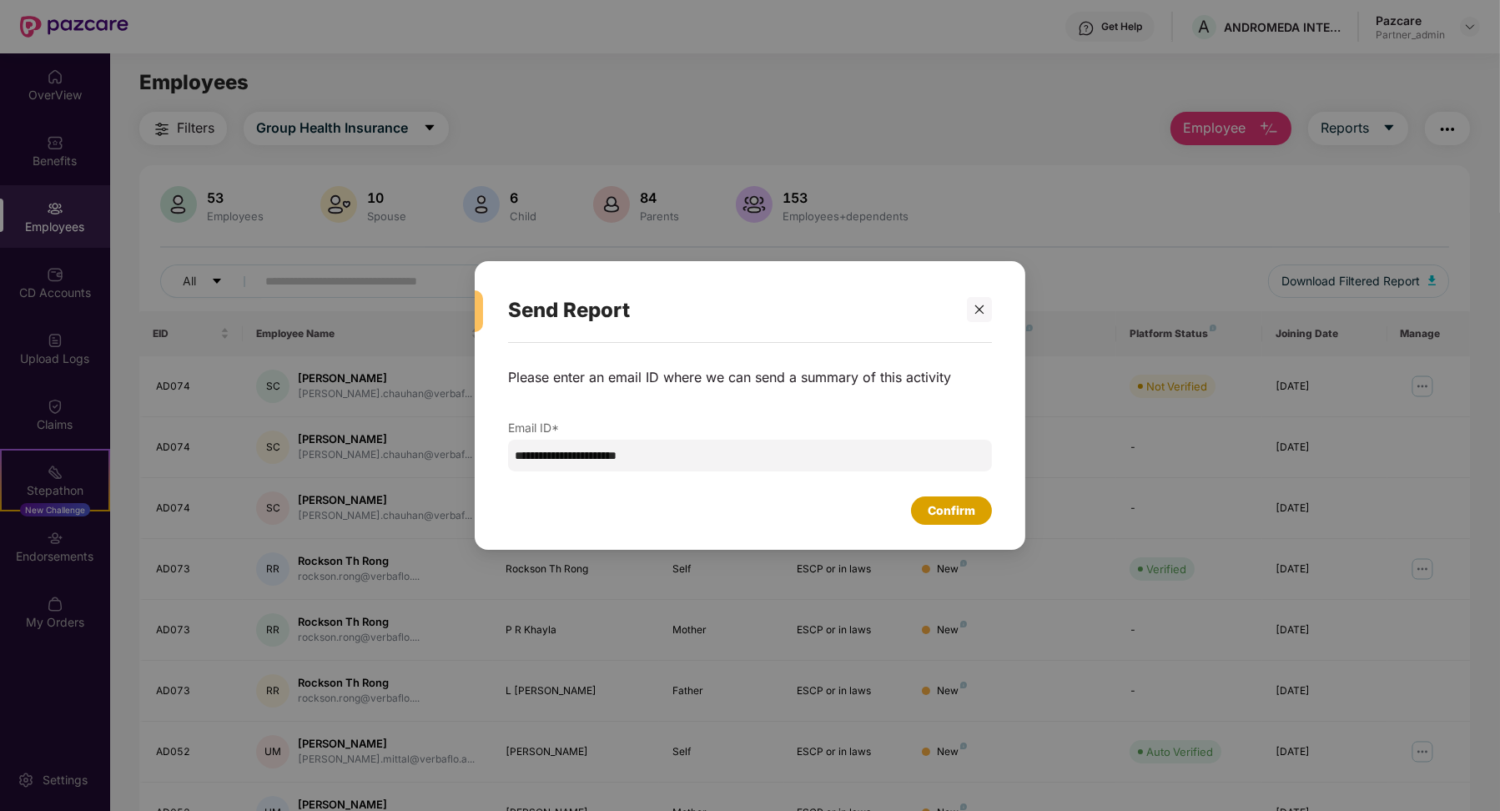
click at [975, 511] on div "Confirm" at bounding box center [952, 511] width 48 height 18
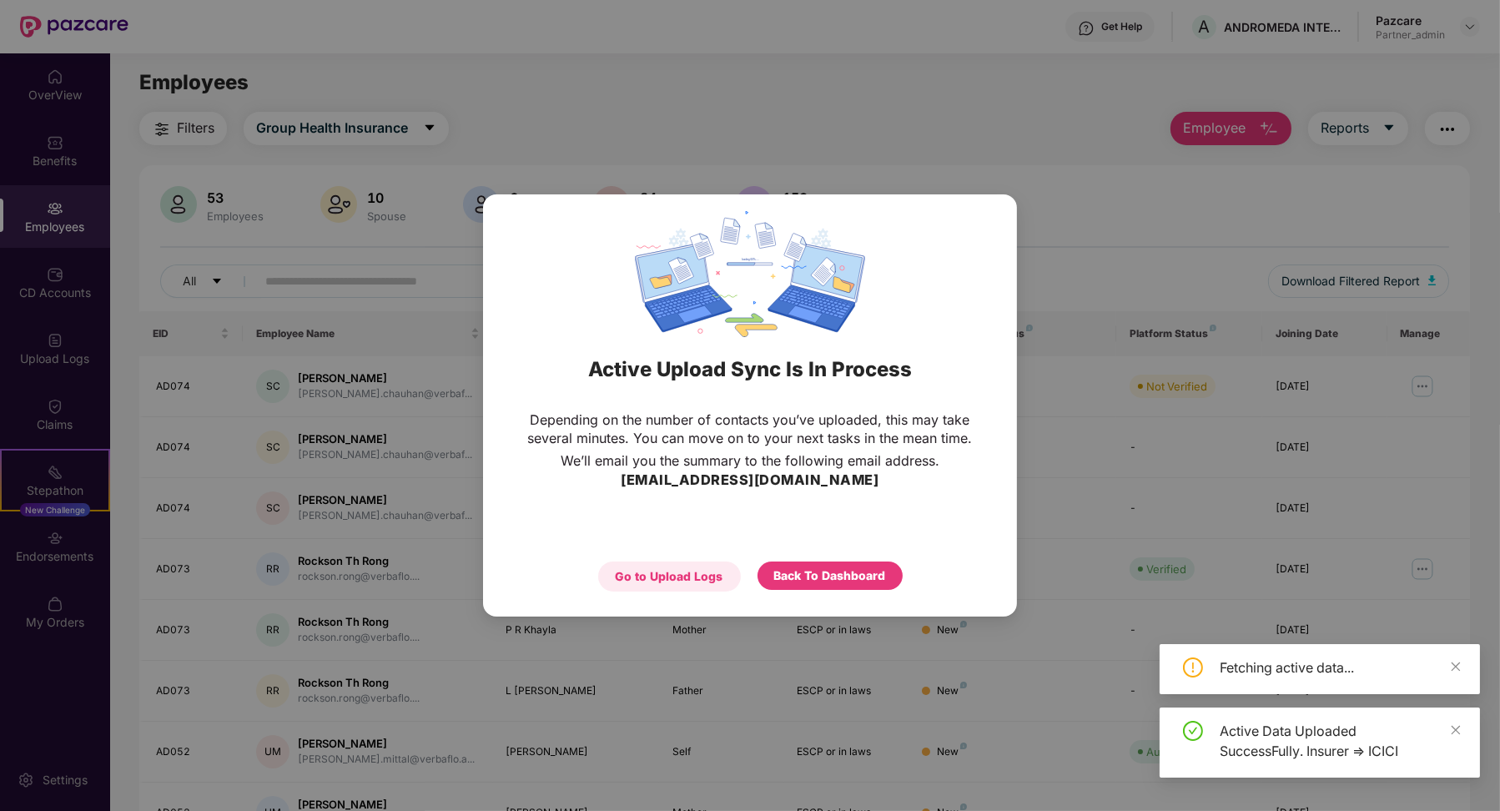
click at [715, 583] on div "Go to Upload Logs" at bounding box center [670, 576] width 108 height 18
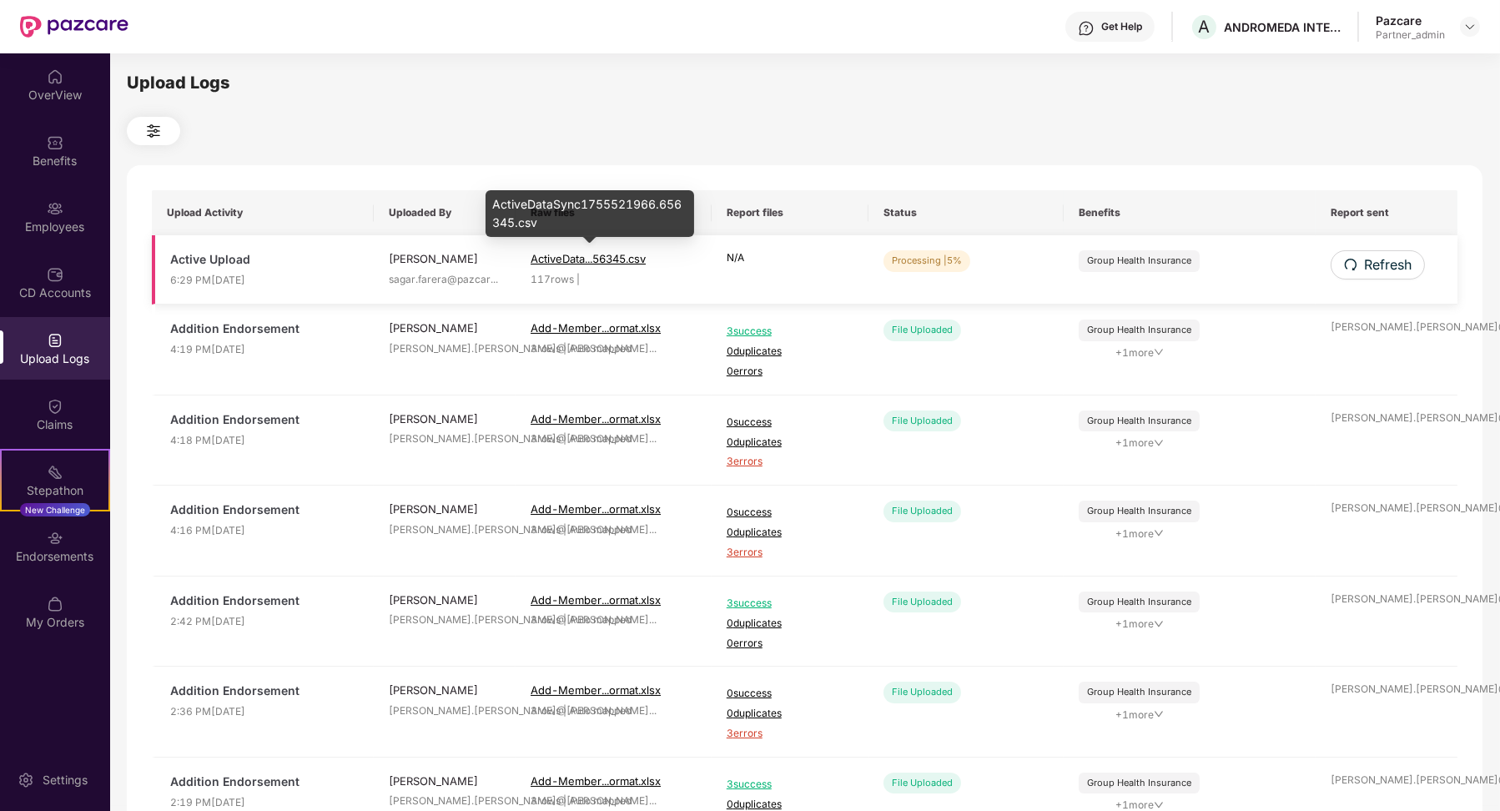
click at [636, 264] on span "ActiveData...56345.csv" at bounding box center [588, 258] width 115 height 13
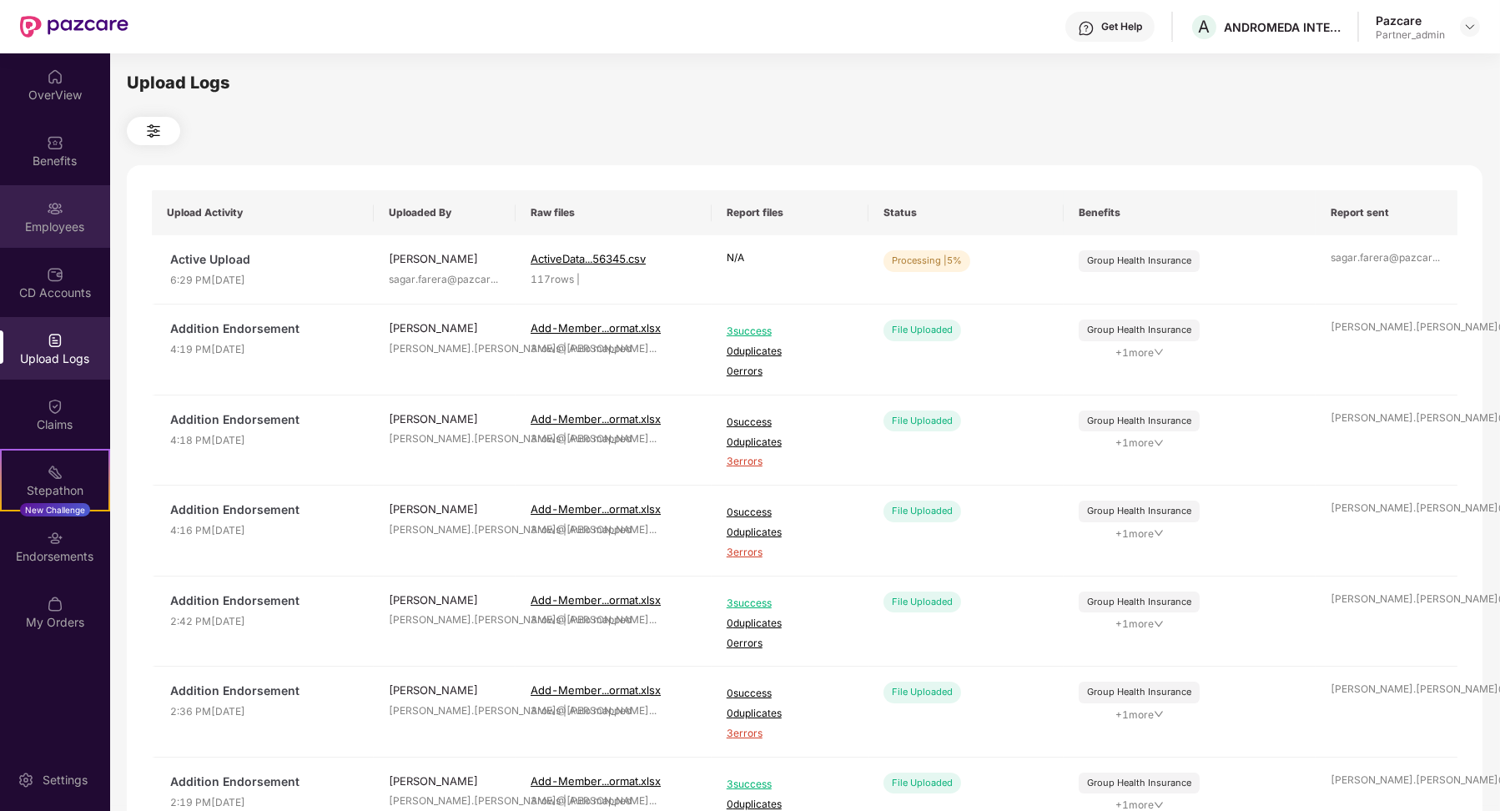
click at [56, 189] on div "Employees" at bounding box center [55, 216] width 110 height 63
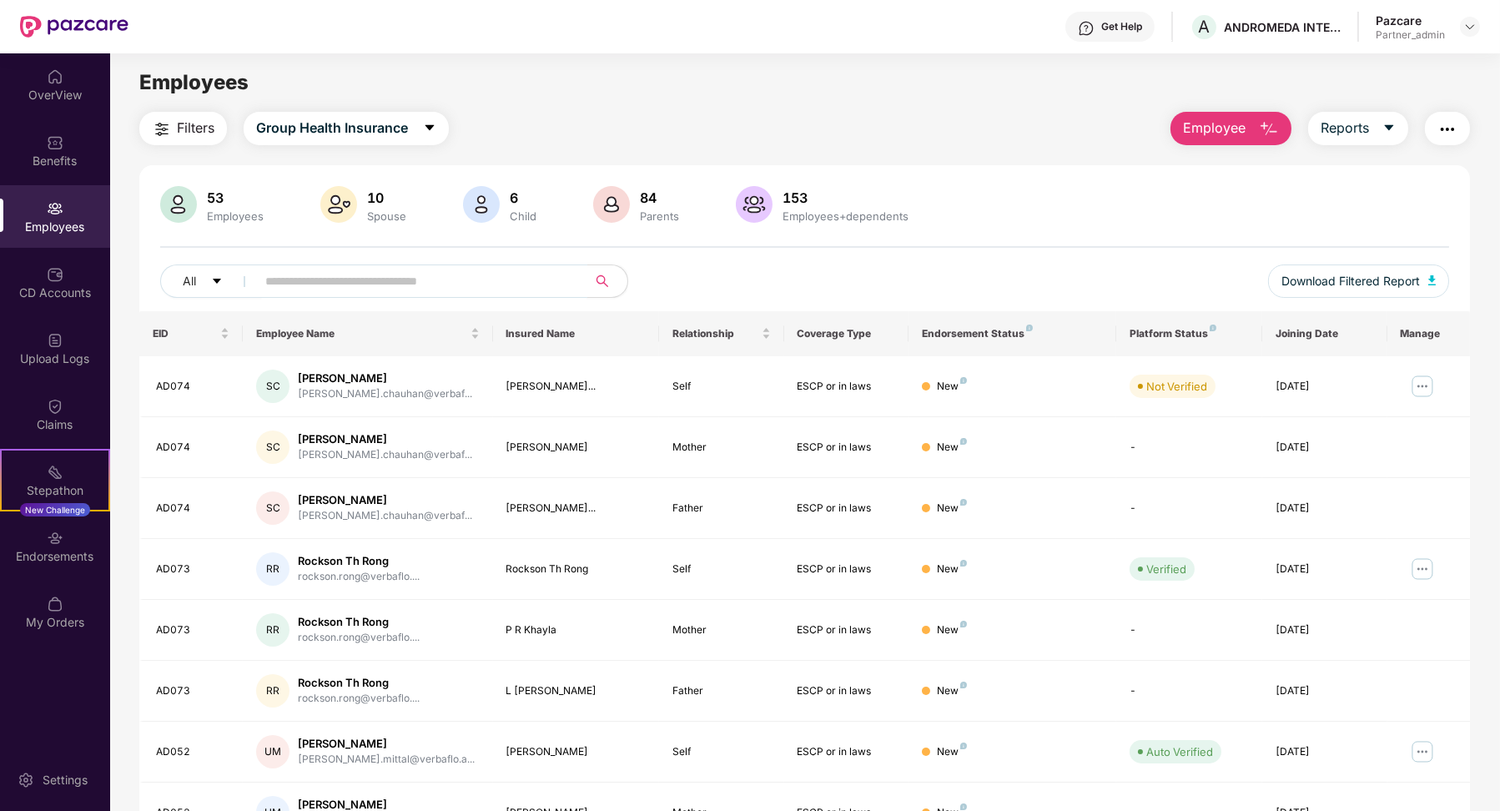
click at [296, 286] on input "text" at bounding box center [415, 281] width 300 height 25
paste input "*****"
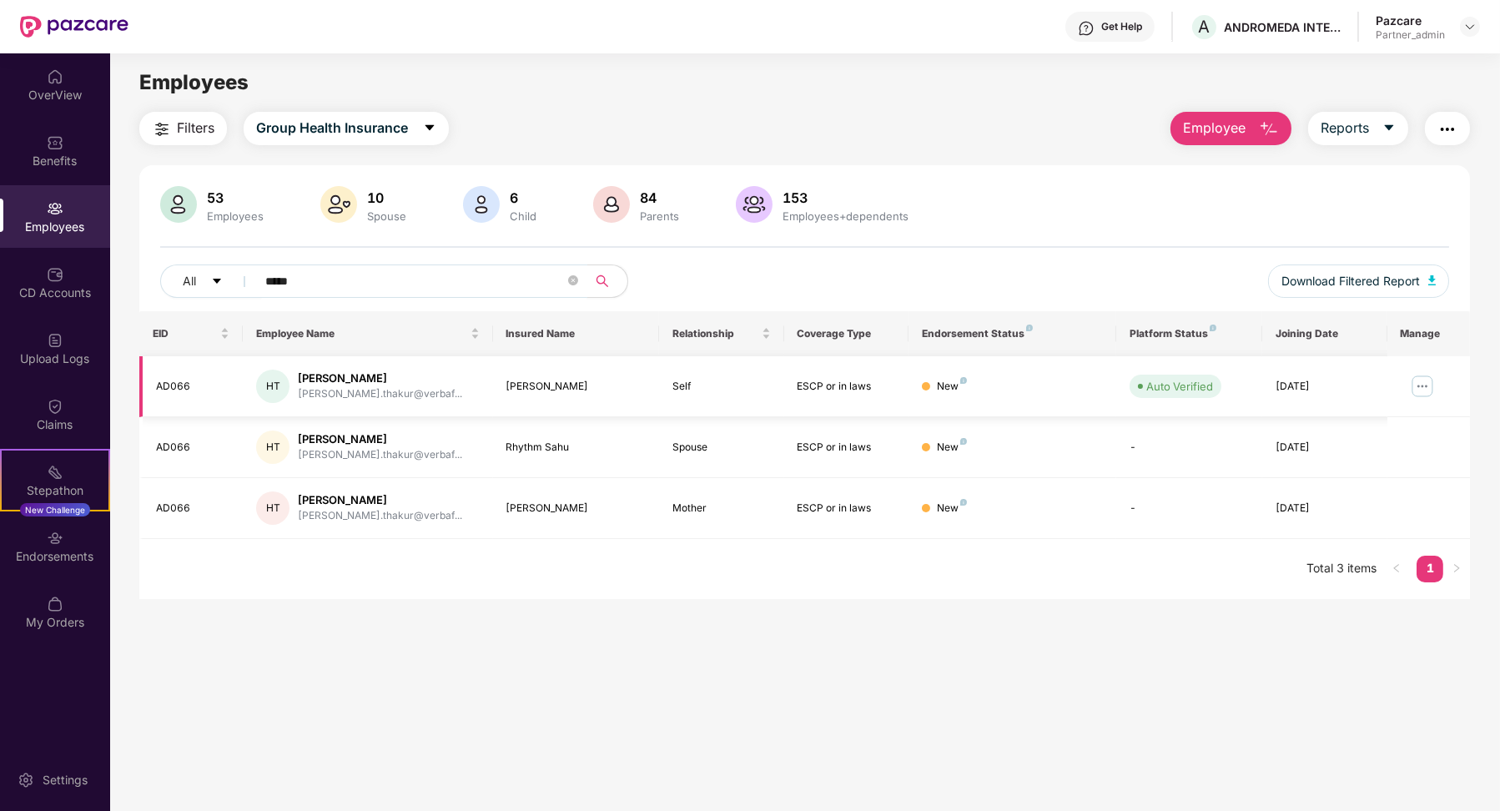
type input "*****"
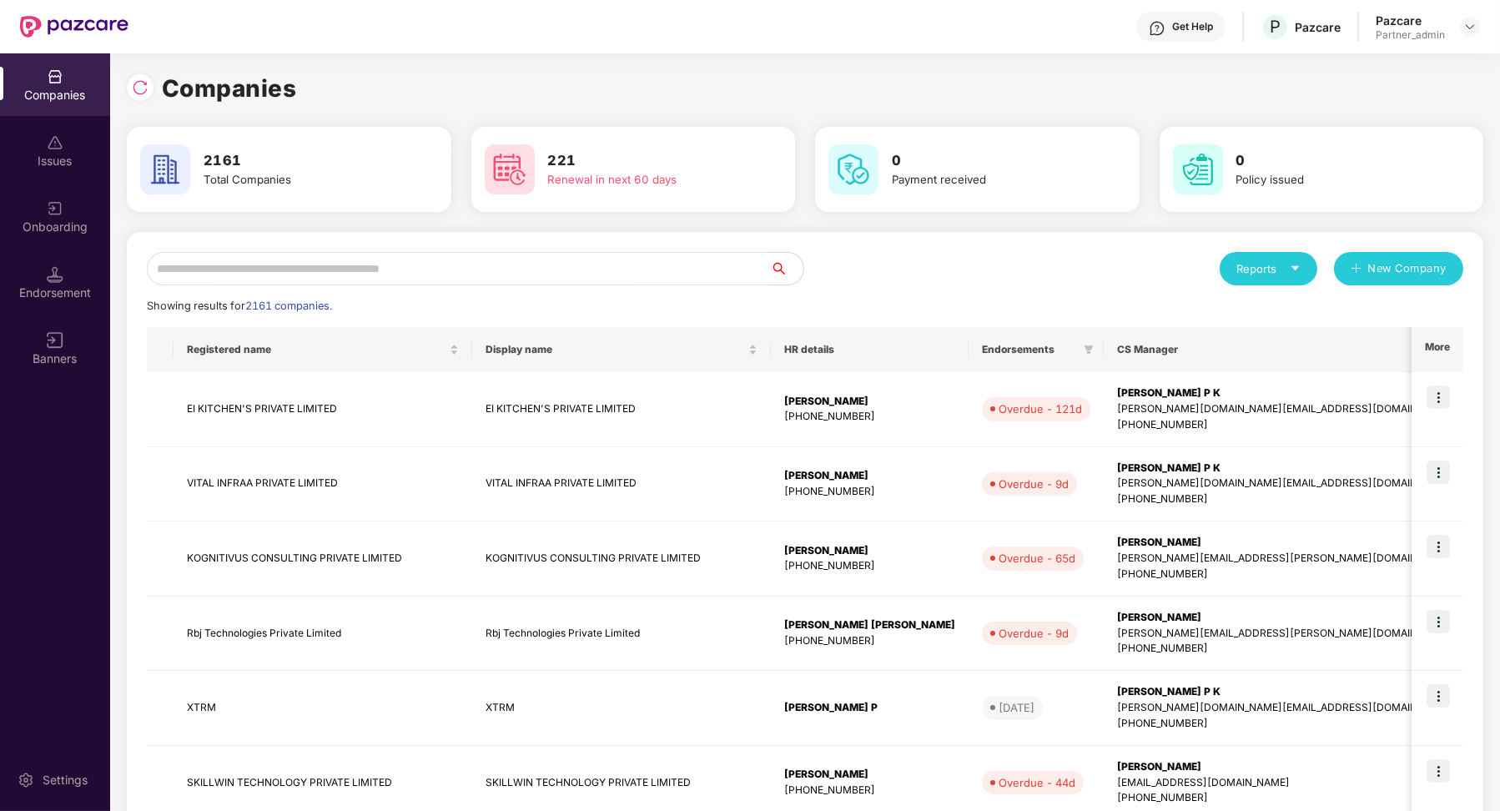
scroll to position [0, 1]
click at [77, 319] on div "Banners" at bounding box center [55, 348] width 110 height 63
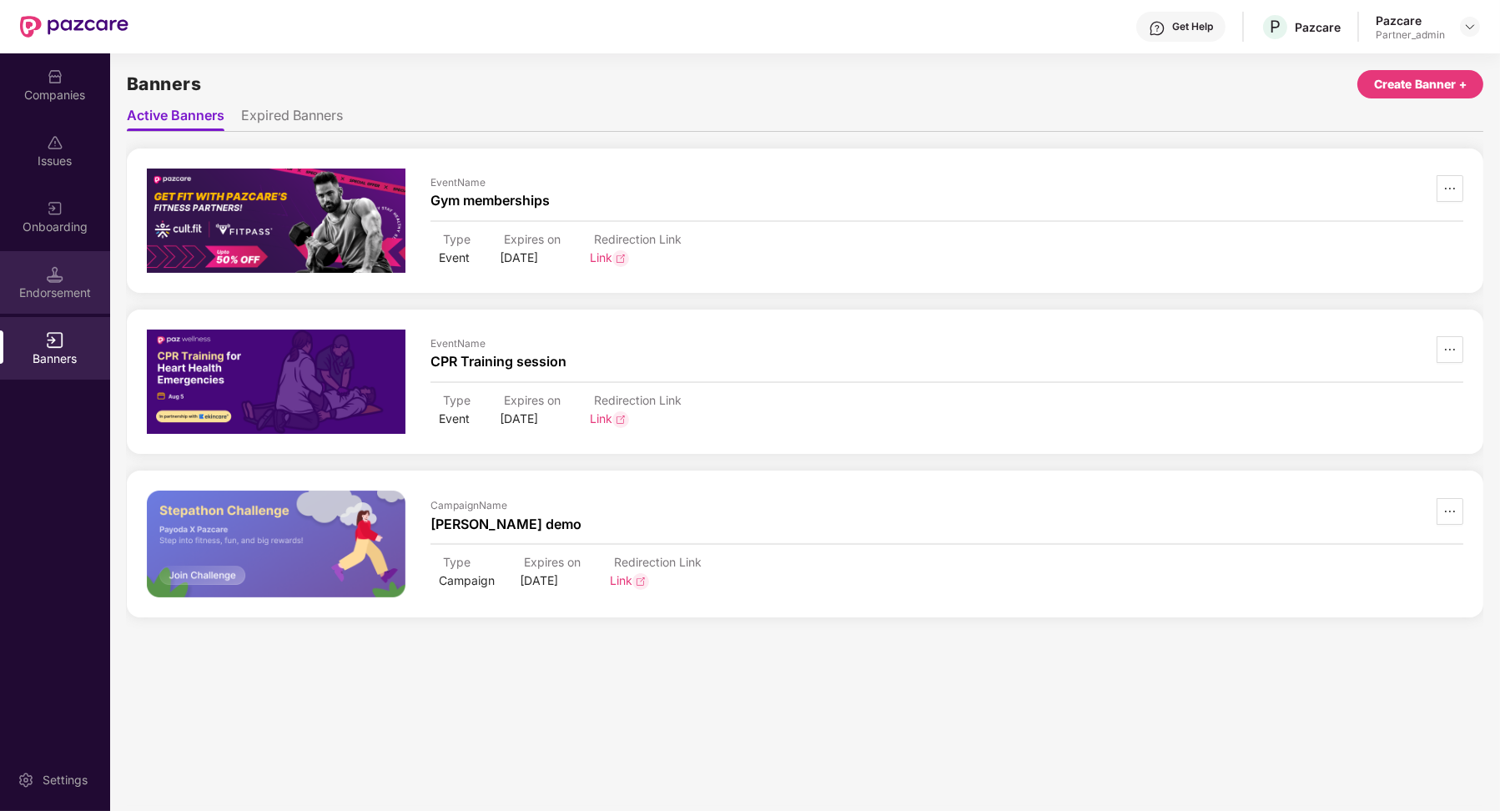
click at [76, 293] on div "Endorsement" at bounding box center [55, 293] width 110 height 17
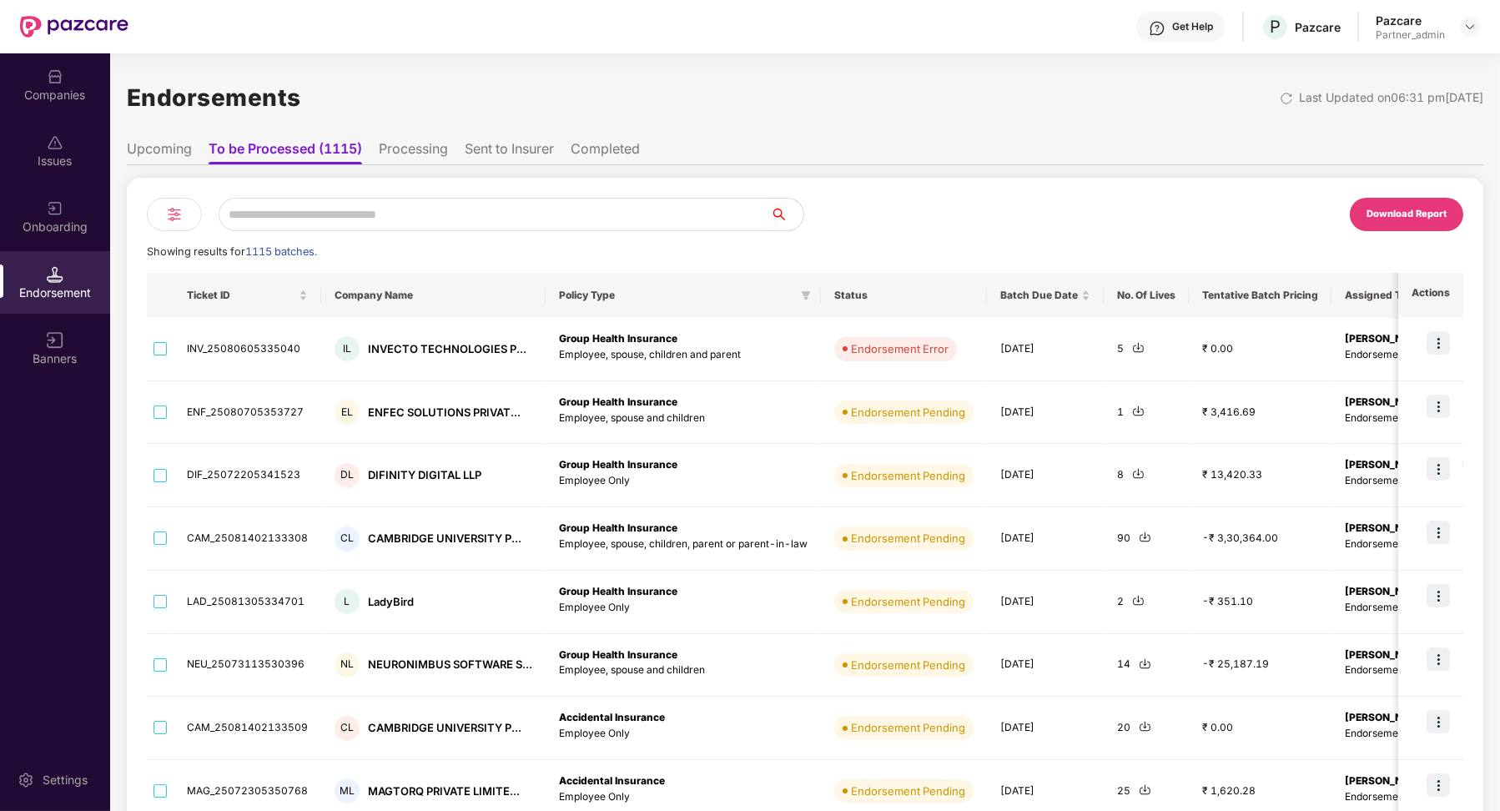
click at [174, 212] on img at bounding box center [174, 214] width 20 height 20
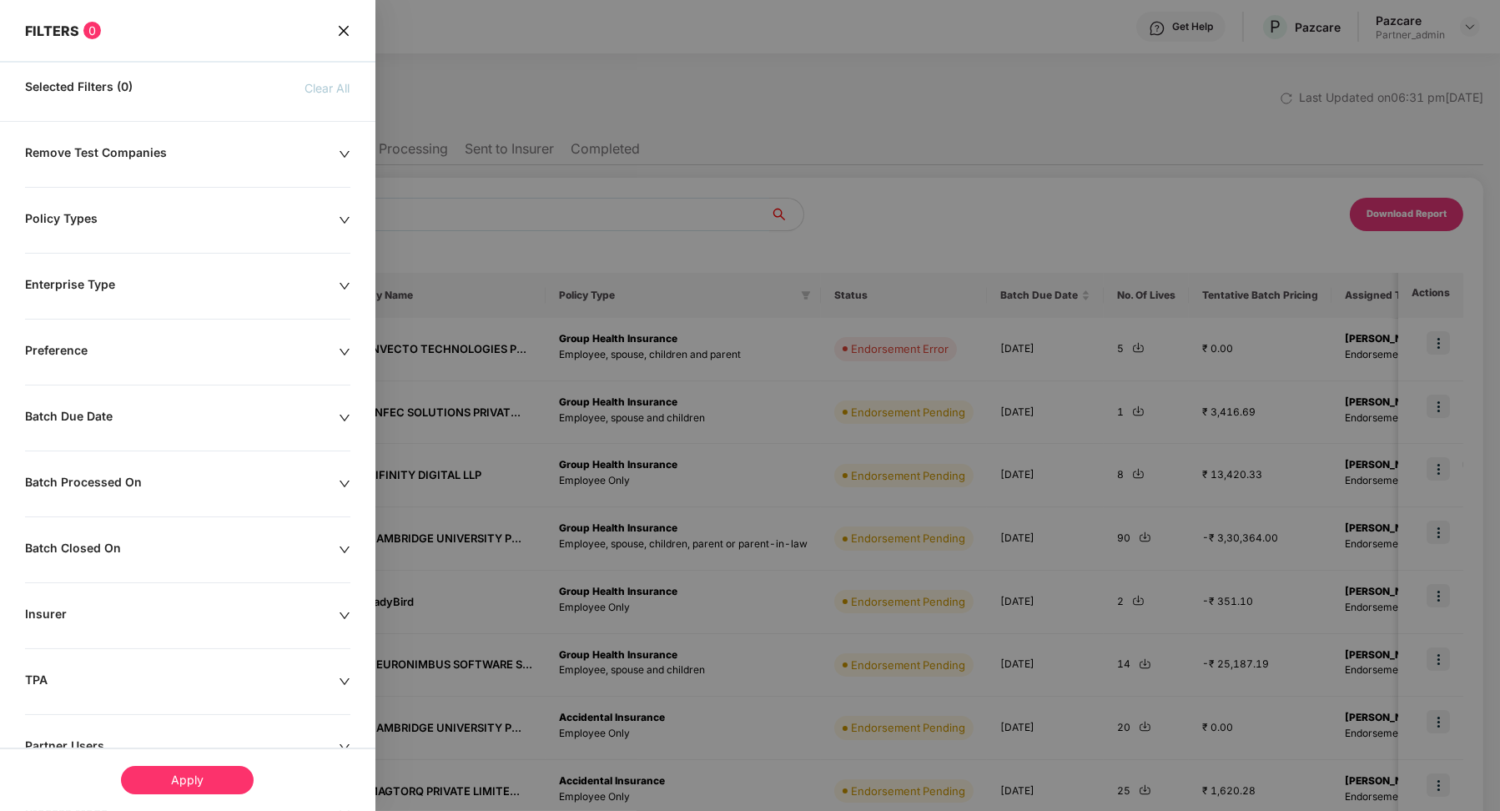
scroll to position [121, 0]
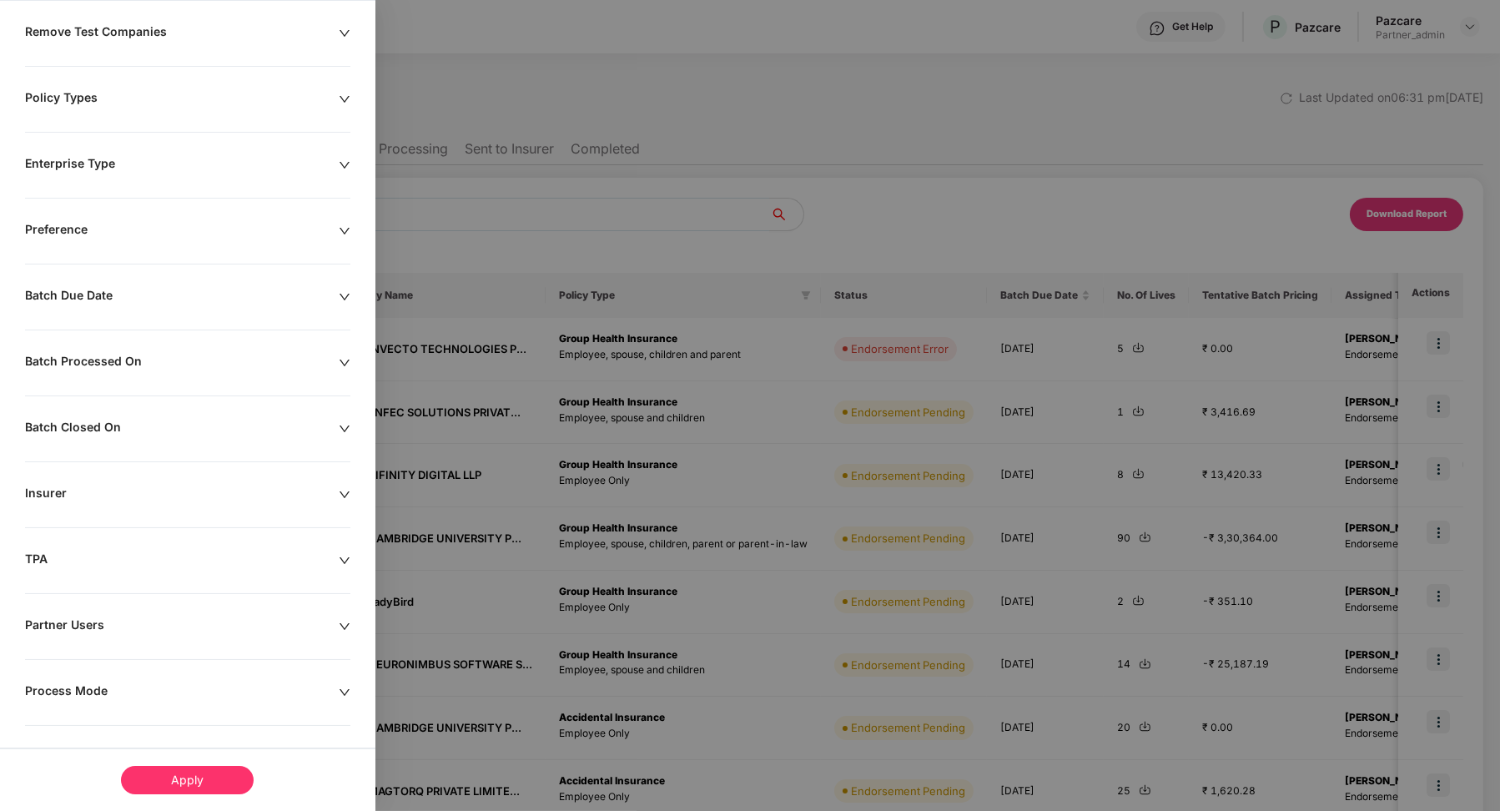
click at [73, 663] on div "Remove Test Companies Policy Types Enterprise Type Preference Batch Due Date Ba…" at bounding box center [188, 420] width 376 height 792
click at [73, 695] on div "Process Mode" at bounding box center [182, 692] width 314 height 18
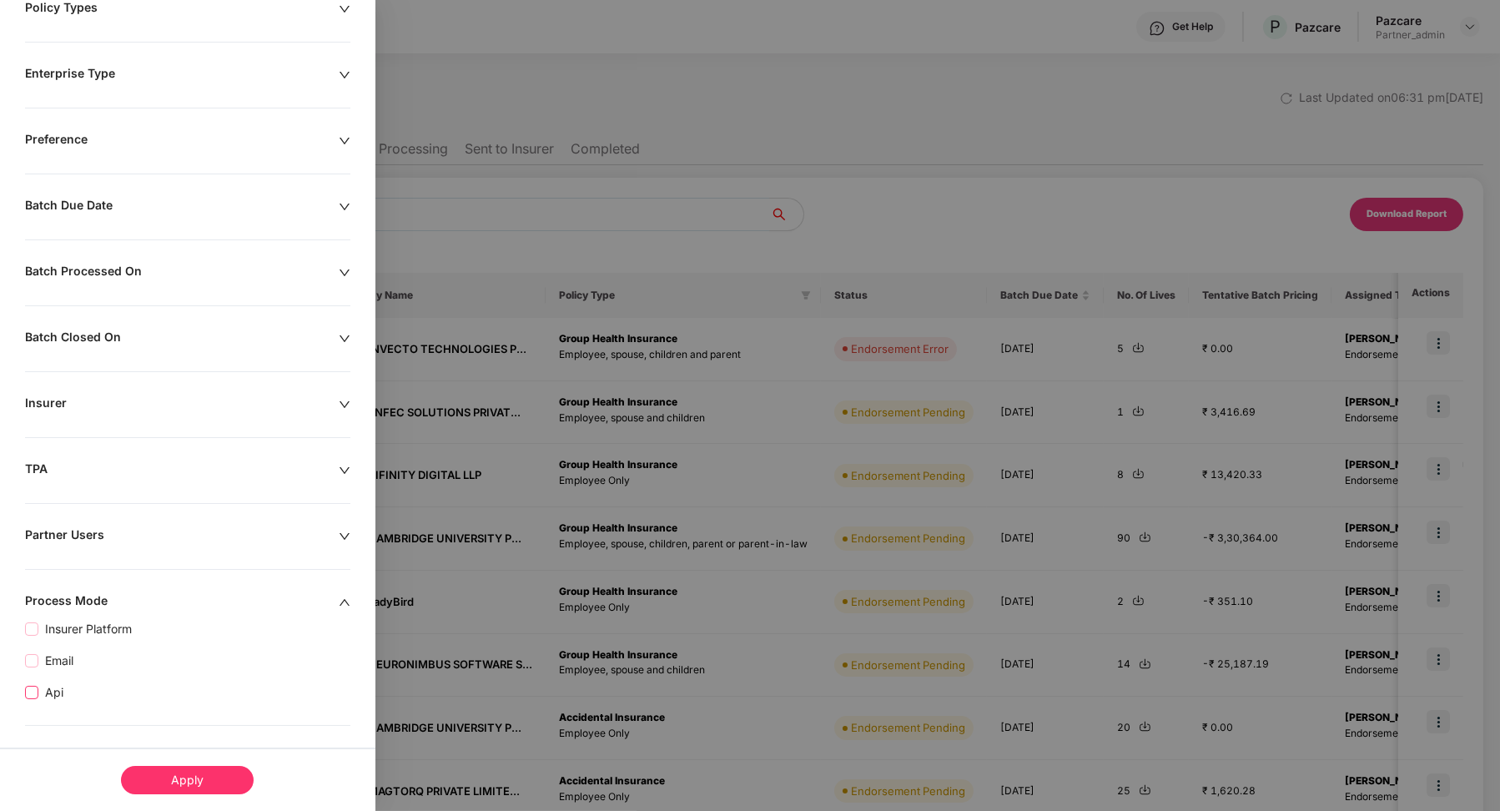
click at [63, 693] on span "Api" at bounding box center [54, 692] width 32 height 18
click at [210, 779] on div "Apply" at bounding box center [187, 780] width 133 height 28
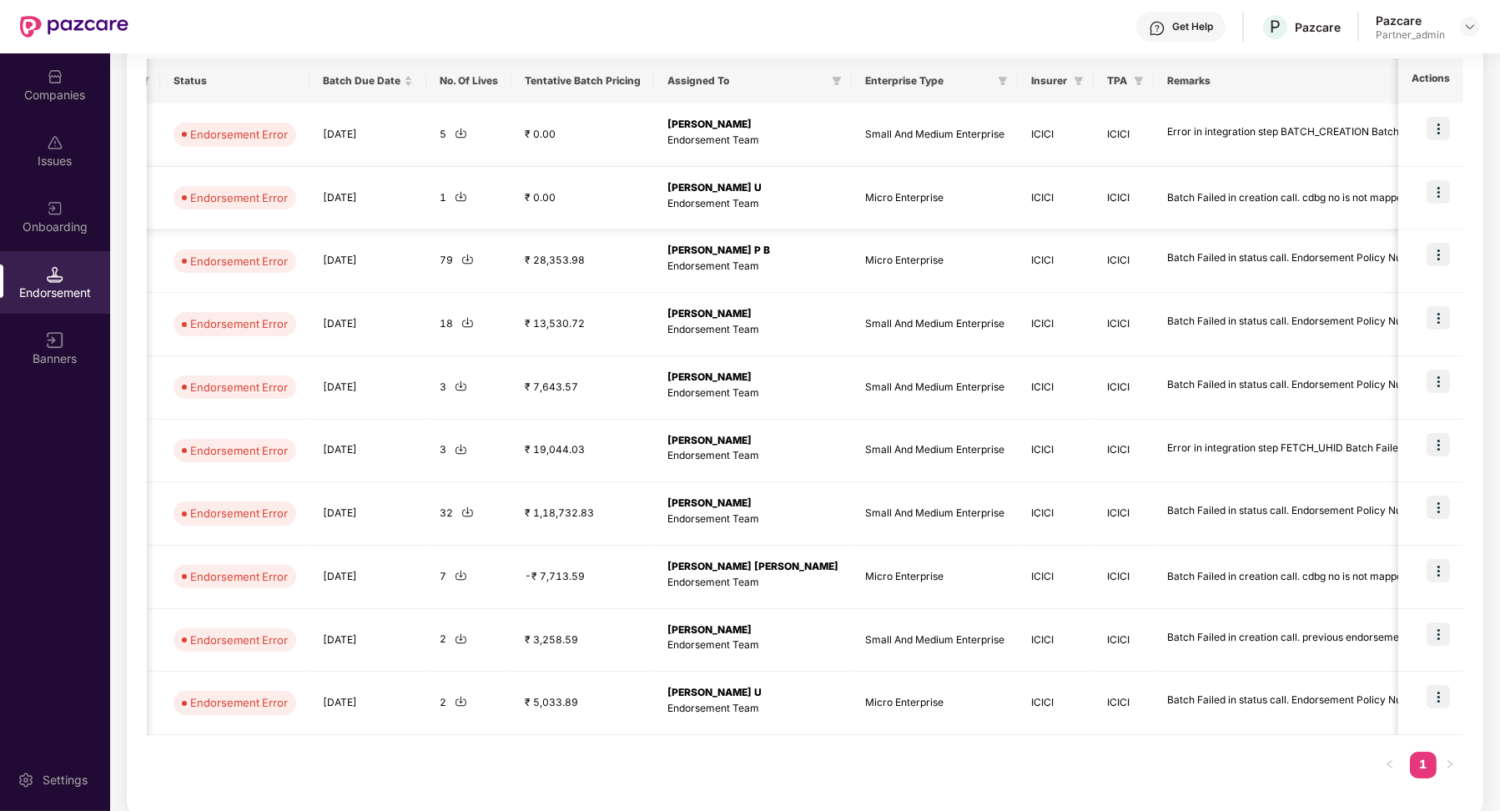
scroll to position [0, 0]
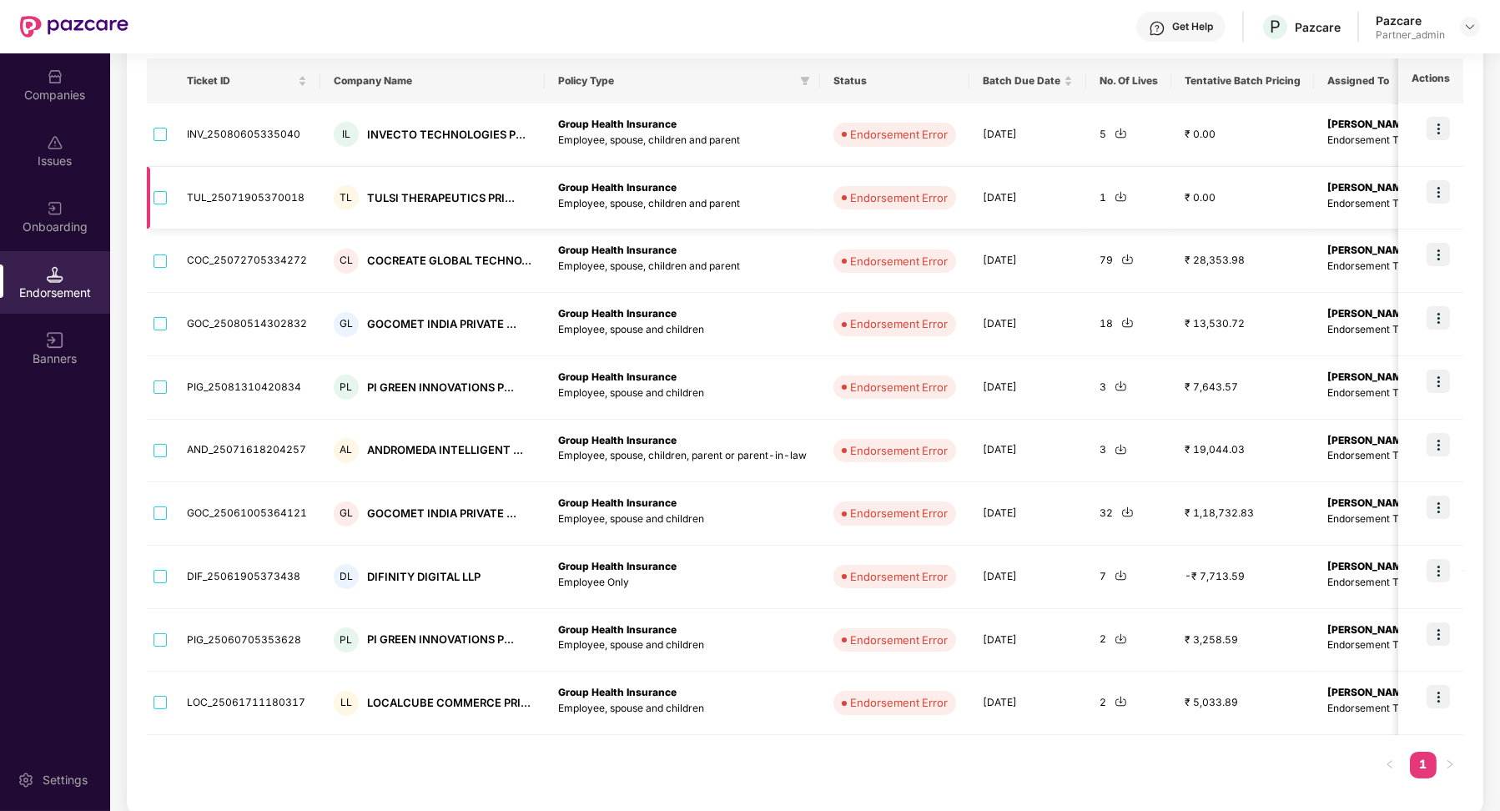
click at [275, 200] on td "TUL_25071905370018" at bounding box center [247, 198] width 147 height 63
click at [275, 199] on td "TUL_25071905370018" at bounding box center [247, 198] width 147 height 63
copy td "TUL_25071905370018"
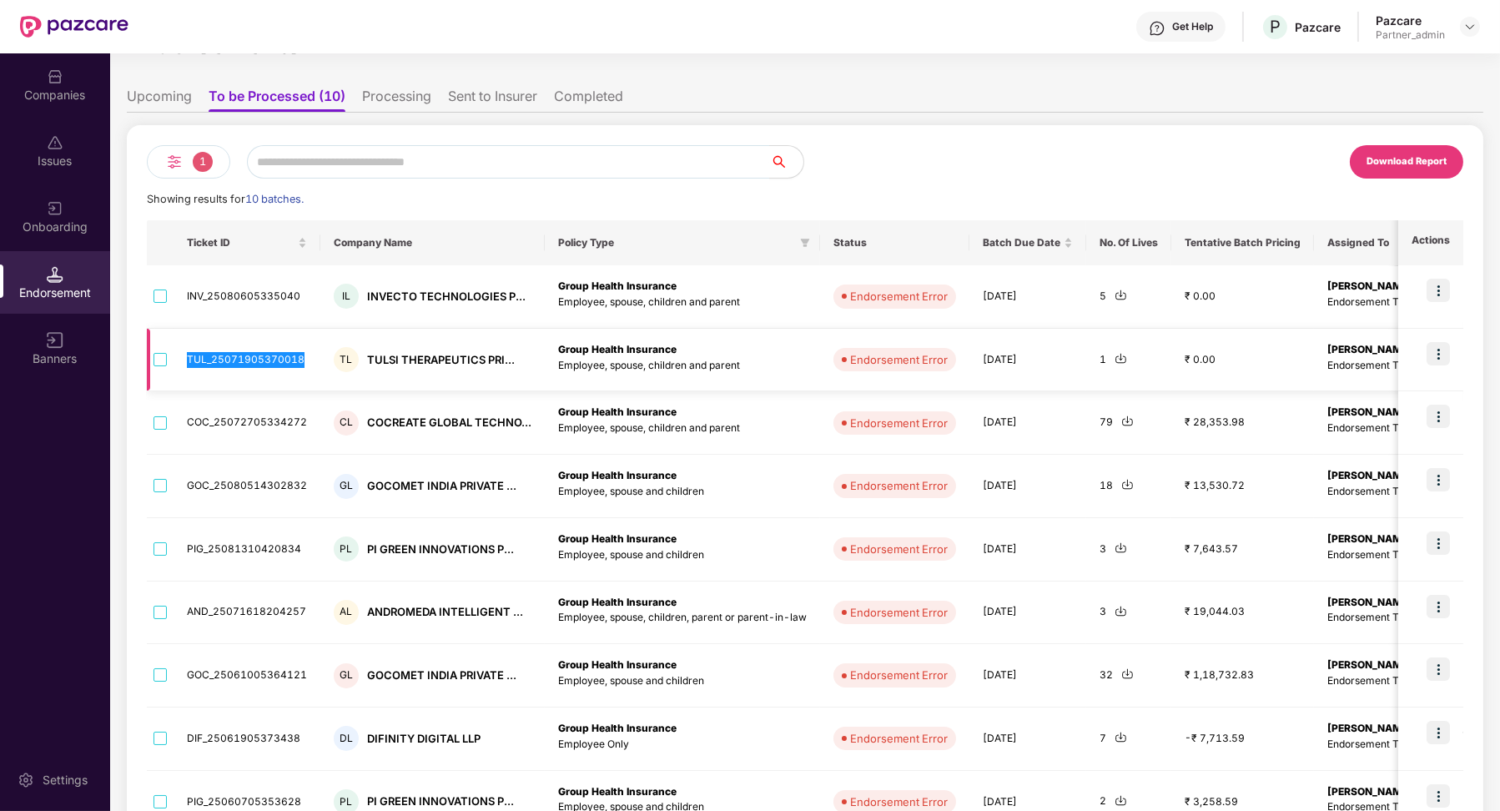
scroll to position [214, 0]
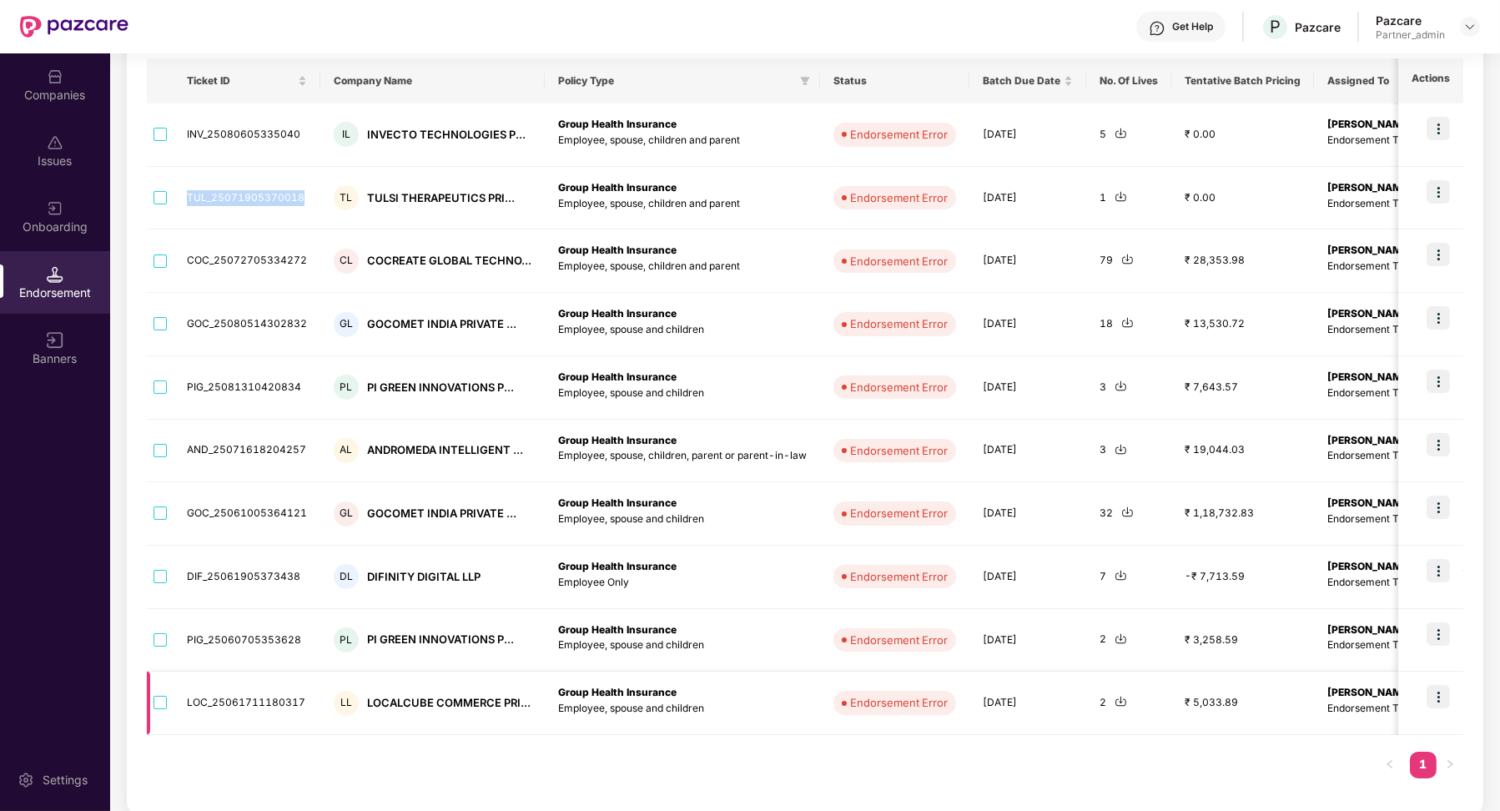
click at [1440, 695] on img at bounding box center [1438, 696] width 23 height 23
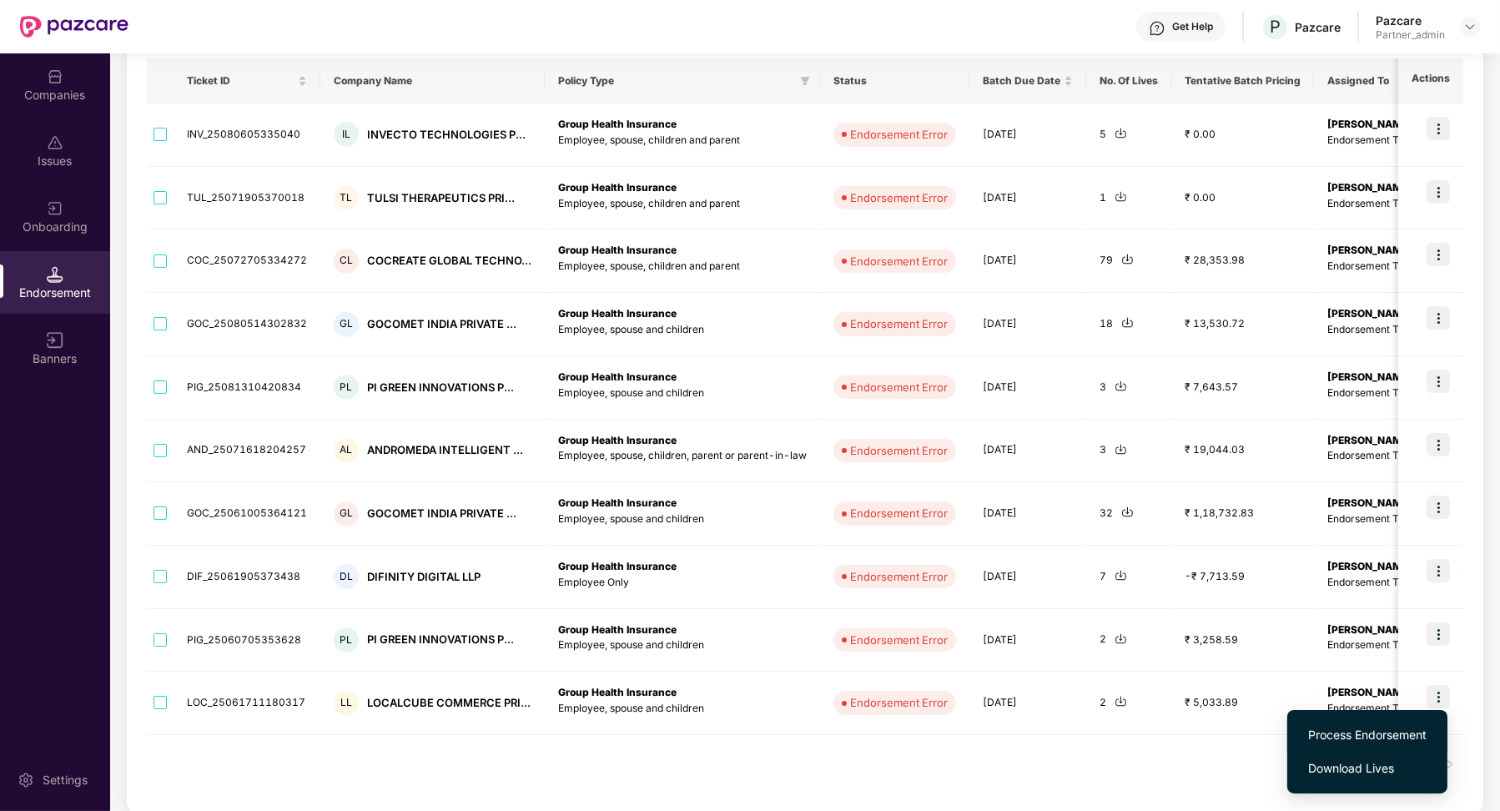
click at [1379, 734] on span "Process Endorsement" at bounding box center [1368, 735] width 119 height 18
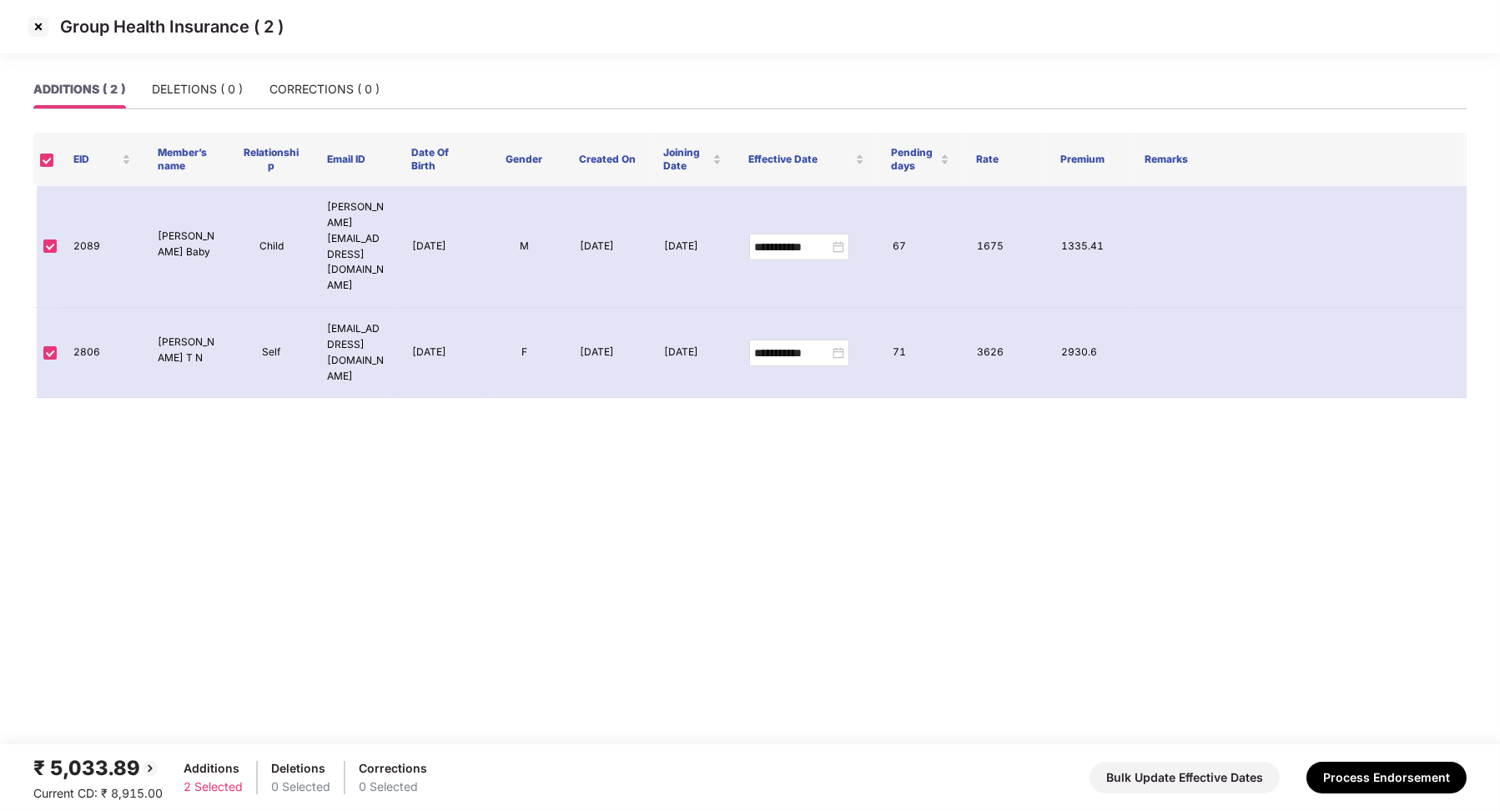
click at [36, 25] on img at bounding box center [38, 26] width 27 height 27
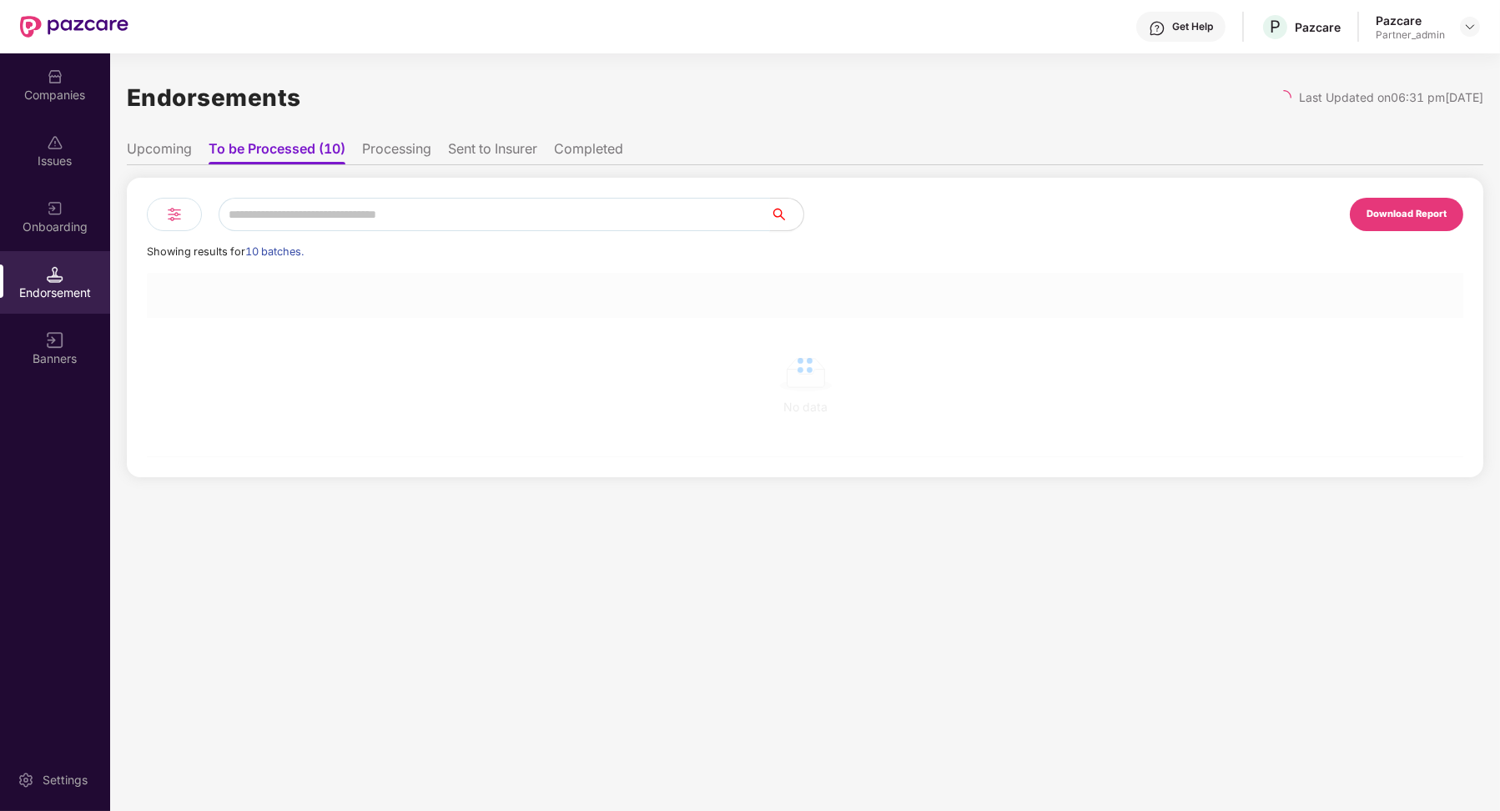
click at [323, 229] on input "text" at bounding box center [495, 214] width 552 height 33
paste input "**********"
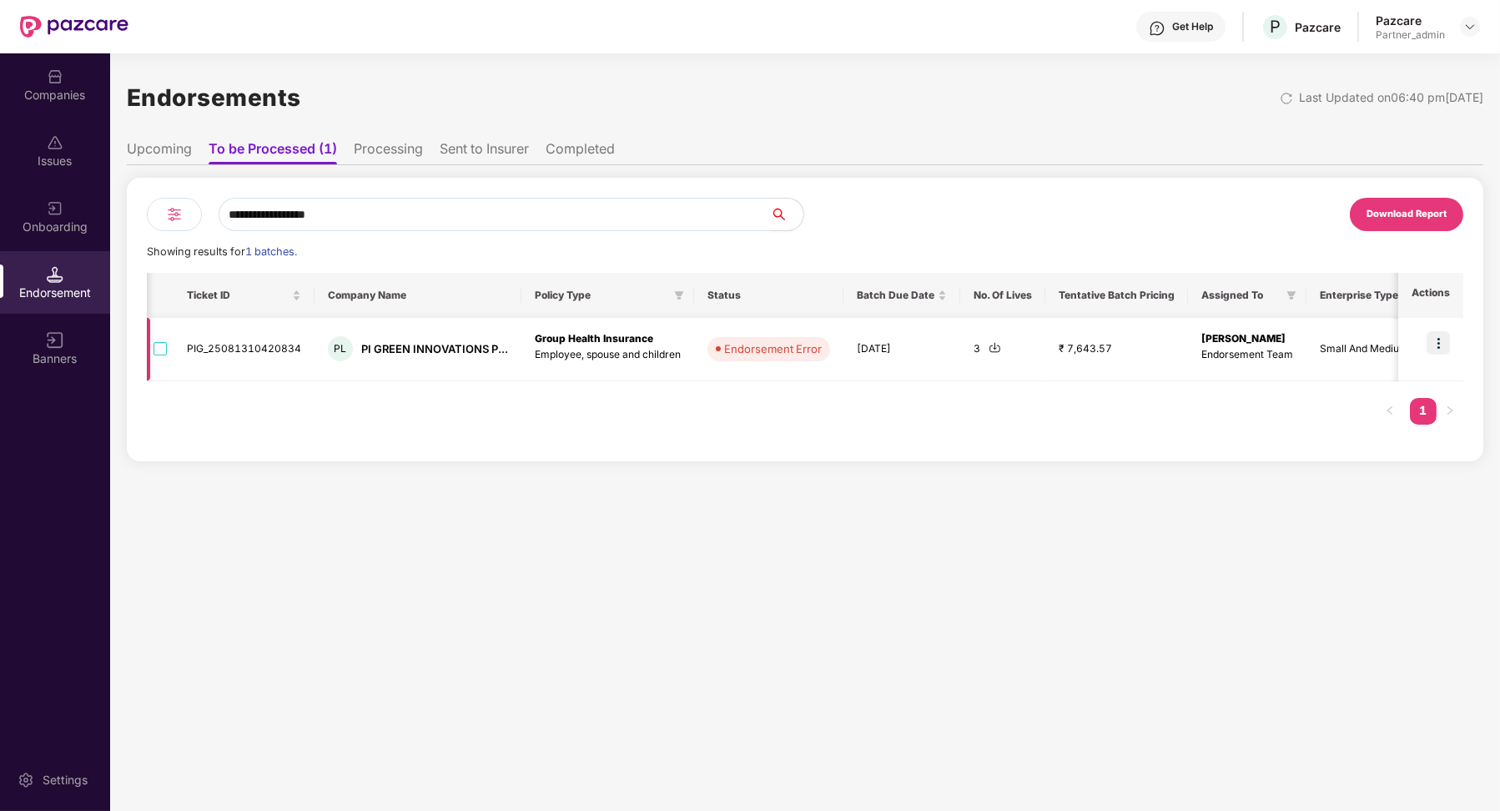
scroll to position [0, 480]
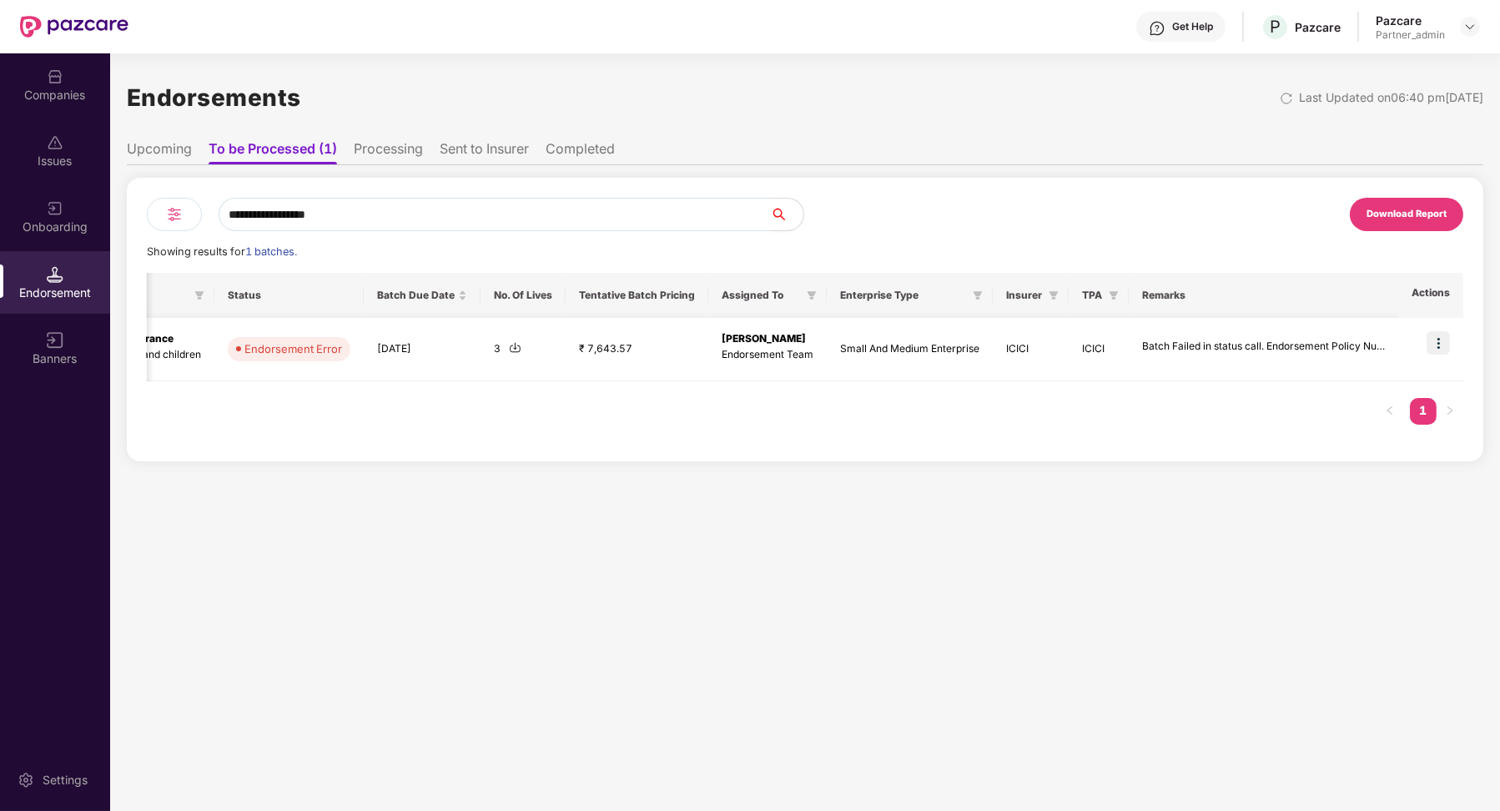
type input "**********"
click at [1442, 336] on img at bounding box center [1438, 342] width 23 height 23
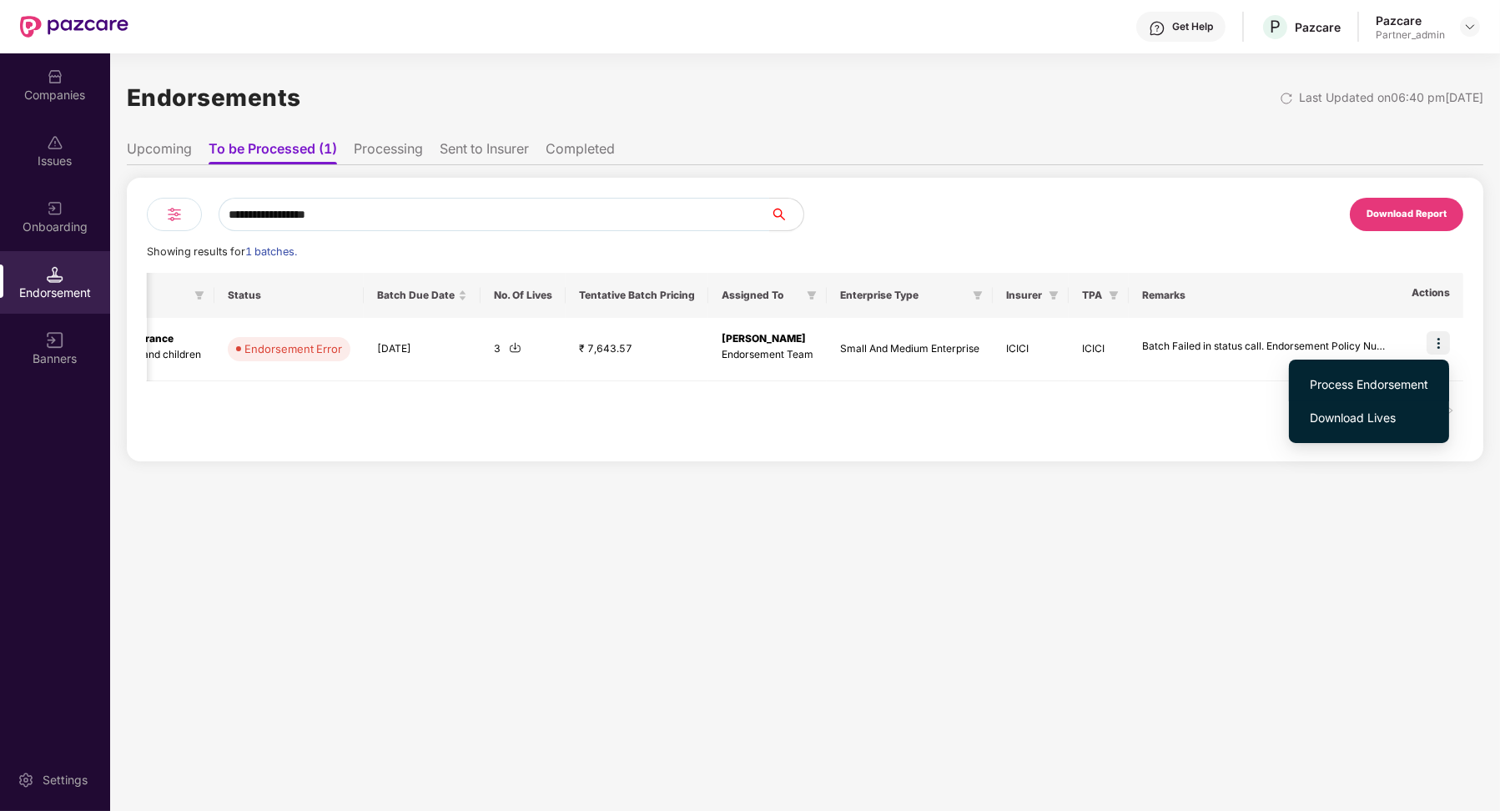
click at [1390, 376] on span "Process Endorsement" at bounding box center [1369, 385] width 119 height 18
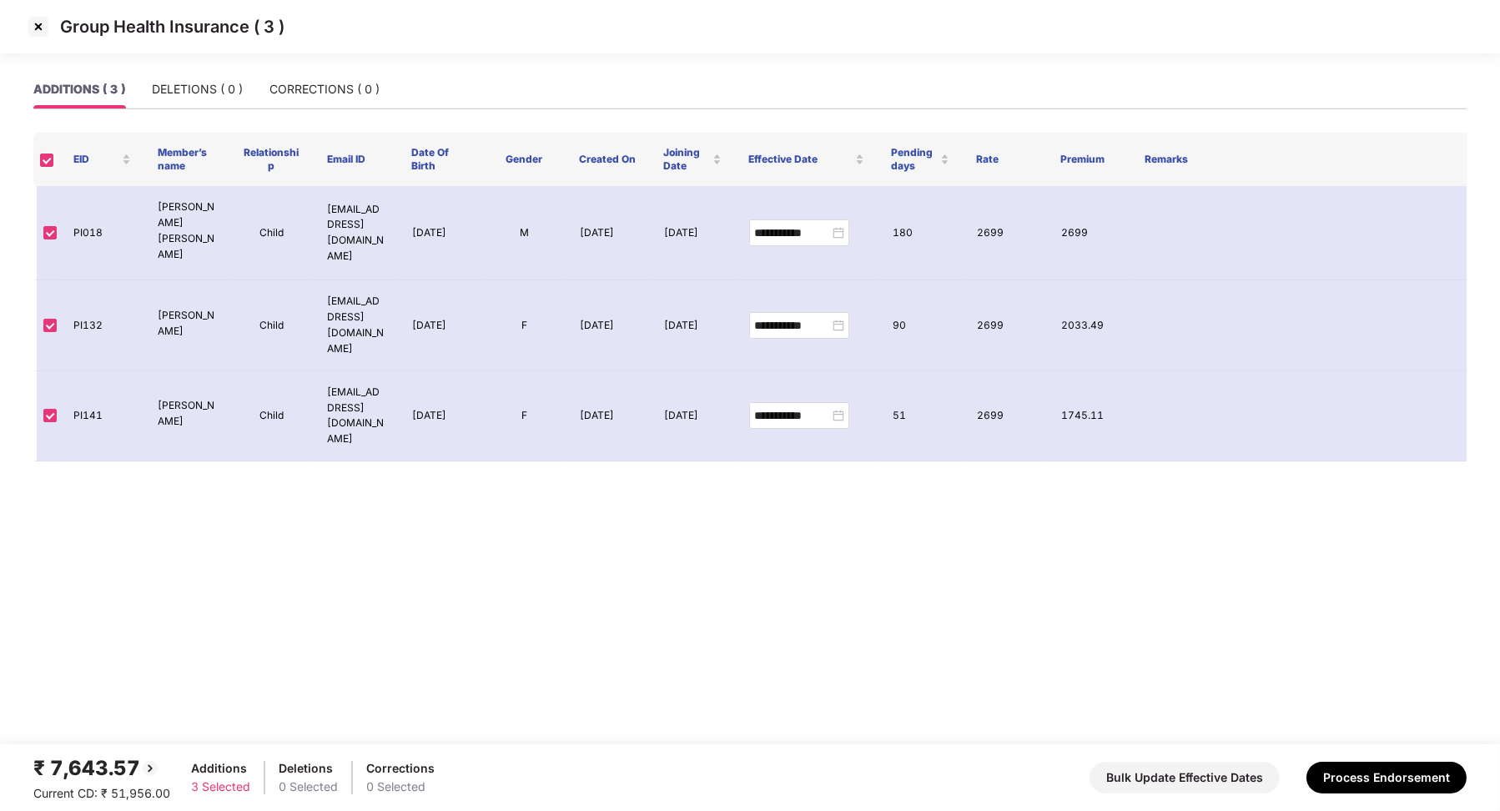
click at [37, 24] on img at bounding box center [38, 26] width 27 height 27
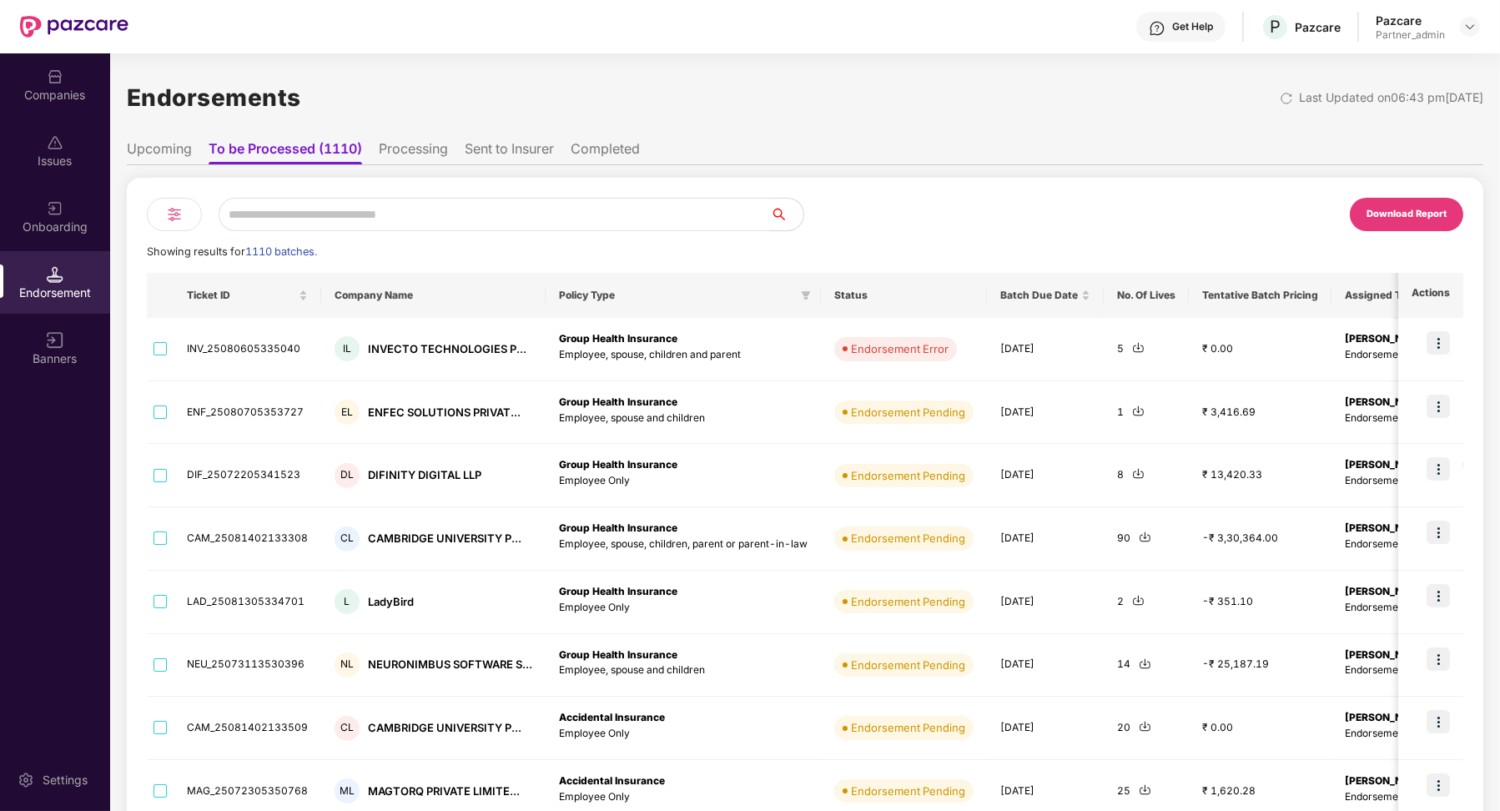
click at [329, 210] on input "text" at bounding box center [495, 214] width 552 height 33
paste input "**********"
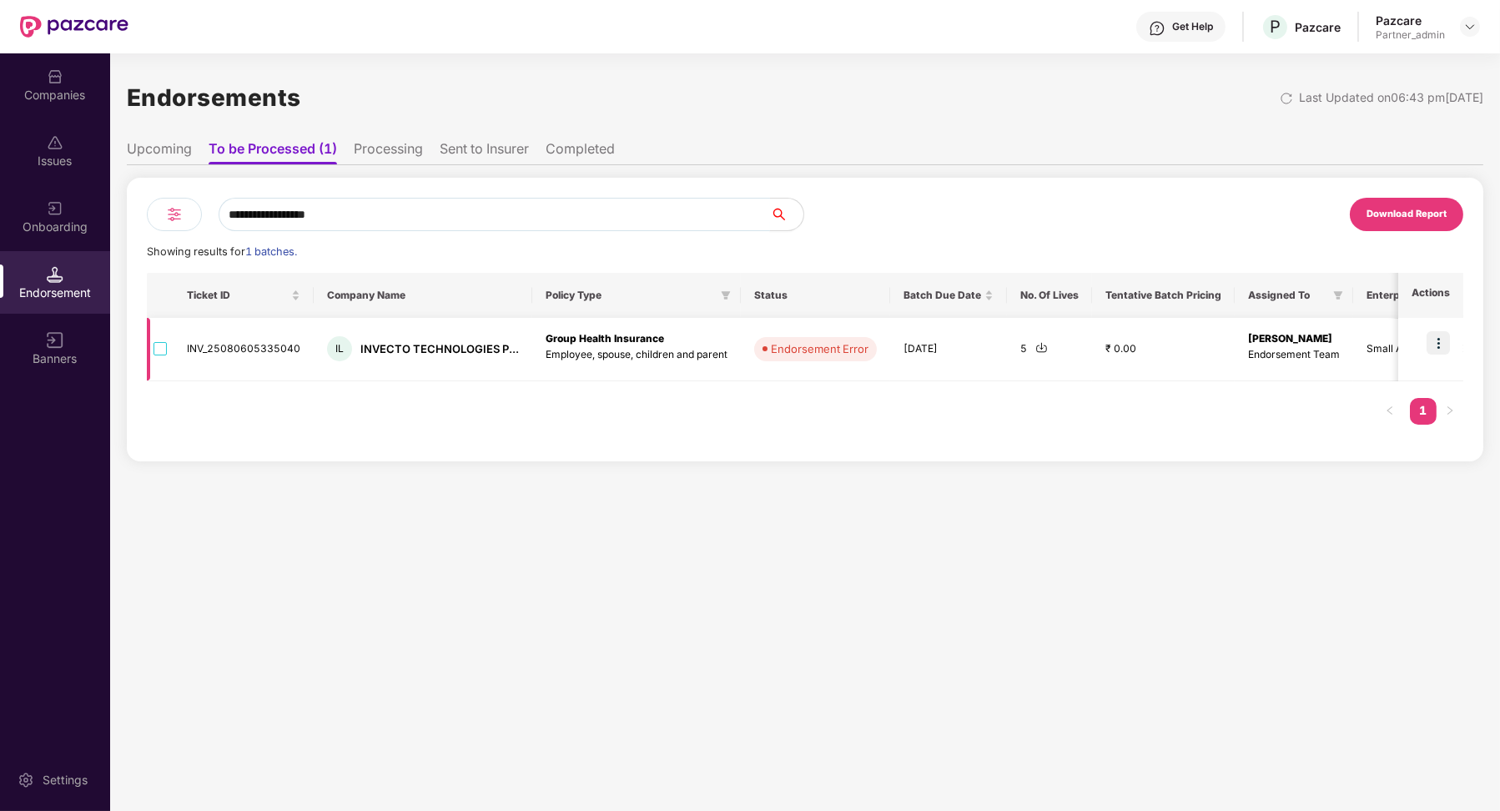
type input "**********"
click at [1441, 333] on img at bounding box center [1438, 342] width 23 height 23
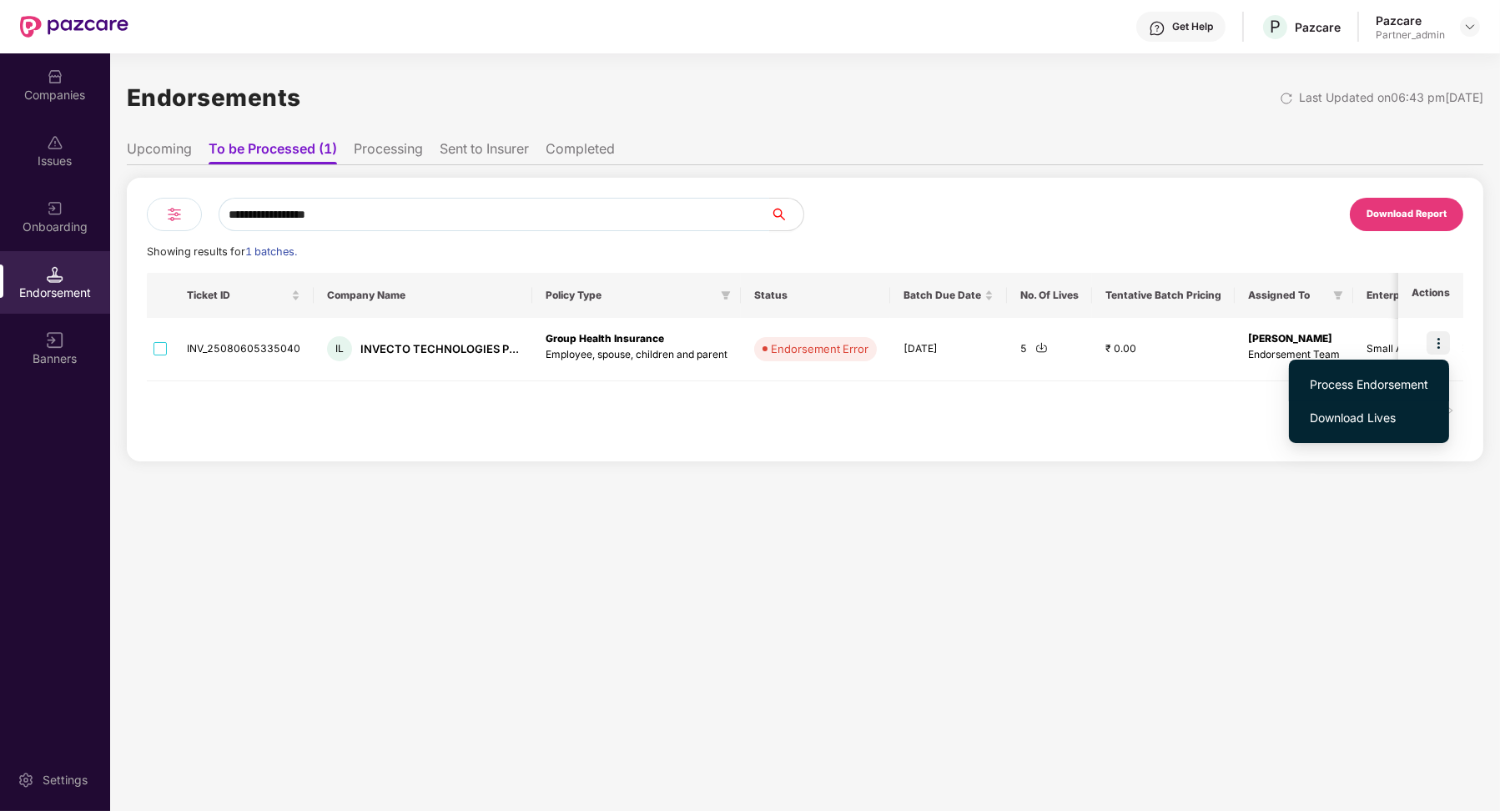
click at [1335, 385] on span "Process Endorsement" at bounding box center [1369, 385] width 119 height 18
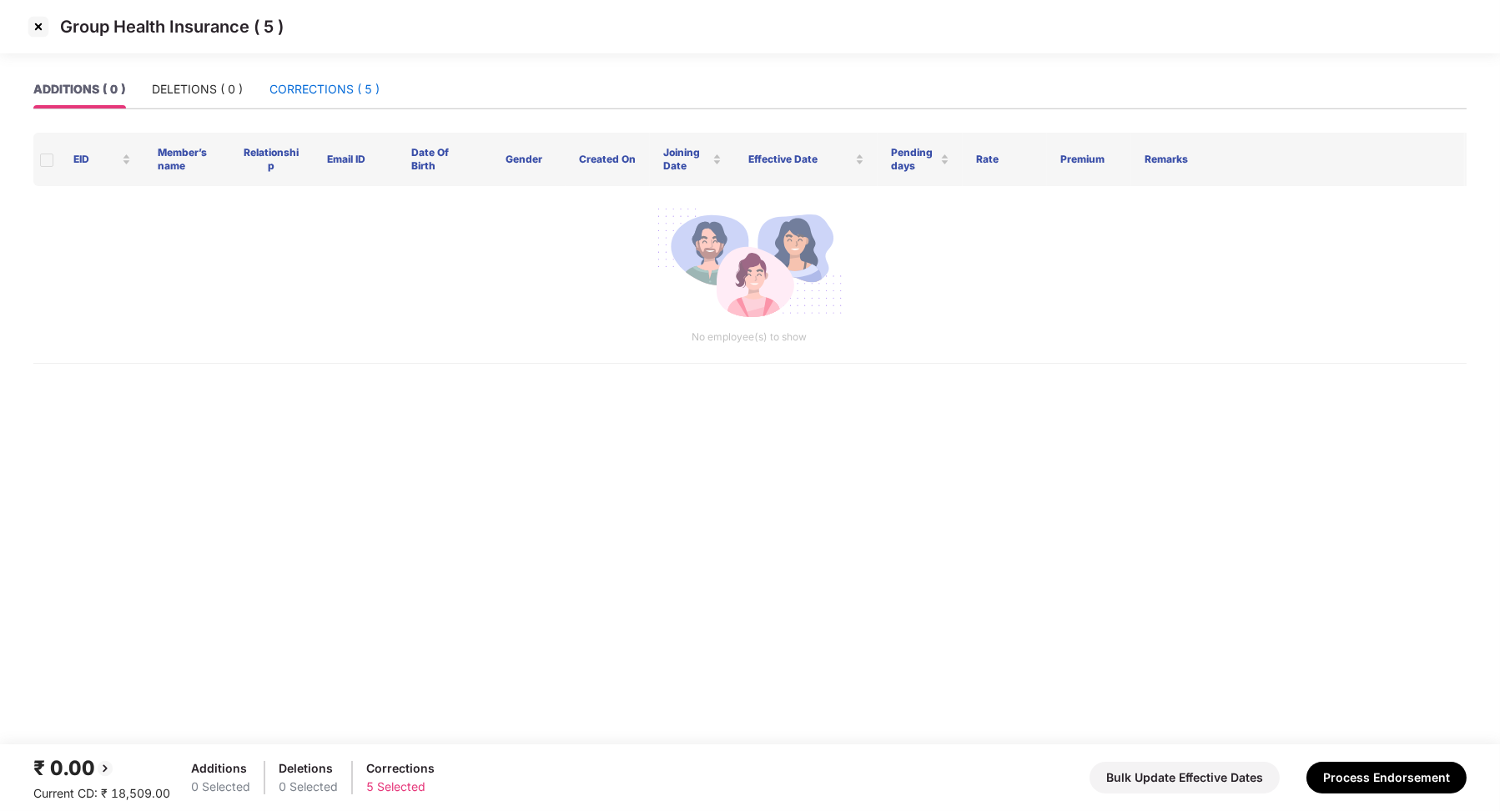
click at [325, 88] on div "CORRECTIONS ( 5 )" at bounding box center [325, 89] width 110 height 18
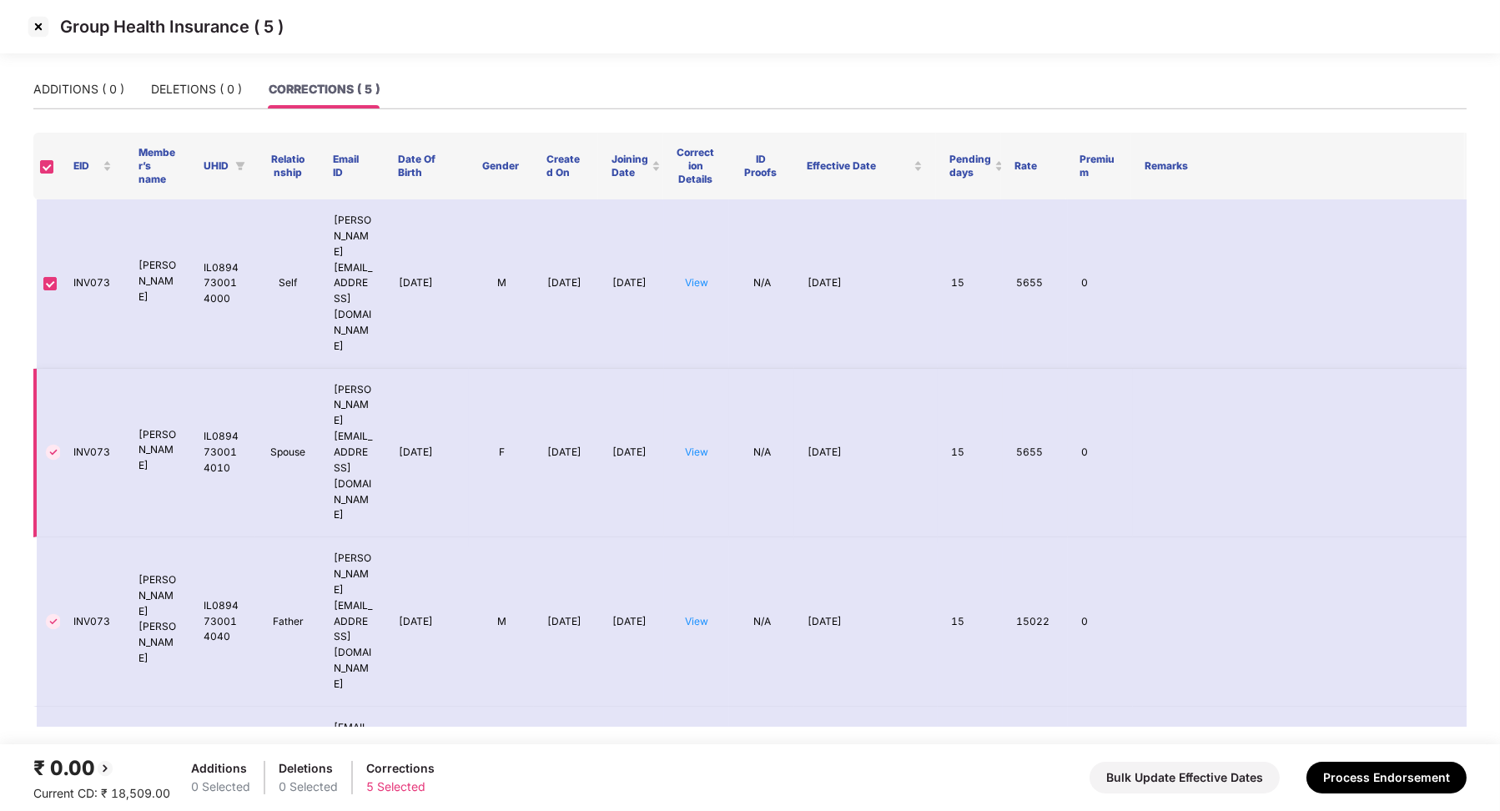
scroll to position [33, 0]
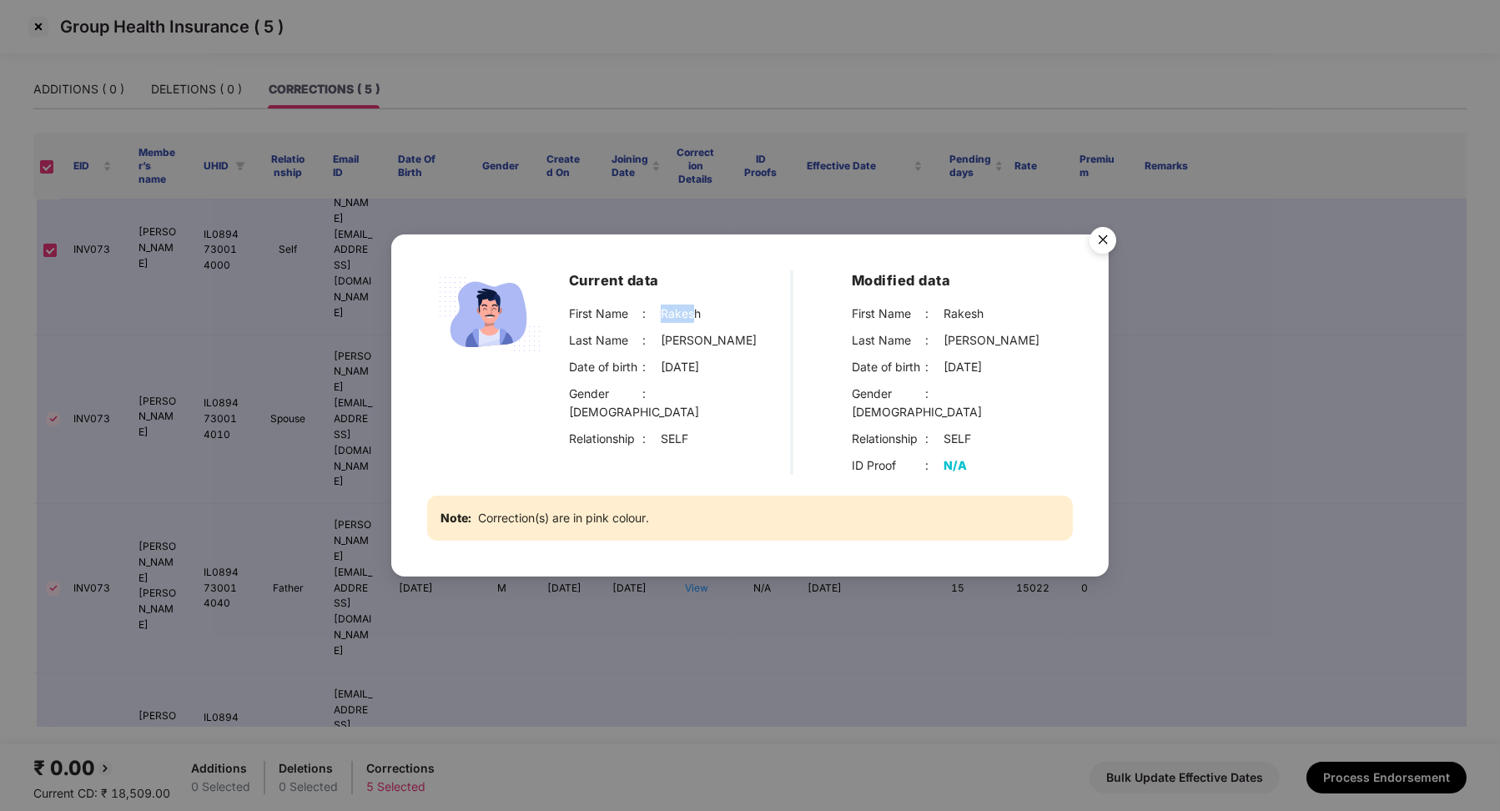
drag, startPoint x: 663, startPoint y: 320, endPoint x: 698, endPoint y: 322, distance: 35.1
click at [698, 321] on div "Rakesh" at bounding box center [681, 314] width 40 height 18
copy div "[PERSON_NAME]"
drag, startPoint x: 667, startPoint y: 350, endPoint x: 751, endPoint y: 350, distance: 84.3
click at [751, 350] on div "[PERSON_NAME]" at bounding box center [709, 340] width 96 height 18
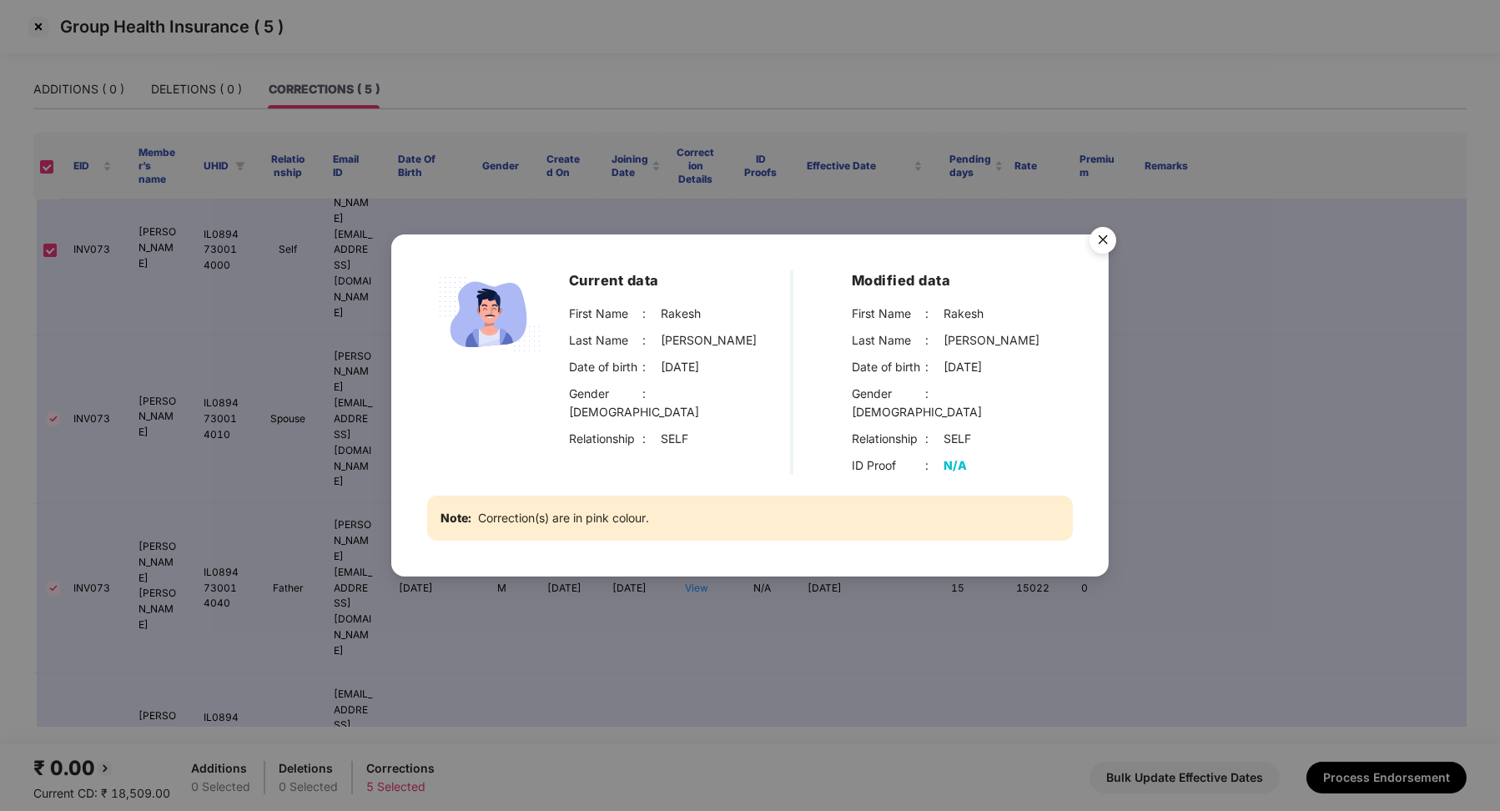
click at [107, 314] on div "Current data First Name : [PERSON_NAME] Last Name : [PERSON_NAME] Date of birth…" at bounding box center [750, 405] width 1500 height 811
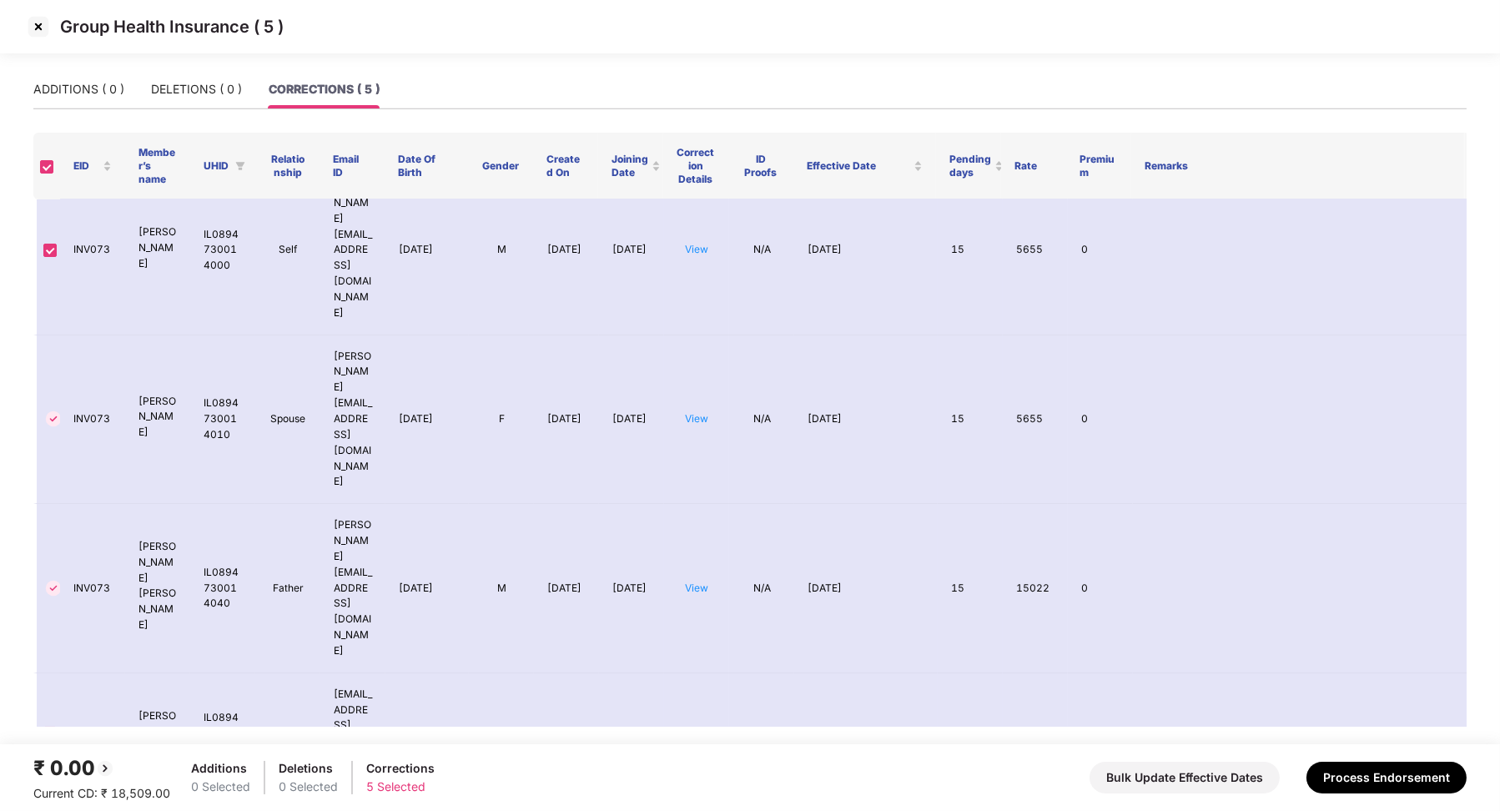
click at [37, 34] on img at bounding box center [38, 26] width 27 height 27
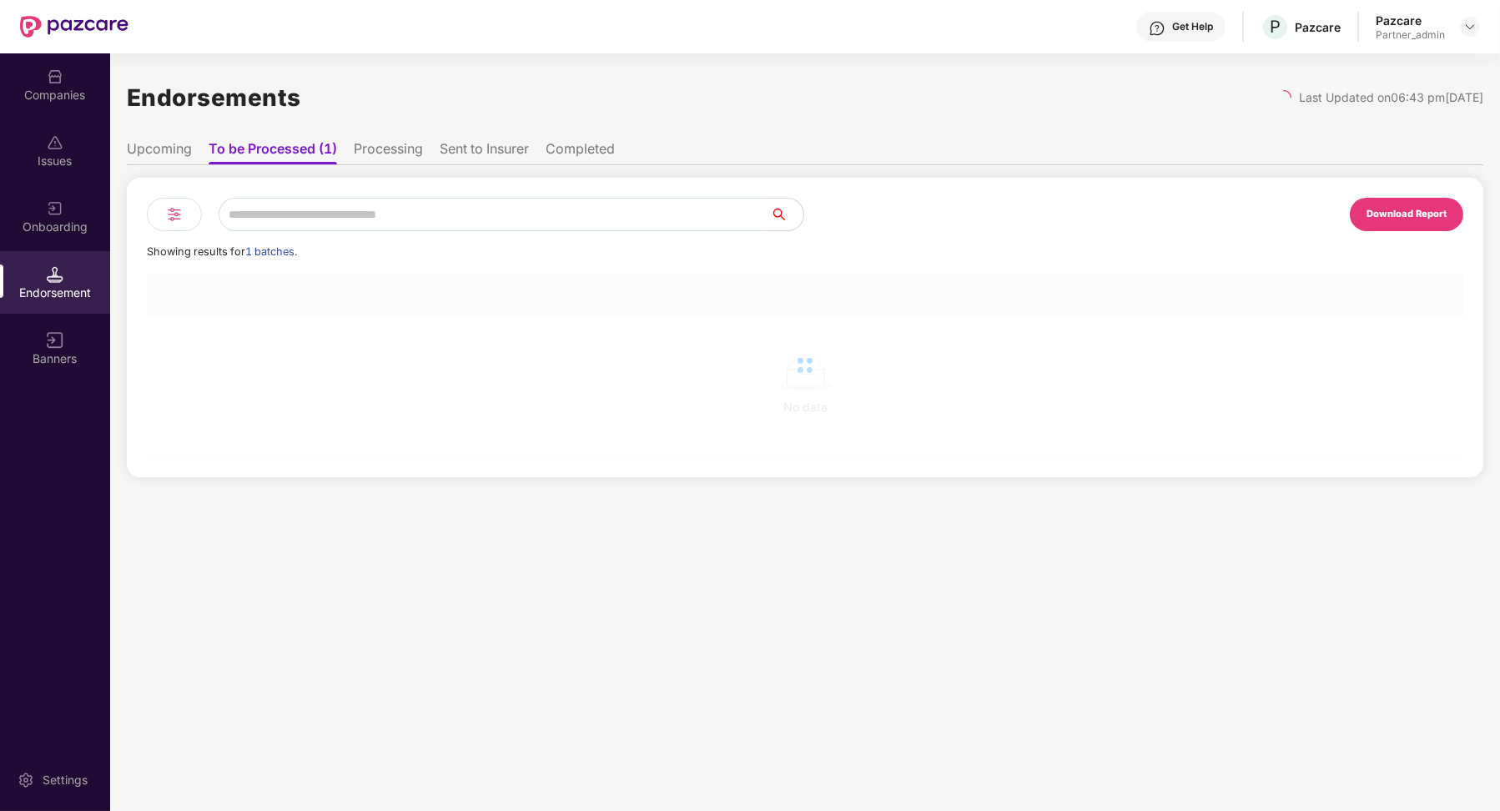
scroll to position [0, 1]
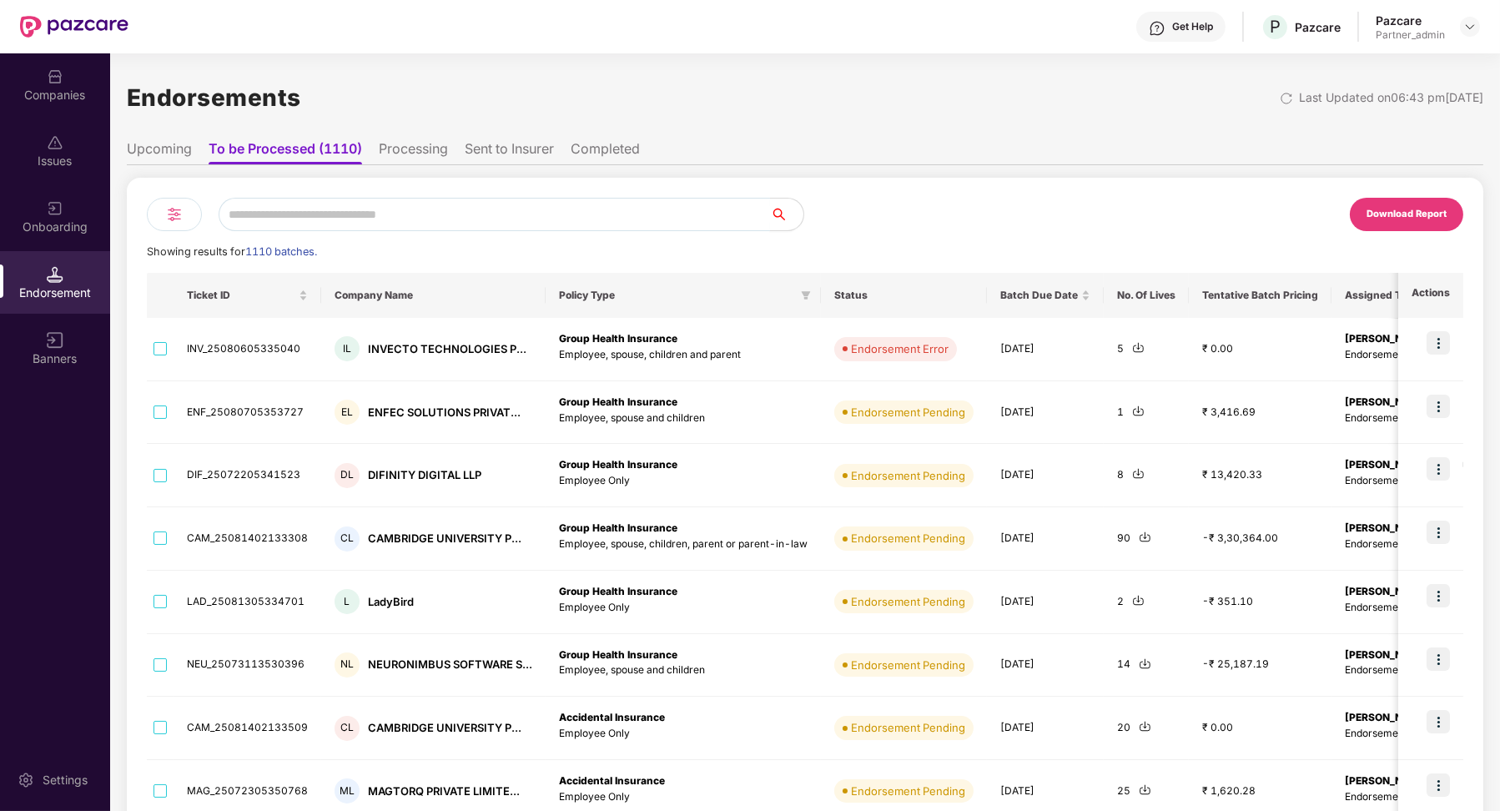
click at [265, 224] on input "text" at bounding box center [495, 214] width 552 height 33
paste input "*****"
type input "*****"
paste input "**********"
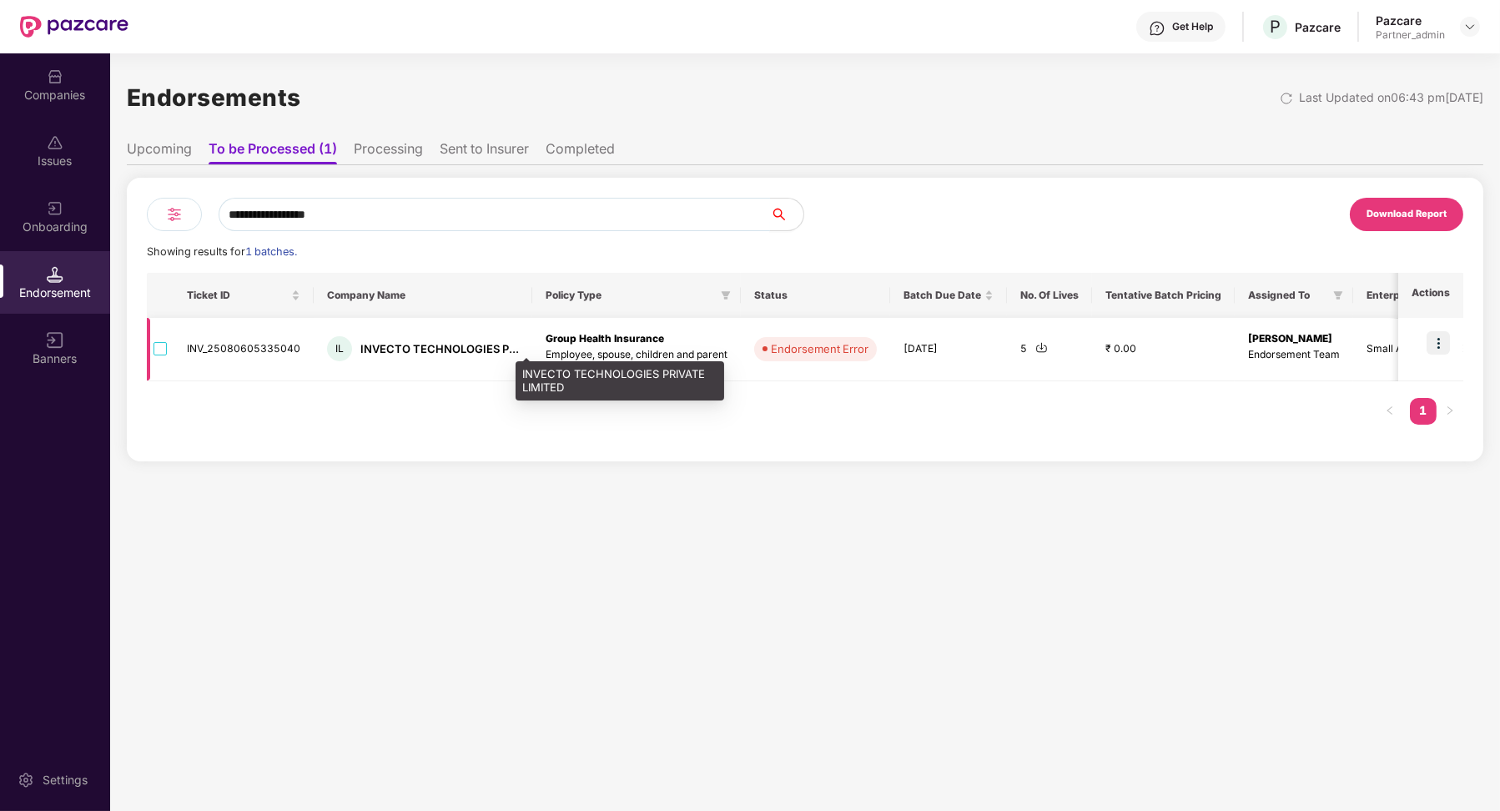
type input "**********"
drag, startPoint x: 359, startPoint y: 347, endPoint x: 487, endPoint y: 349, distance: 127.7
click at [486, 349] on div "INVECTO TECHNOLOGIES P..." at bounding box center [440, 349] width 159 height 16
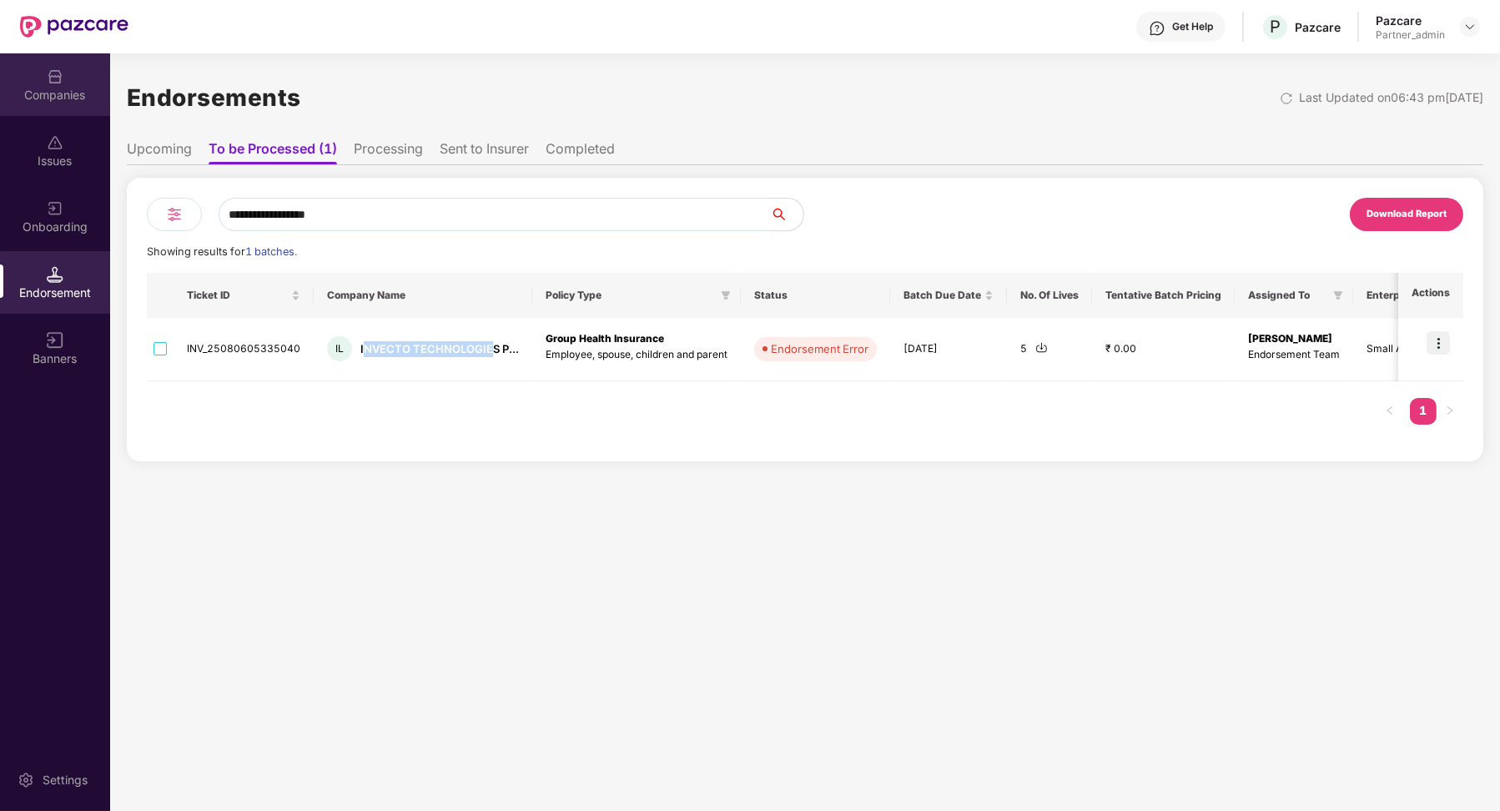
click at [60, 80] on img at bounding box center [55, 76] width 17 height 17
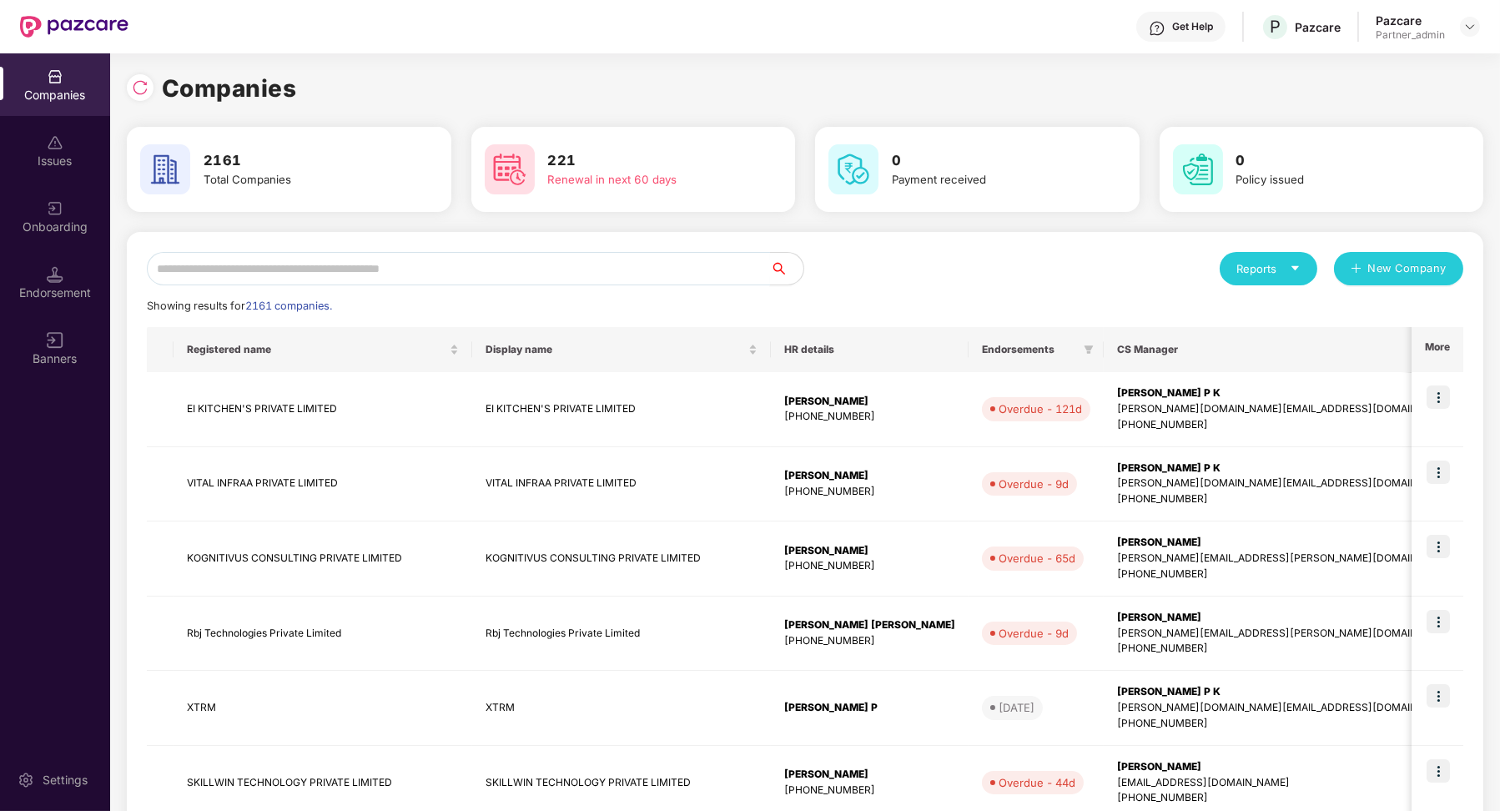
click at [295, 272] on input "text" at bounding box center [458, 268] width 623 height 33
paste input "**********"
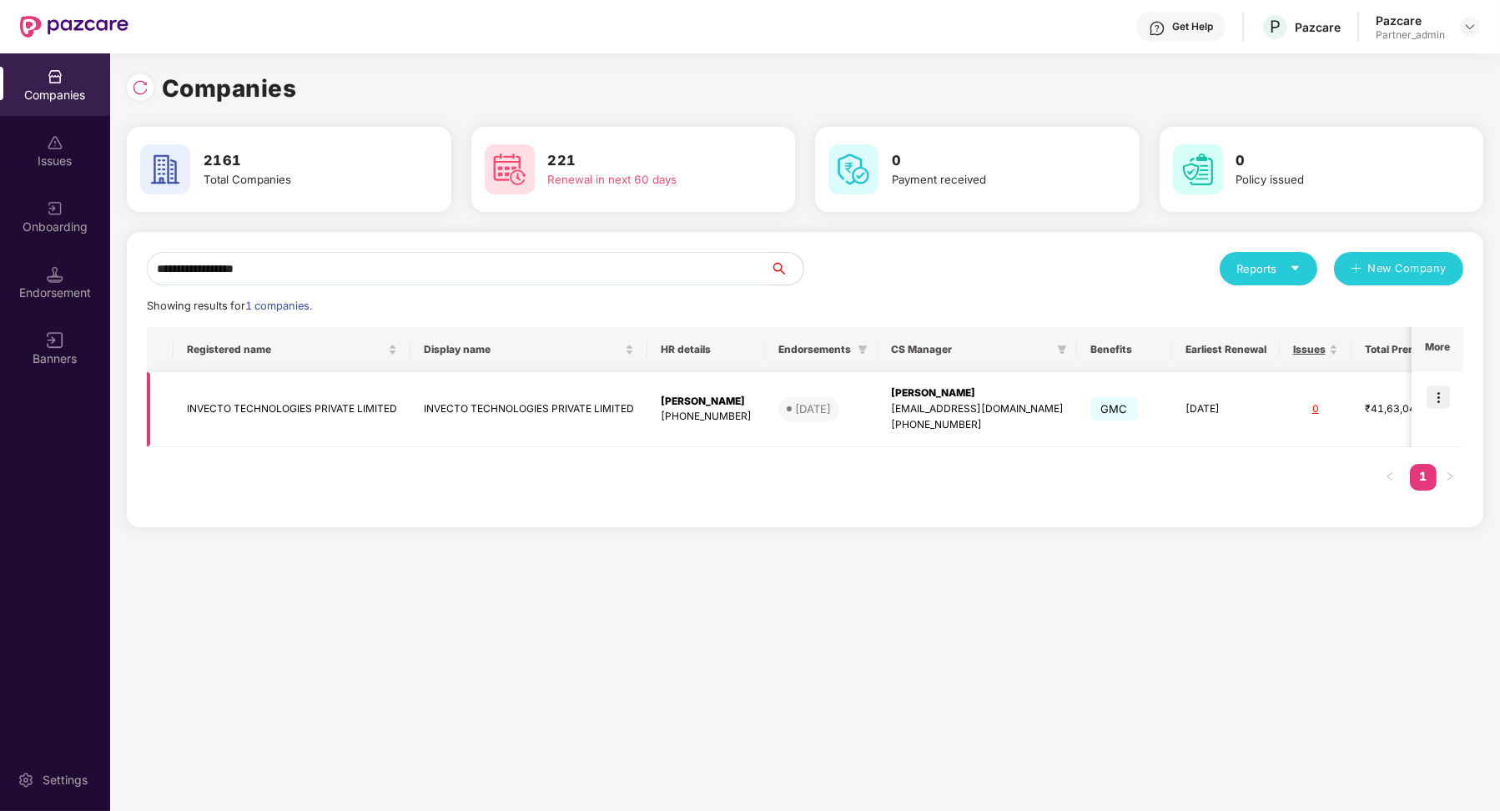
type input "**********"
click at [1436, 393] on img at bounding box center [1438, 397] width 23 height 23
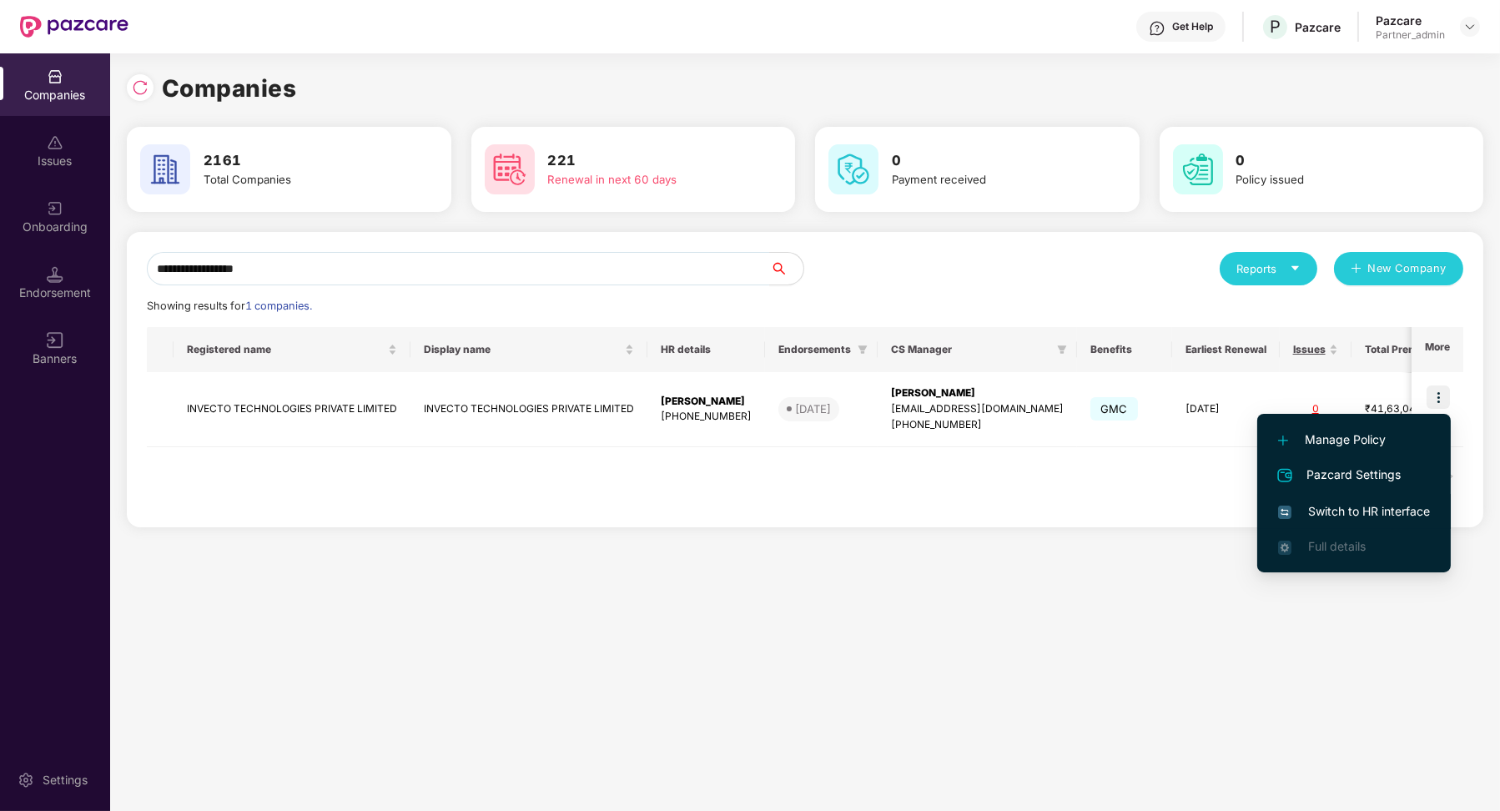
click at [1347, 508] on span "Switch to HR interface" at bounding box center [1354, 511] width 152 height 18
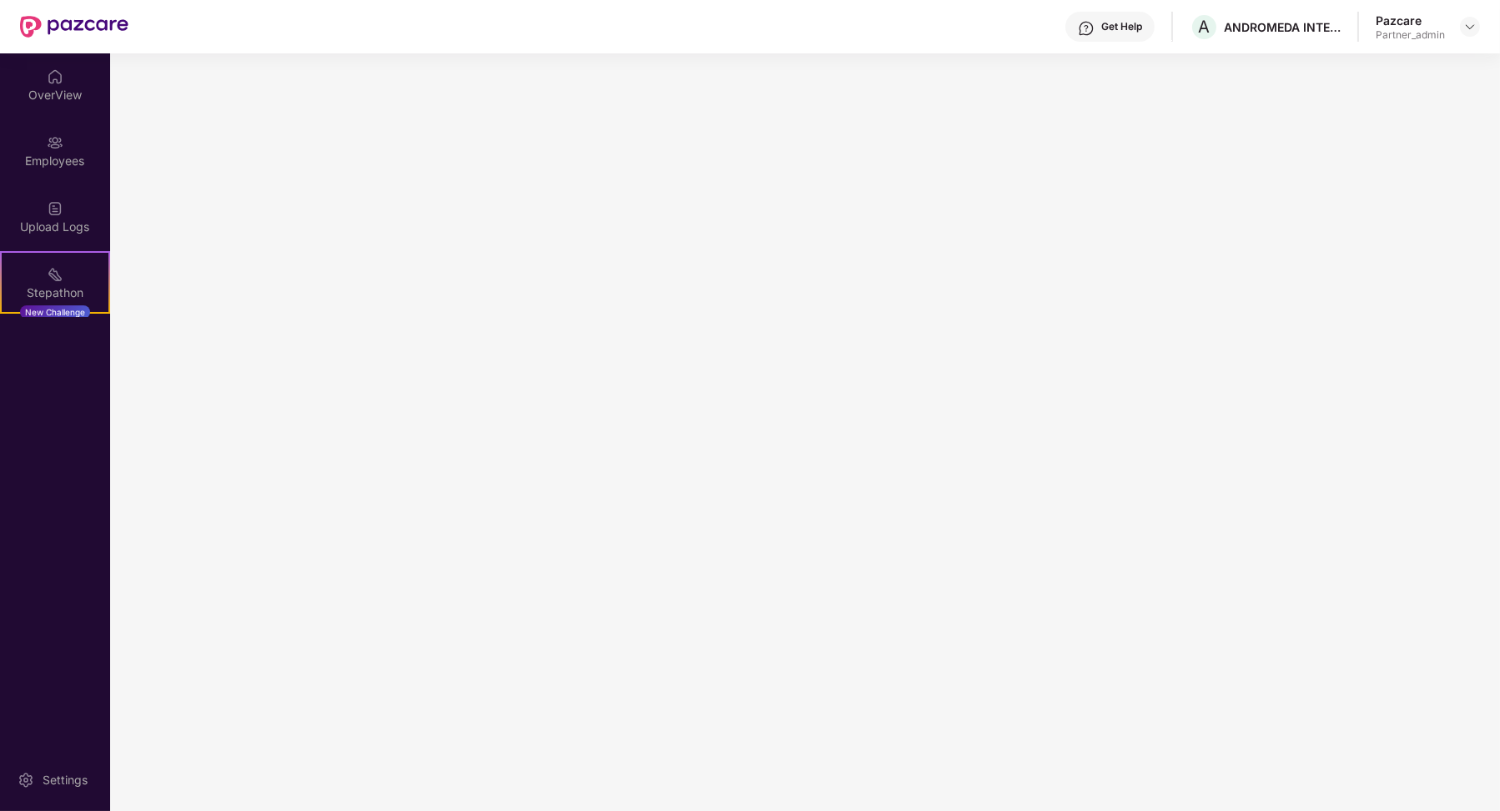
scroll to position [0, 0]
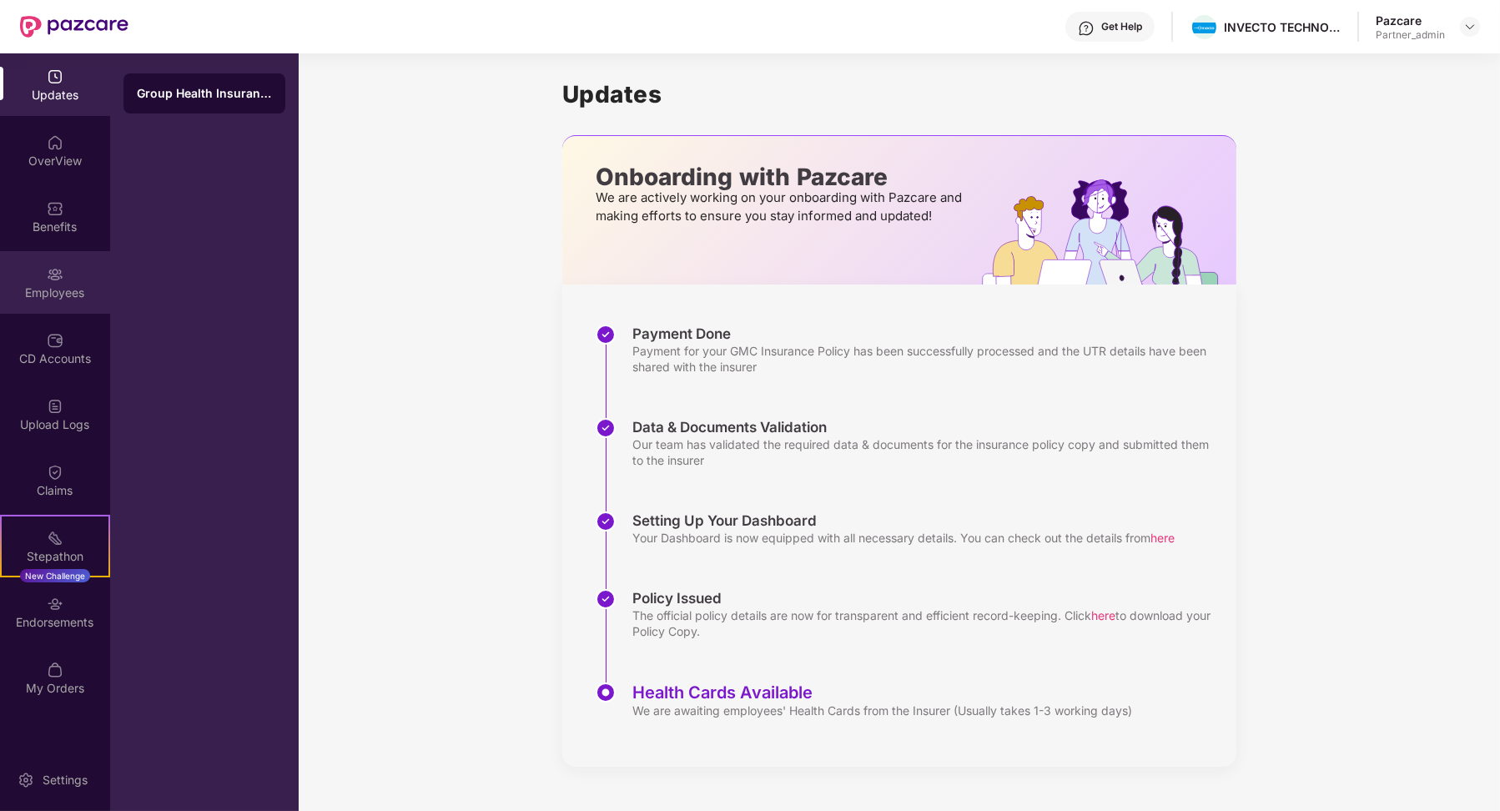
click at [23, 291] on div "Employees" at bounding box center [55, 293] width 110 height 17
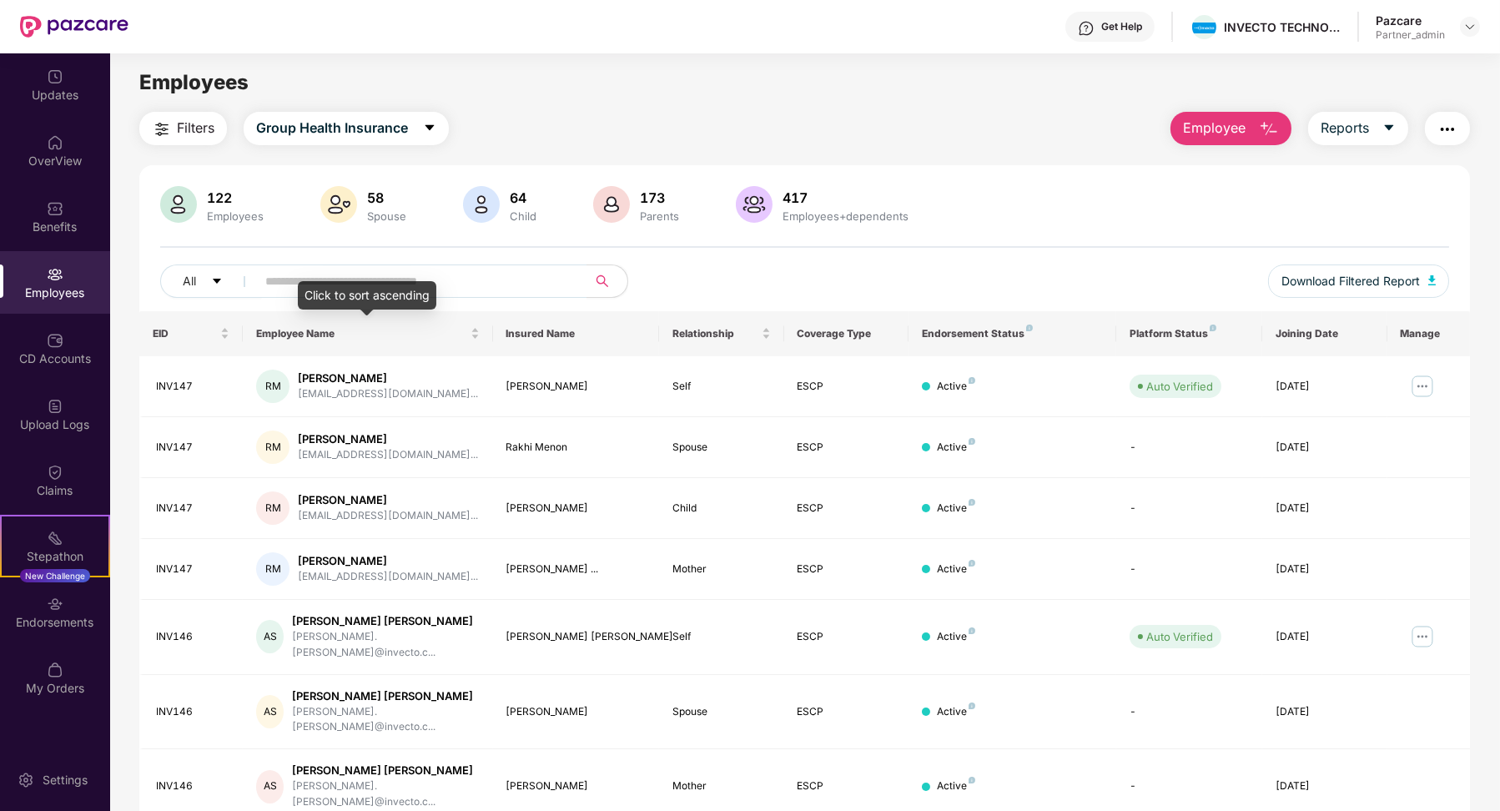
click at [323, 281] on div "Click to sort ascending" at bounding box center [367, 295] width 139 height 28
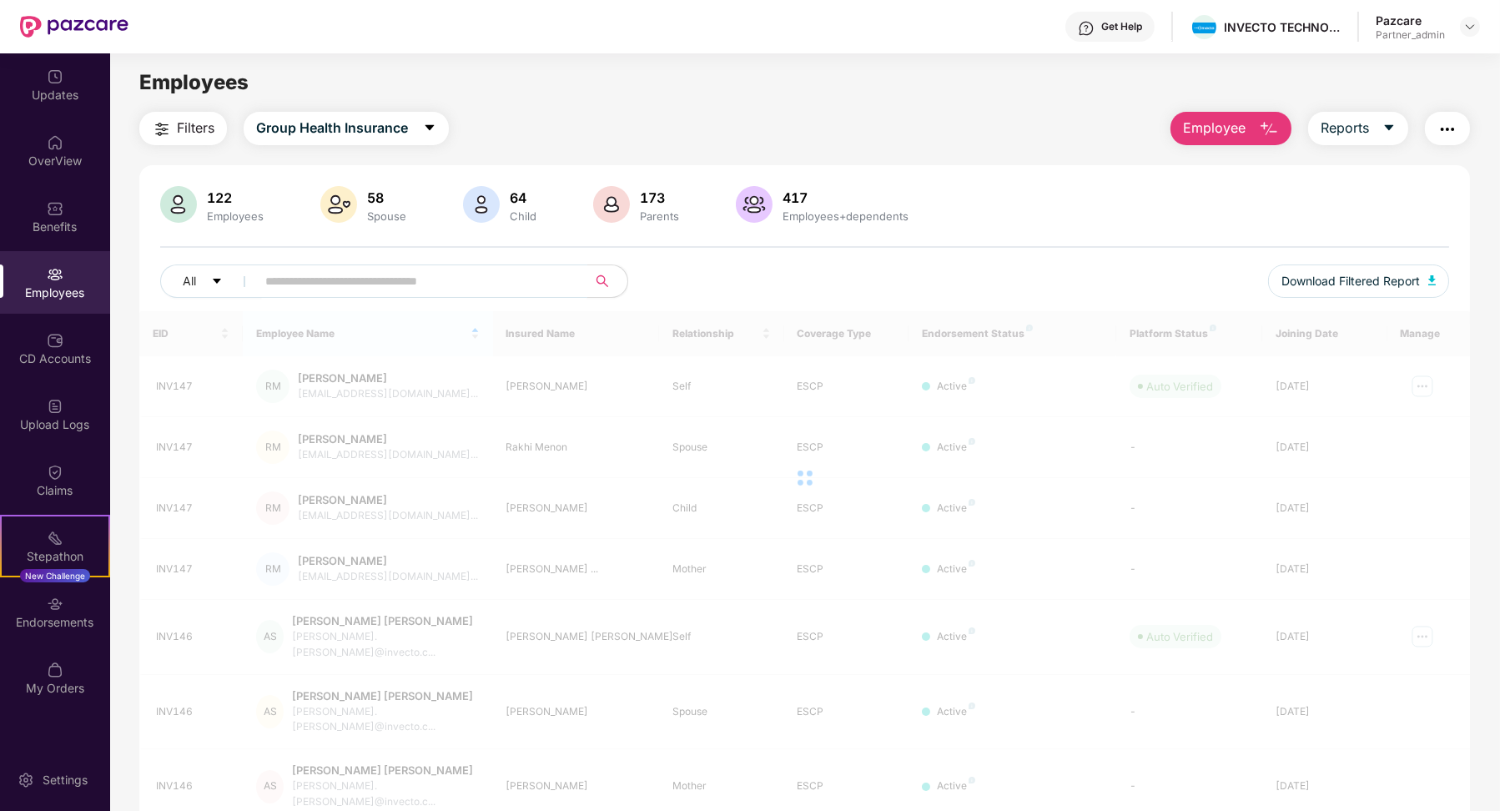
click at [268, 271] on input "text" at bounding box center [415, 281] width 300 height 25
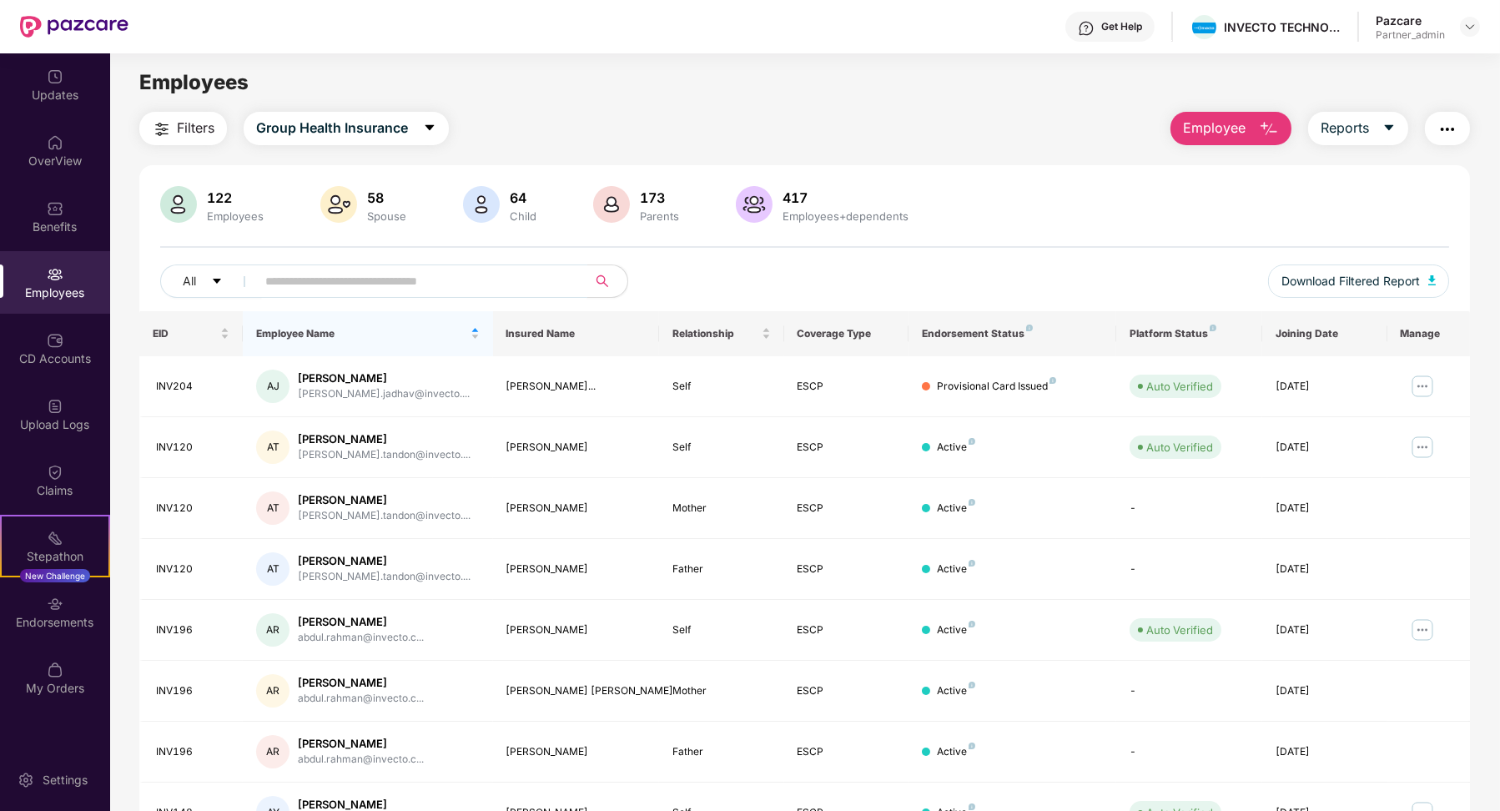
paste input "**********"
type input "**********"
click at [67, 430] on div "Upload Logs" at bounding box center [55, 424] width 110 height 17
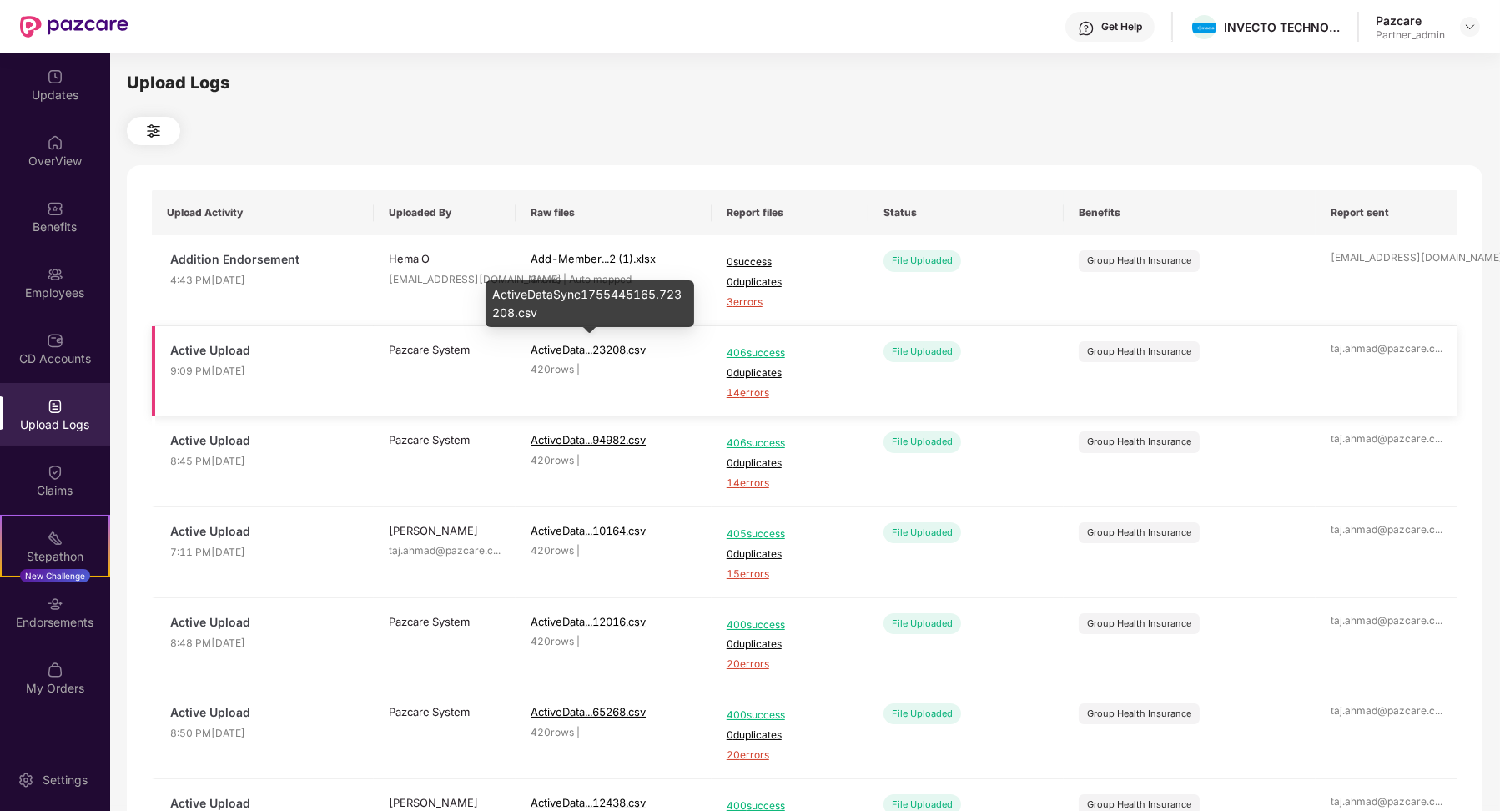
click at [598, 345] on span "ActiveData...23208.csv" at bounding box center [588, 349] width 115 height 13
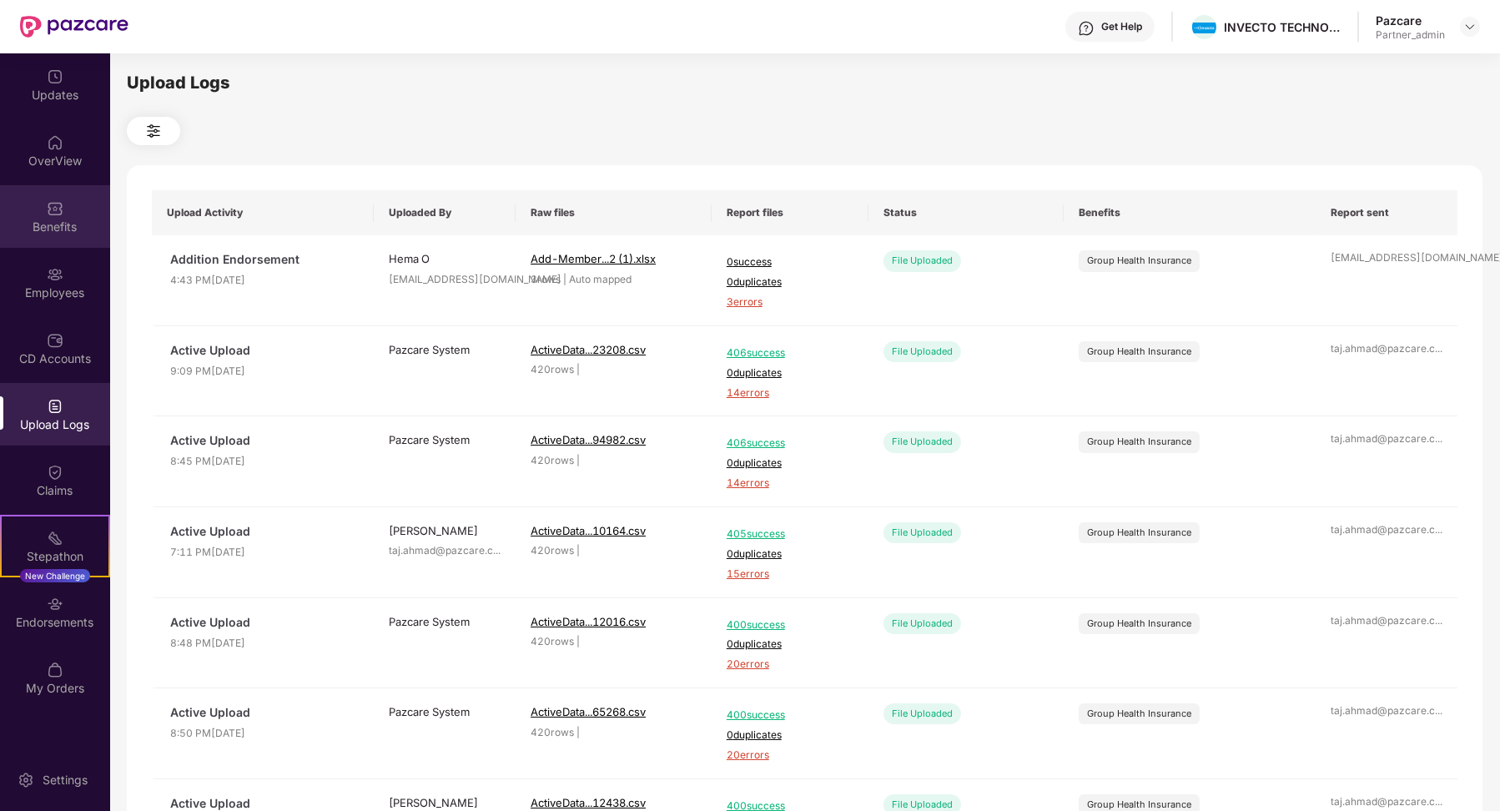
click at [71, 205] on div "Benefits" at bounding box center [55, 216] width 110 height 63
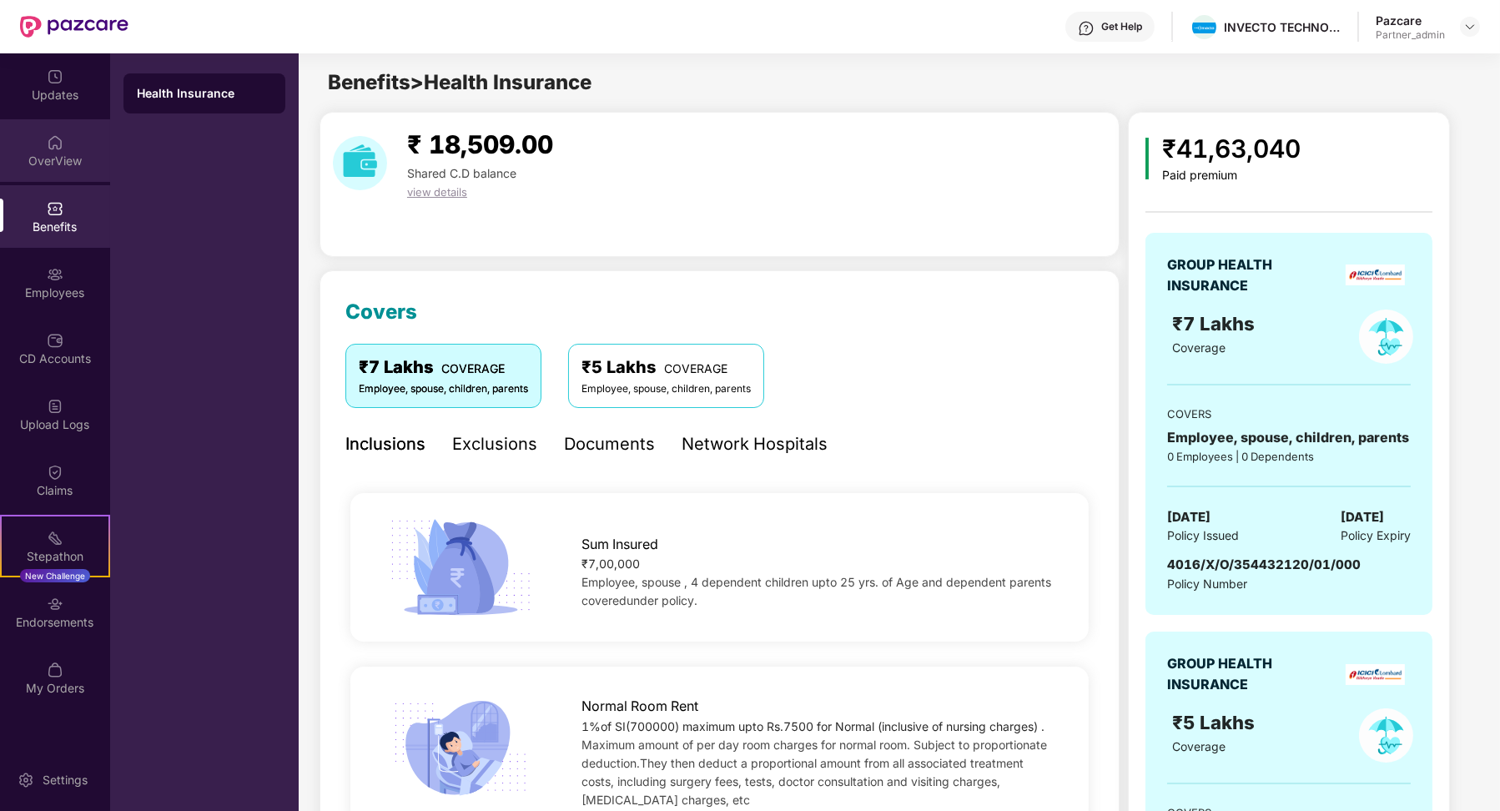
click at [63, 143] on div "OverView" at bounding box center [55, 150] width 110 height 63
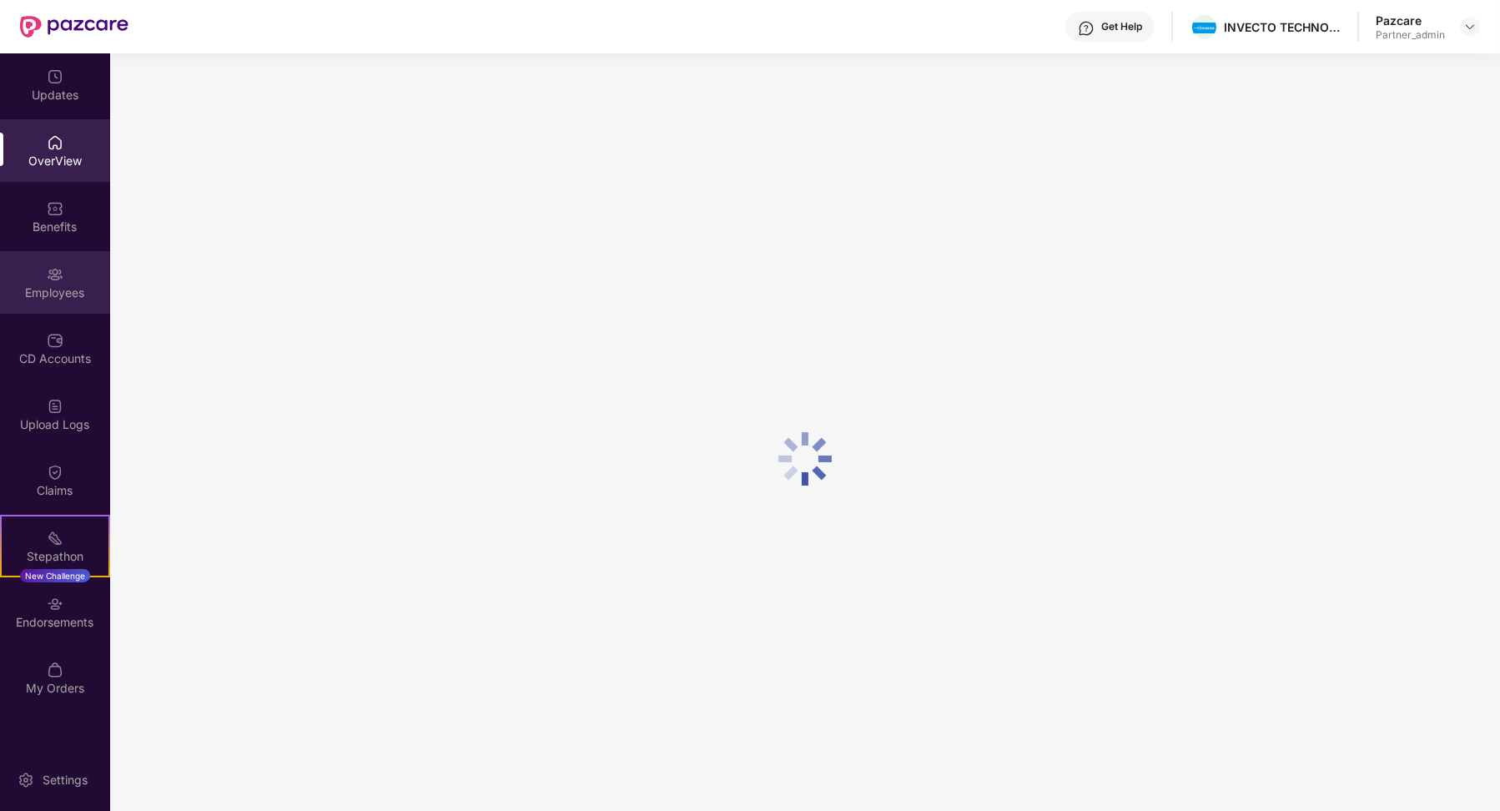
click at [64, 270] on div "Employees" at bounding box center [55, 282] width 110 height 63
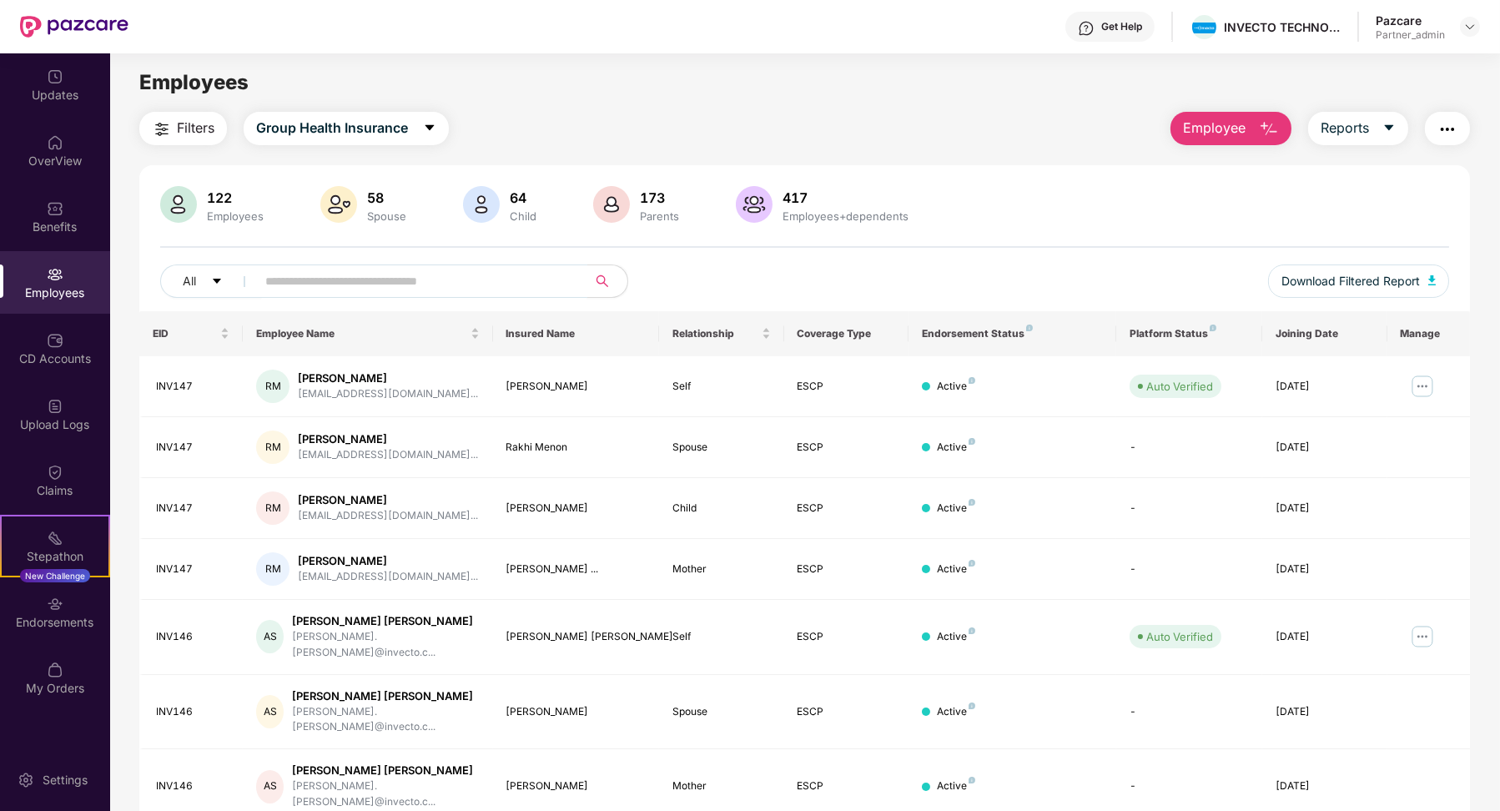
click at [430, 288] on input "text" at bounding box center [415, 281] width 300 height 25
paste input "******"
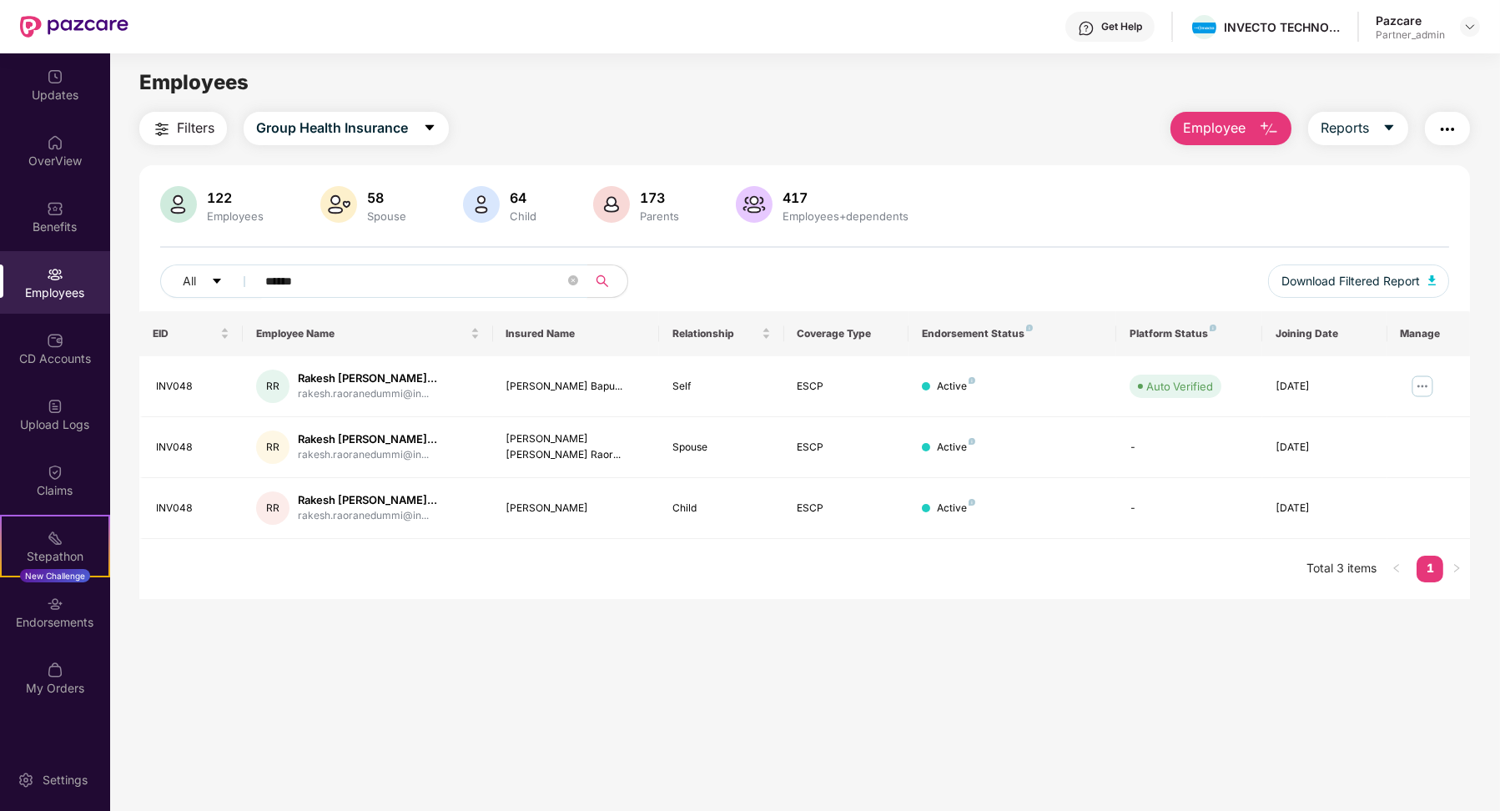
type input "******"
drag, startPoint x: 356, startPoint y: 281, endPoint x: 251, endPoint y: 283, distance: 104.3
click at [251, 283] on span "******" at bounding box center [416, 281] width 342 height 33
paste input "**********"
type input "**********"
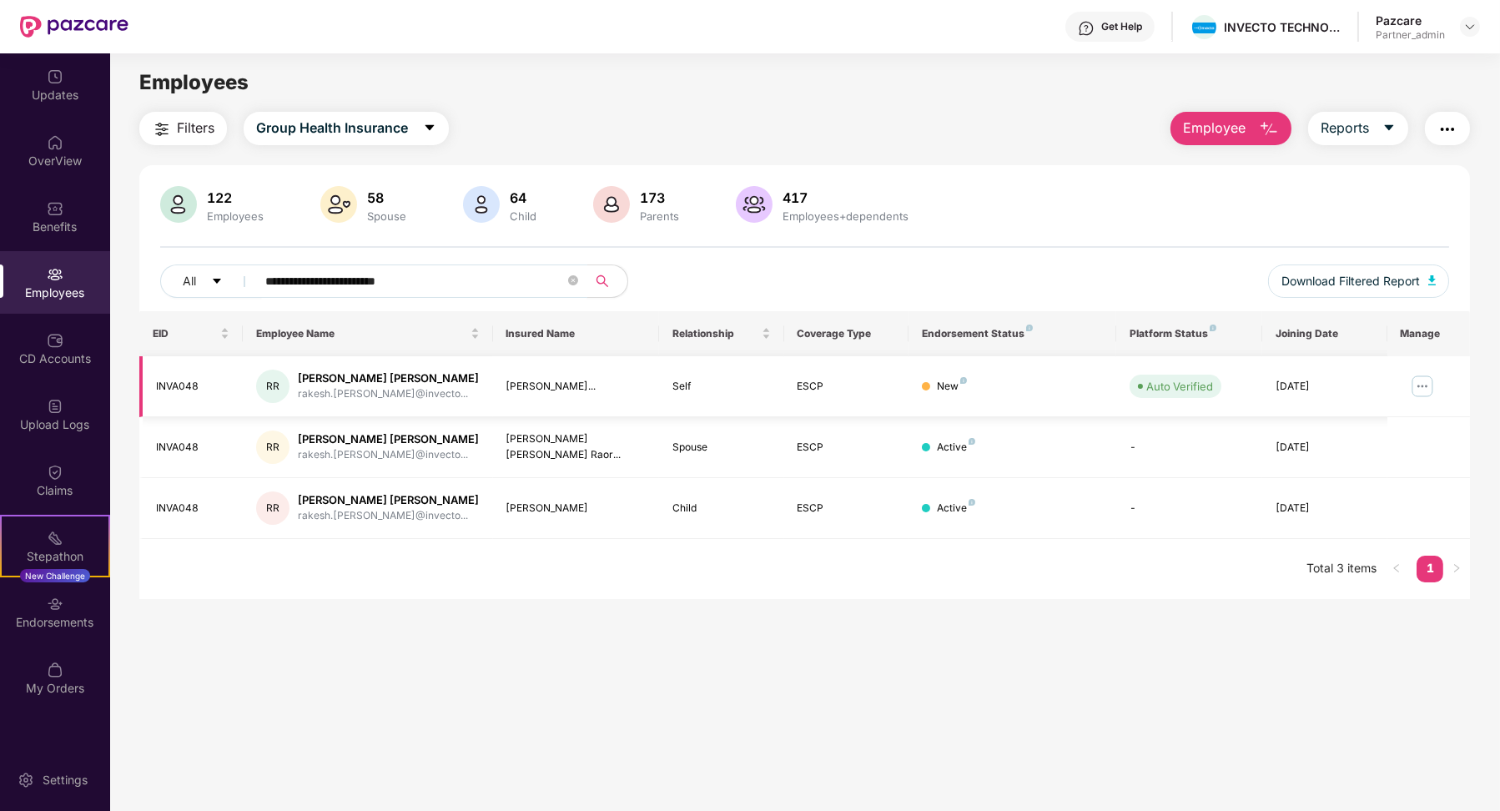
click at [159, 389] on div "INVA048" at bounding box center [193, 387] width 74 height 16
click at [416, 263] on div "**********" at bounding box center [805, 248] width 1332 height 125
click at [416, 265] on span "**********" at bounding box center [416, 281] width 342 height 33
click at [416, 272] on input "**********" at bounding box center [415, 281] width 300 height 25
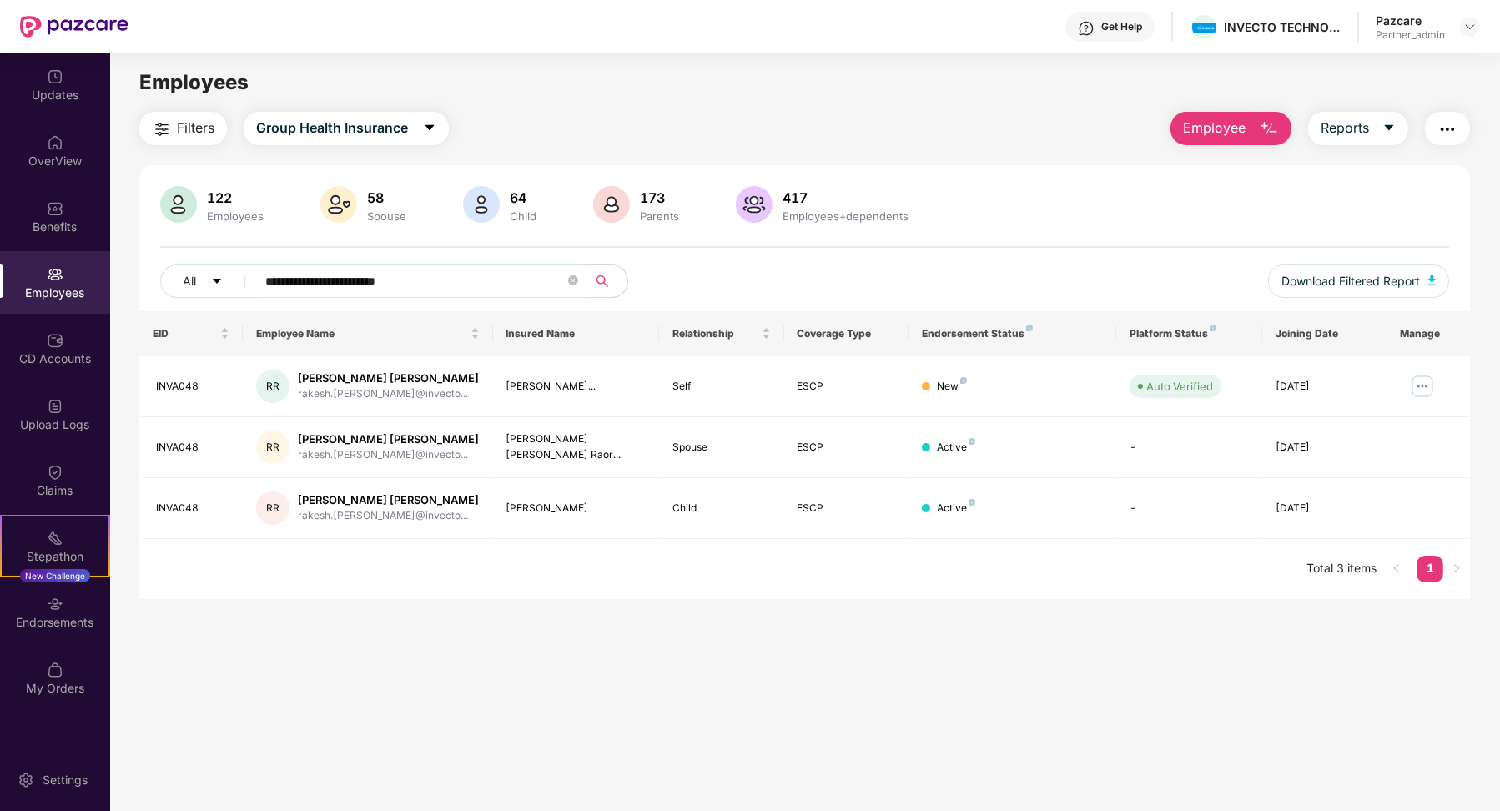
click at [416, 272] on input "**********" at bounding box center [415, 281] width 300 height 25
paste input "*******"
type input "**********"
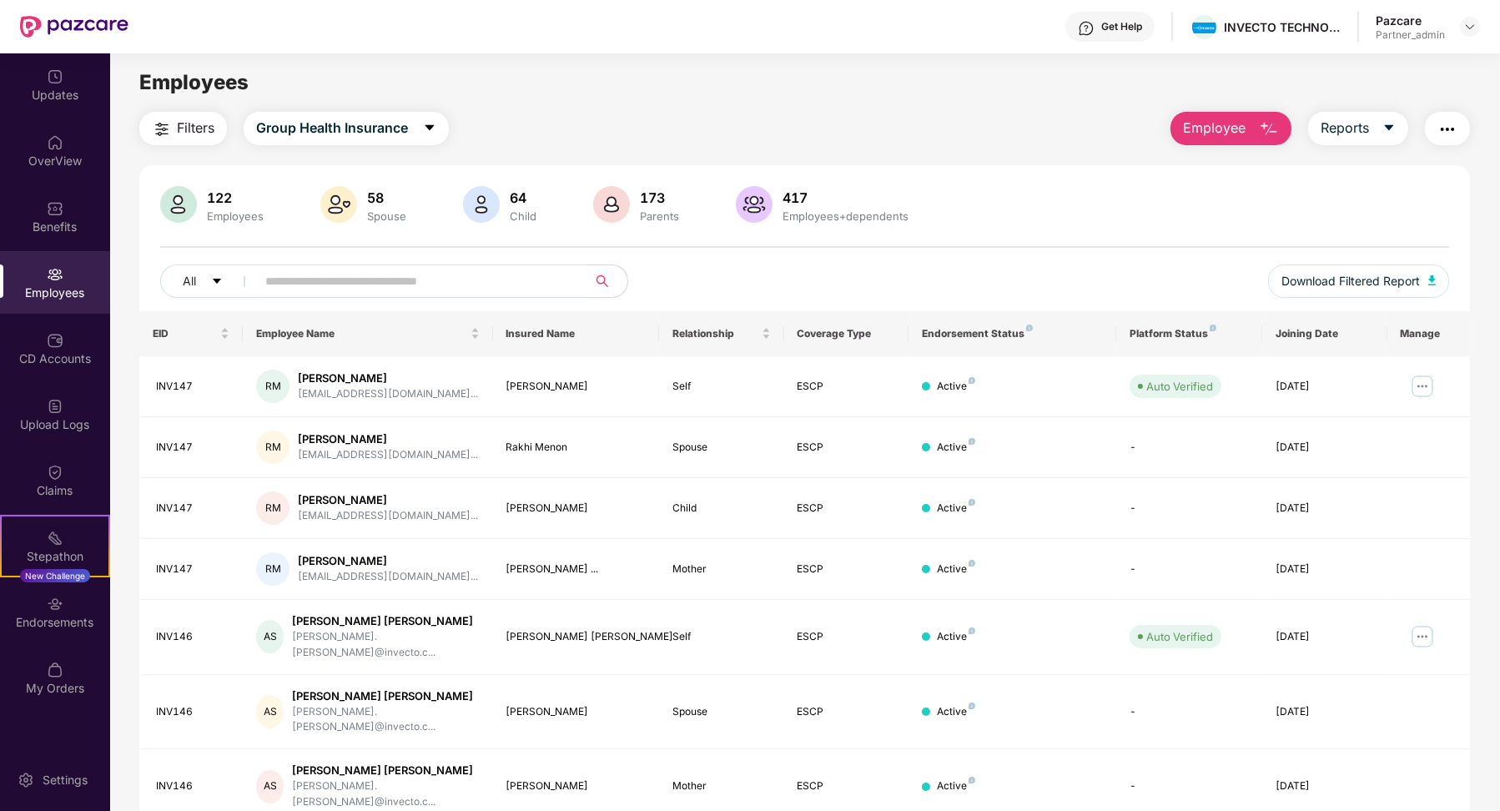
paste input "*******"
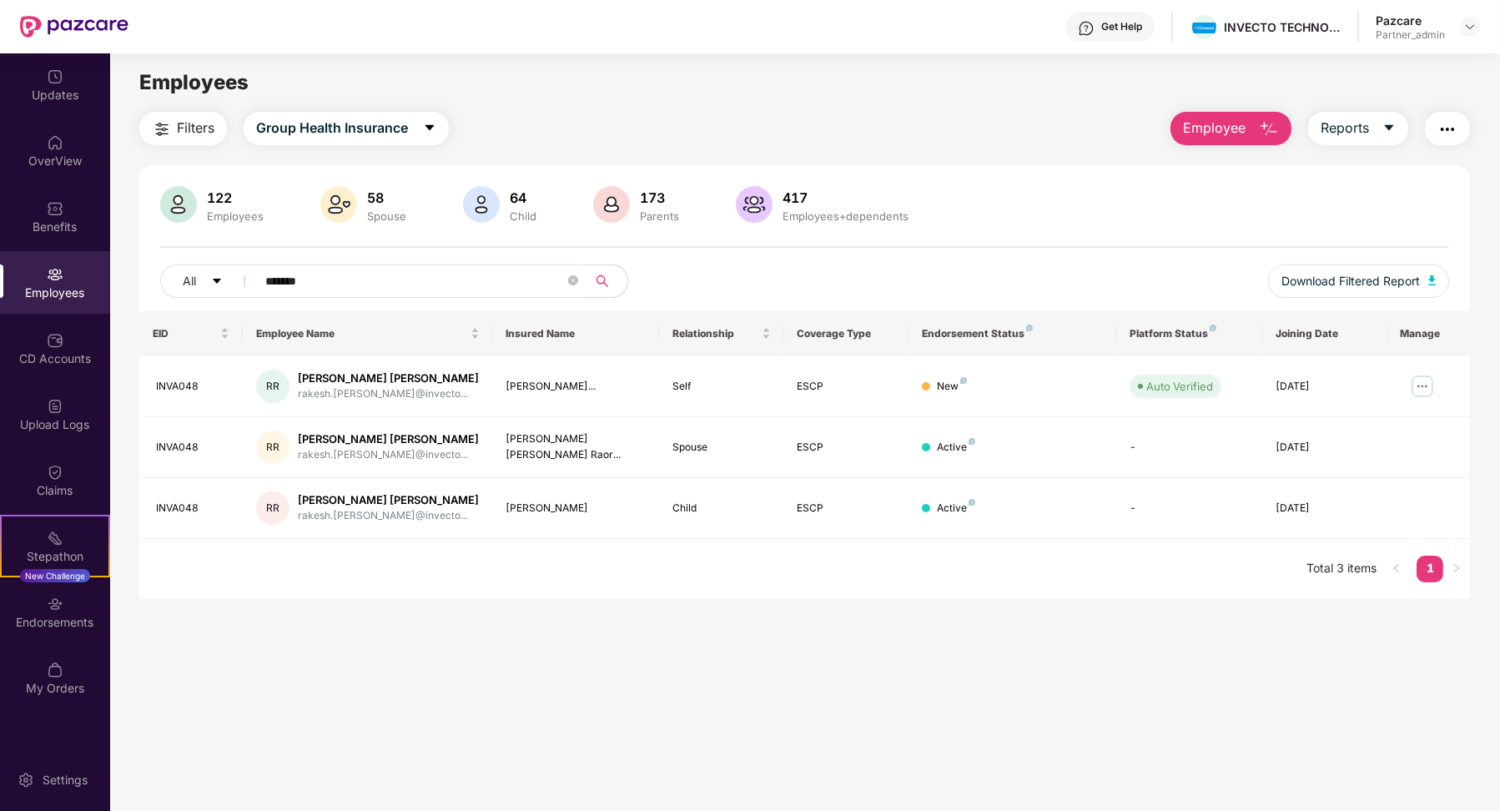
click at [353, 277] on input "*******" at bounding box center [415, 281] width 300 height 25
type input "******"
click at [172, 391] on div "INV048" at bounding box center [193, 387] width 74 height 16
click at [172, 394] on td "INV048" at bounding box center [191, 386] width 104 height 61
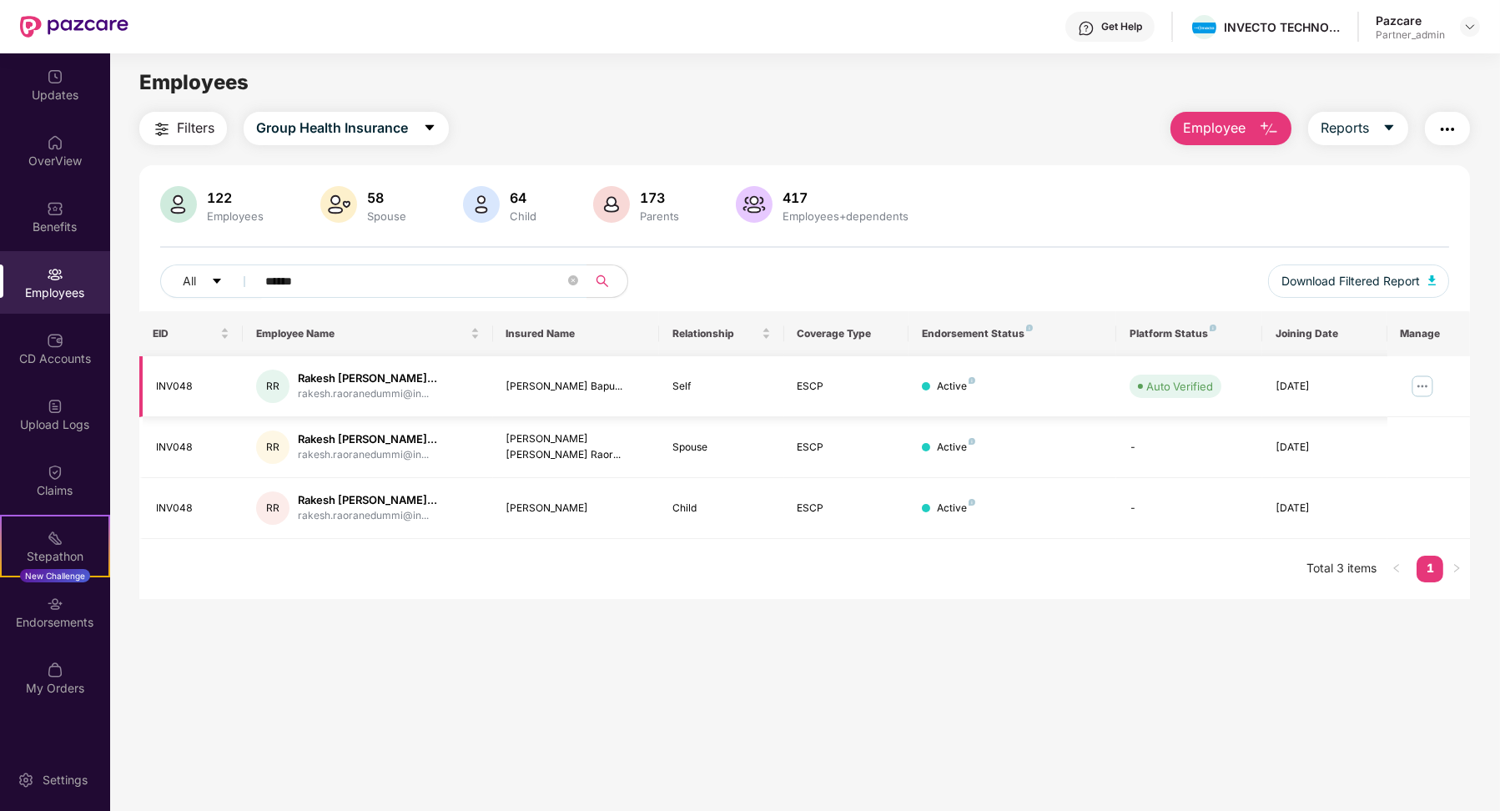
click at [172, 394] on td "INV048" at bounding box center [191, 386] width 104 height 61
click at [173, 390] on div "INV048" at bounding box center [193, 387] width 74 height 16
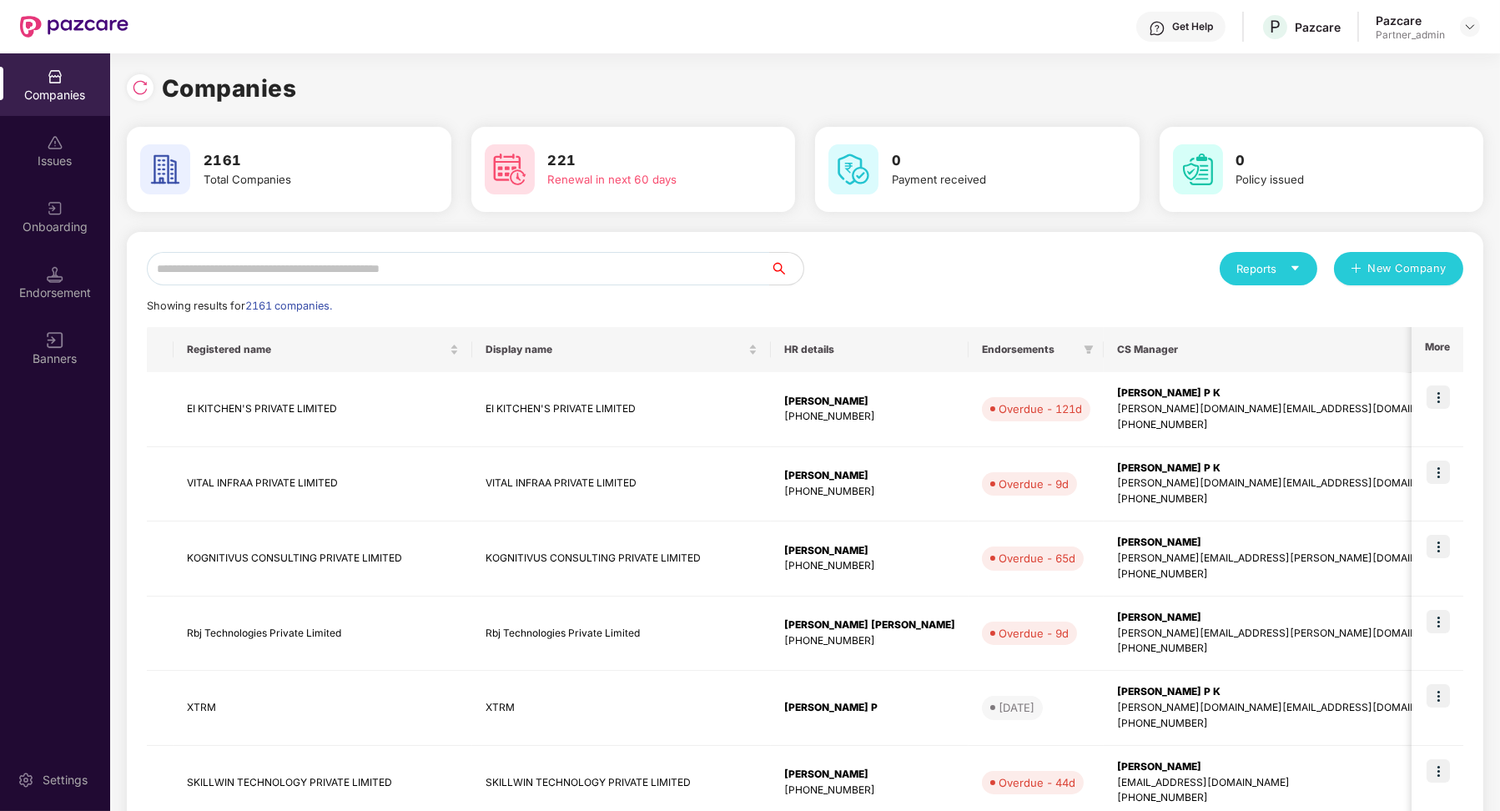
scroll to position [0, 1]
click at [248, 273] on input "text" at bounding box center [458, 268] width 623 height 33
paste input "**********"
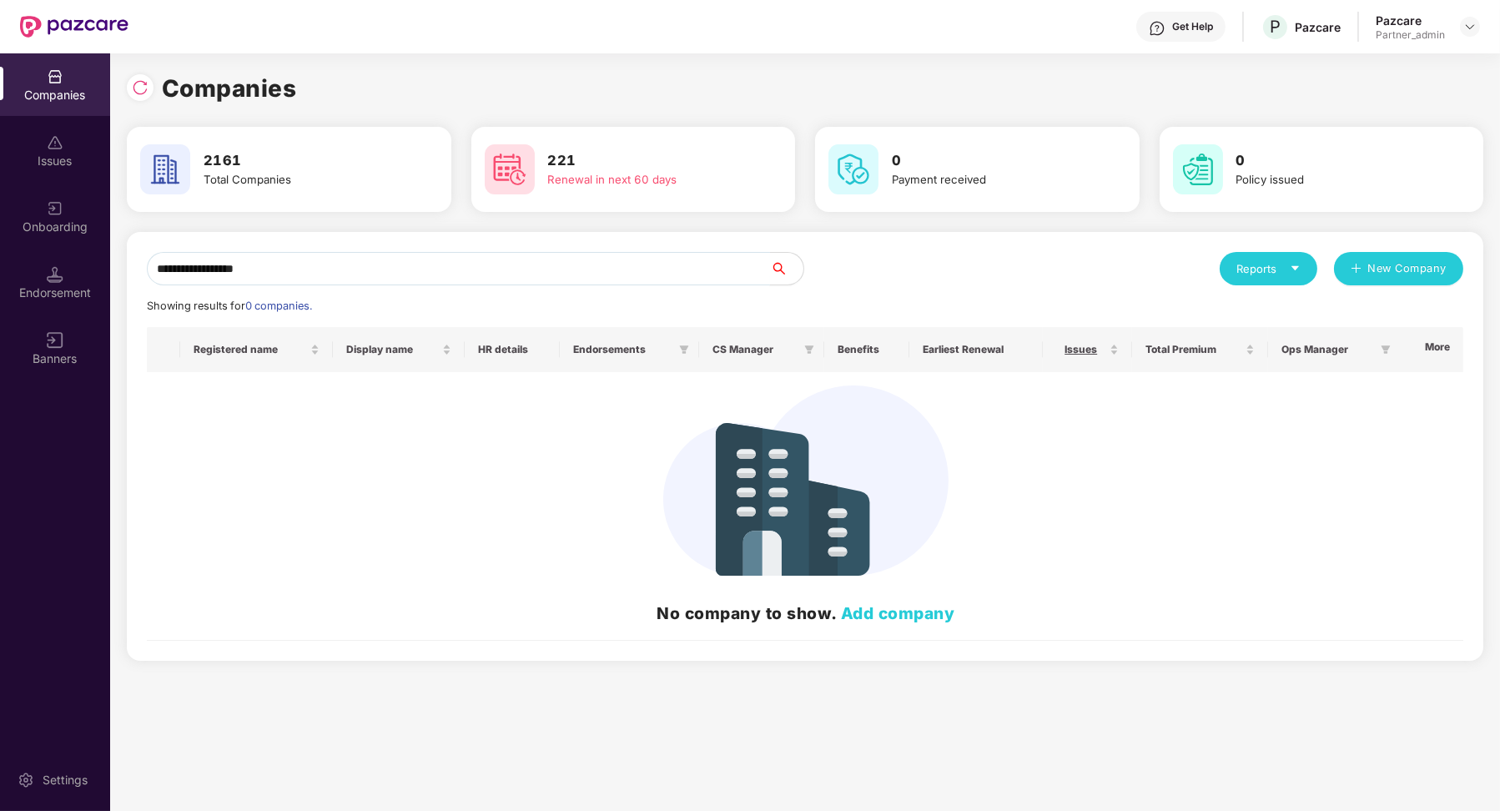
type input "**********"
click at [72, 263] on div "Endorsement" at bounding box center [55, 282] width 110 height 63
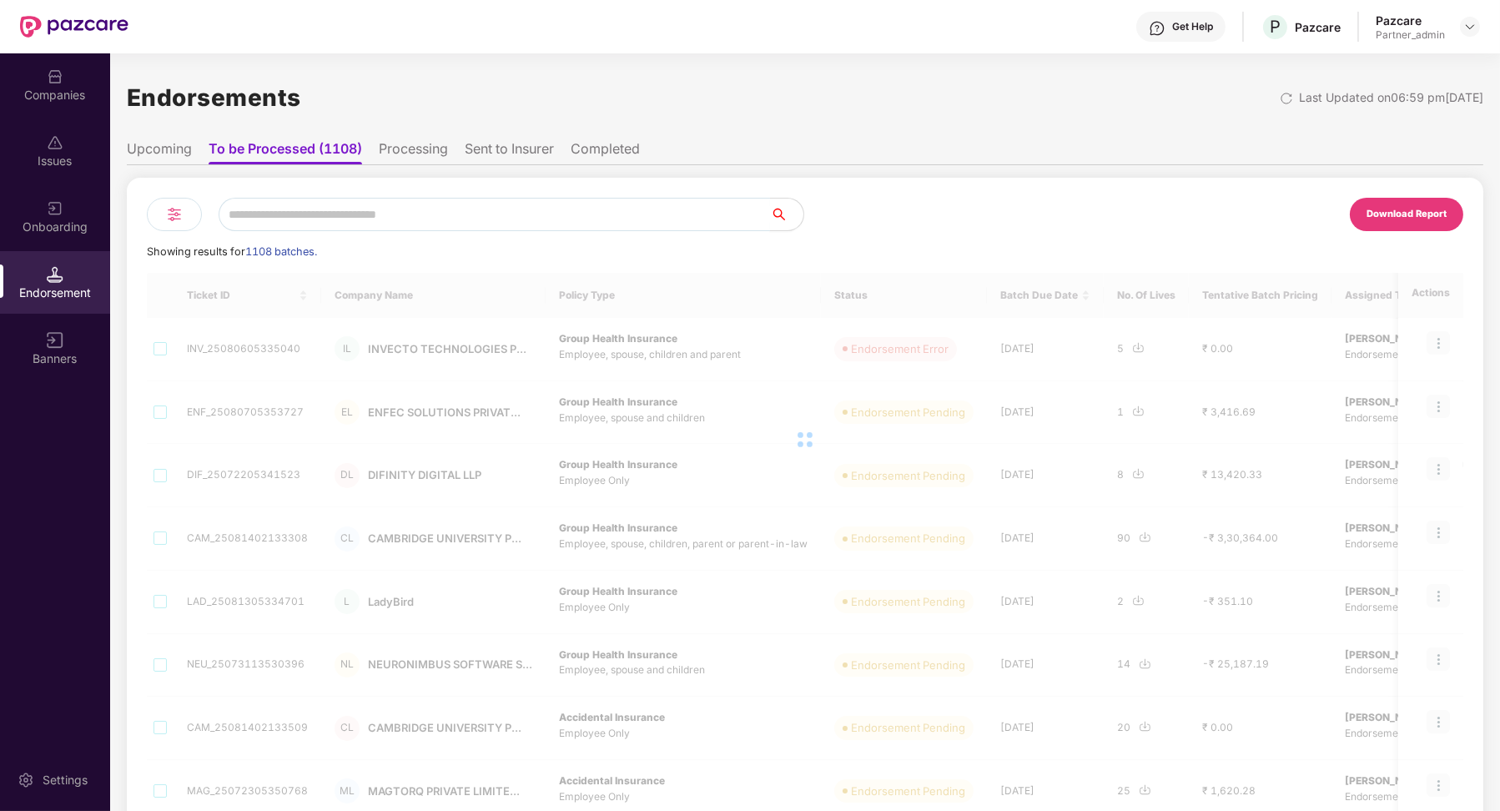
click at [299, 221] on input "text" at bounding box center [495, 214] width 552 height 33
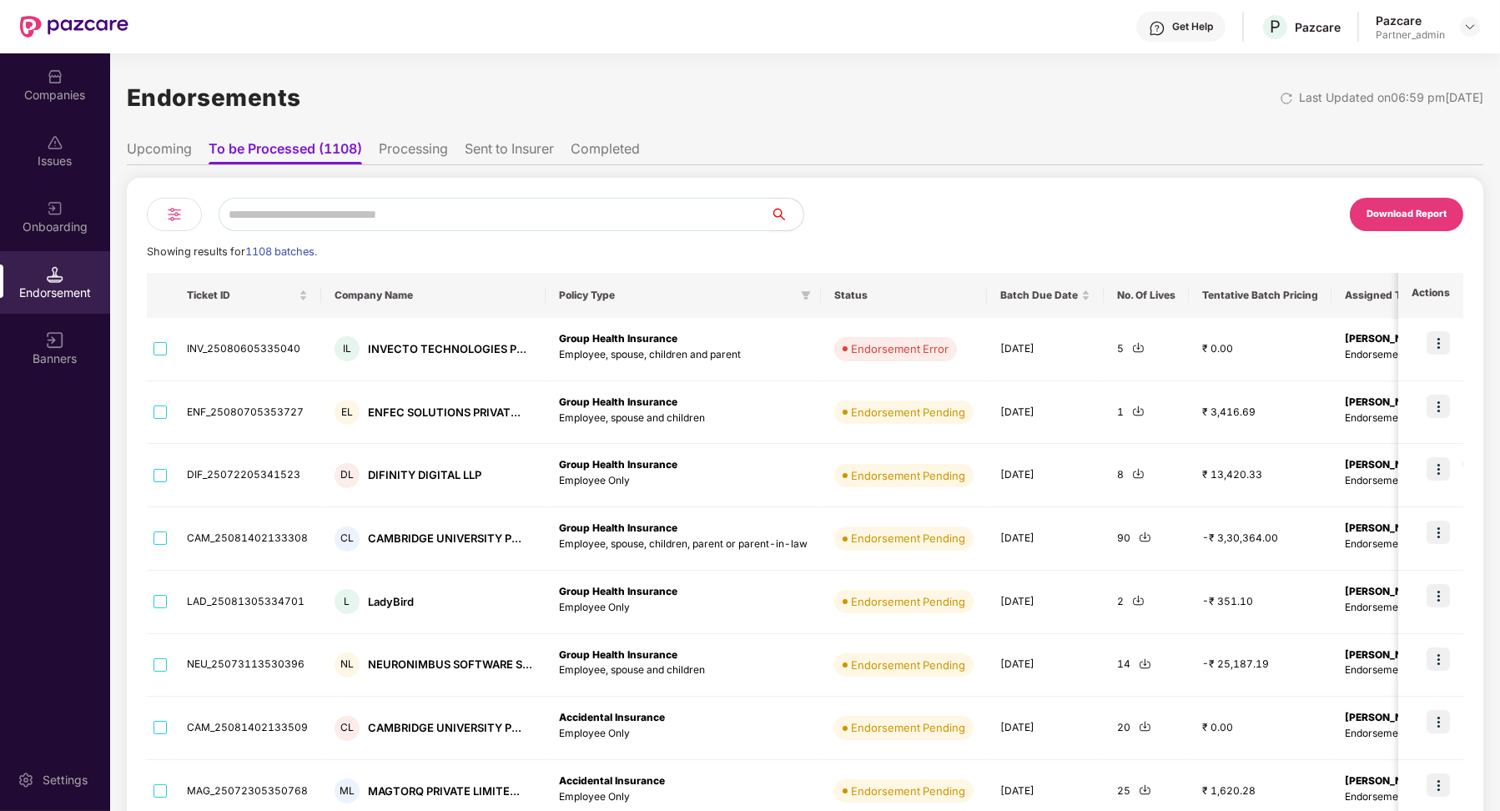
paste input "**********"
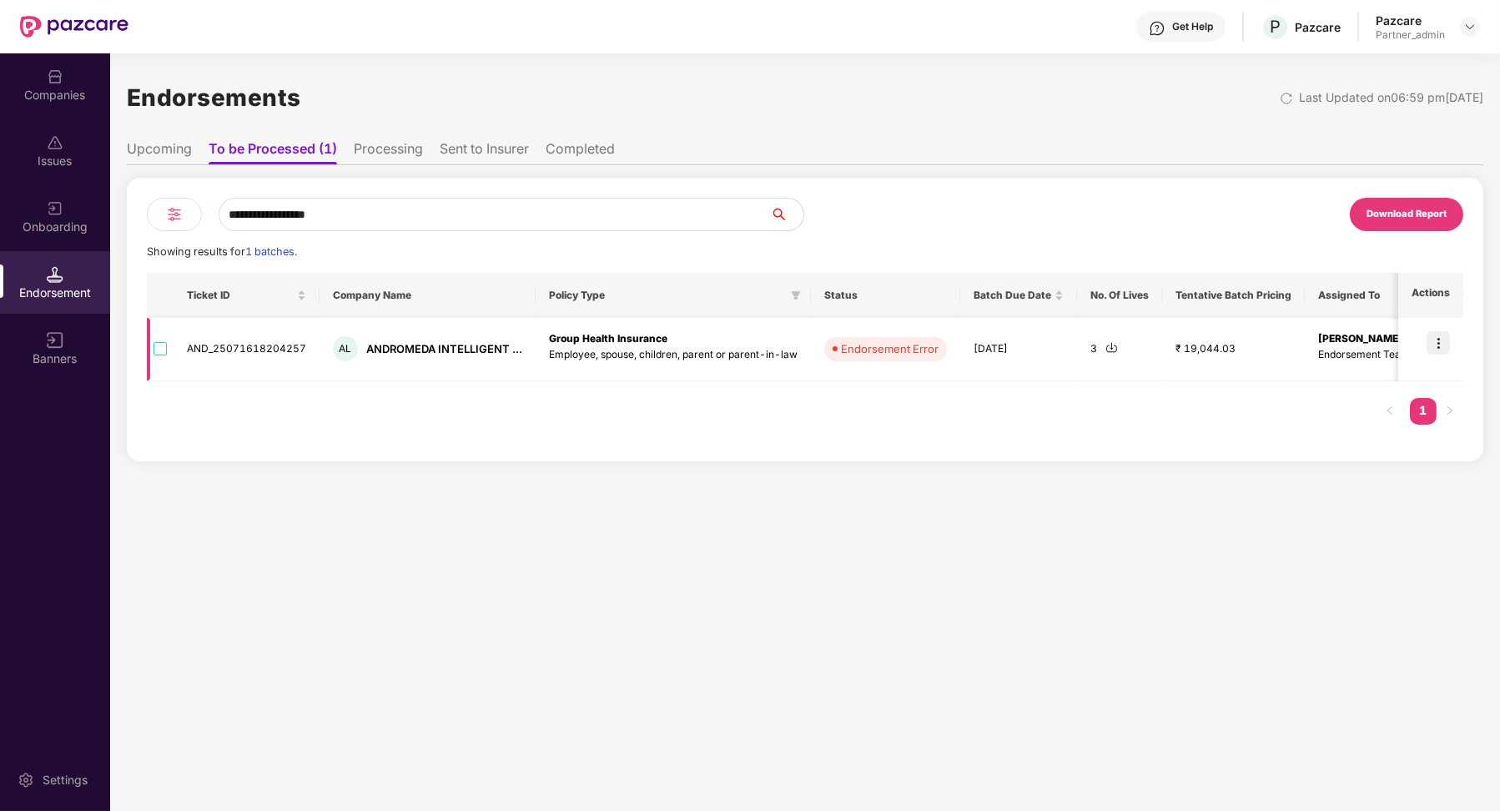
type input "**********"
click at [1440, 344] on img at bounding box center [1438, 342] width 23 height 23
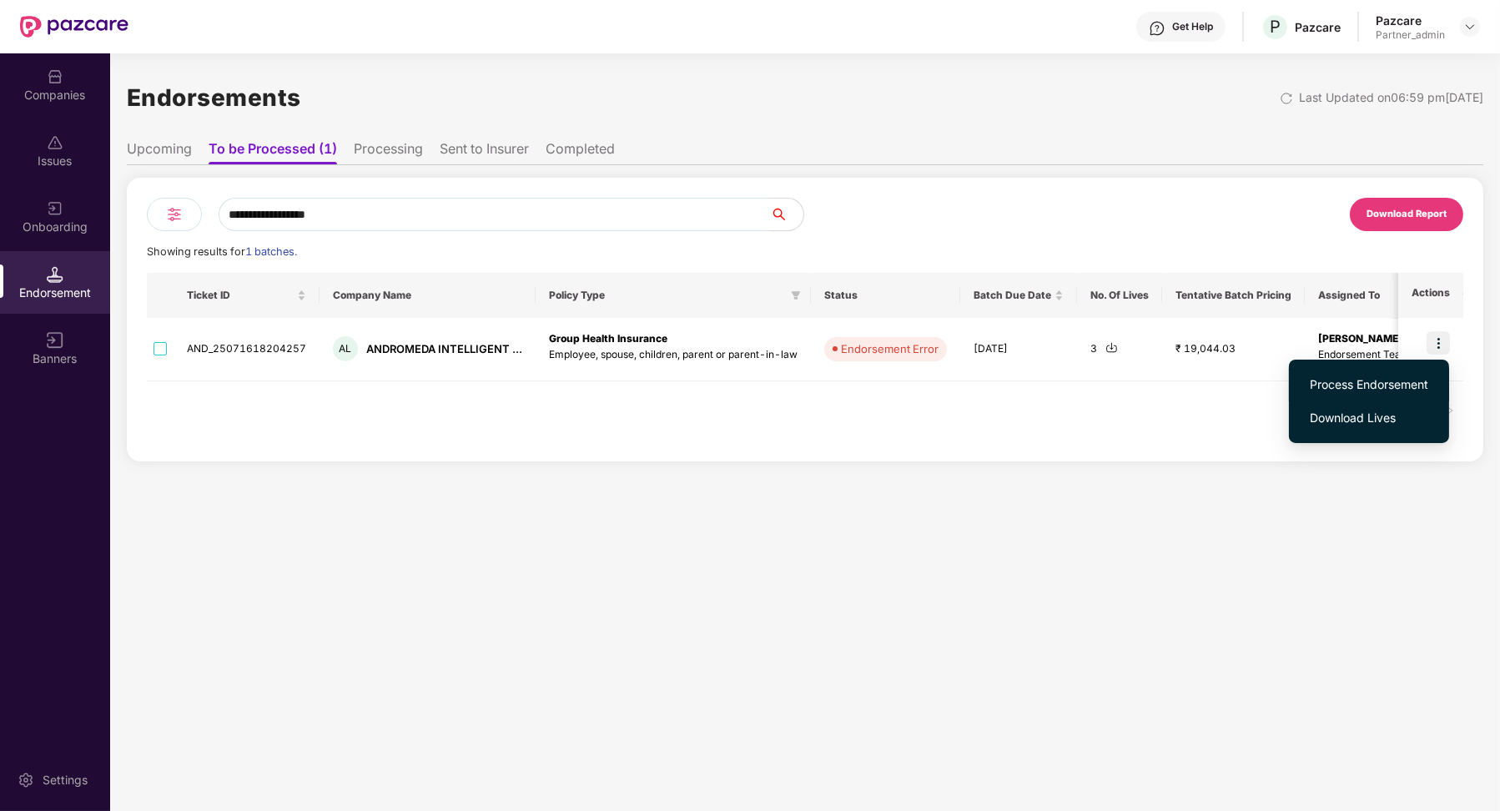
click at [1350, 388] on span "Process Endorsement" at bounding box center [1369, 385] width 119 height 18
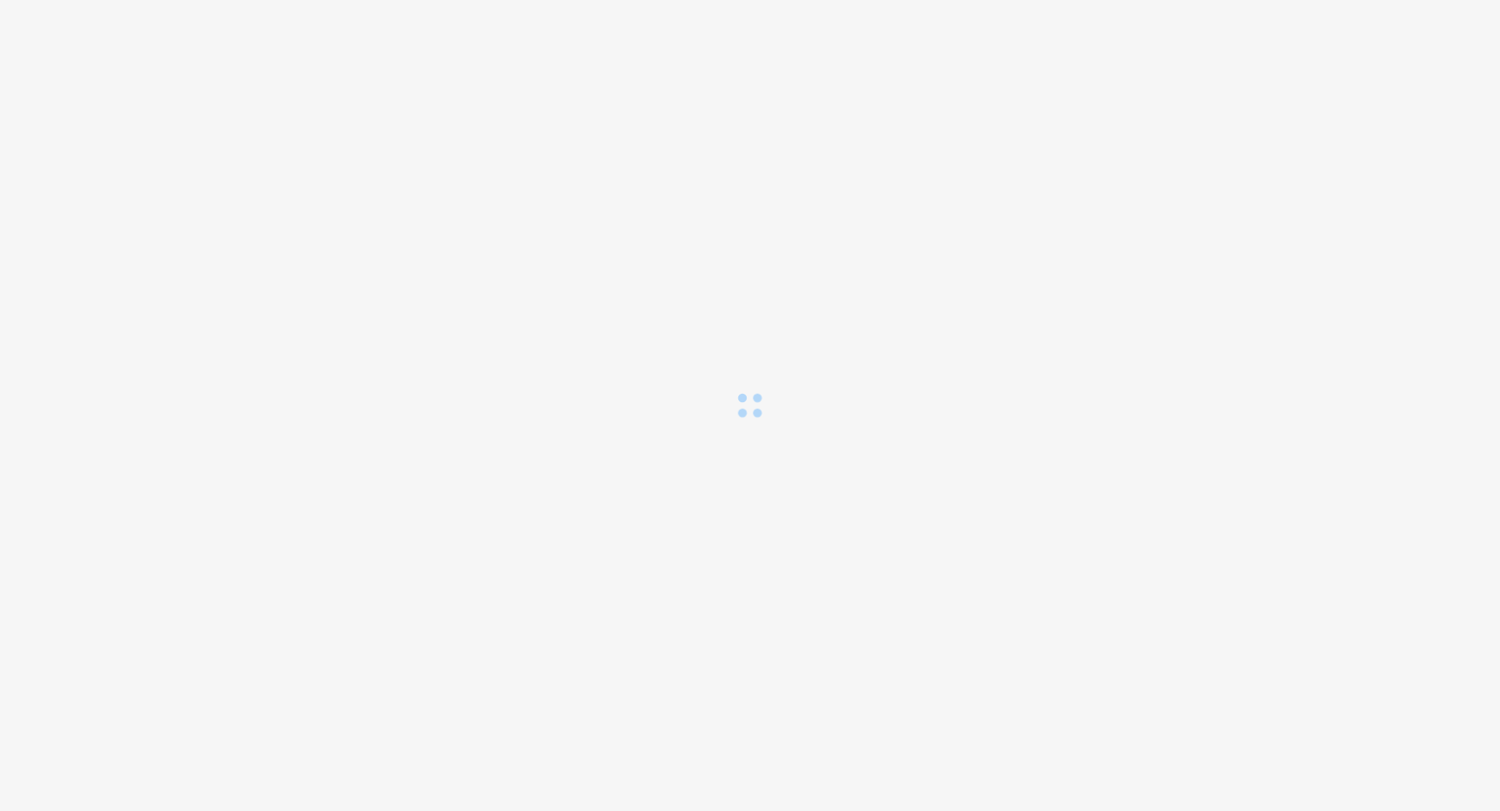
scroll to position [0, 0]
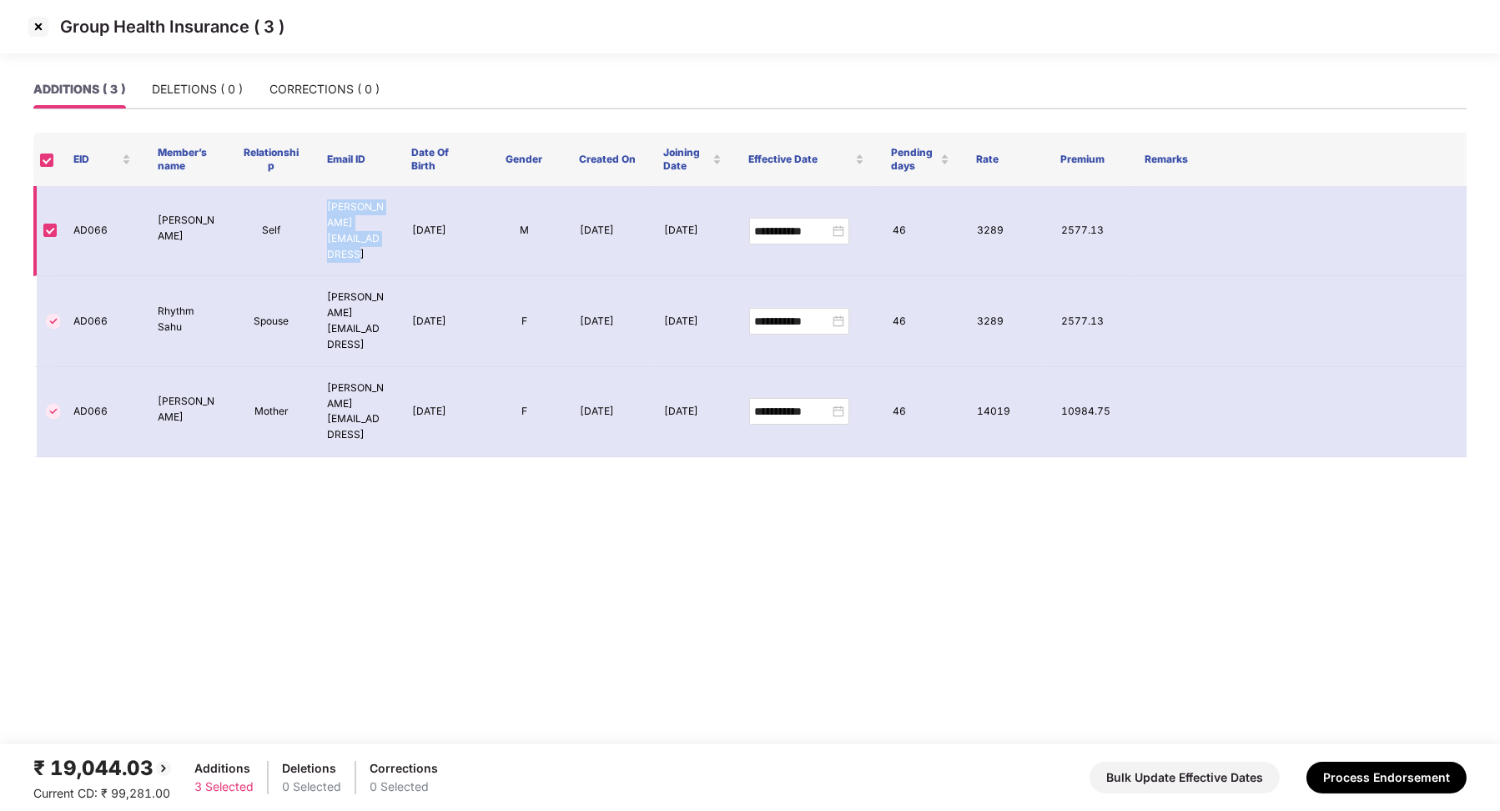
drag, startPoint x: 355, startPoint y: 239, endPoint x: 324, endPoint y: 204, distance: 46.1
click at [324, 204] on td "[PERSON_NAME][EMAIL_ADDRESS]" at bounding box center [356, 231] width 84 height 90
